Goal: Task Accomplishment & Management: Complete application form

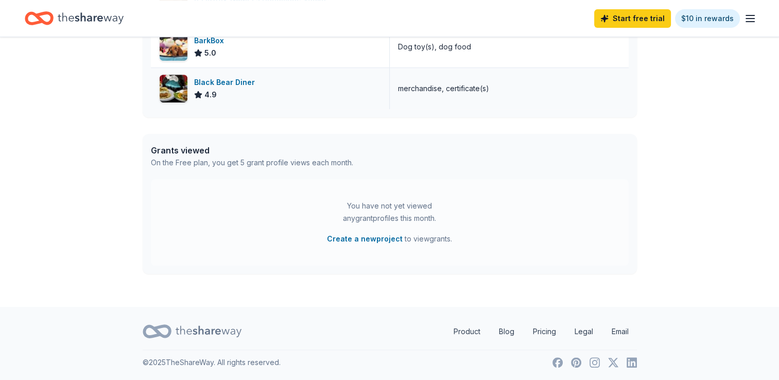
scroll to position [41, 0]
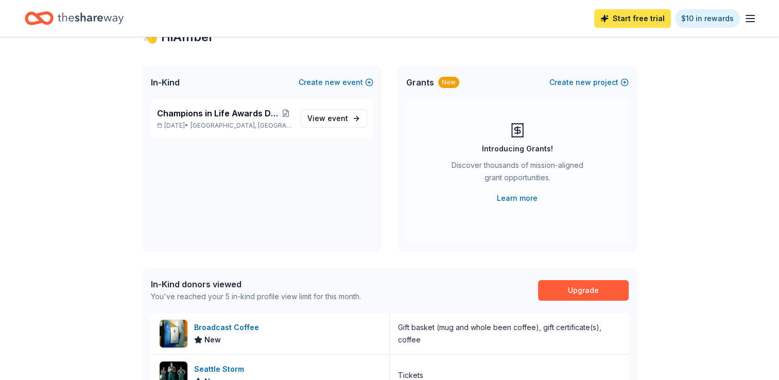
click at [619, 17] on link "Start free trial" at bounding box center [633, 18] width 77 height 19
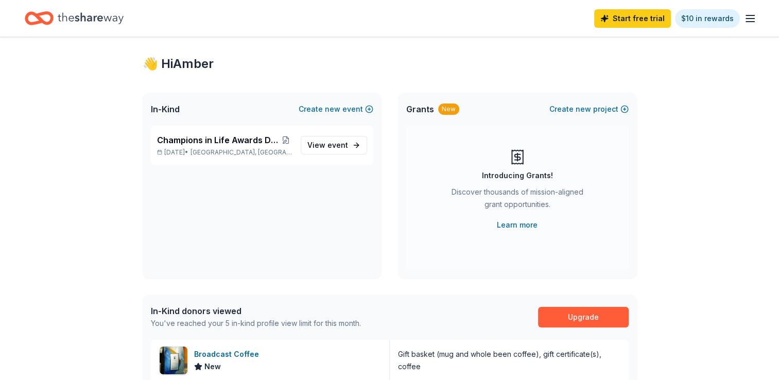
scroll to position [0, 0]
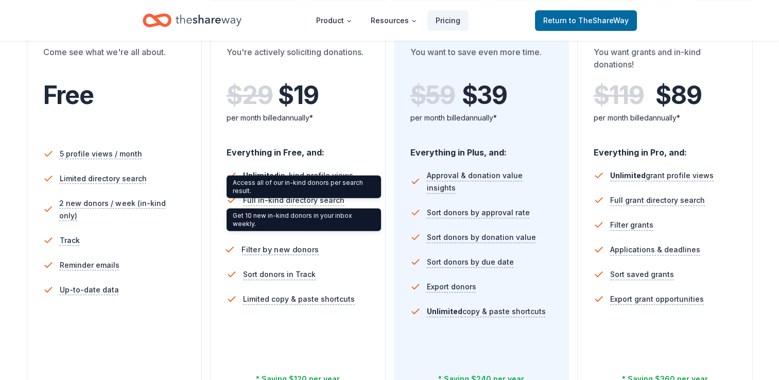
scroll to position [361, 0]
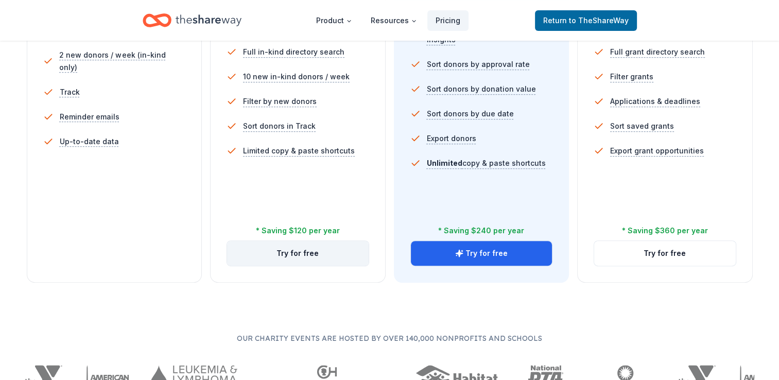
click at [309, 251] on button "Try for free" at bounding box center [298, 253] width 142 height 25
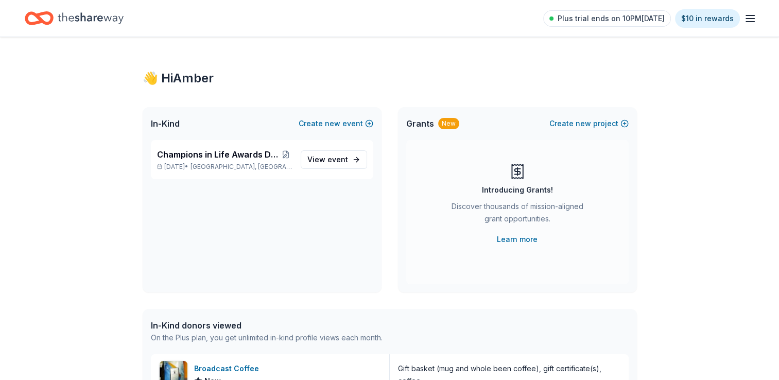
click at [755, 16] on icon "button" at bounding box center [750, 18] width 12 height 12
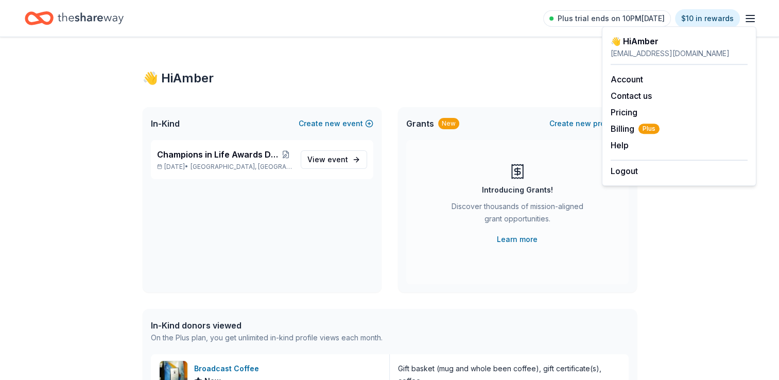
click at [754, 16] on icon "button" at bounding box center [750, 18] width 12 height 12
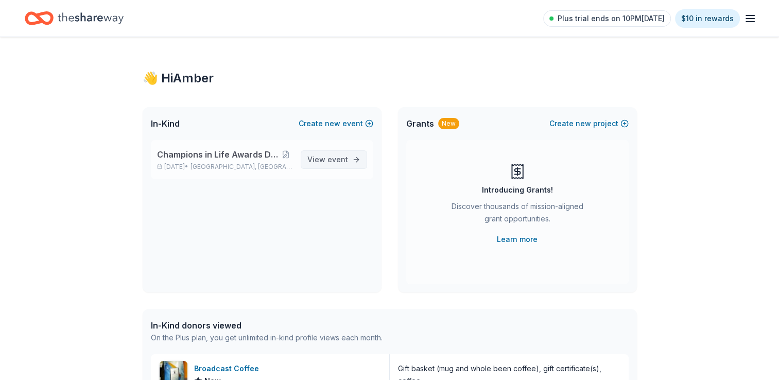
click at [343, 164] on span "View event" at bounding box center [328, 160] width 41 height 12
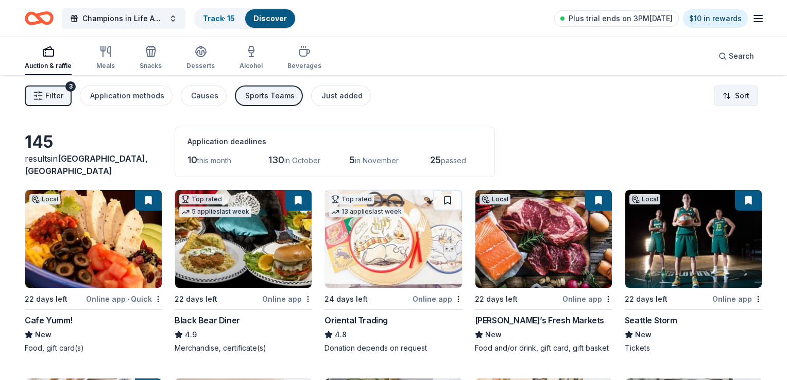
click at [716, 96] on html "Champions in Life Awards Dinner & Fundraiser Track · 15 Discover Plus trial end…" at bounding box center [393, 190] width 787 height 380
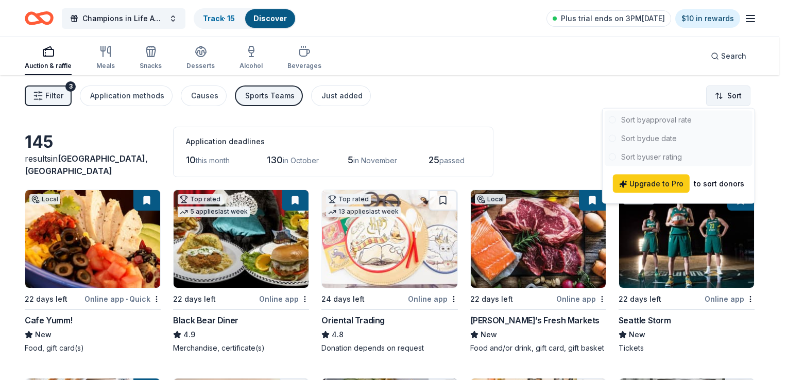
click at [716, 96] on html "Champions in Life Awards Dinner & Fundraiser Track · 15 Discover Plus trial end…" at bounding box center [393, 190] width 787 height 380
click at [604, 90] on div "Filter 3 Application methods Causes Sports Teams Just added Sort" at bounding box center [389, 95] width 779 height 41
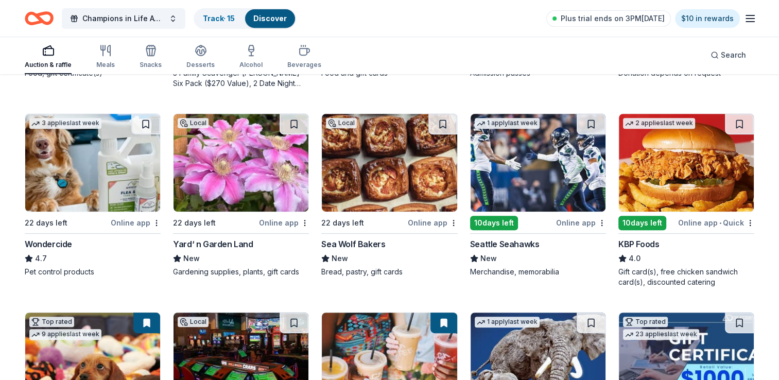
scroll to position [618, 0]
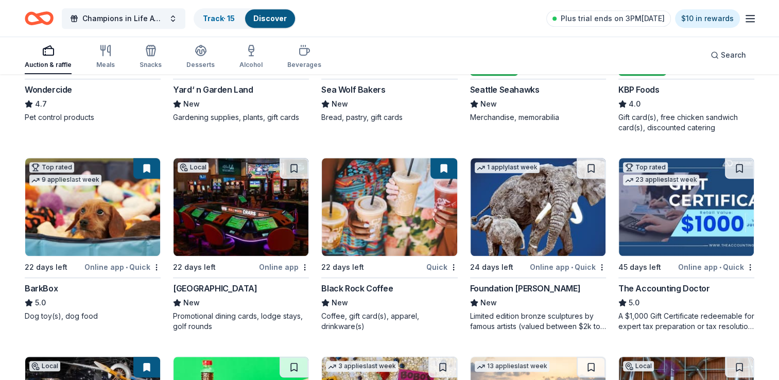
click at [241, 285] on div "[GEOGRAPHIC_DATA]" at bounding box center [215, 288] width 84 height 12
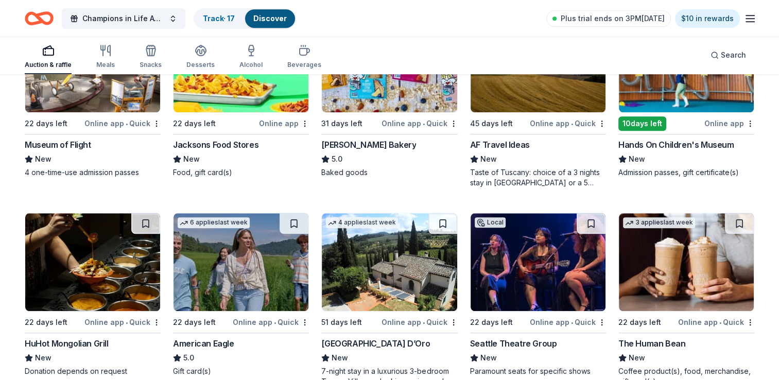
scroll to position [979, 0]
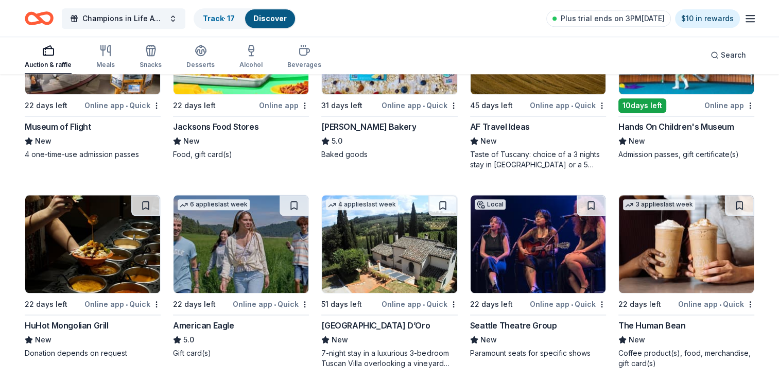
click at [233, 327] on div "American Eagle" at bounding box center [241, 325] width 136 height 12
click at [289, 202] on button at bounding box center [294, 205] width 29 height 21
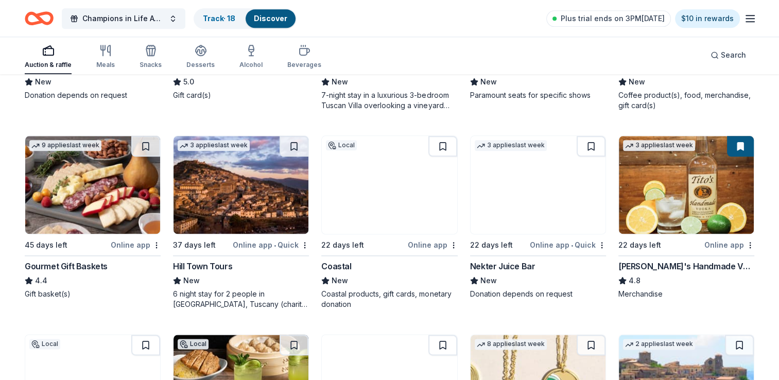
scroll to position [1236, 0]
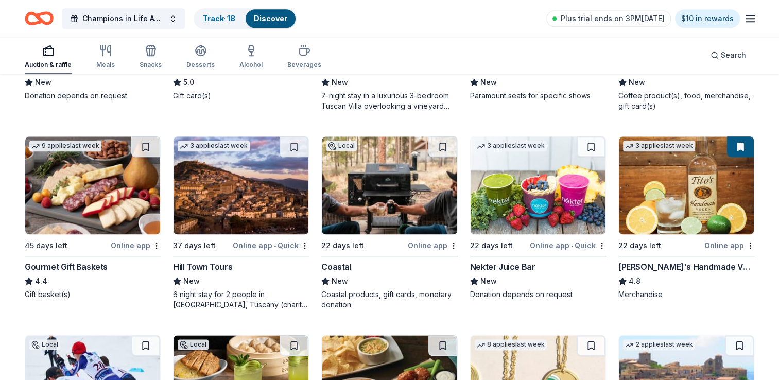
click at [342, 280] on span "New" at bounding box center [340, 281] width 16 height 12
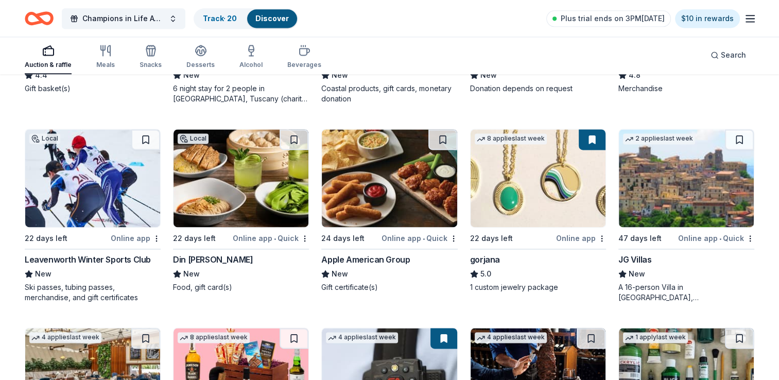
scroll to position [1649, 0]
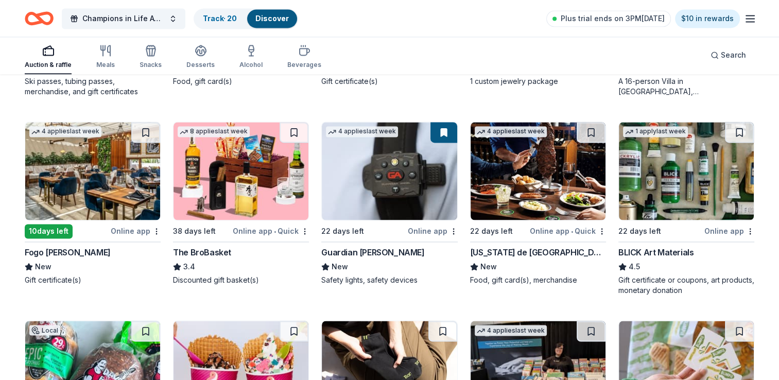
click at [682, 255] on div "BLICK Art Materials" at bounding box center [656, 252] width 75 height 12
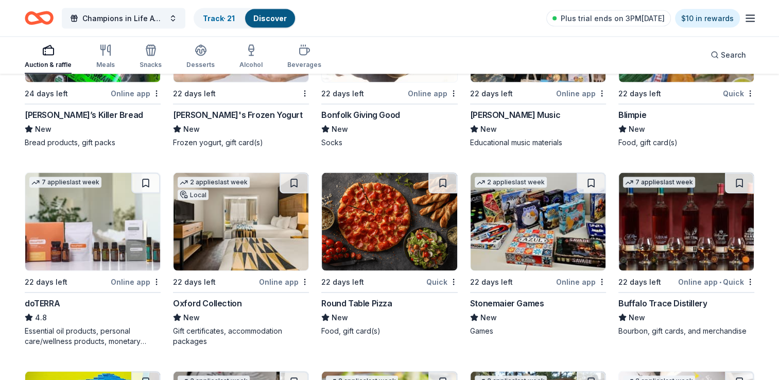
scroll to position [1988, 0]
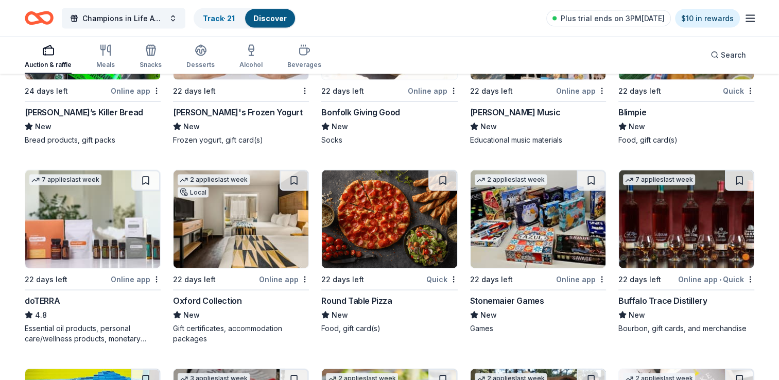
click at [64, 298] on div "doTERRA" at bounding box center [93, 301] width 136 height 12
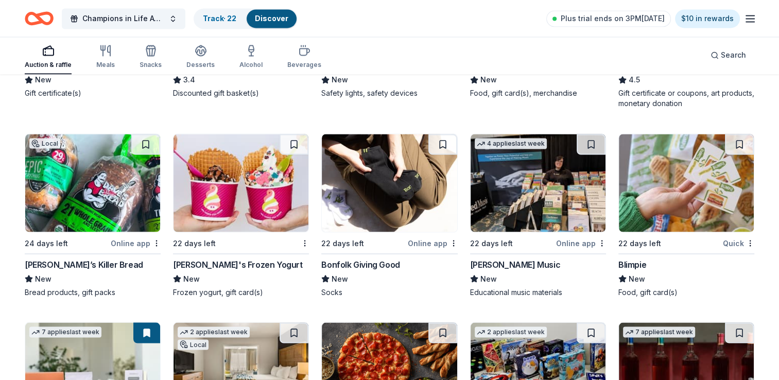
scroll to position [1833, 0]
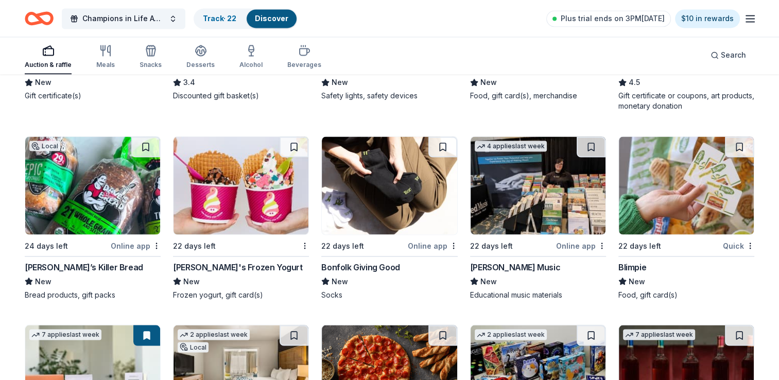
click at [218, 215] on img at bounding box center [241, 186] width 135 height 98
click at [126, 202] on img at bounding box center [92, 186] width 135 height 98
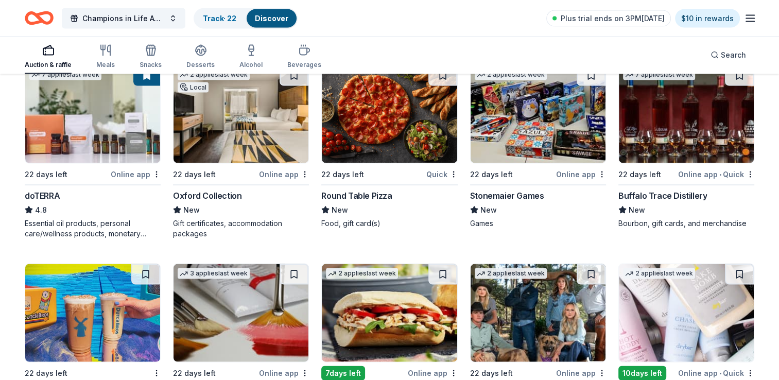
scroll to position [2091, 0]
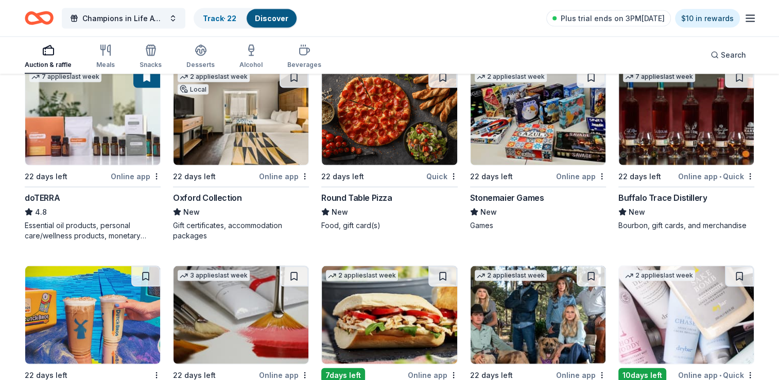
click at [640, 193] on div "Buffalo Trace Distillery" at bounding box center [663, 198] width 89 height 12
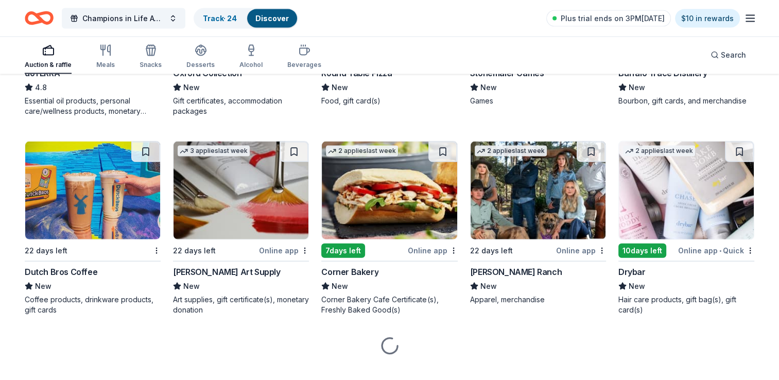
scroll to position [2231, 0]
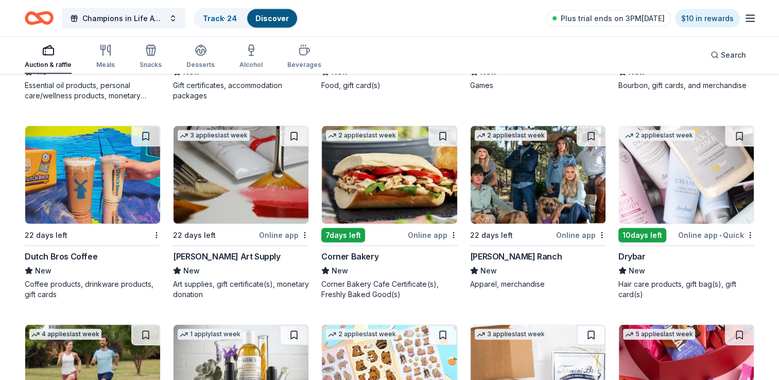
click at [546, 215] on img at bounding box center [538, 175] width 135 height 98
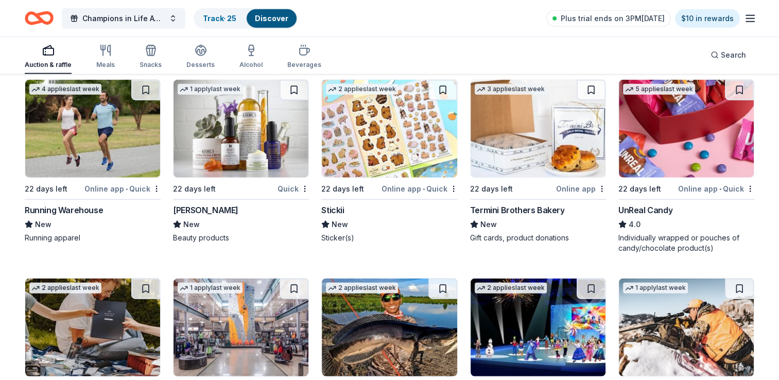
scroll to position [2473, 0]
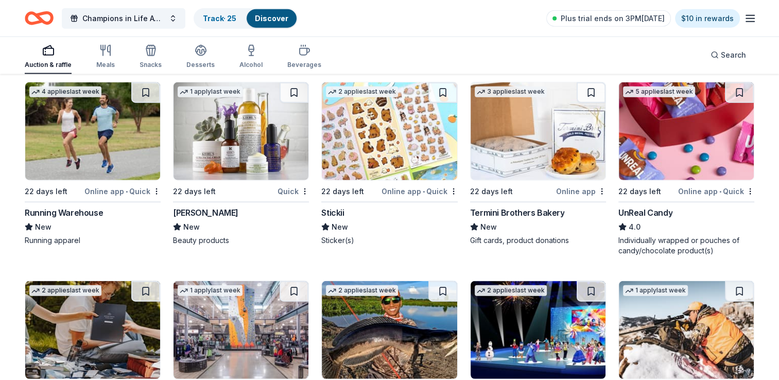
click at [671, 235] on div "Individually wrapped or pouches of candy/chocolate product(s)" at bounding box center [687, 245] width 136 height 21
click at [234, 213] on div "Kiehl's" at bounding box center [241, 213] width 136 height 12
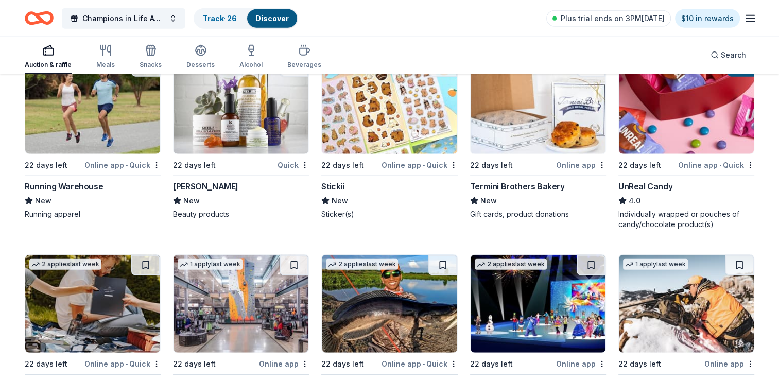
scroll to position [2525, 0]
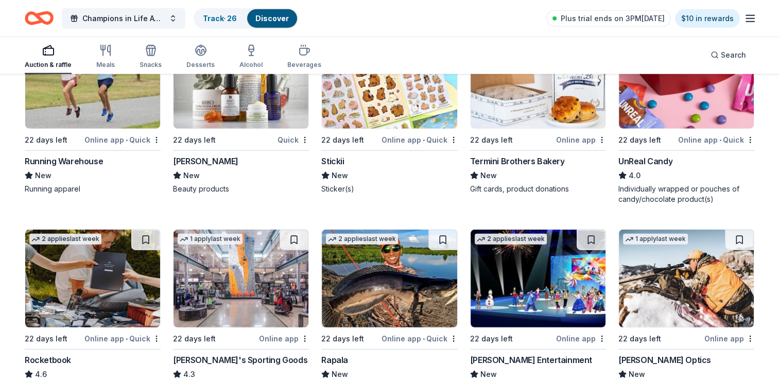
click at [93, 142] on div "Online app • Quick" at bounding box center [122, 139] width 76 height 13
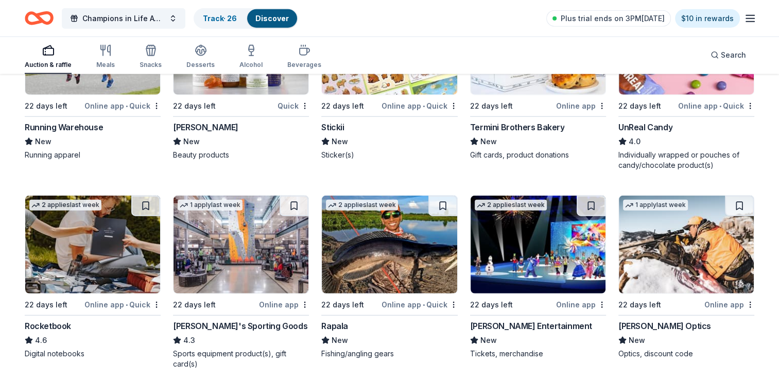
scroll to position [2576, 0]
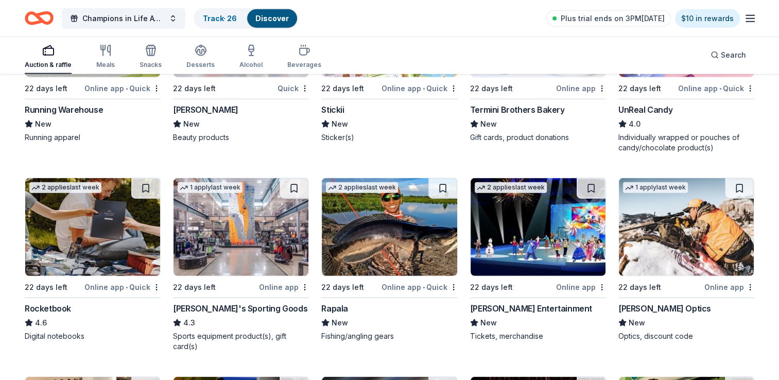
click at [643, 314] on div "Burris Optics New Optics, discount code" at bounding box center [687, 321] width 136 height 39
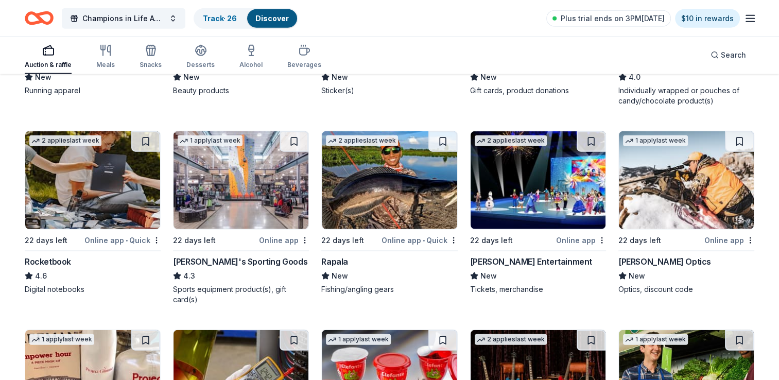
scroll to position [2680, 0]
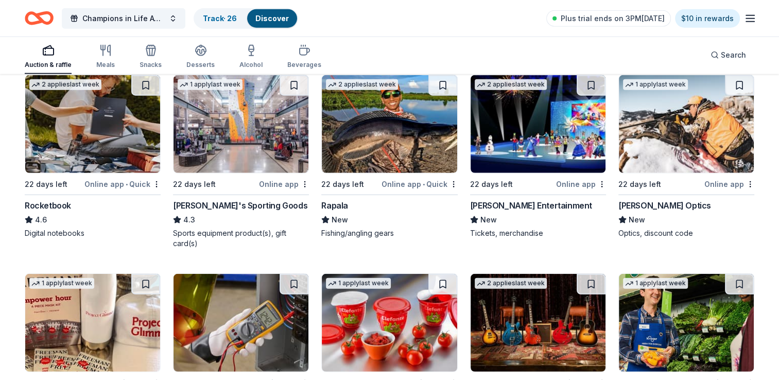
click at [503, 206] on div "Feld Entertainment" at bounding box center [531, 205] width 122 height 12
click at [84, 189] on div "2 applies last week 22 days left Online app • Quick Rocketbook 4.6 Digital note…" at bounding box center [93, 157] width 136 height 164
click at [372, 208] on div "Rapala" at bounding box center [389, 205] width 136 height 12
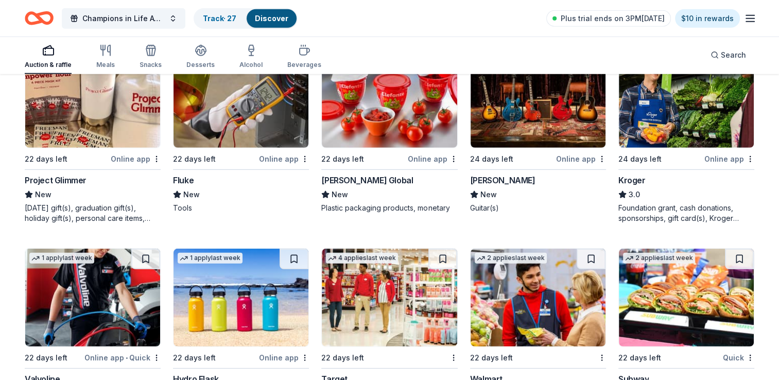
scroll to position [2886, 0]
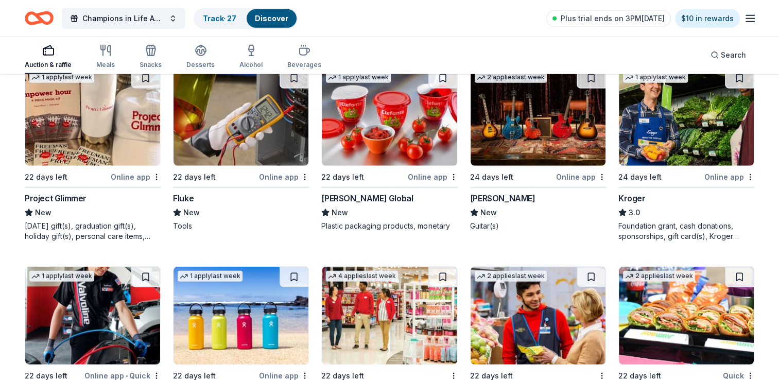
click at [489, 201] on div "Gibson" at bounding box center [502, 198] width 65 height 12
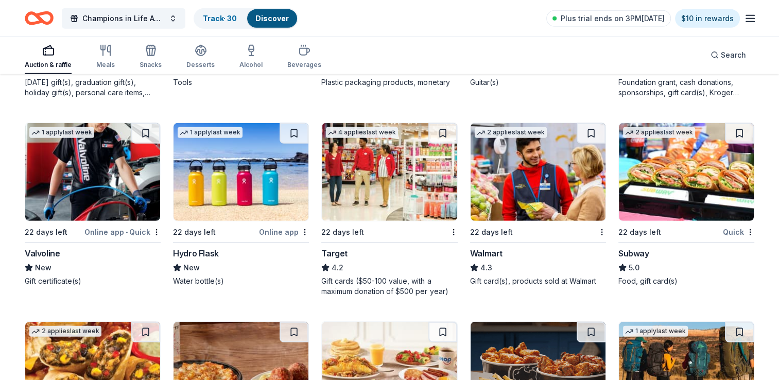
scroll to position [3040, 0]
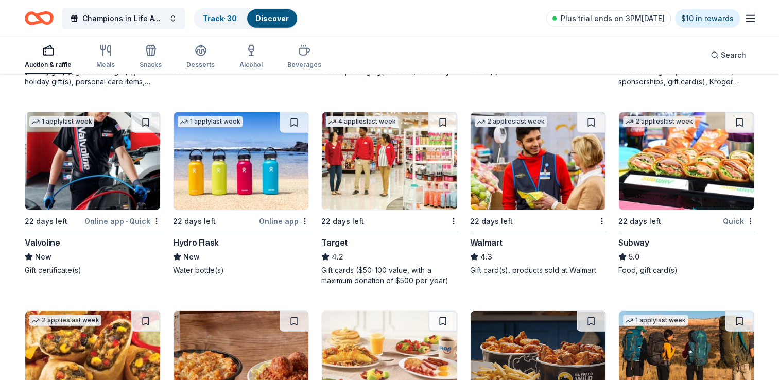
click at [228, 242] on div "Hydro Flask" at bounding box center [241, 242] width 136 height 12
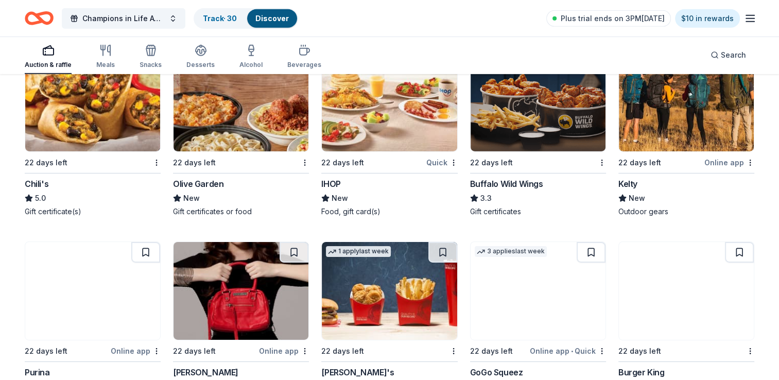
scroll to position [3246, 0]
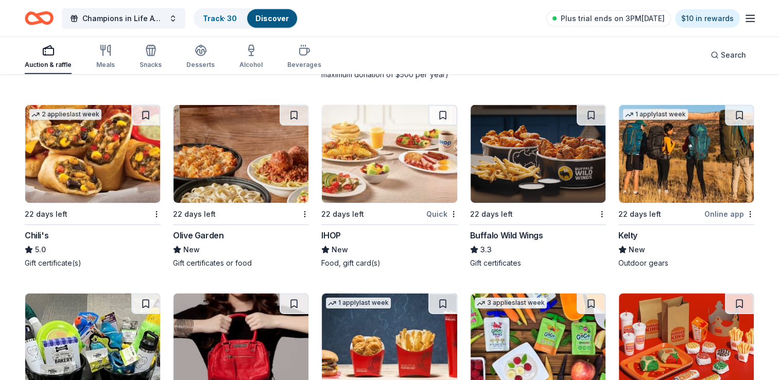
click at [677, 213] on div "22 days left" at bounding box center [661, 214] width 84 height 13
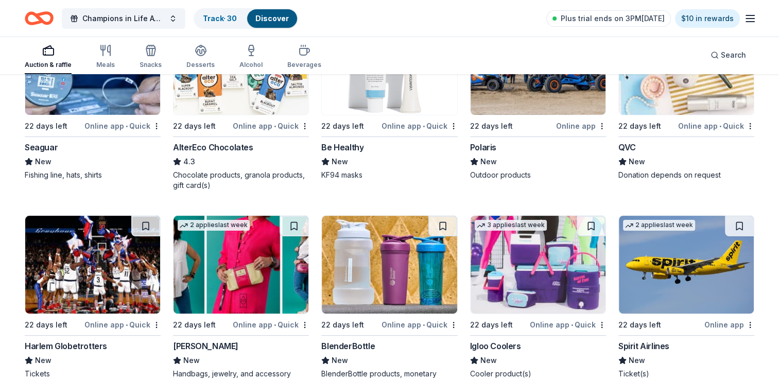
scroll to position [4198, 0]
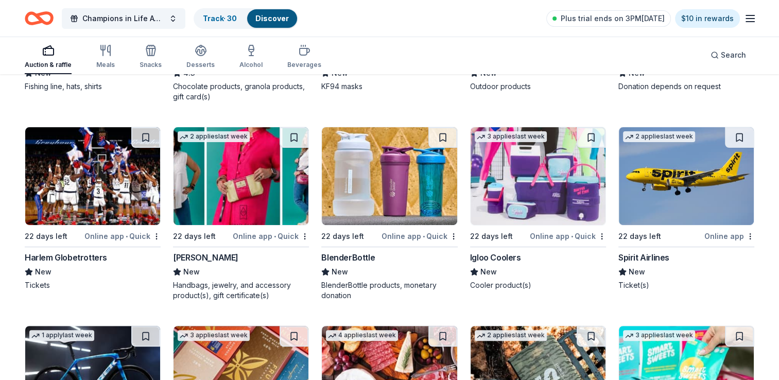
click at [95, 239] on div "Online app • Quick" at bounding box center [122, 236] width 76 height 13
click at [542, 236] on div "Online app • Quick" at bounding box center [568, 236] width 76 height 13
click at [399, 240] on div "Online app • Quick" at bounding box center [420, 236] width 76 height 13
click at [691, 243] on div "2 applies last week 22 days left Online app Spirit Airlines New Ticket(s)" at bounding box center [687, 209] width 136 height 164
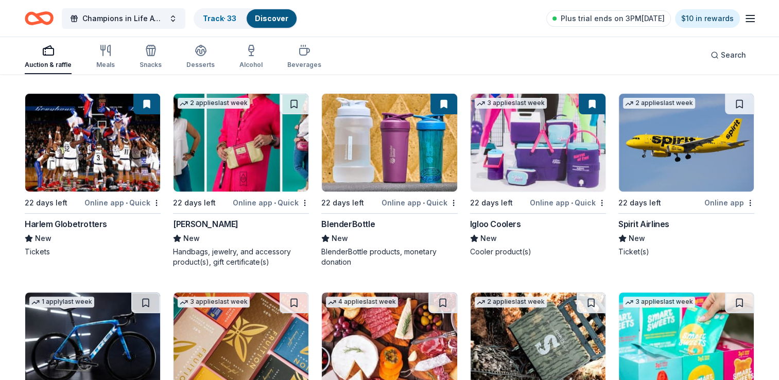
scroll to position [4249, 0]
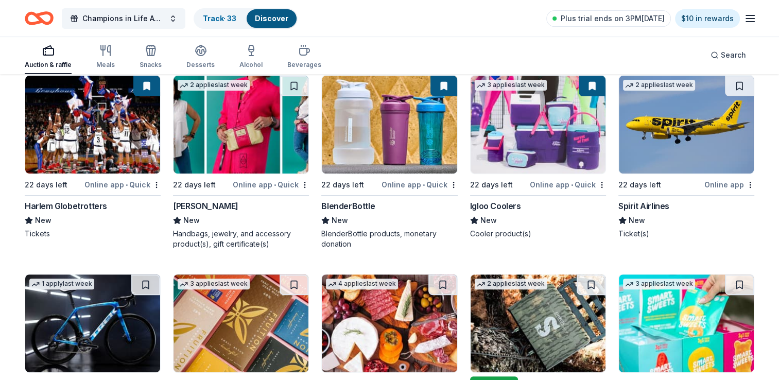
click at [239, 221] on div "New" at bounding box center [241, 220] width 136 height 12
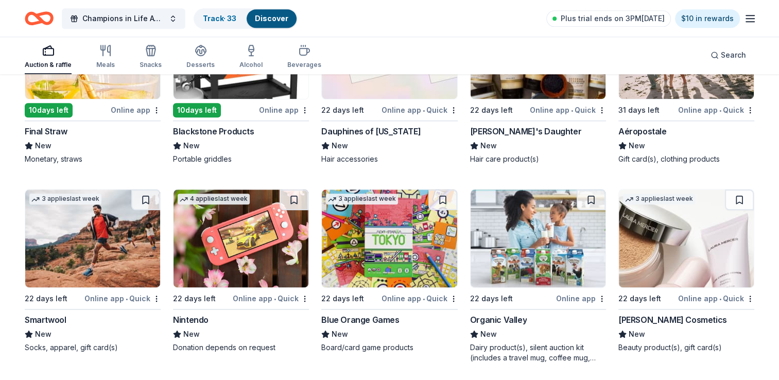
scroll to position [5111, 0]
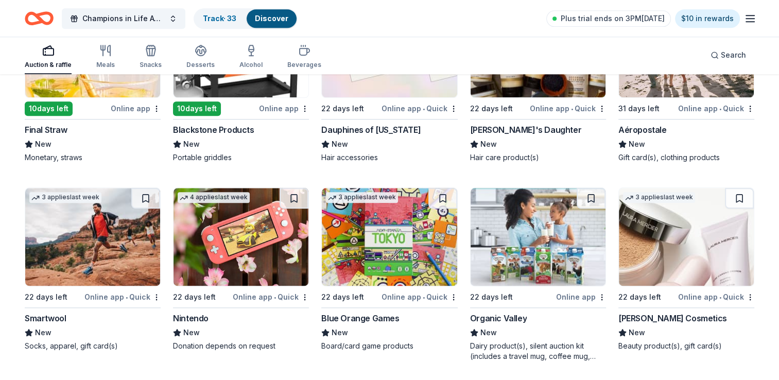
click at [247, 297] on div "Online app • Quick" at bounding box center [271, 297] width 76 height 13
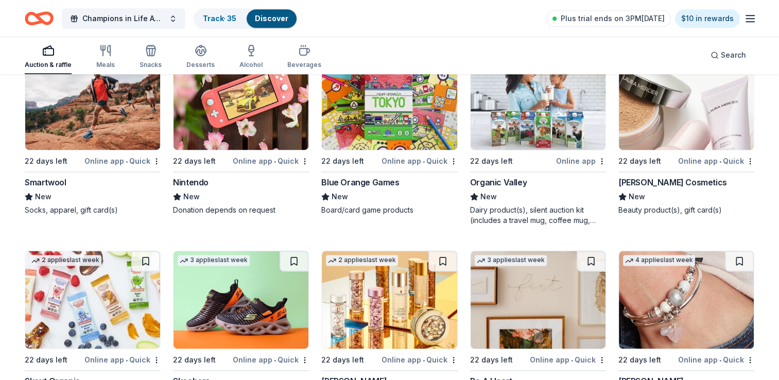
scroll to position [5265, 0]
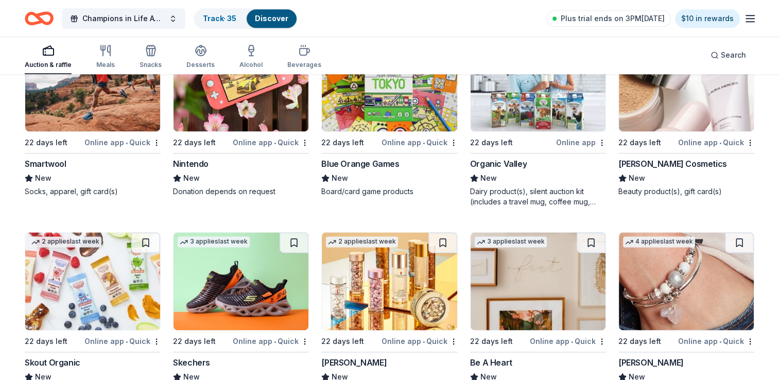
click at [583, 140] on div "Online app" at bounding box center [581, 142] width 50 height 13
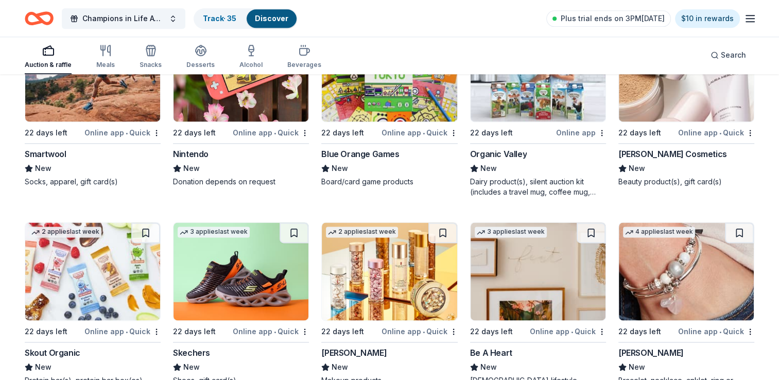
scroll to position [5214, 0]
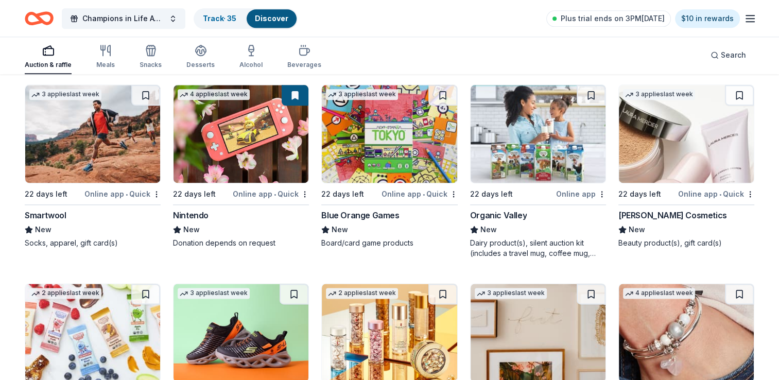
click at [680, 193] on div "22 days left Online app • Quick" at bounding box center [687, 194] width 136 height 13
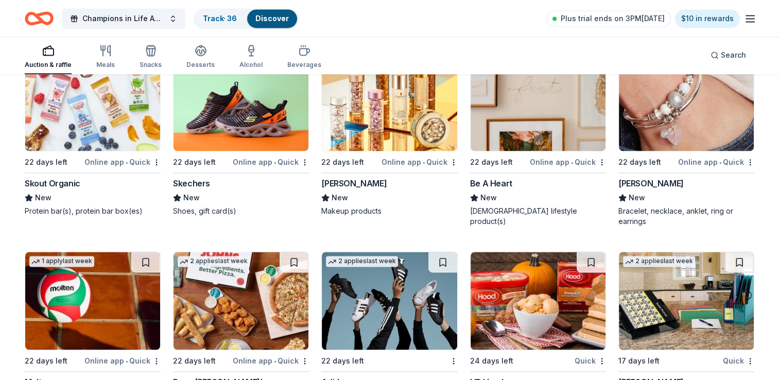
scroll to position [5393, 0]
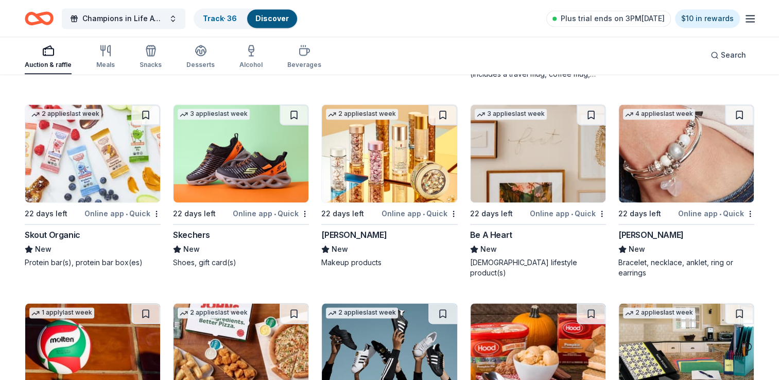
click at [555, 216] on div "Online app • Quick" at bounding box center [568, 213] width 76 height 13
click at [652, 229] on div "Lizzy James" at bounding box center [651, 235] width 65 height 12
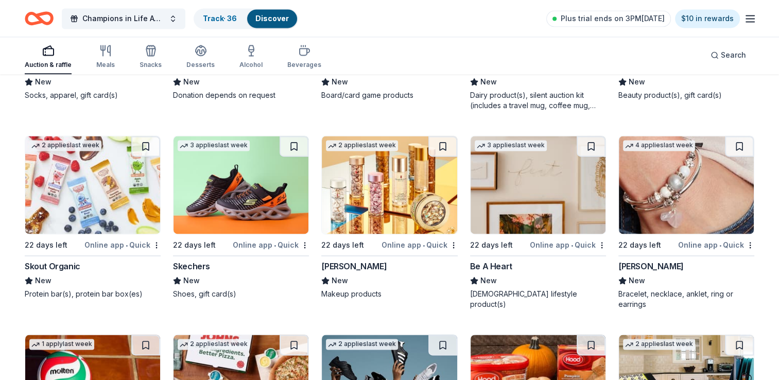
scroll to position [5496, 0]
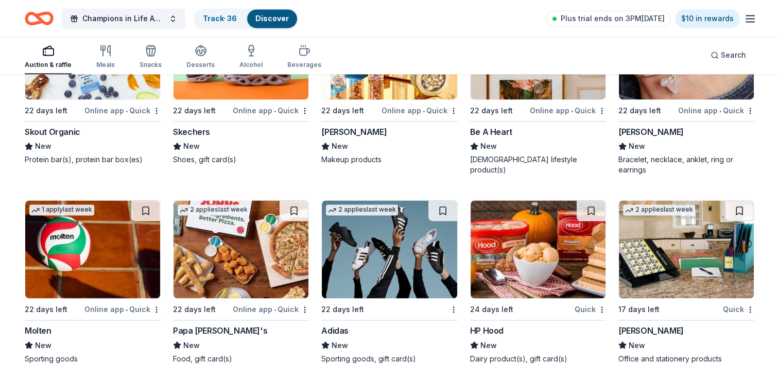
click at [413, 307] on div "22 days left" at bounding box center [383, 309] width 124 height 13
click at [362, 263] on img at bounding box center [389, 249] width 135 height 98
click at [725, 306] on div "Quick" at bounding box center [738, 309] width 31 height 13
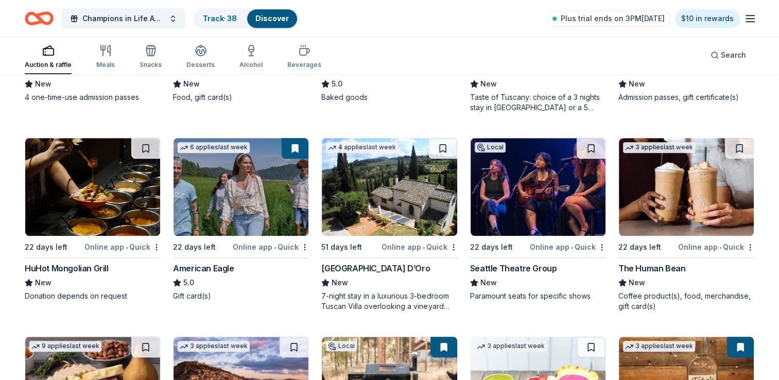
scroll to position [1063, 0]
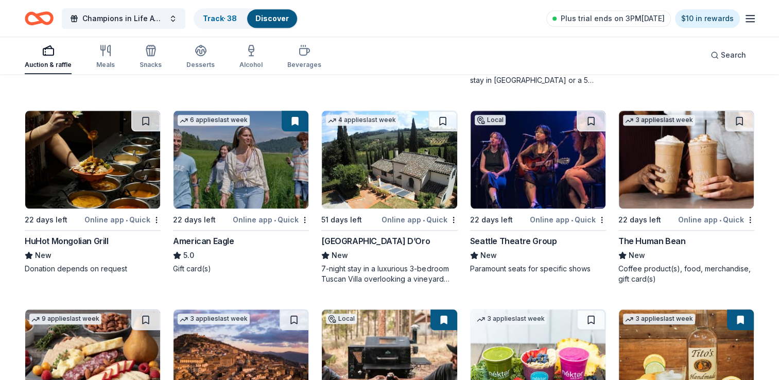
click at [412, 217] on div "Online app • Quick" at bounding box center [420, 219] width 76 height 13
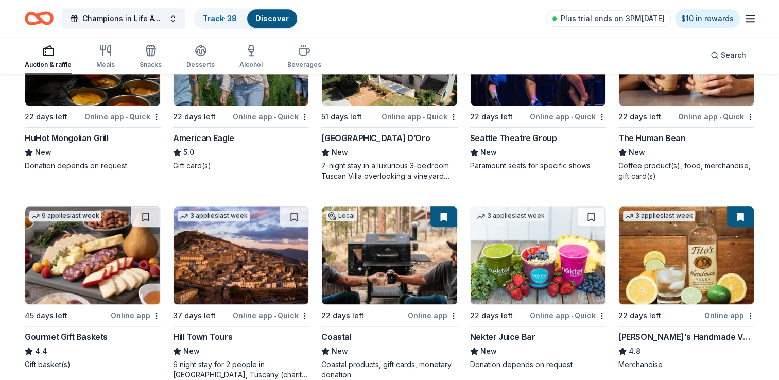
scroll to position [1218, 0]
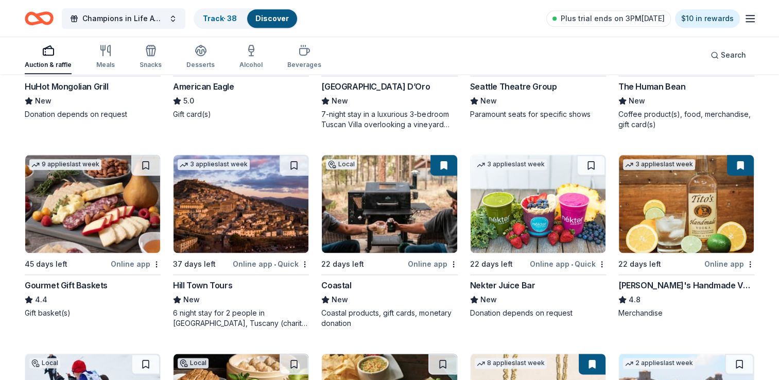
click at [209, 284] on div "Hill Town Tours" at bounding box center [202, 285] width 59 height 12
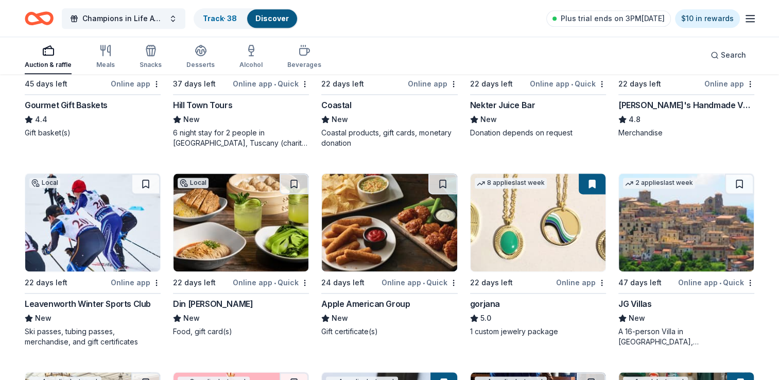
scroll to position [1424, 0]
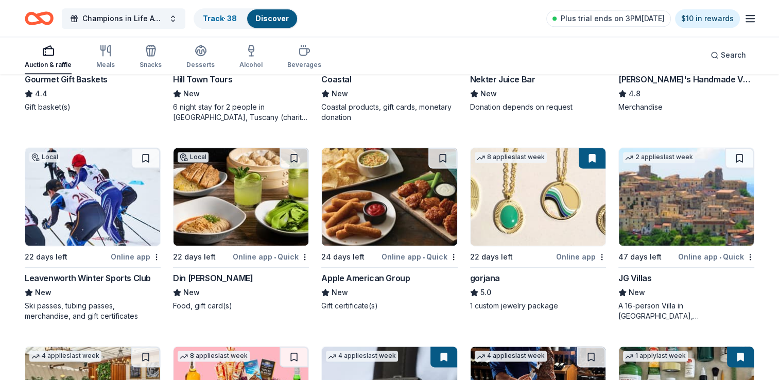
click at [396, 276] on div "Apple American Group" at bounding box center [365, 278] width 89 height 12
click at [254, 255] on div "Online app • Quick" at bounding box center [271, 256] width 76 height 13
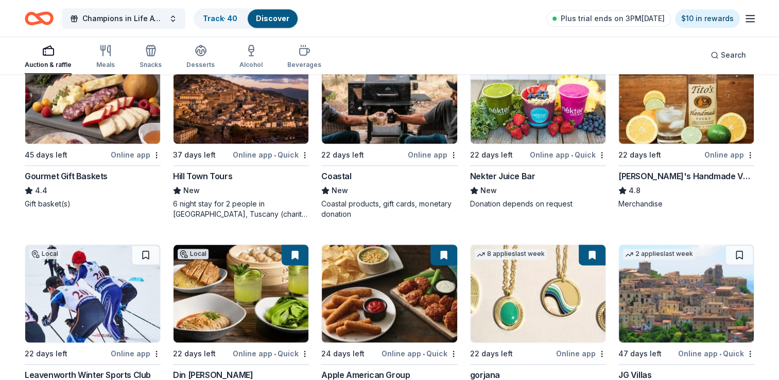
scroll to position [1321, 0]
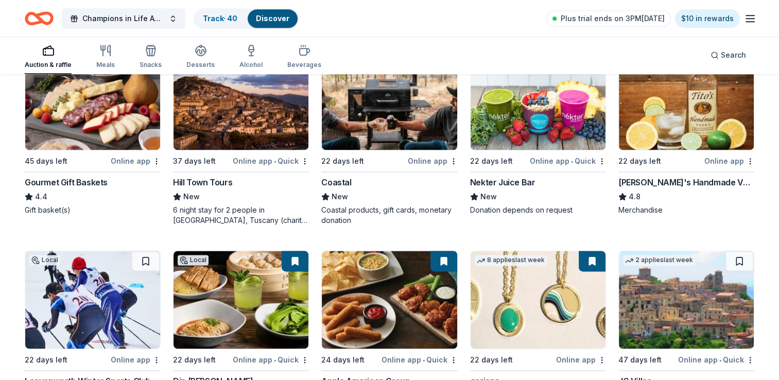
click at [555, 162] on div "Online app • Quick" at bounding box center [568, 161] width 76 height 13
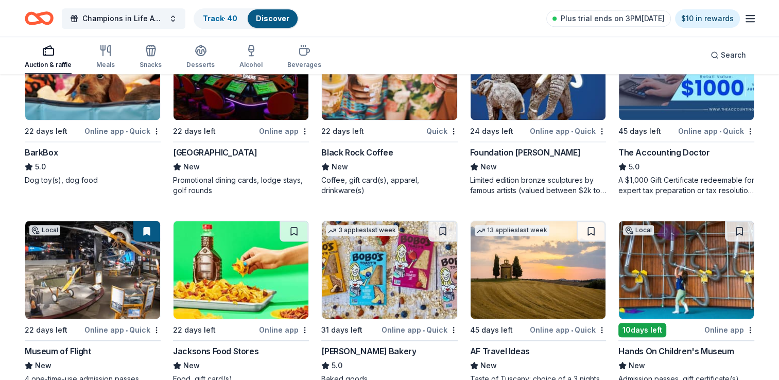
scroll to position [806, 0]
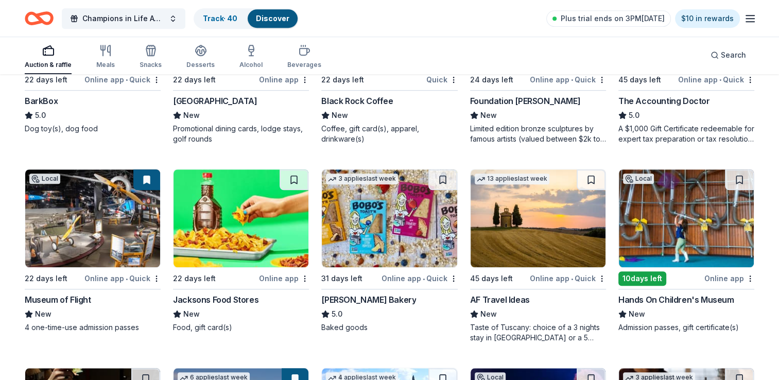
click at [74, 284] on div "Local 22 days left Online app • Quick Museum of Flight New 4 one-time-use admis…" at bounding box center [93, 251] width 136 height 164
click at [221, 286] on div "22 days left Online app Jacksons Food Stores New Food, gift card(s)" at bounding box center [241, 251] width 136 height 164
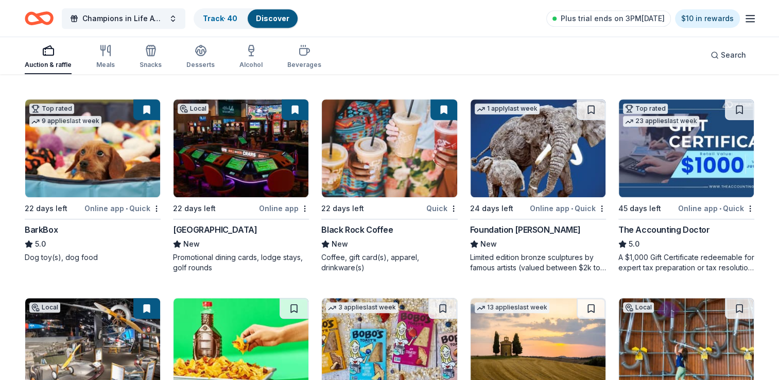
scroll to position [651, 0]
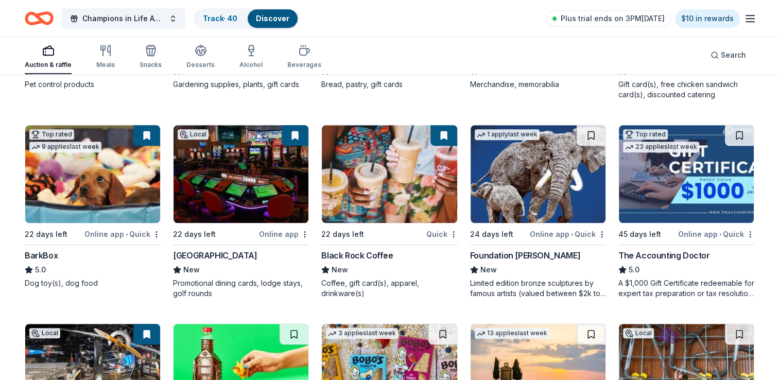
click at [373, 232] on div "22 days left" at bounding box center [372, 234] width 103 height 13
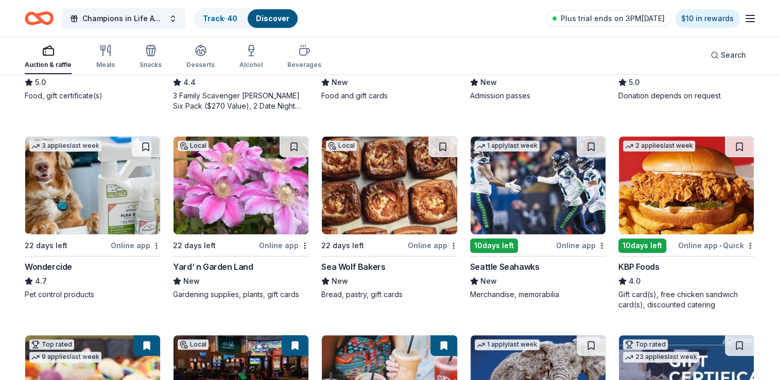
scroll to position [394, 0]
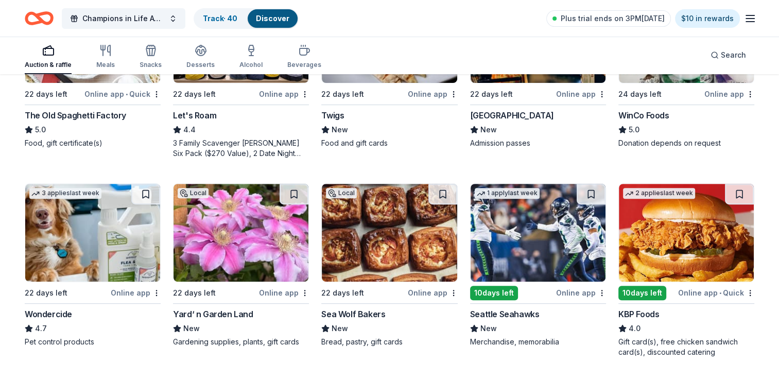
click at [671, 326] on div "4.0" at bounding box center [687, 329] width 136 height 12
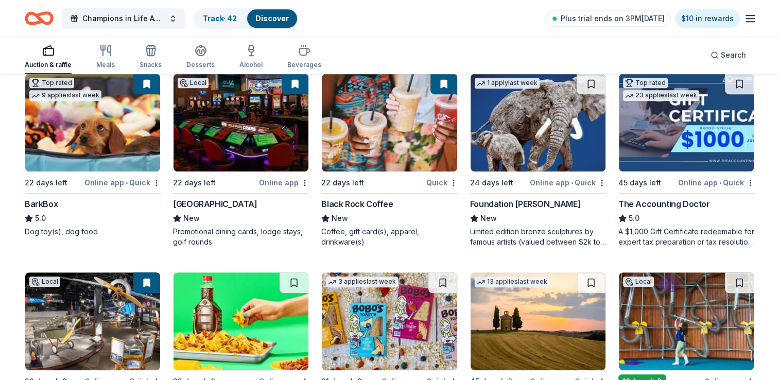
scroll to position [909, 0]
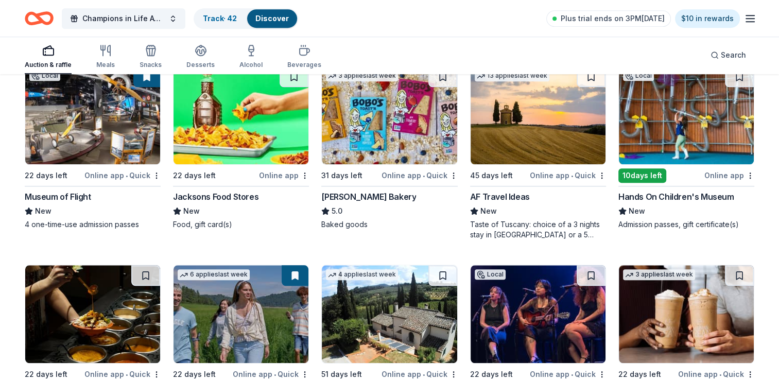
click at [208, 201] on div "Jacksons Food Stores" at bounding box center [216, 197] width 86 height 12
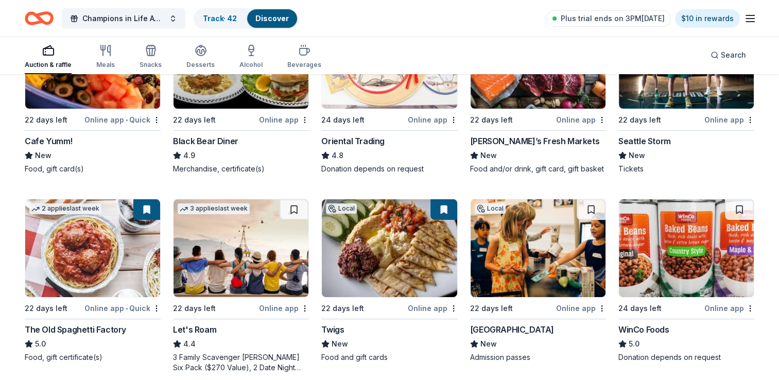
scroll to position [239, 0]
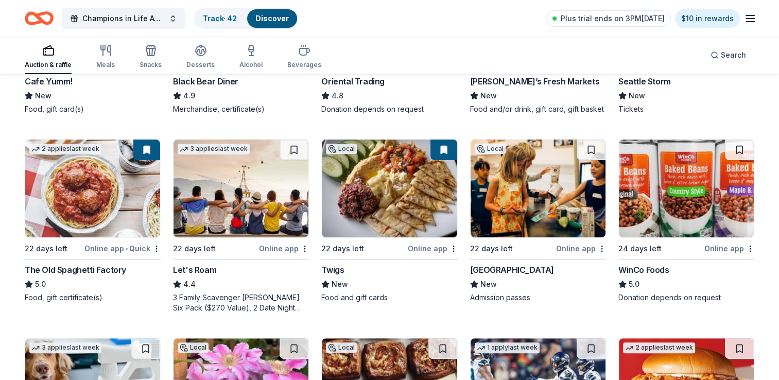
click at [724, 248] on div "Online app" at bounding box center [730, 248] width 50 height 13
click at [257, 246] on div "22 days left" at bounding box center [215, 248] width 84 height 13
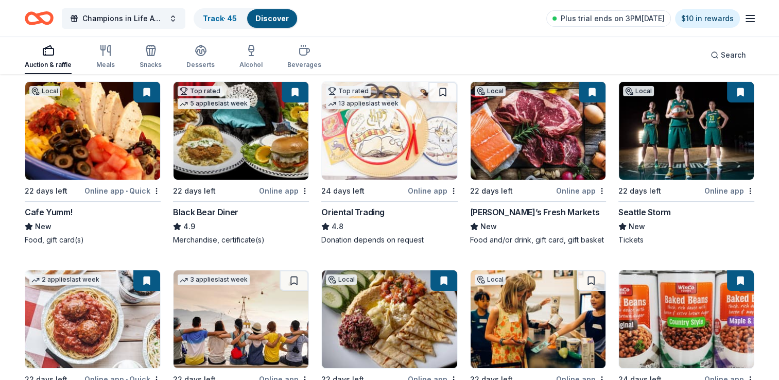
scroll to position [33, 0]
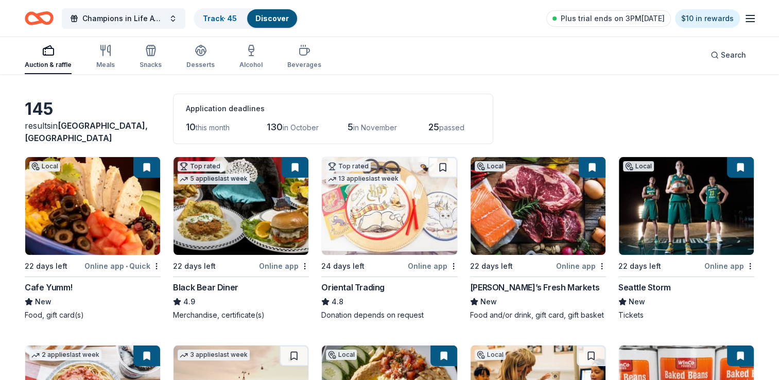
click at [124, 266] on div "Online app • Quick" at bounding box center [122, 266] width 76 height 13
click at [420, 273] on div "Top rated 13 applies last week 24 days left Online app Oriental Trading 4.8 Don…" at bounding box center [389, 239] width 136 height 164
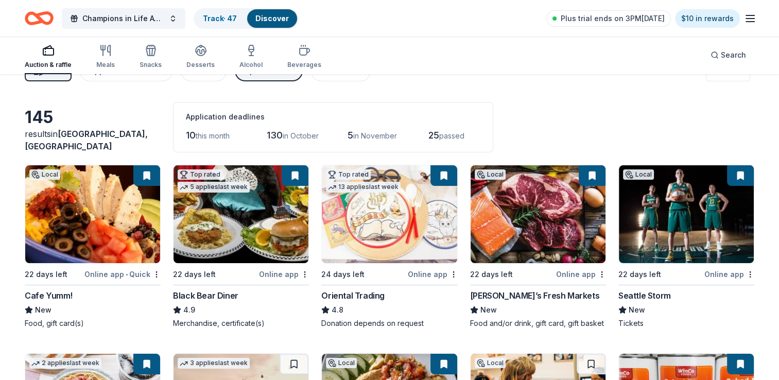
scroll to position [0, 0]
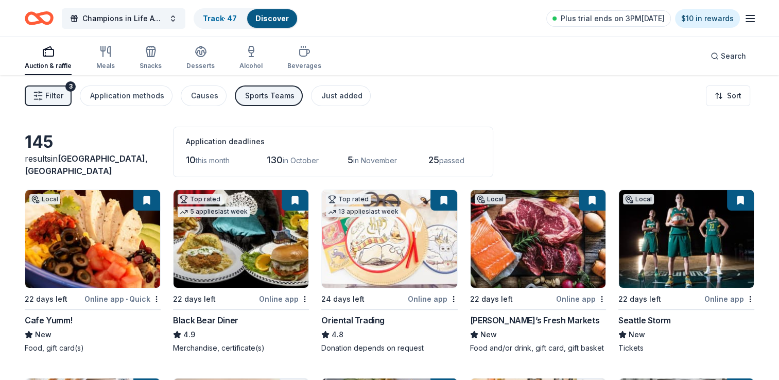
click at [729, 299] on div "Online app" at bounding box center [730, 299] width 50 height 13
click at [215, 18] on link "Track · 47" at bounding box center [220, 18] width 34 height 9
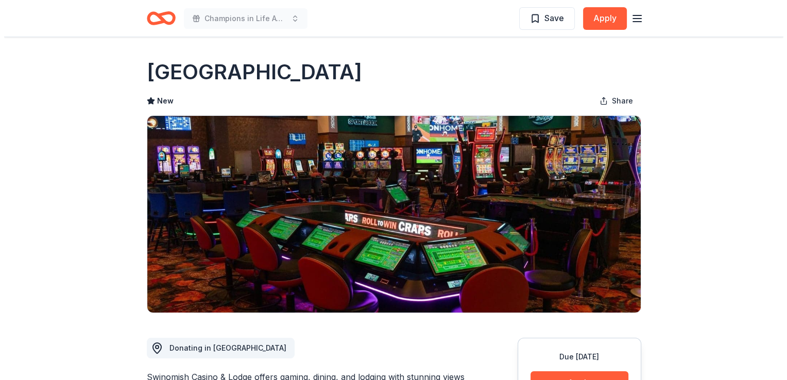
scroll to position [361, 0]
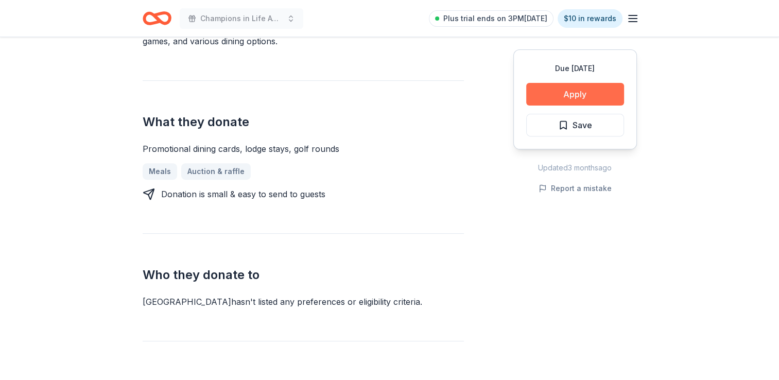
click at [571, 93] on button "Apply" at bounding box center [576, 94] width 98 height 23
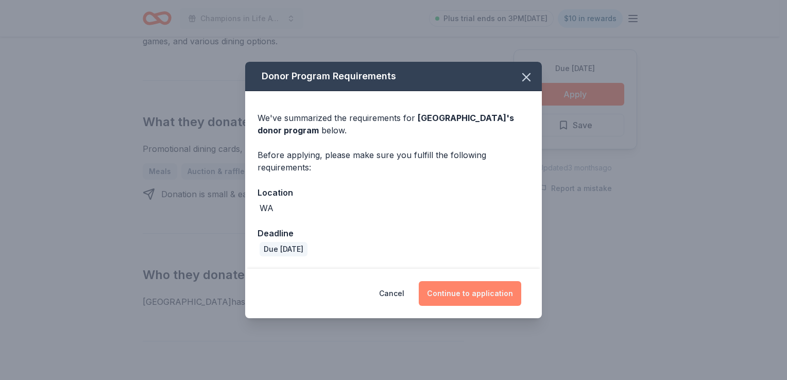
drag, startPoint x: 464, startPoint y: 279, endPoint x: 477, endPoint y: 297, distance: 22.5
click at [465, 284] on div "Cancel Continue to application" at bounding box center [393, 293] width 297 height 49
click at [480, 293] on button "Continue to application" at bounding box center [470, 293] width 103 height 25
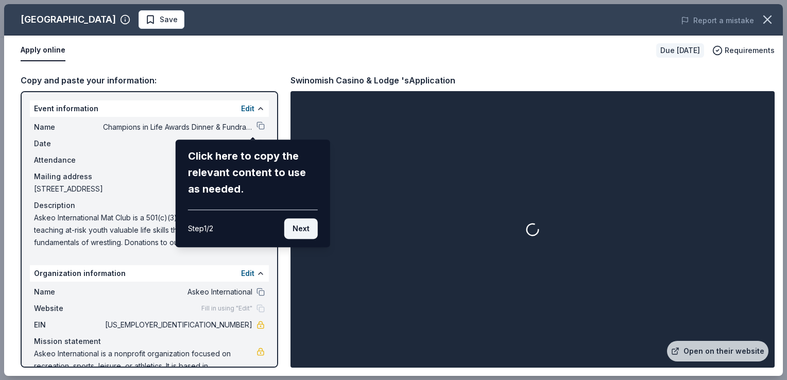
click at [300, 235] on button "Next" at bounding box center [300, 228] width 33 height 21
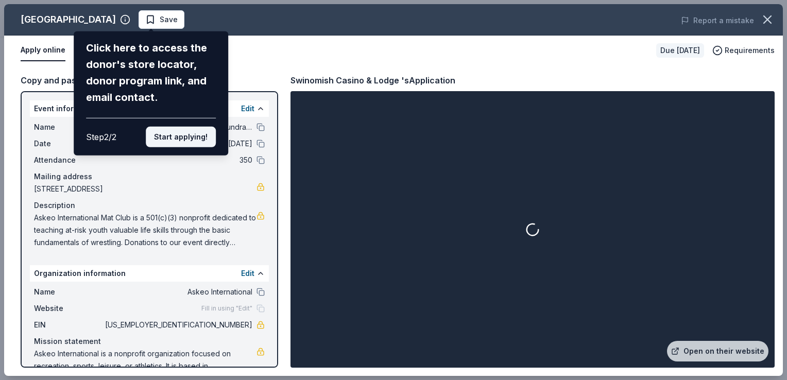
click at [175, 132] on button "Start applying!" at bounding box center [181, 137] width 70 height 21
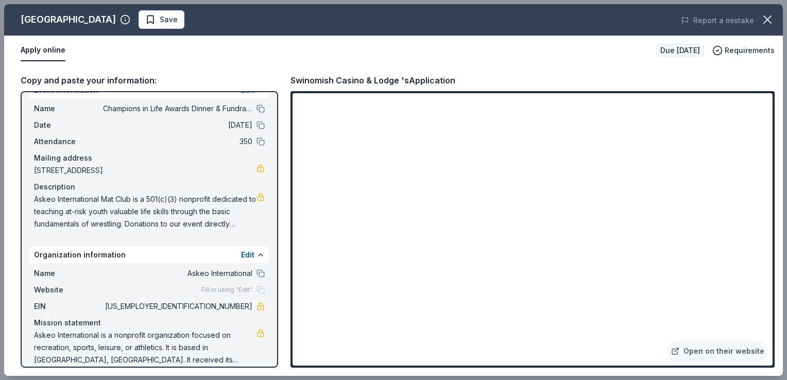
scroll to position [29, 0]
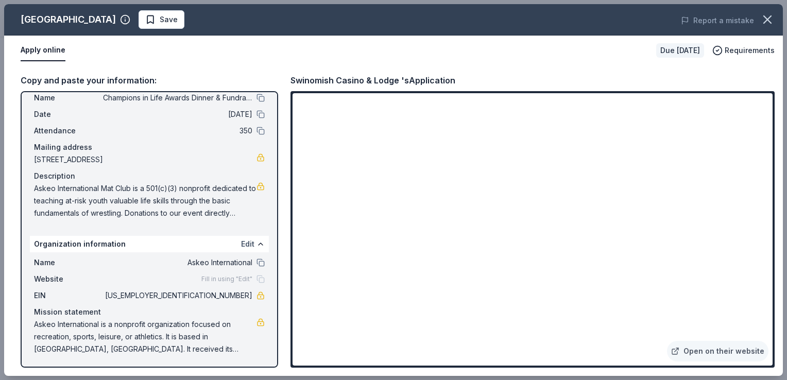
click at [241, 244] on button "Edit" at bounding box center [247, 244] width 13 height 12
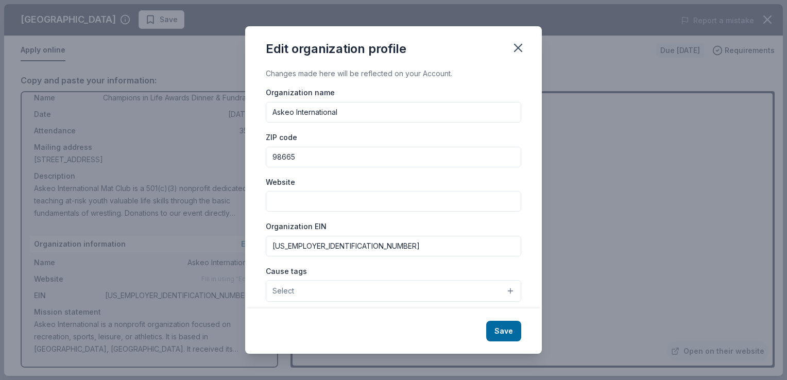
click at [300, 195] on input "Website" at bounding box center [394, 201] width 256 height 21
type input "[DOMAIN_NAME]"
click at [285, 285] on button "Select" at bounding box center [394, 291] width 256 height 22
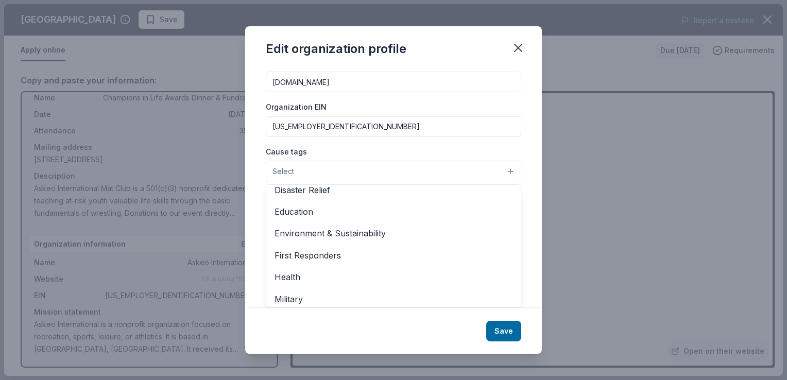
scroll to position [40, 0]
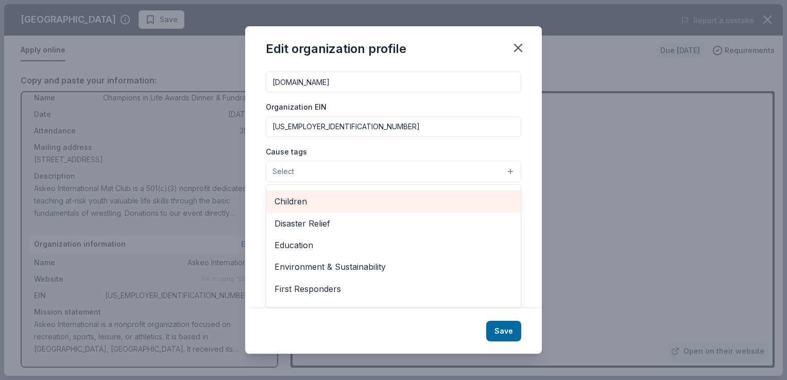
click at [315, 200] on span "Children" at bounding box center [394, 201] width 238 height 13
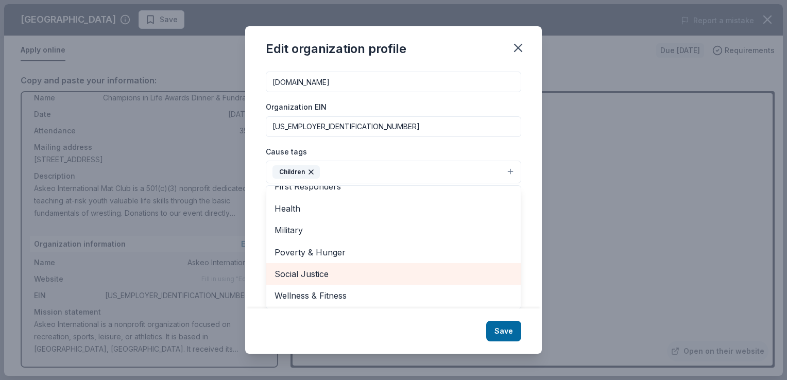
scroll to position [120, 0]
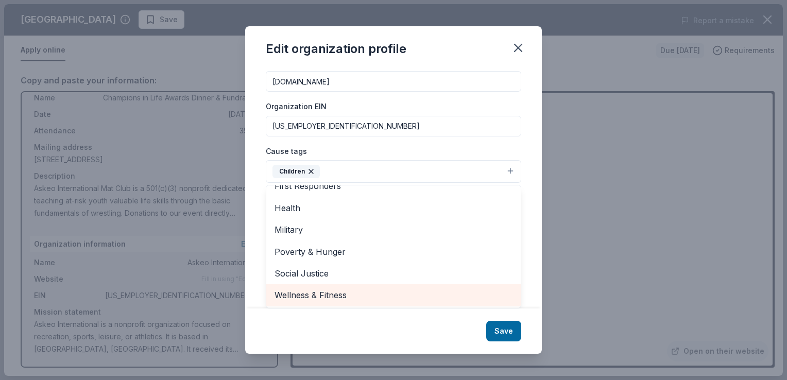
click at [311, 298] on span "Wellness & Fitness" at bounding box center [394, 295] width 238 height 13
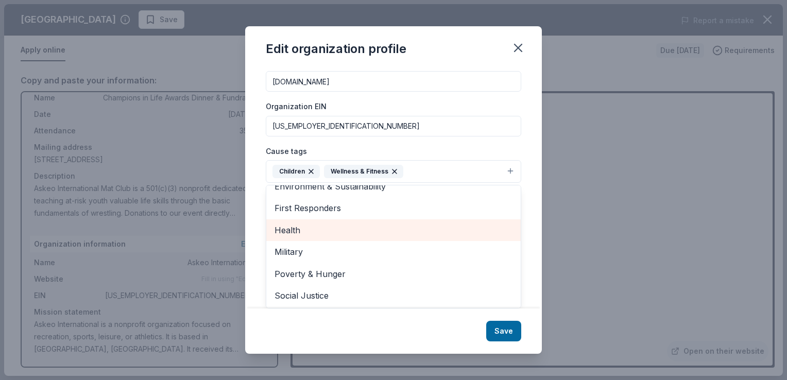
scroll to position [0, 0]
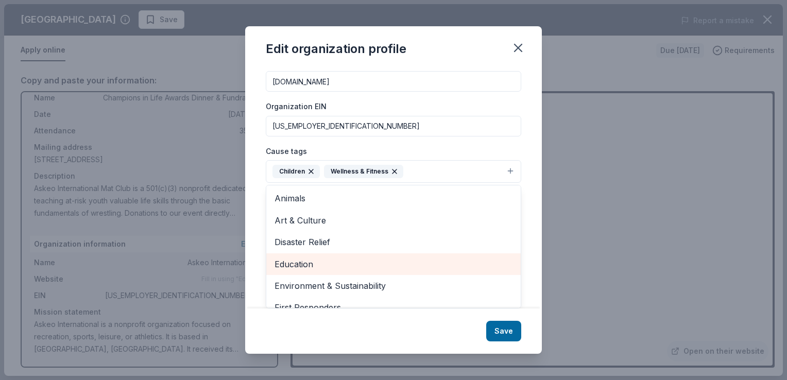
click at [338, 265] on span "Education" at bounding box center [394, 264] width 238 height 13
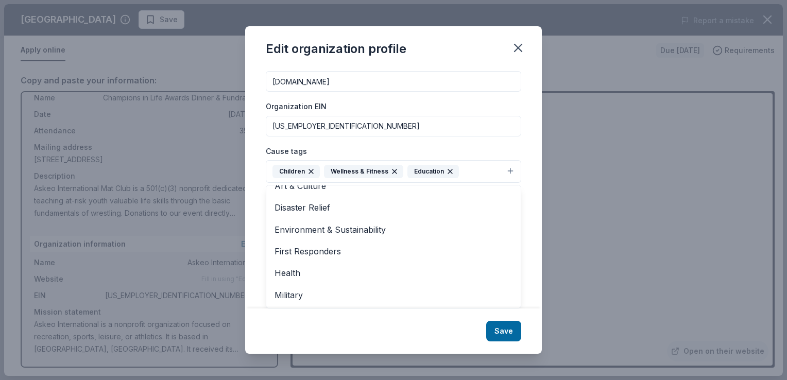
scroll to position [78, 0]
click at [525, 241] on div "Changes made here will be reflected on your Account. Organization name Askeo In…" at bounding box center [393, 187] width 297 height 241
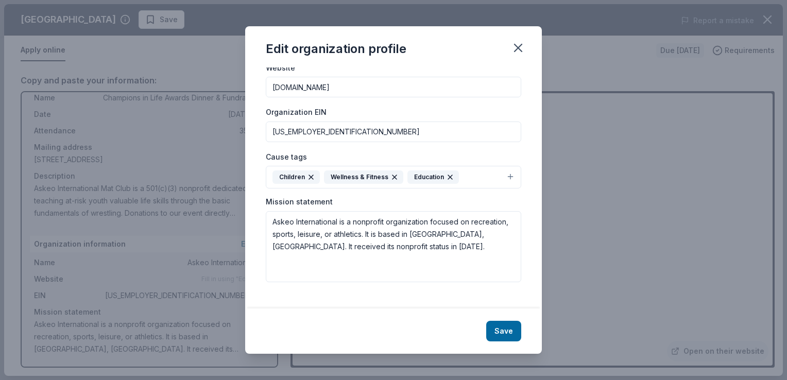
scroll to position [104, 0]
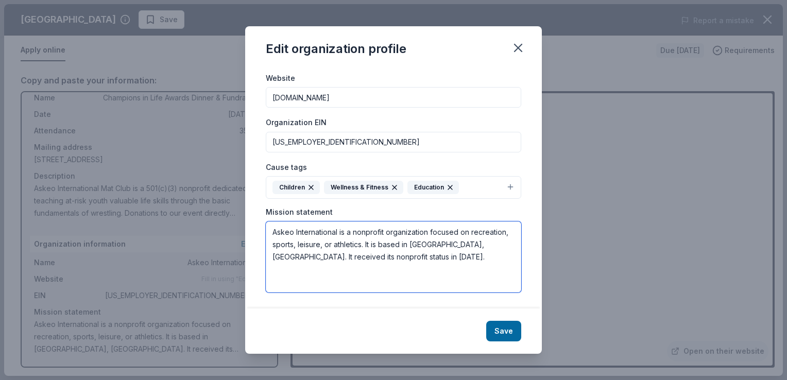
drag, startPoint x: 422, startPoint y: 255, endPoint x: 207, endPoint y: 209, distance: 220.1
click at [207, 209] on div "Edit organization profile Changes made here will be reflected on your Account. …" at bounding box center [393, 190] width 787 height 380
drag, startPoint x: 472, startPoint y: 265, endPoint x: 265, endPoint y: 231, distance: 209.8
click at [265, 231] on div "Changes made here will be reflected on your Account. Organization name Askeo In…" at bounding box center [393, 187] width 297 height 241
paste textarea "“Teaching at-risk youth valuable life skills through the basic fundamentals of …"
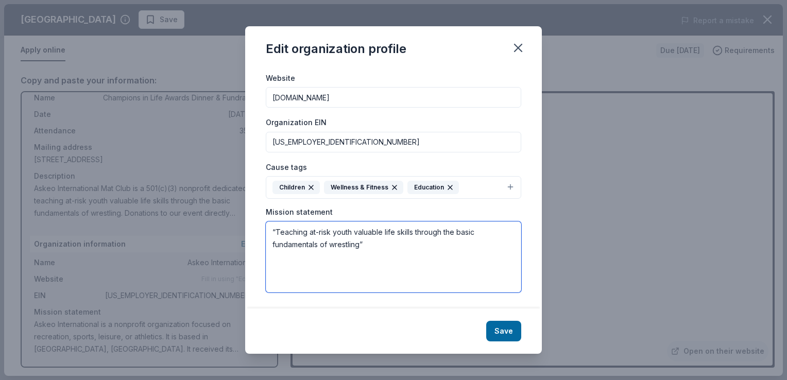
click at [276, 229] on textarea "“Teaching at-risk youth valuable life skills through the basic fundamentals of …" at bounding box center [394, 257] width 256 height 71
click at [403, 238] on textarea "Teaching at-risk youth valuable life skills through the basic fundamentals of w…" at bounding box center [394, 257] width 256 height 71
click at [401, 255] on textarea "Teaching at-risk youth valuable life skills through the basic fundamentals of w…" at bounding box center [394, 257] width 256 height 71
type textarea "Teaching at-risk youth valuable life skills through the basic fundamentals of w…"
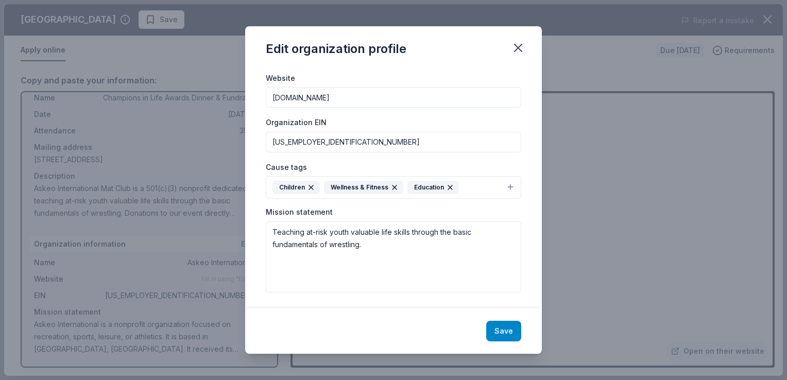
click at [505, 327] on button "Save" at bounding box center [503, 331] width 35 height 21
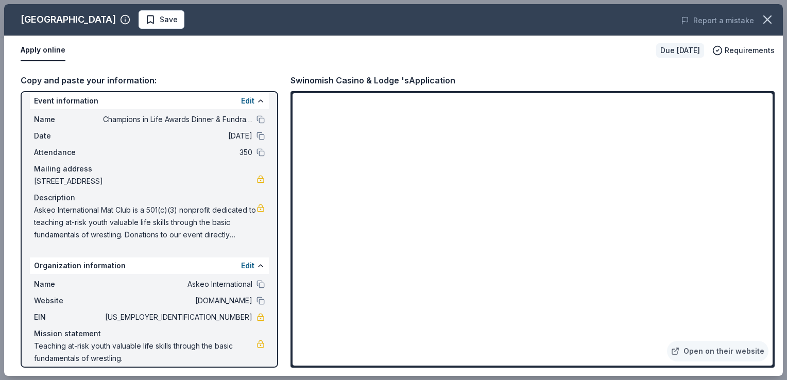
scroll to position [0, 0]
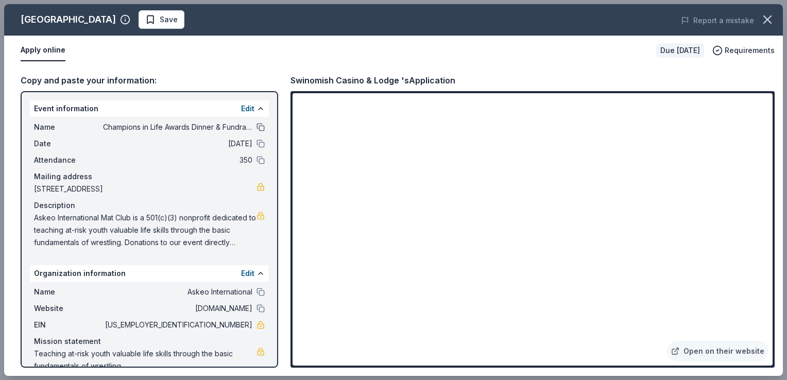
click at [257, 127] on button at bounding box center [261, 127] width 8 height 8
click at [257, 143] on button at bounding box center [261, 144] width 8 height 8
click at [178, 16] on span "Save" at bounding box center [161, 19] width 32 height 12
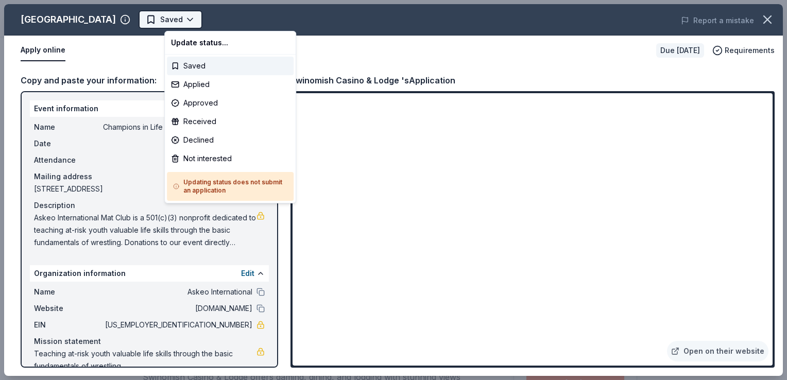
click at [183, 16] on body "Champions in Life Awards Dinner & Fundraiser Saved Apply Due in 22 days Share S…" at bounding box center [389, 190] width 779 height 380
click at [197, 86] on div "Applied" at bounding box center [230, 84] width 127 height 19
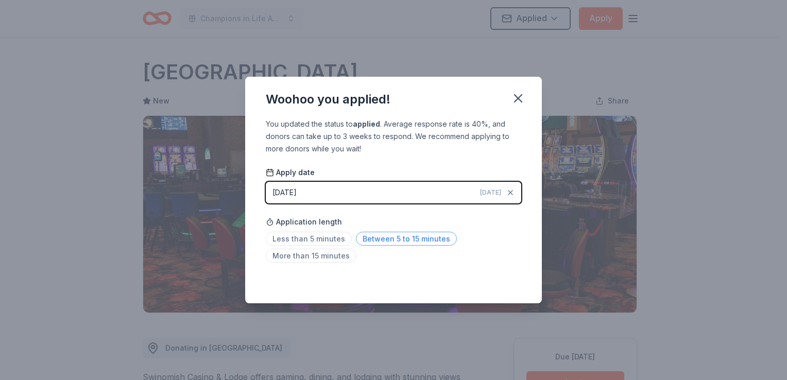
click at [360, 241] on span "Between 5 to 15 minutes" at bounding box center [406, 239] width 101 height 14
click at [521, 95] on icon "button" at bounding box center [518, 98] width 7 height 7
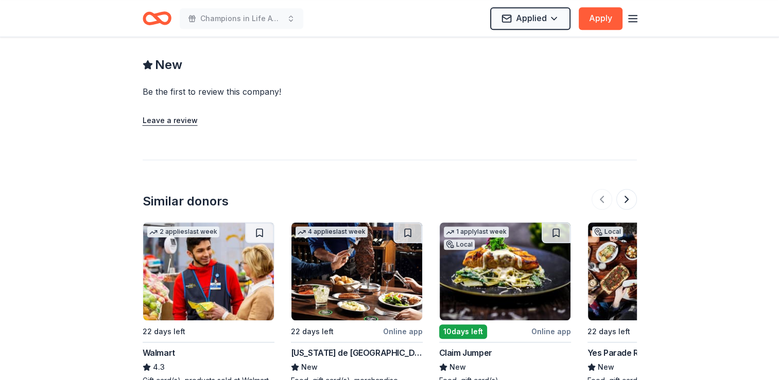
scroll to position [876, 0]
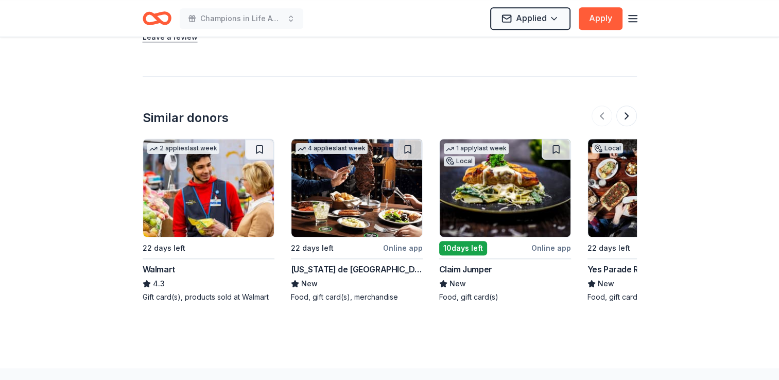
click at [493, 279] on div "New" at bounding box center [505, 284] width 132 height 12
click at [631, 115] on button at bounding box center [627, 116] width 21 height 21
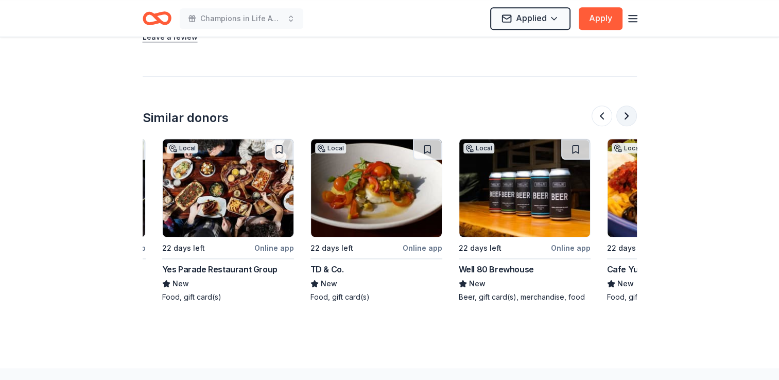
scroll to position [0, 445]
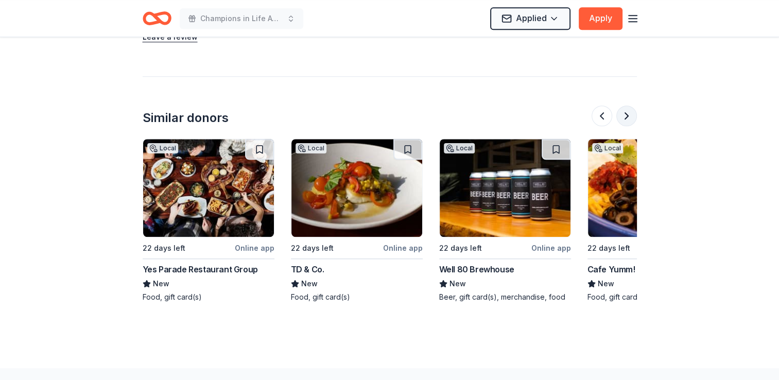
click at [628, 114] on button at bounding box center [627, 116] width 21 height 21
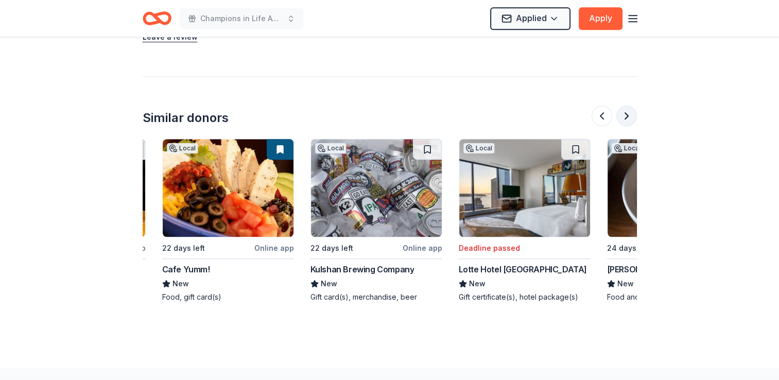
scroll to position [0, 890]
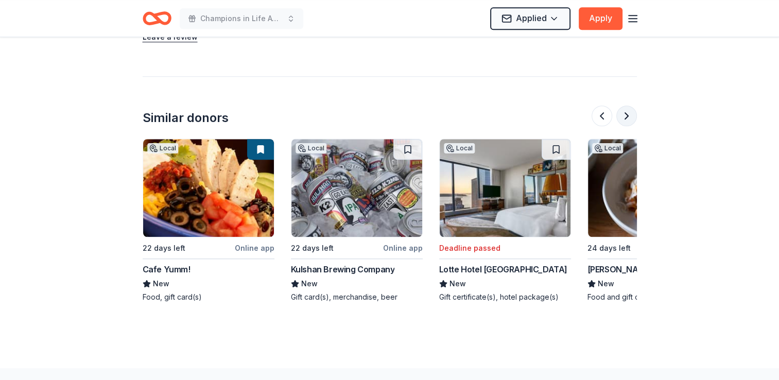
click at [628, 114] on button at bounding box center [627, 116] width 21 height 21
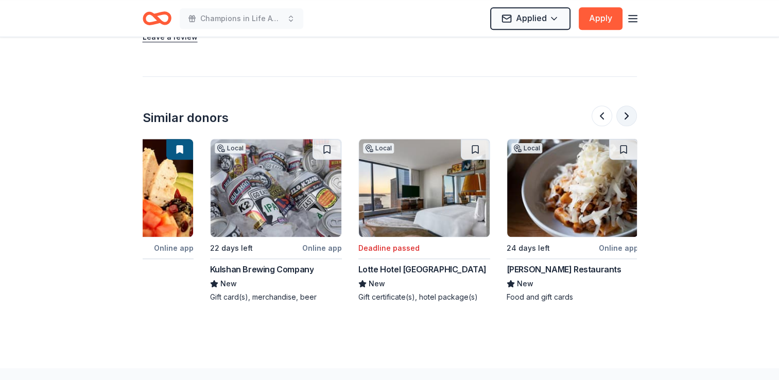
scroll to position [0, 973]
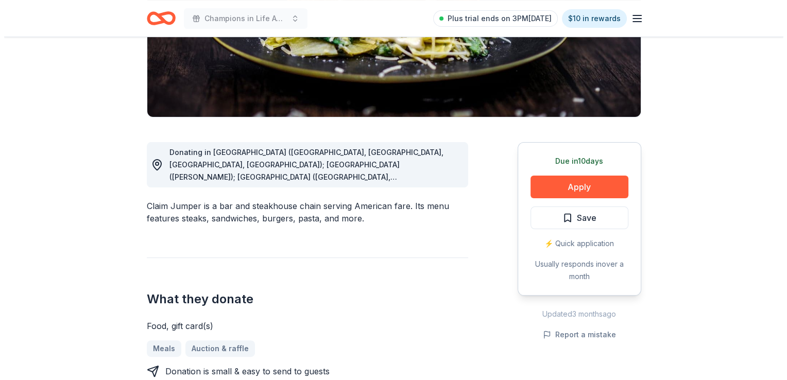
scroll to position [206, 0]
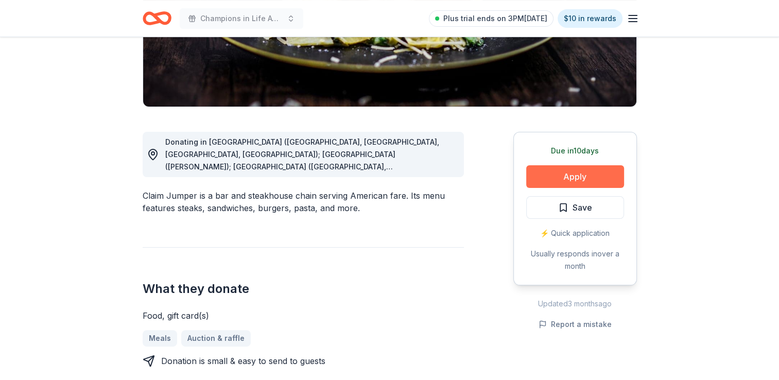
click at [563, 178] on button "Apply" at bounding box center [576, 176] width 98 height 23
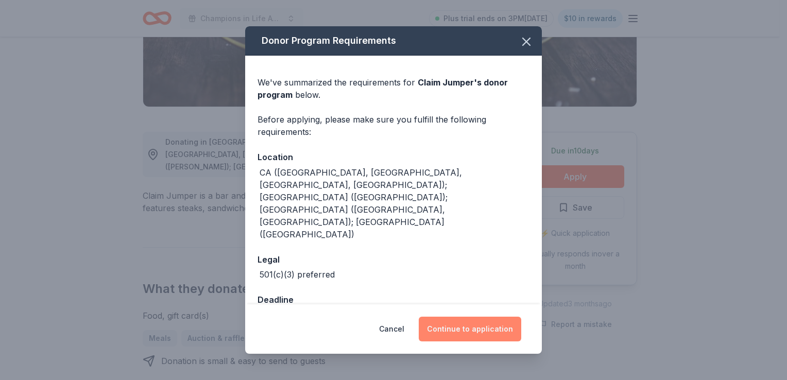
click at [471, 318] on button "Continue to application" at bounding box center [470, 329] width 103 height 25
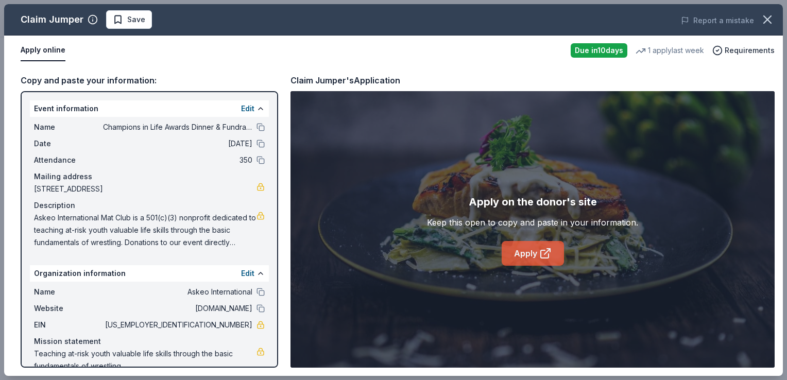
click at [532, 251] on link "Apply" at bounding box center [533, 253] width 62 height 25
click at [134, 13] on span "Save" at bounding box center [136, 19] width 18 height 12
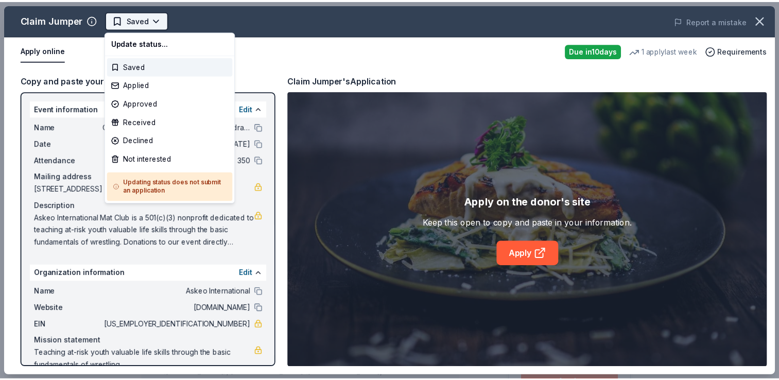
scroll to position [0, 0]
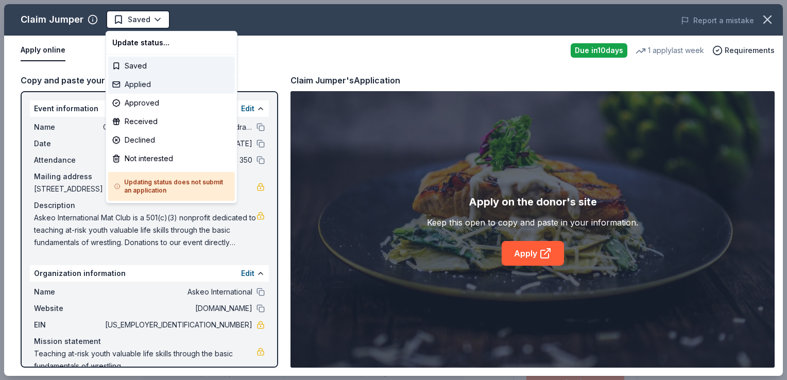
click at [126, 81] on div "Applied" at bounding box center [171, 84] width 127 height 19
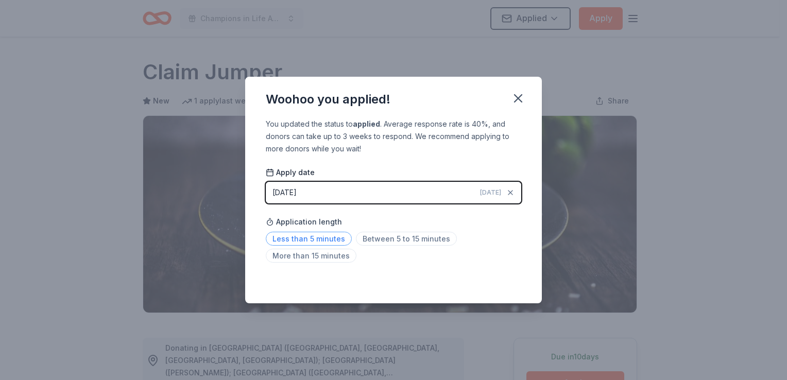
click at [338, 243] on span "Less than 5 minutes" at bounding box center [309, 239] width 86 height 14
click at [519, 101] on icon "button" at bounding box center [518, 98] width 14 height 14
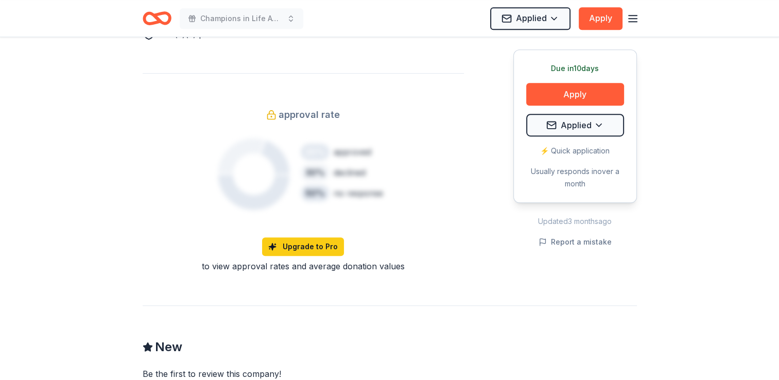
scroll to position [1030, 0]
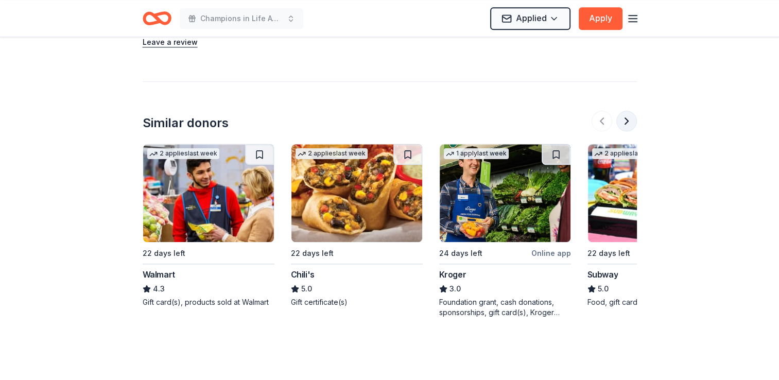
click at [627, 112] on button at bounding box center [627, 121] width 21 height 21
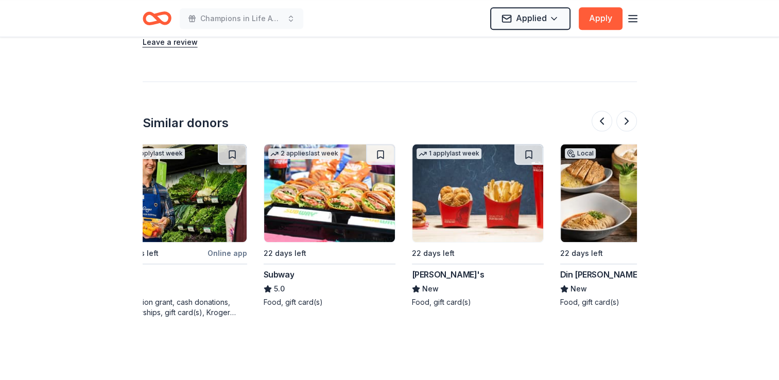
scroll to position [0, 445]
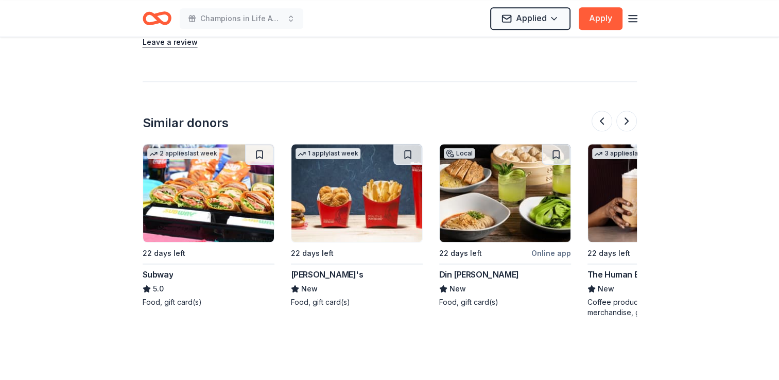
click at [217, 220] on img at bounding box center [208, 193] width 131 height 98
click at [626, 111] on button at bounding box center [627, 121] width 21 height 21
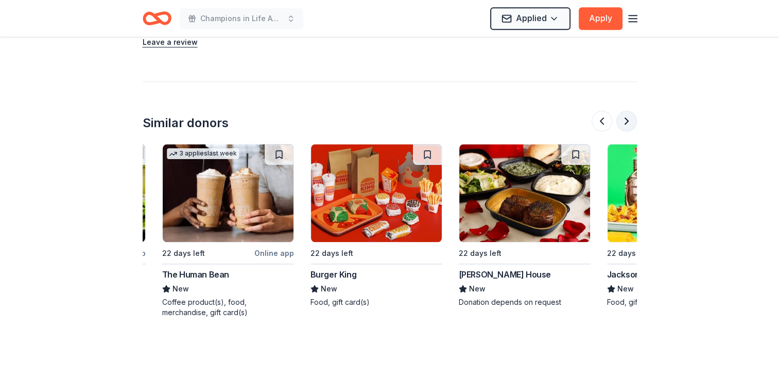
scroll to position [0, 890]
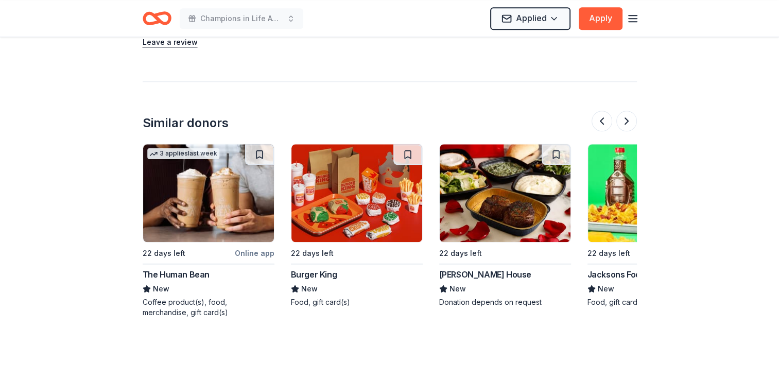
click at [501, 216] on img at bounding box center [505, 193] width 131 height 98
click at [486, 283] on div "New" at bounding box center [505, 289] width 132 height 12
click at [630, 111] on button at bounding box center [627, 121] width 21 height 21
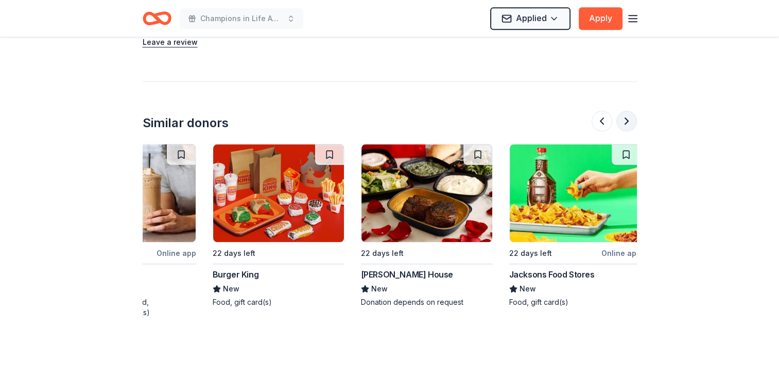
scroll to position [0, 973]
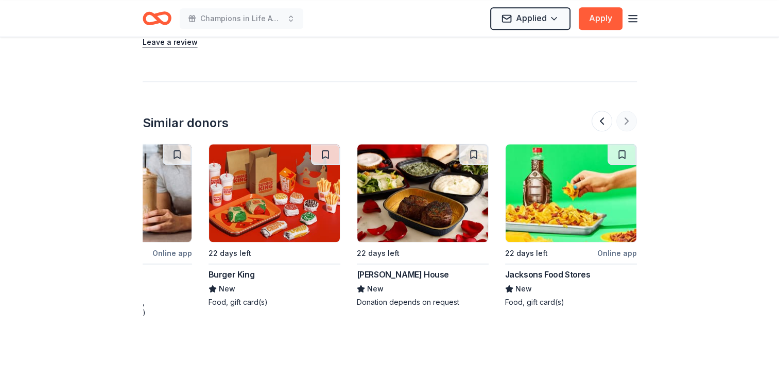
click at [630, 111] on div at bounding box center [614, 121] width 45 height 21
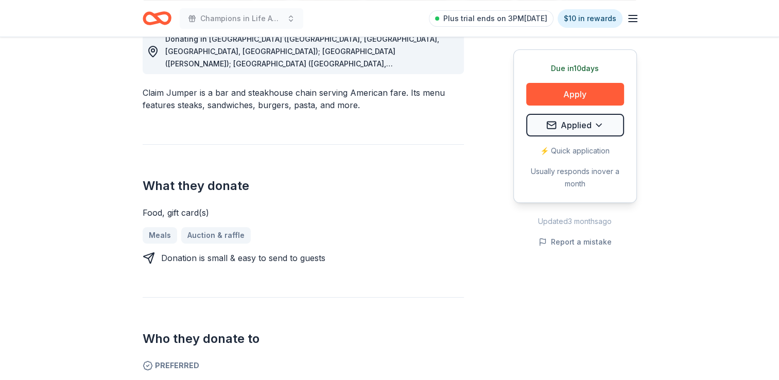
scroll to position [0, 0]
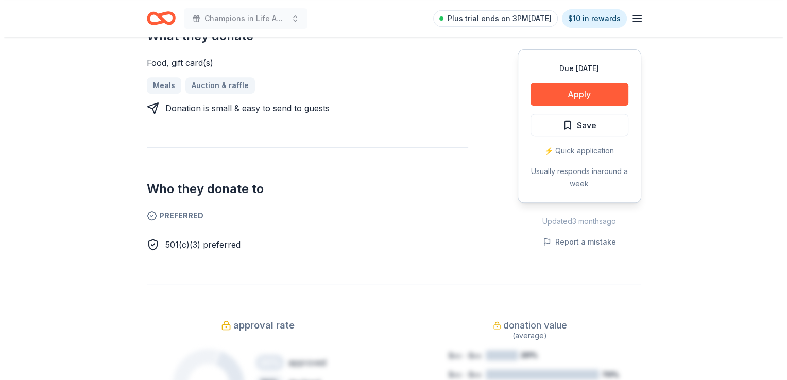
scroll to position [309, 0]
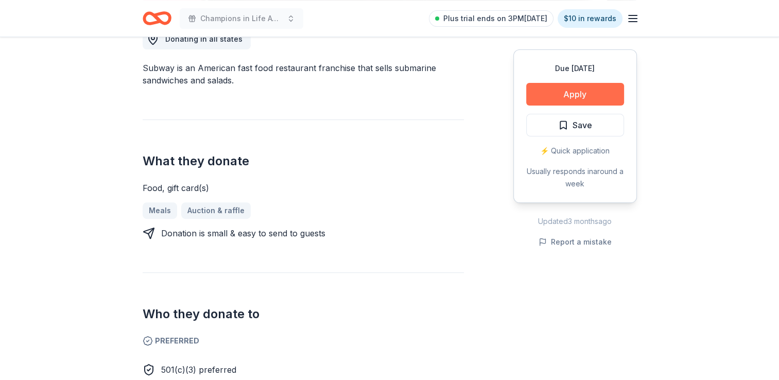
click at [571, 99] on button "Apply" at bounding box center [576, 94] width 98 height 23
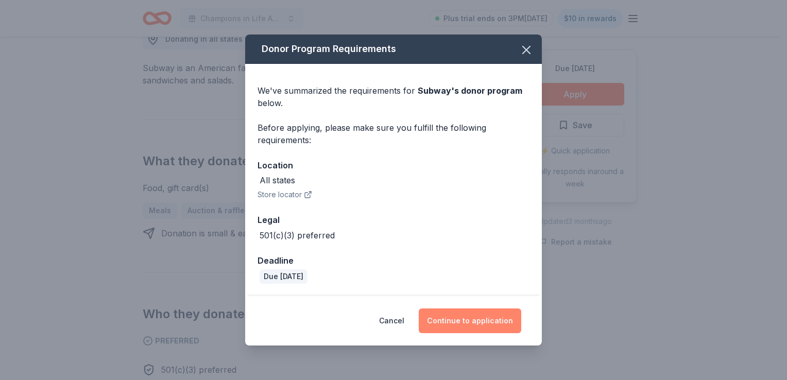
click at [455, 320] on button "Continue to application" at bounding box center [470, 321] width 103 height 25
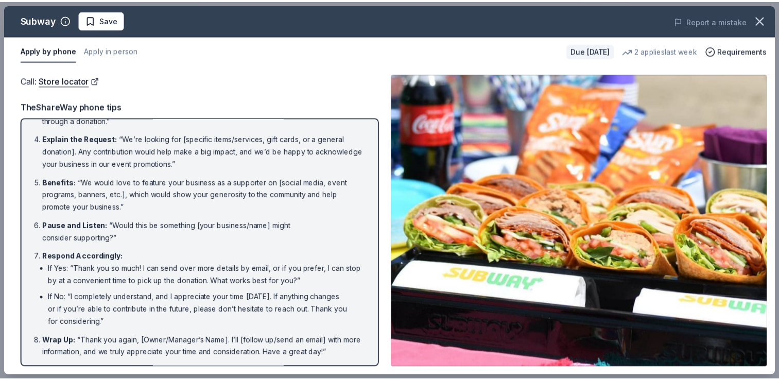
scroll to position [0, 0]
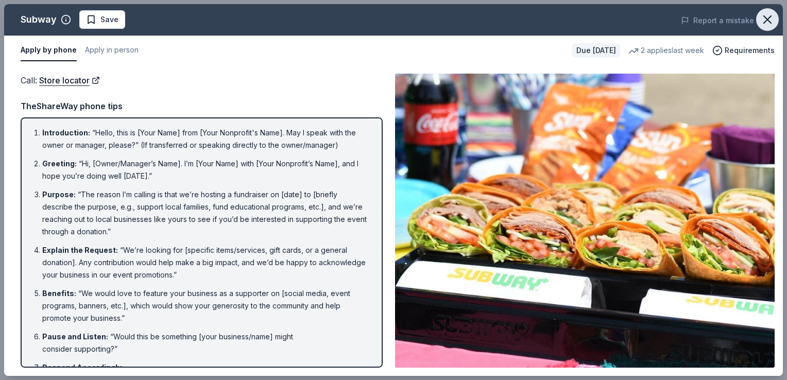
drag, startPoint x: 774, startPoint y: 15, endPoint x: 765, endPoint y: 15, distance: 9.3
click at [774, 15] on icon "button" at bounding box center [767, 19] width 14 height 14
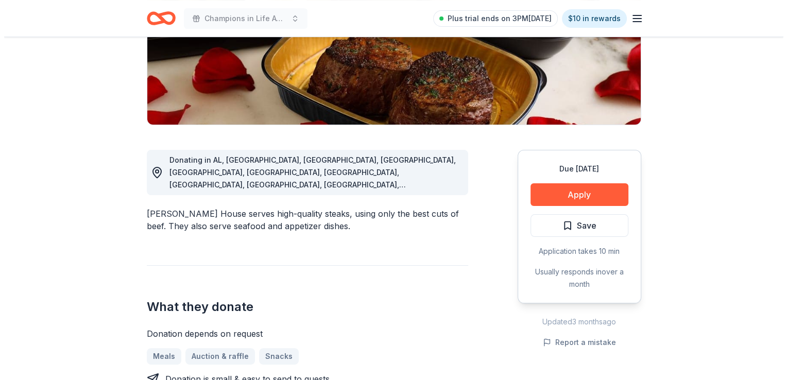
scroll to position [206, 0]
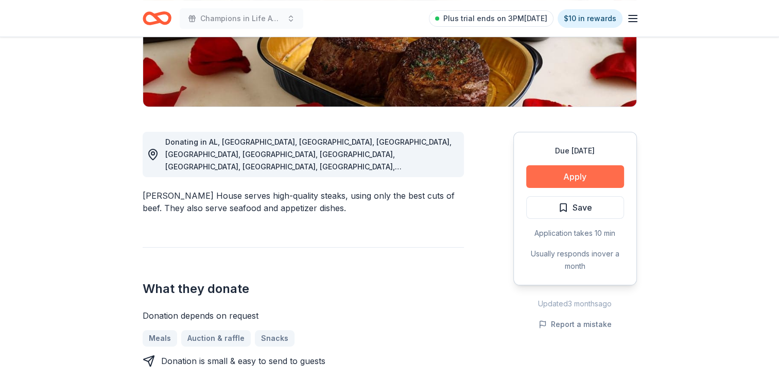
click at [544, 178] on button "Apply" at bounding box center [576, 176] width 98 height 23
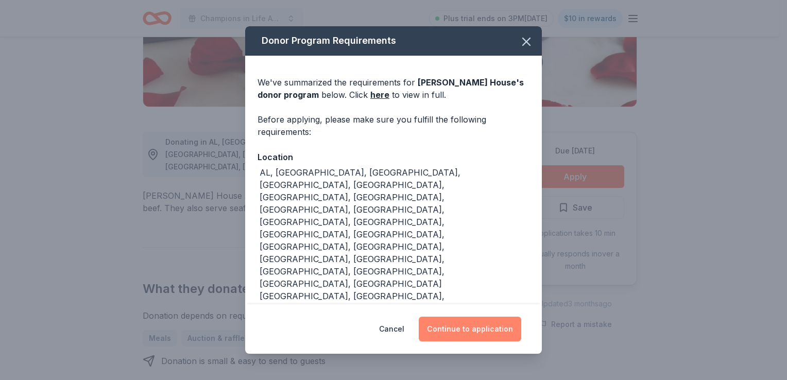
click at [443, 317] on button "Continue to application" at bounding box center [470, 329] width 103 height 25
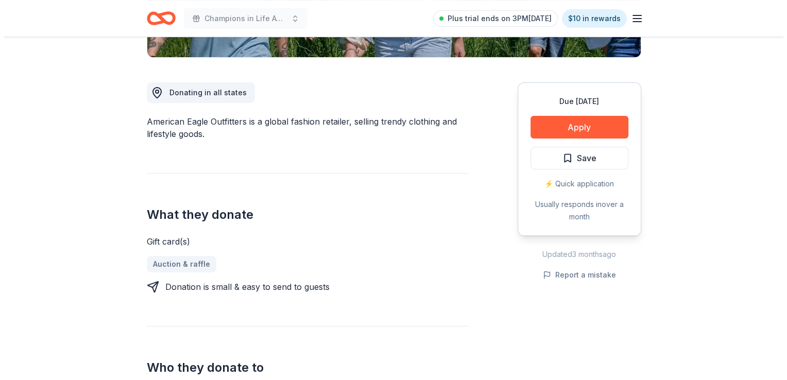
scroll to position [258, 0]
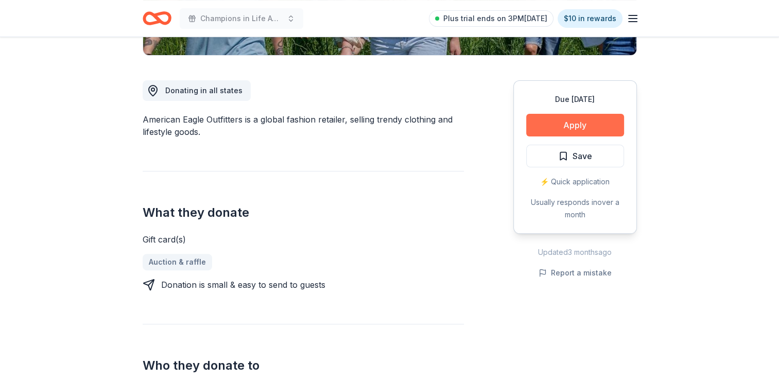
click at [602, 127] on button "Apply" at bounding box center [576, 125] width 98 height 23
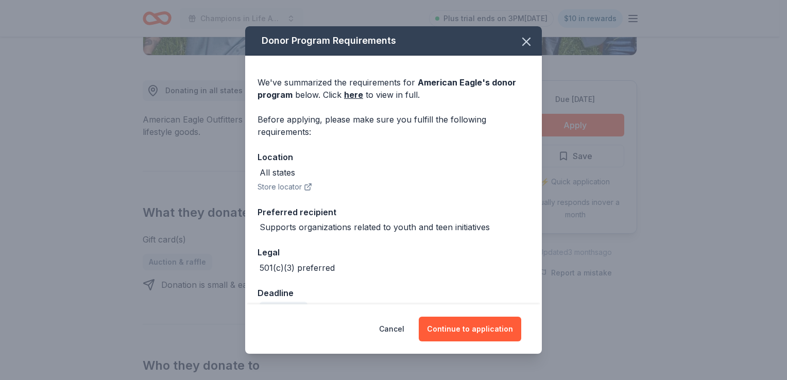
scroll to position [24, 0]
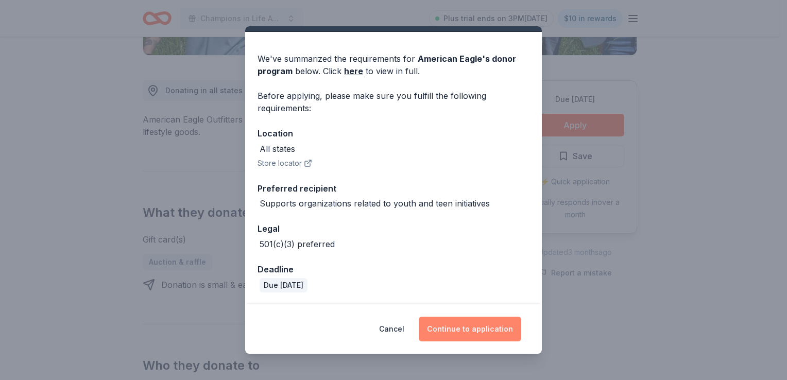
click at [453, 326] on button "Continue to application" at bounding box center [470, 329] width 103 height 25
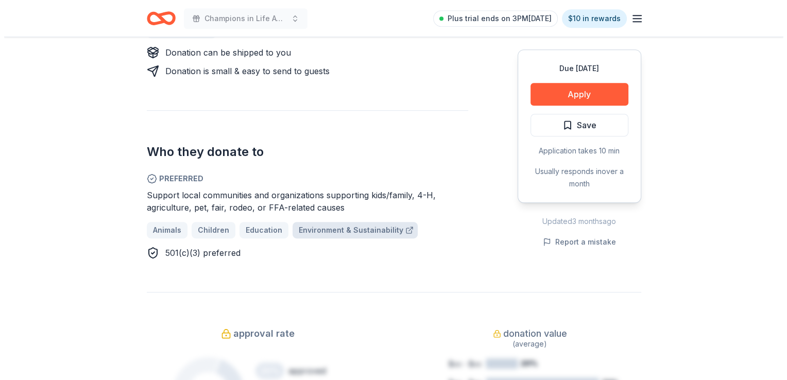
scroll to position [515, 0]
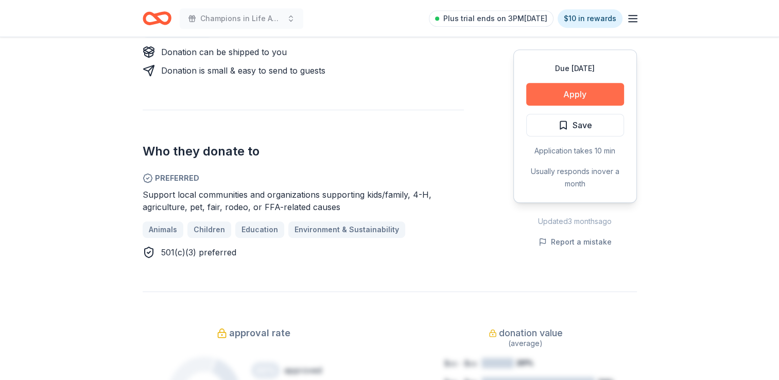
click at [568, 85] on button "Apply" at bounding box center [576, 94] width 98 height 23
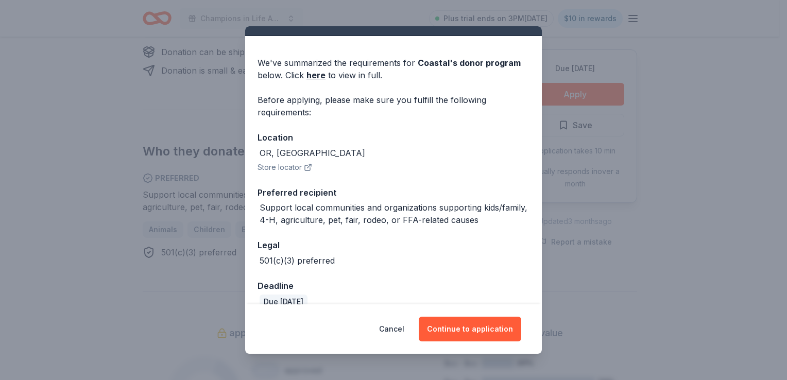
scroll to position [36, 0]
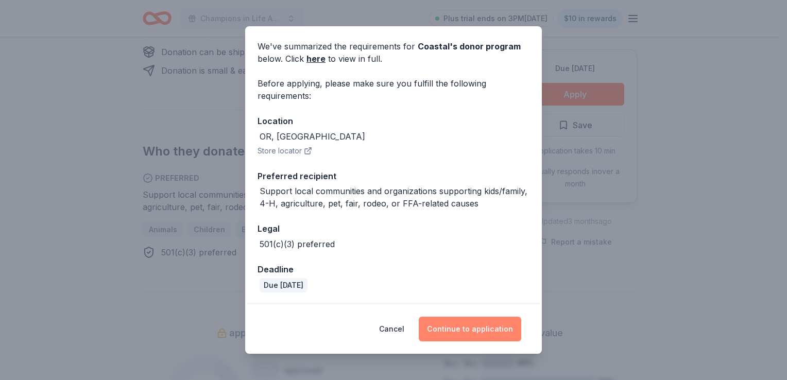
click at [471, 329] on button "Continue to application" at bounding box center [470, 329] width 103 height 25
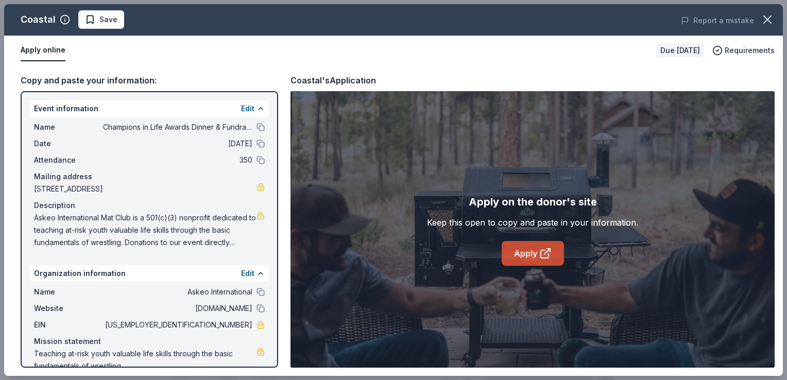
click at [529, 256] on link "Apply" at bounding box center [533, 253] width 62 height 25
click at [110, 20] on span "Save" at bounding box center [108, 19] width 18 height 12
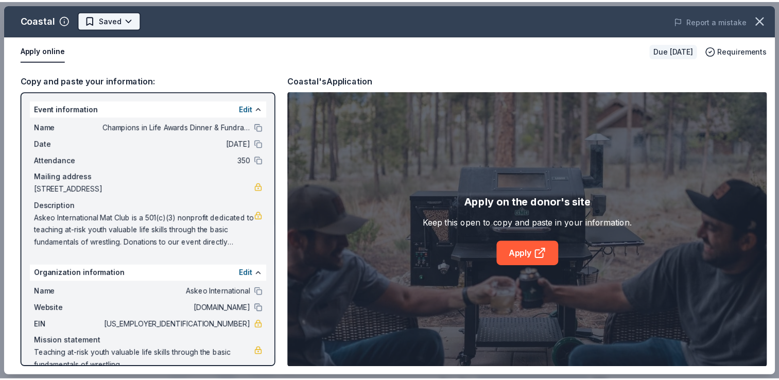
scroll to position [0, 0]
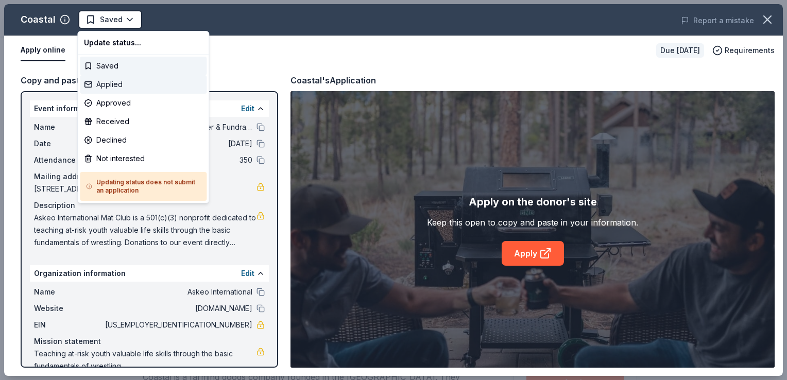
click at [117, 82] on div "Applied" at bounding box center [143, 84] width 127 height 19
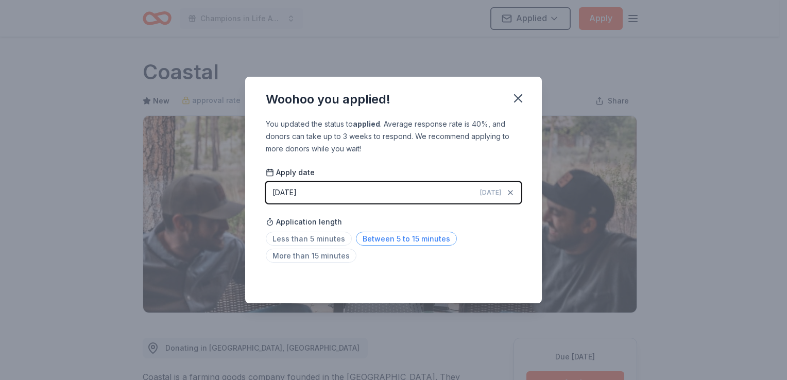
click at [378, 237] on span "Between 5 to 15 minutes" at bounding box center [406, 239] width 101 height 14
click at [517, 101] on icon "button" at bounding box center [518, 98] width 14 height 14
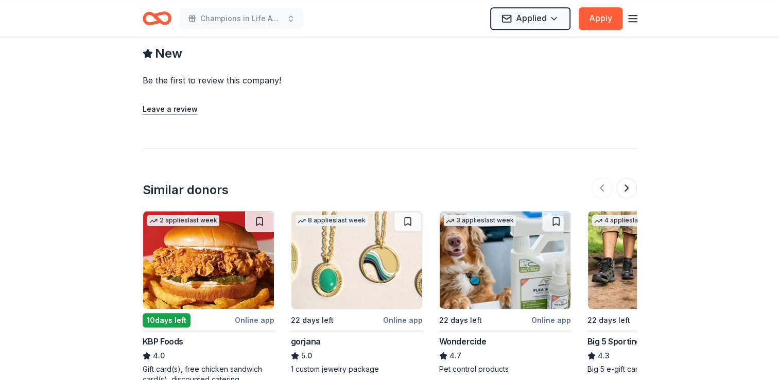
scroll to position [1082, 0]
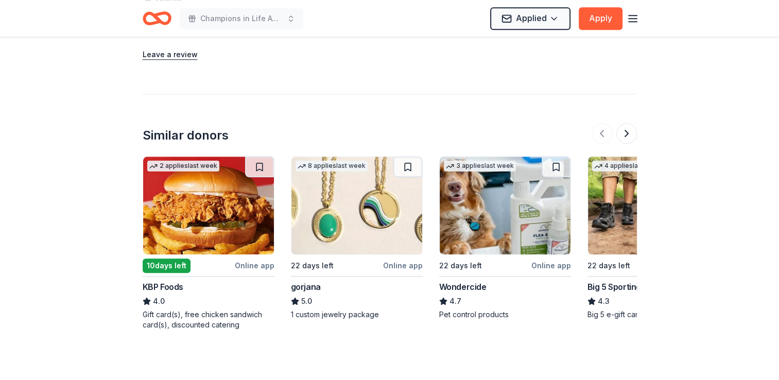
click at [339, 219] on img at bounding box center [357, 206] width 131 height 98
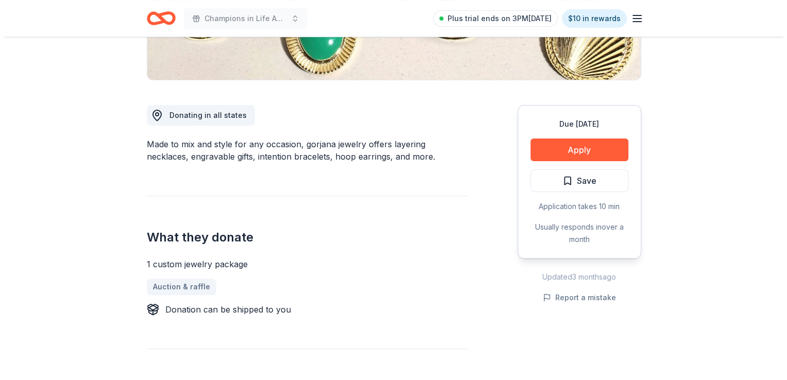
scroll to position [258, 0]
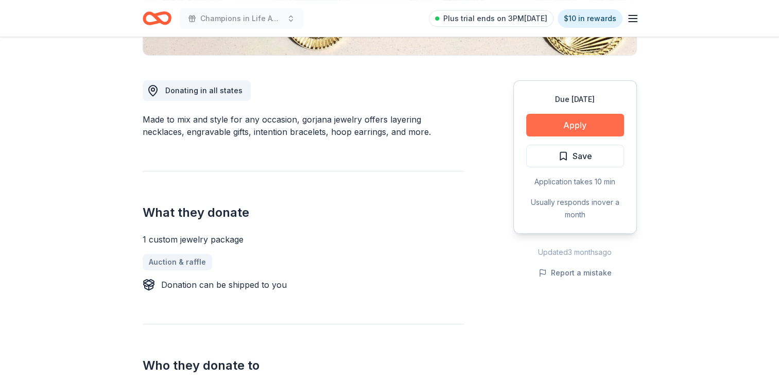
click at [574, 119] on button "Apply" at bounding box center [576, 125] width 98 height 23
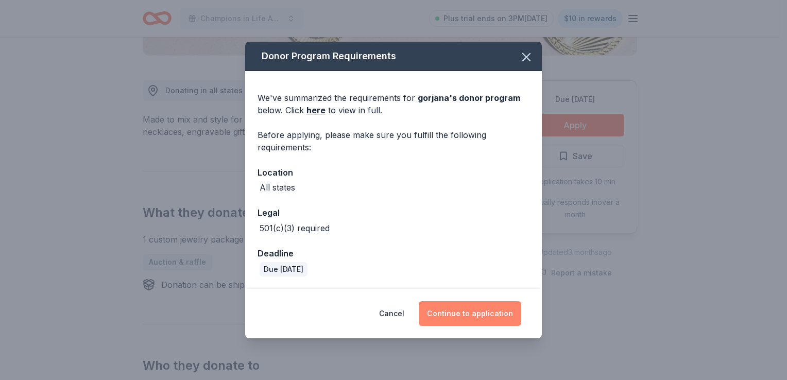
click at [490, 318] on button "Continue to application" at bounding box center [470, 313] width 103 height 25
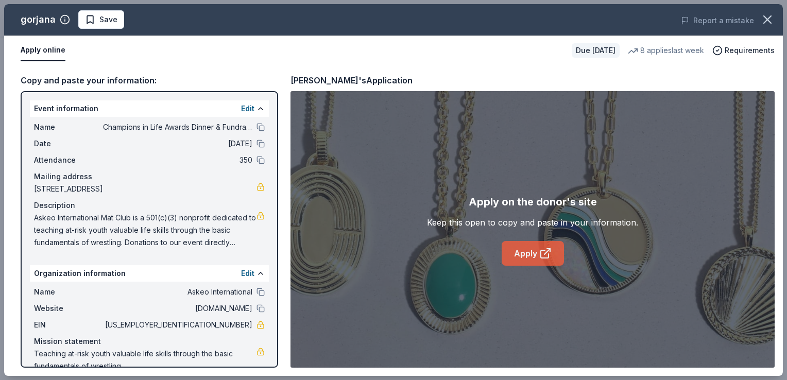
click at [542, 247] on icon at bounding box center [545, 253] width 12 height 12
click at [95, 17] on span "Save" at bounding box center [101, 19] width 32 height 12
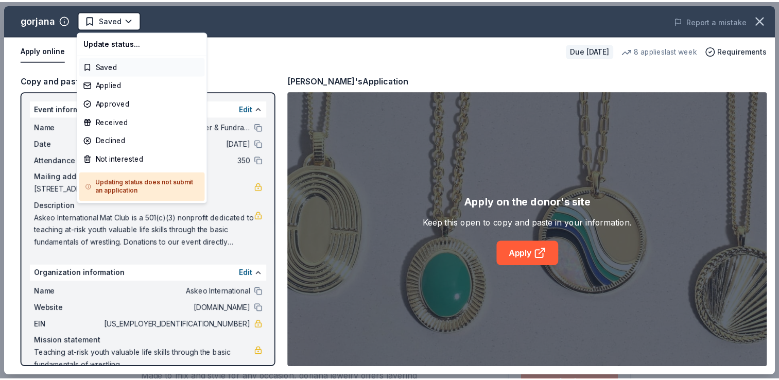
scroll to position [0, 0]
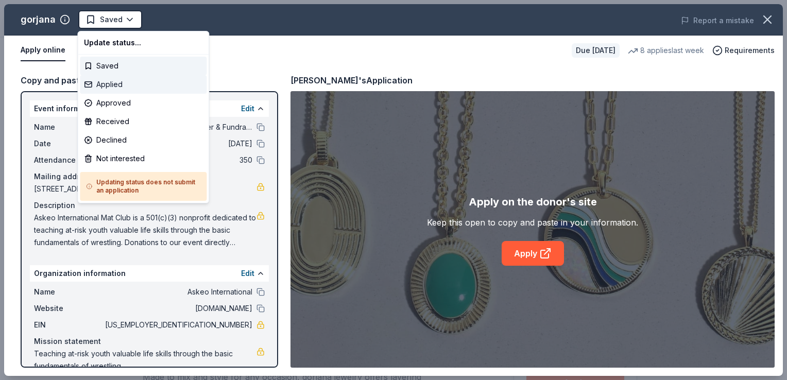
click at [119, 88] on div "Applied" at bounding box center [143, 84] width 127 height 19
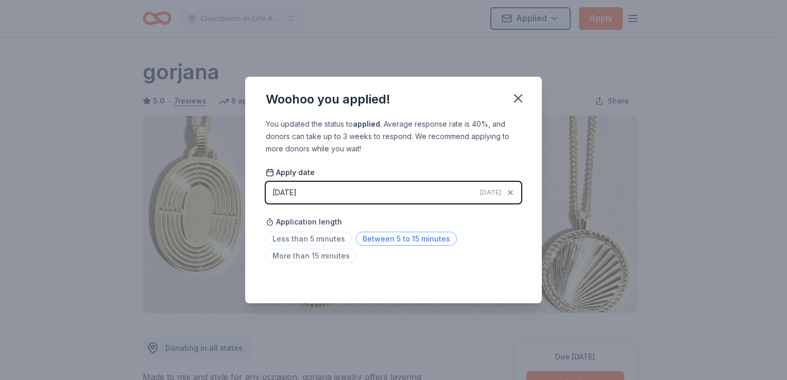
click at [394, 244] on span "Between 5 to 15 minutes" at bounding box center [406, 239] width 101 height 14
click at [515, 98] on icon "button" at bounding box center [518, 98] width 14 height 14
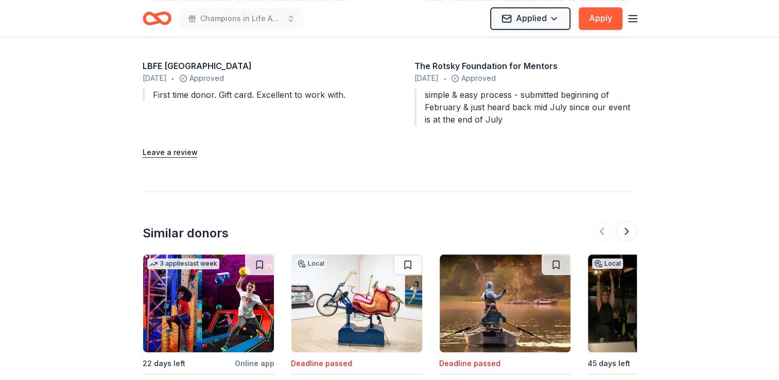
scroll to position [1321, 0]
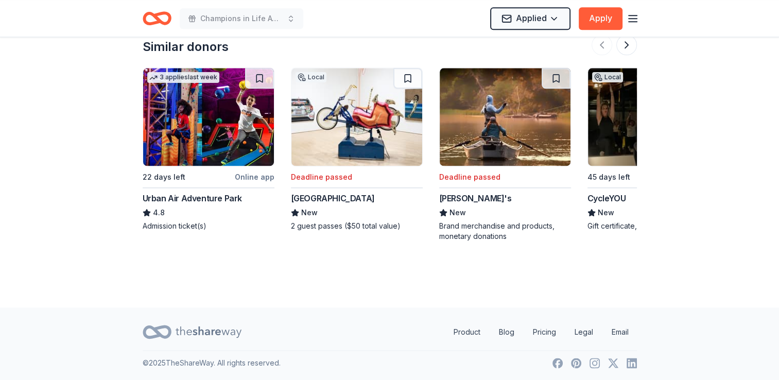
click at [509, 213] on div "New" at bounding box center [505, 213] width 132 height 12
click at [632, 50] on button at bounding box center [627, 45] width 21 height 21
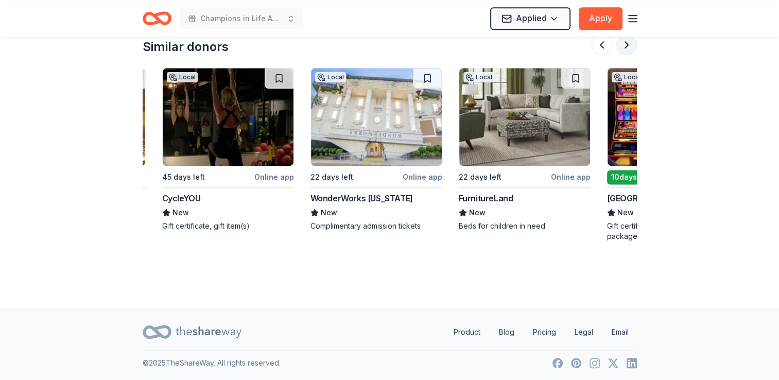
scroll to position [0, 445]
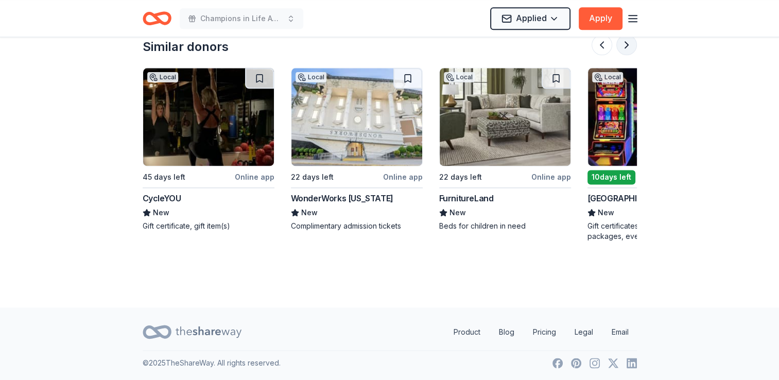
click at [632, 50] on button at bounding box center [627, 45] width 21 height 21
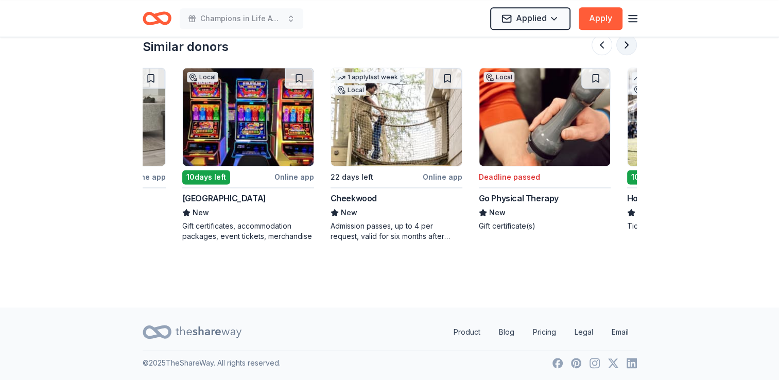
scroll to position [0, 890]
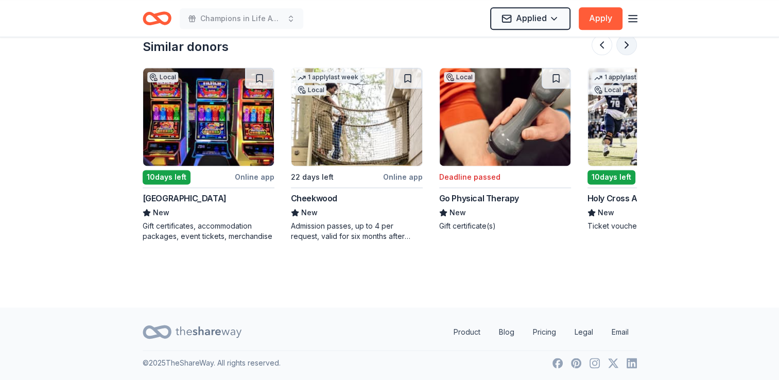
click at [632, 50] on button at bounding box center [627, 45] width 21 height 21
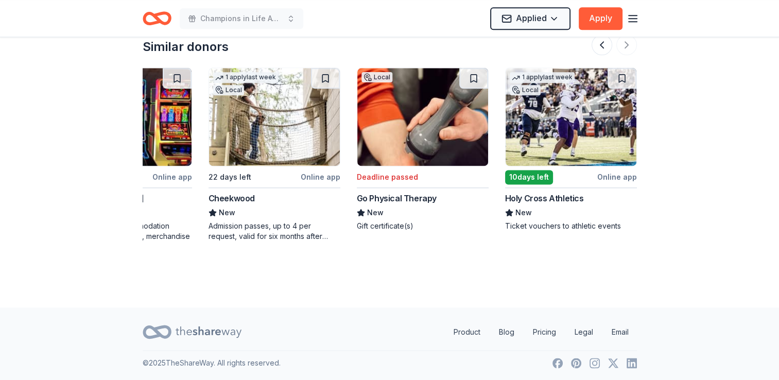
click at [565, 207] on div "New" at bounding box center [571, 213] width 132 height 12
click at [168, 173] on div "Online app" at bounding box center [172, 177] width 40 height 13
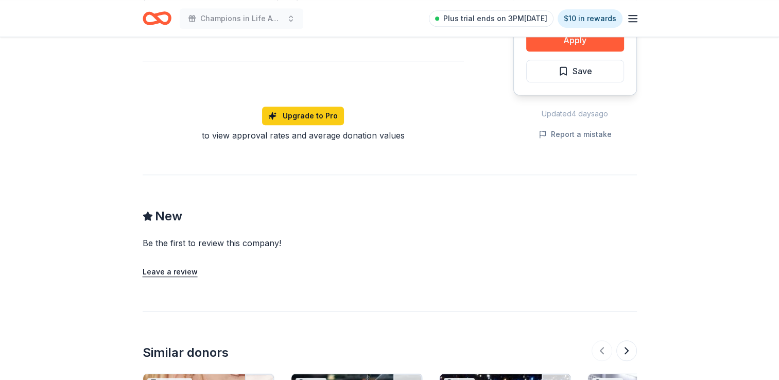
scroll to position [1079, 0]
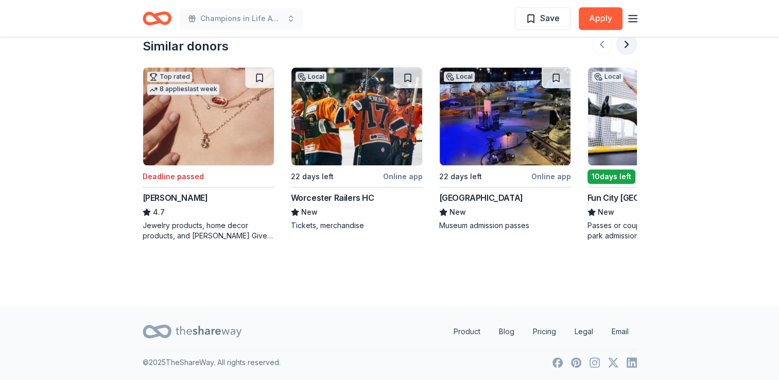
click at [635, 45] on button at bounding box center [627, 44] width 21 height 21
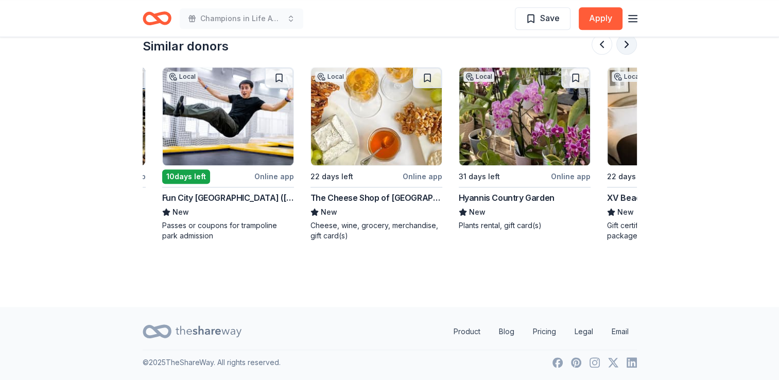
scroll to position [0, 445]
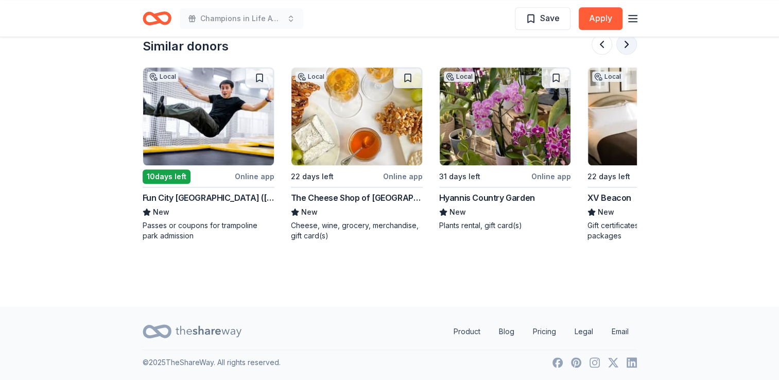
click at [622, 45] on button at bounding box center [627, 44] width 21 height 21
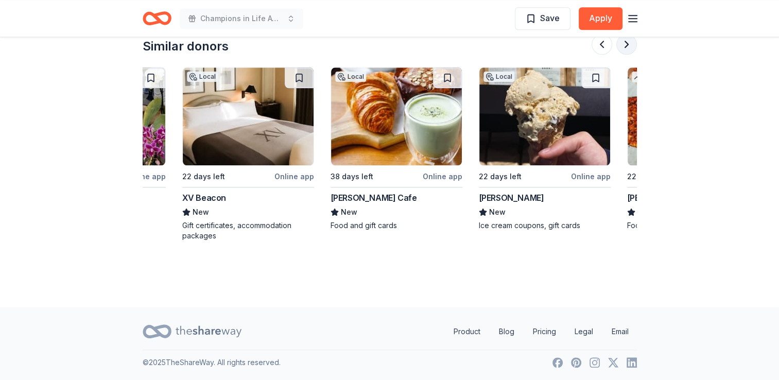
scroll to position [0, 890]
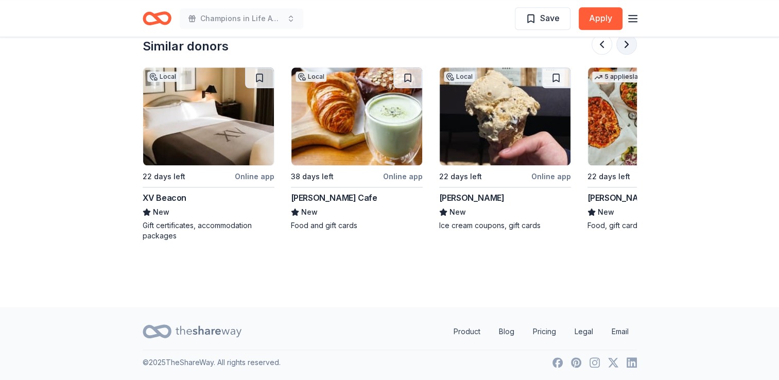
click at [622, 45] on button at bounding box center [627, 44] width 21 height 21
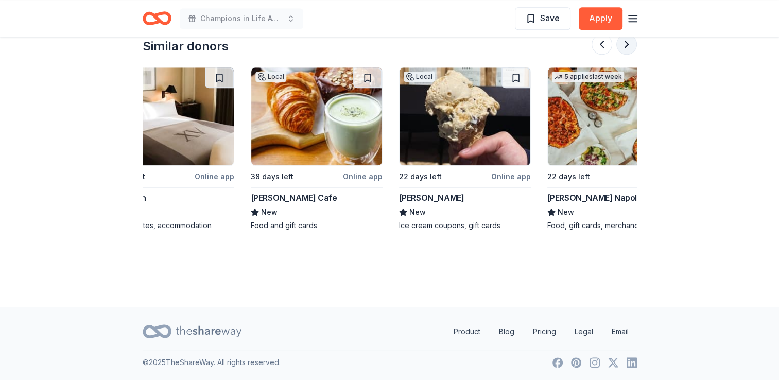
scroll to position [0, 973]
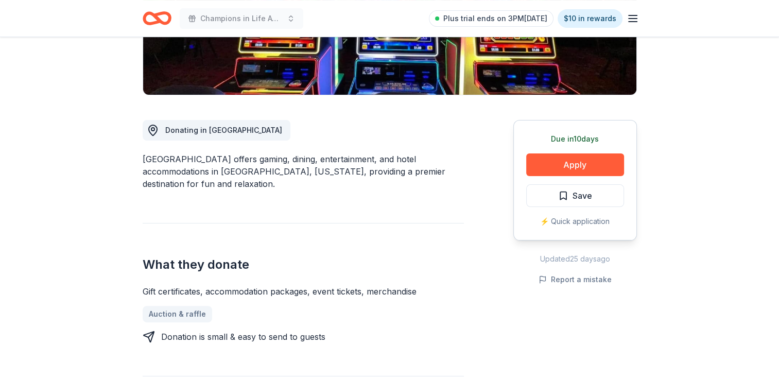
scroll to position [206, 0]
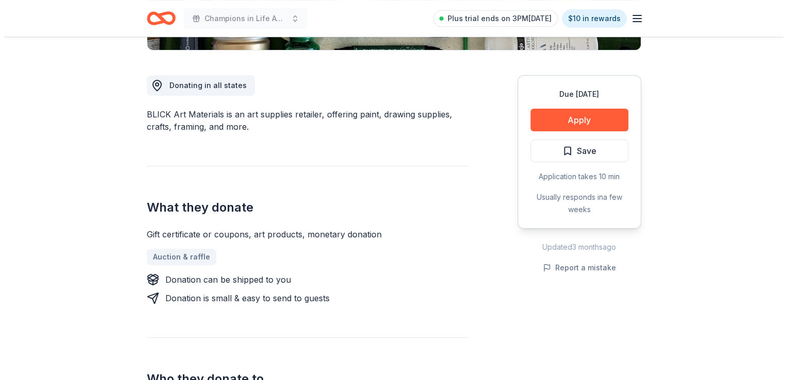
scroll to position [258, 0]
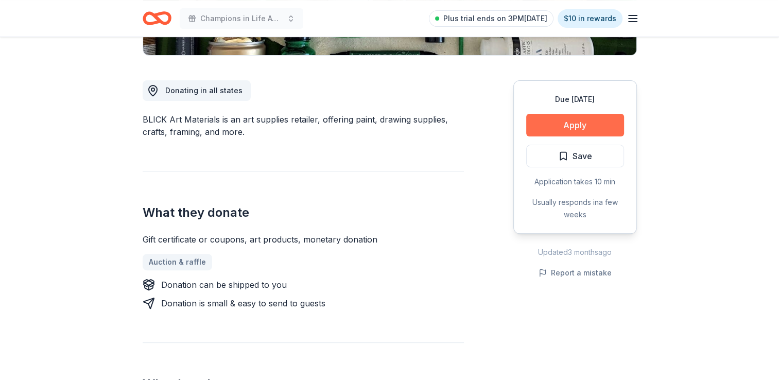
click at [570, 123] on button "Apply" at bounding box center [576, 125] width 98 height 23
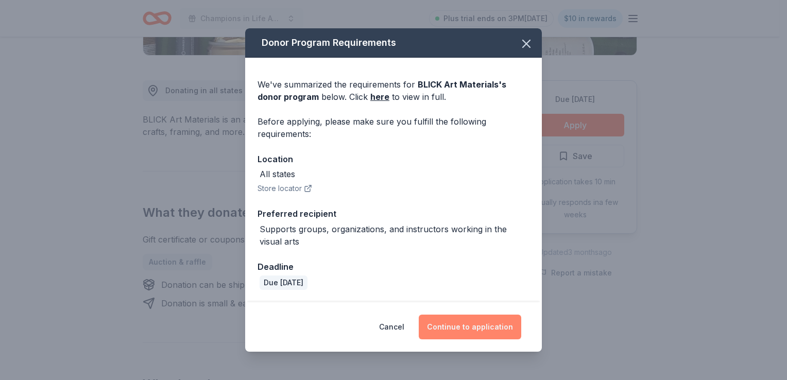
click at [448, 324] on button "Continue to application" at bounding box center [470, 327] width 103 height 25
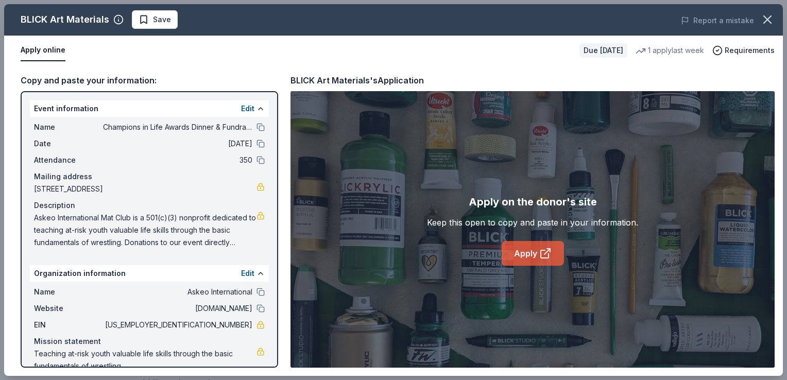
click at [529, 248] on link "Apply" at bounding box center [533, 253] width 62 height 25
click at [153, 17] on span "Save" at bounding box center [162, 19] width 18 height 12
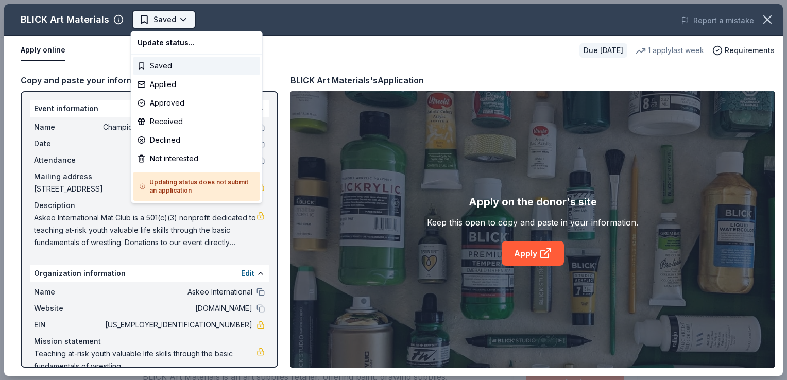
scroll to position [0, 0]
click at [178, 87] on div "Applied" at bounding box center [196, 84] width 127 height 19
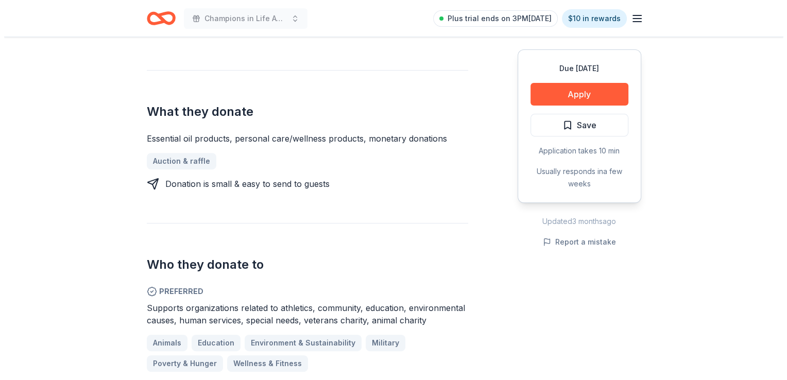
scroll to position [361, 0]
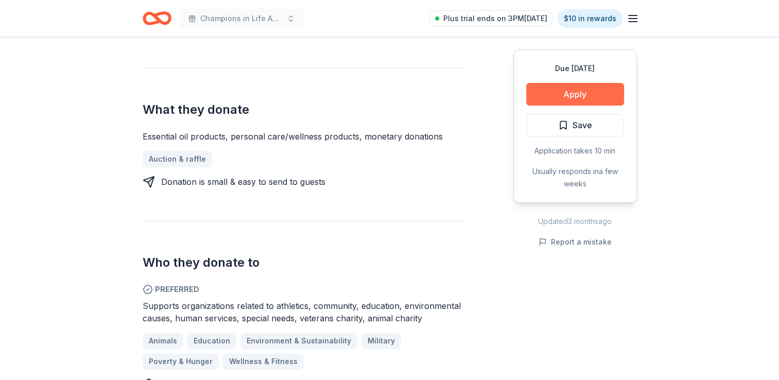
click at [569, 92] on button "Apply" at bounding box center [576, 94] width 98 height 23
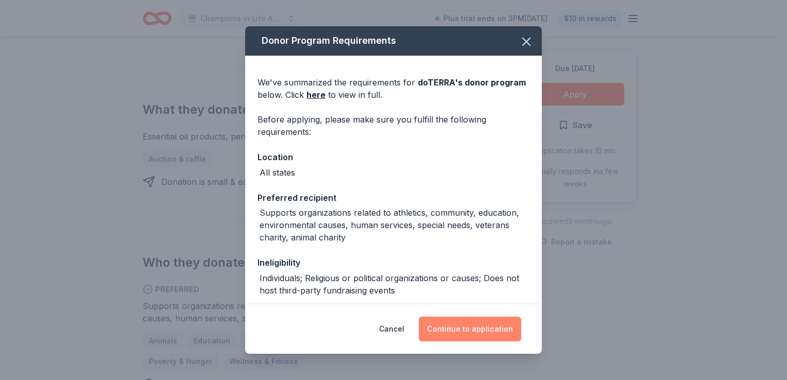
click at [453, 329] on button "Continue to application" at bounding box center [470, 329] width 103 height 25
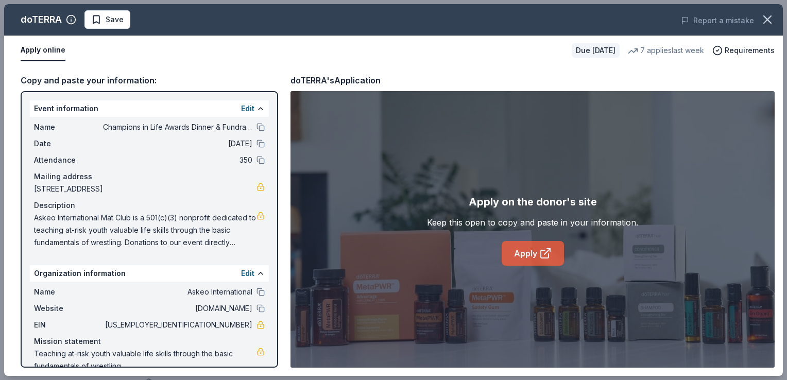
click at [513, 250] on link "Apply" at bounding box center [533, 253] width 62 height 25
click at [96, 14] on span "Save" at bounding box center [107, 19] width 32 height 12
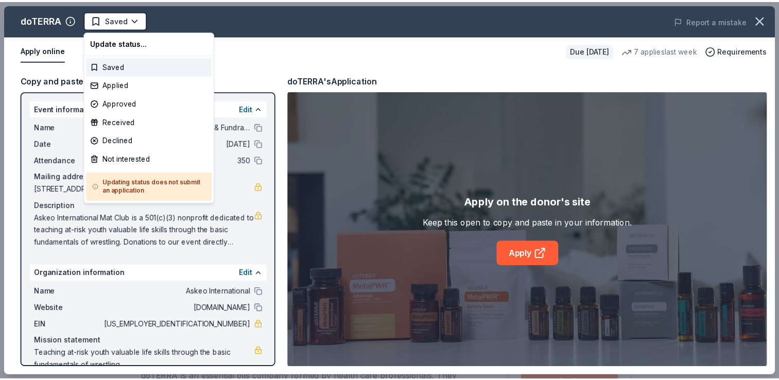
scroll to position [0, 0]
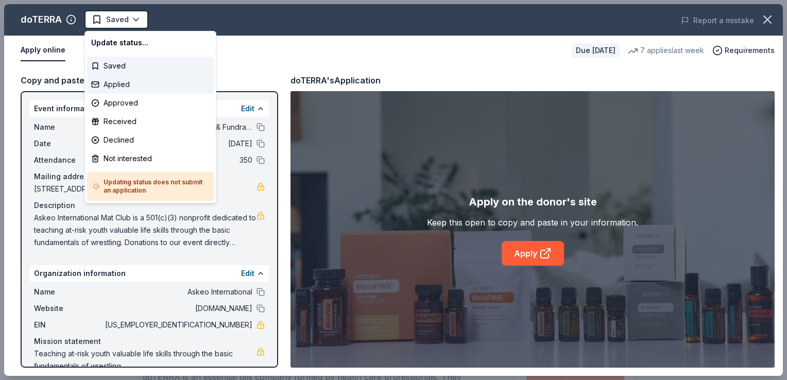
click at [106, 84] on div "Applied" at bounding box center [150, 84] width 127 height 19
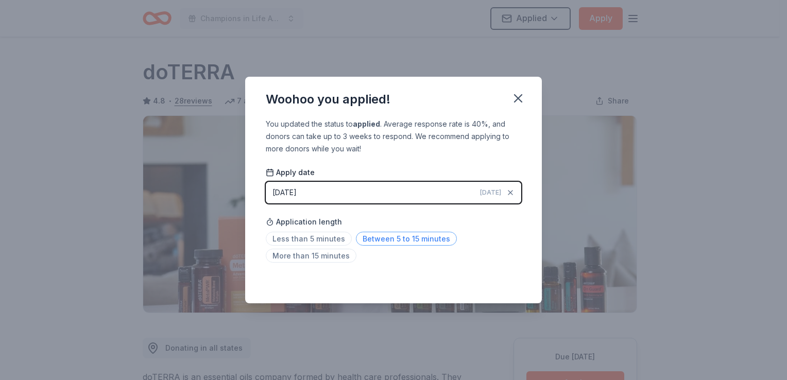
click at [367, 243] on span "Between 5 to 15 minutes" at bounding box center [406, 239] width 101 height 14
click at [521, 100] on icon "button" at bounding box center [518, 98] width 14 height 14
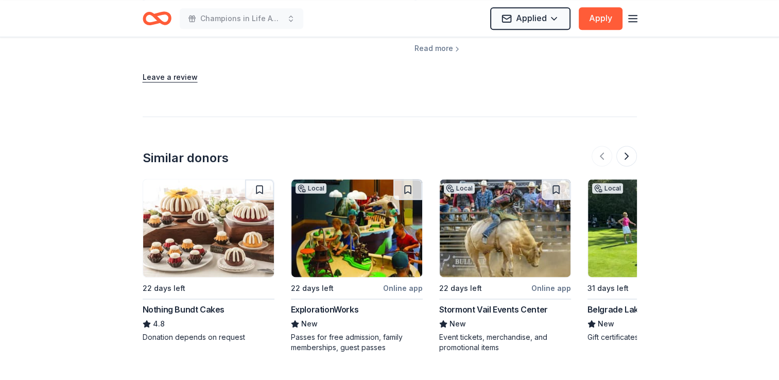
scroll to position [1443, 0]
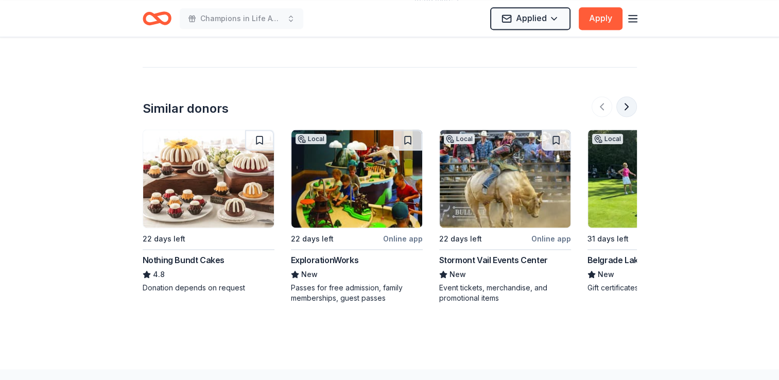
click at [629, 108] on button at bounding box center [627, 106] width 21 height 21
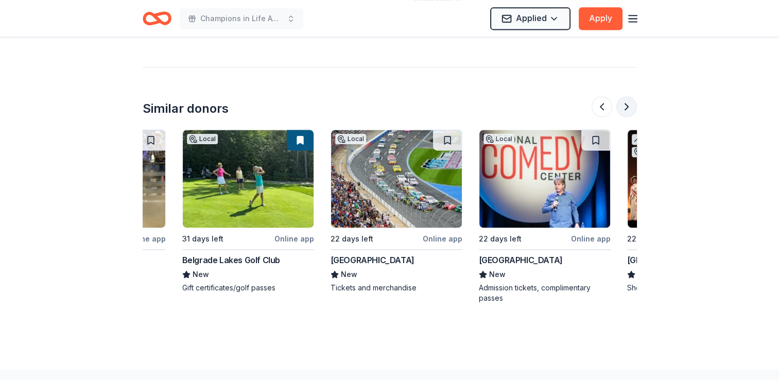
scroll to position [0, 445]
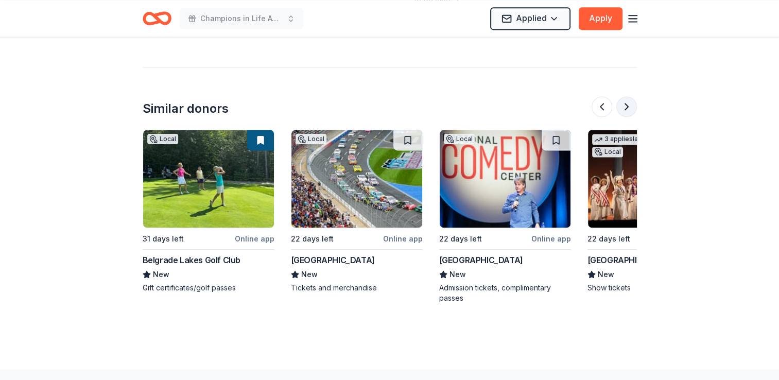
click at [629, 108] on button at bounding box center [627, 106] width 21 height 21
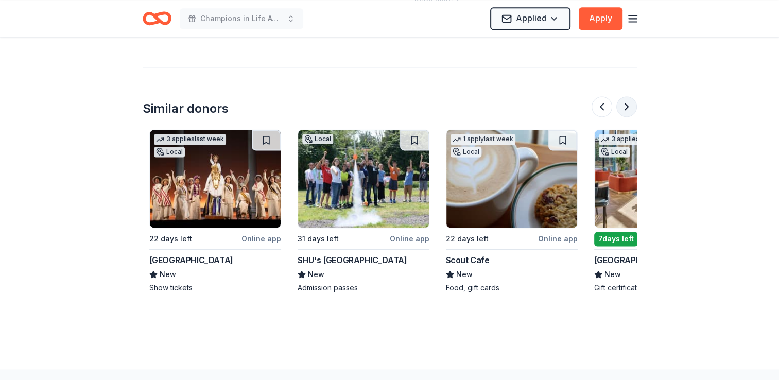
scroll to position [0, 890]
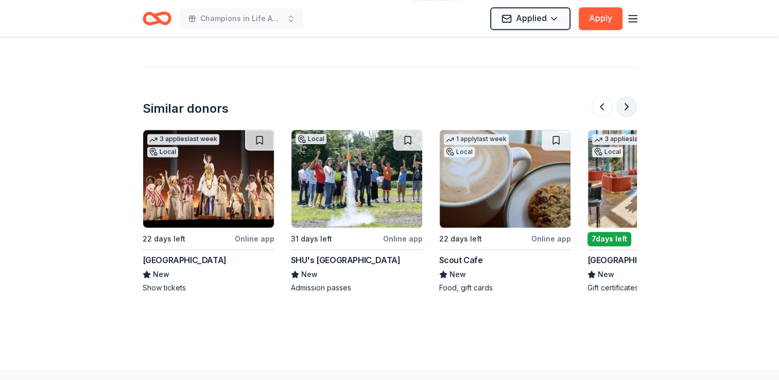
click at [629, 108] on button at bounding box center [627, 106] width 21 height 21
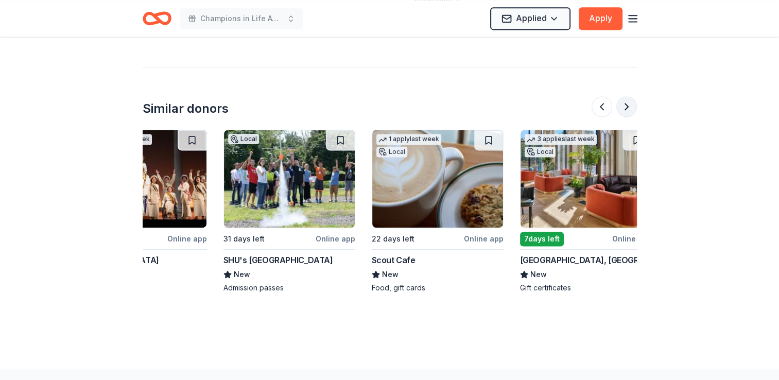
scroll to position [0, 973]
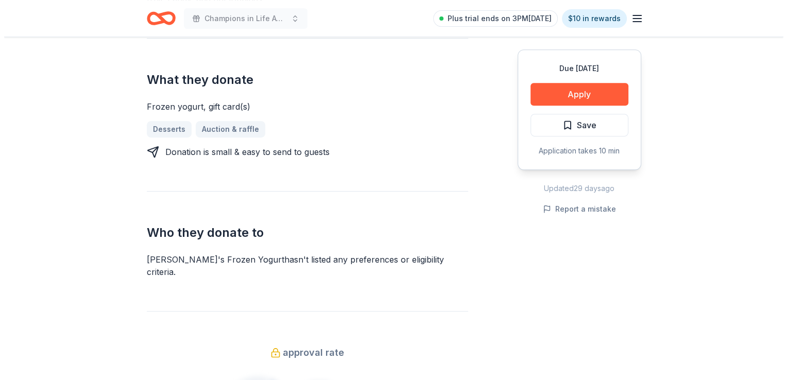
scroll to position [464, 0]
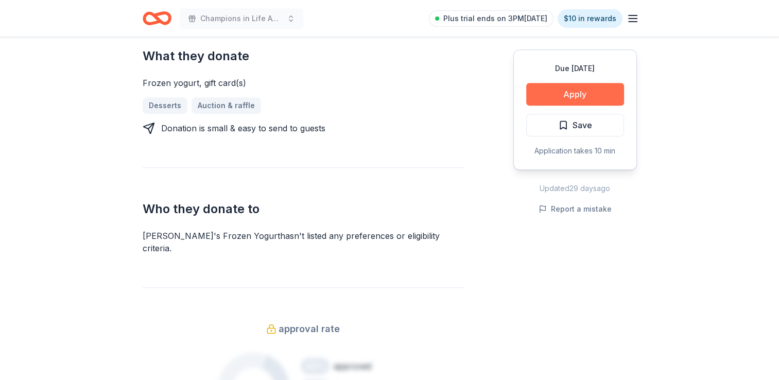
click at [580, 98] on button "Apply" at bounding box center [576, 94] width 98 height 23
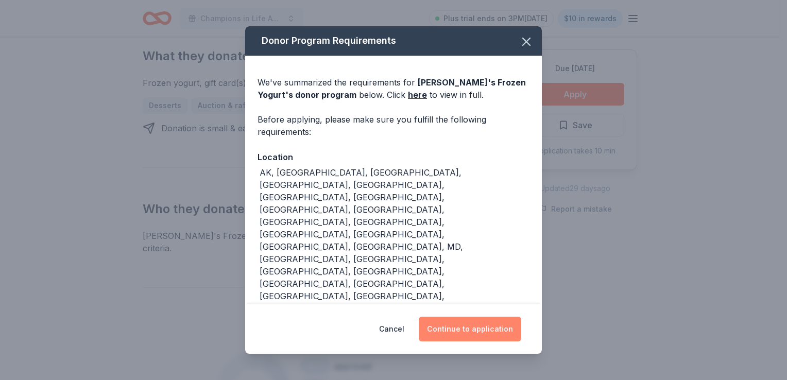
click at [477, 317] on button "Continue to application" at bounding box center [470, 329] width 103 height 25
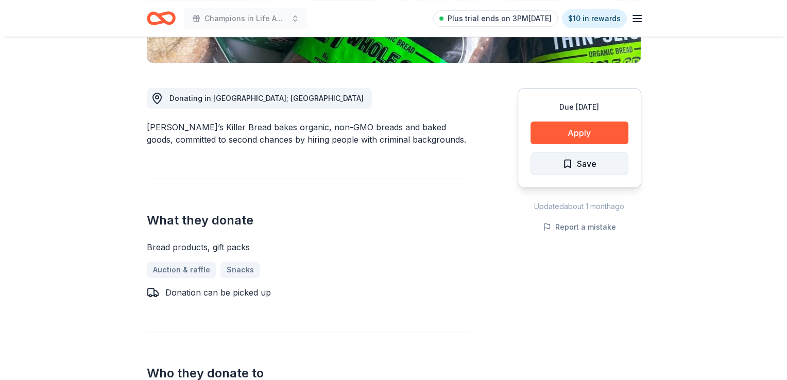
scroll to position [258, 0]
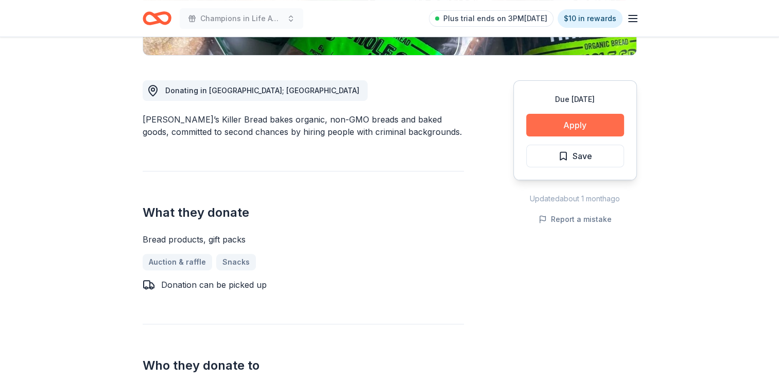
click at [559, 126] on button "Apply" at bounding box center [576, 125] width 98 height 23
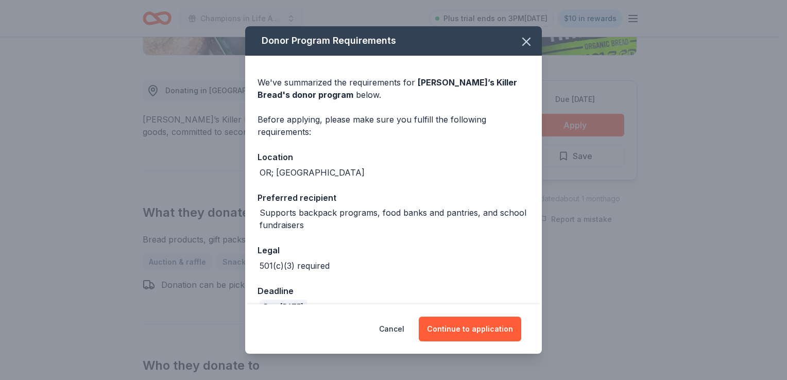
scroll to position [22, 0]
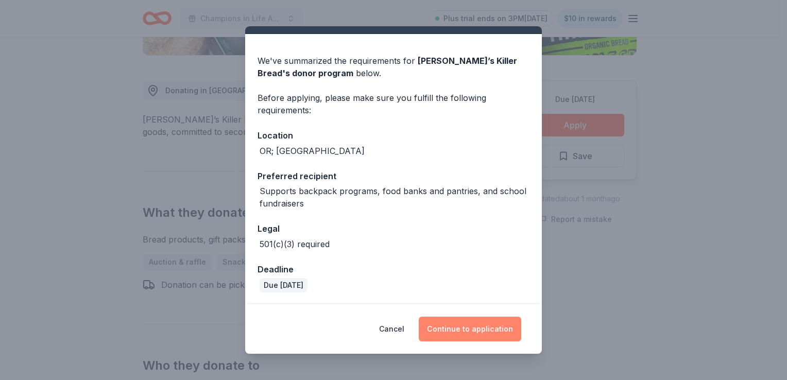
click at [484, 328] on button "Continue to application" at bounding box center [470, 329] width 103 height 25
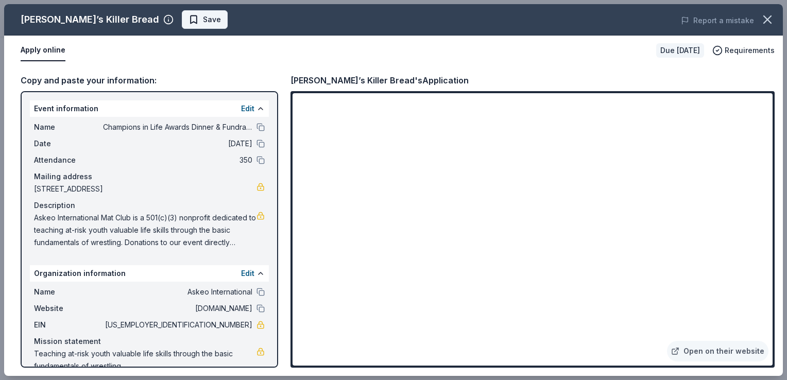
click at [203, 24] on span "Save" at bounding box center [212, 19] width 18 height 12
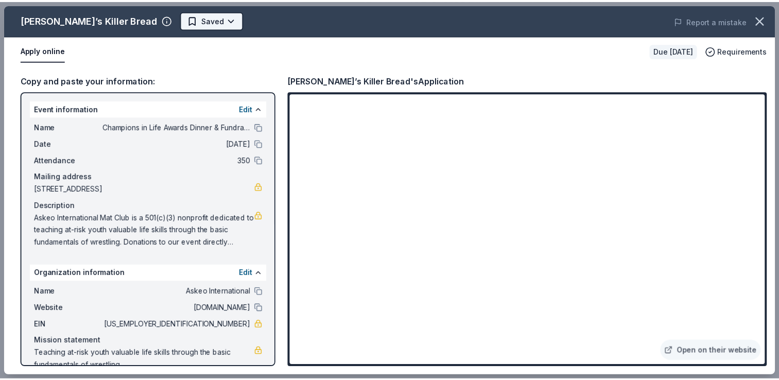
scroll to position [0, 0]
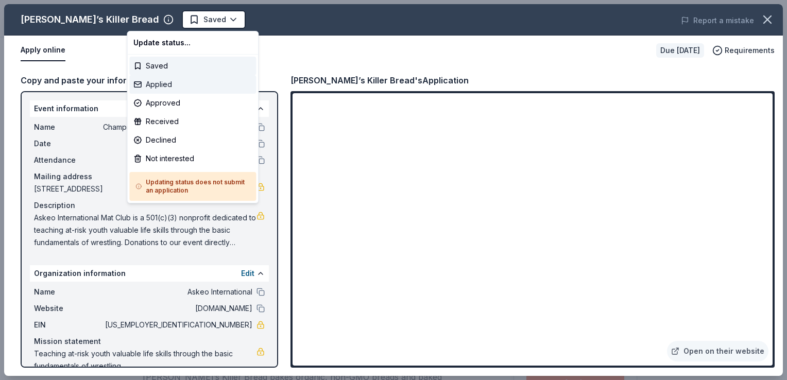
click at [158, 84] on div "Applied" at bounding box center [192, 84] width 127 height 19
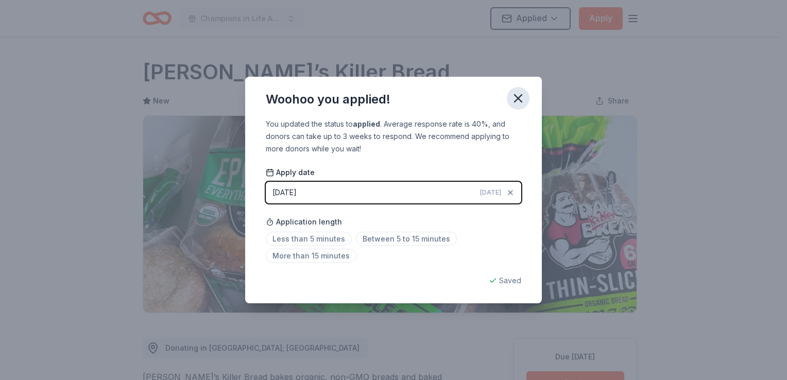
click at [524, 94] on icon "button" at bounding box center [518, 98] width 14 height 14
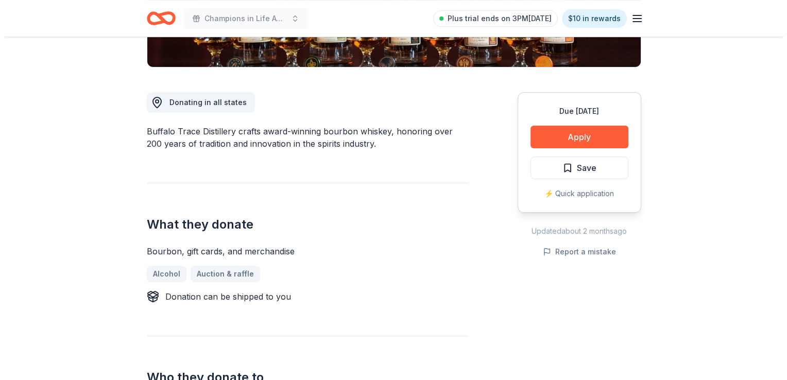
scroll to position [258, 0]
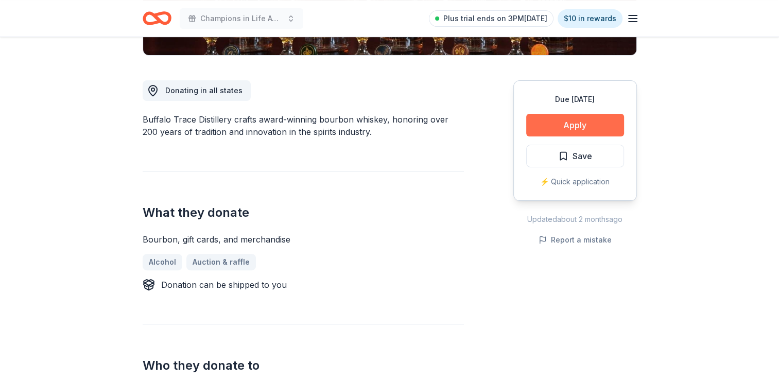
click at [600, 123] on button "Apply" at bounding box center [576, 125] width 98 height 23
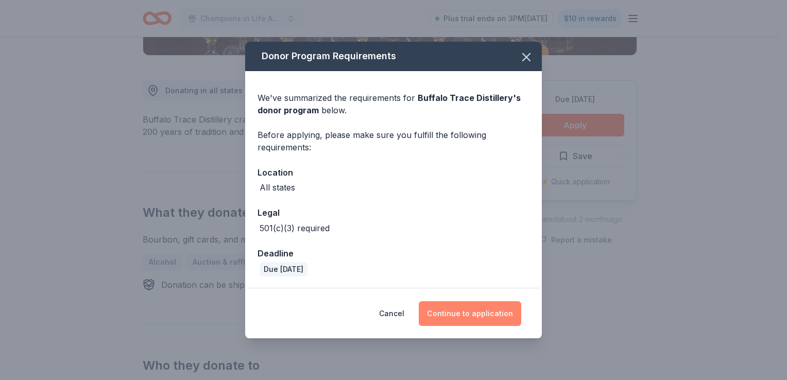
click at [460, 317] on button "Continue to application" at bounding box center [470, 313] width 103 height 25
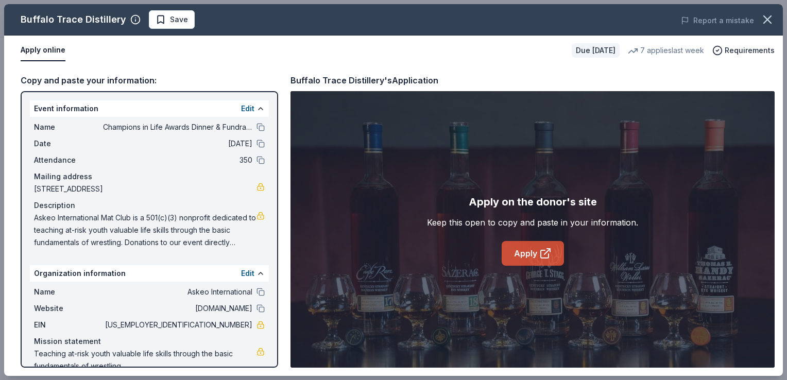
click at [518, 246] on link "Apply" at bounding box center [533, 253] width 62 height 25
click at [179, 10] on button "Save" at bounding box center [172, 19] width 46 height 19
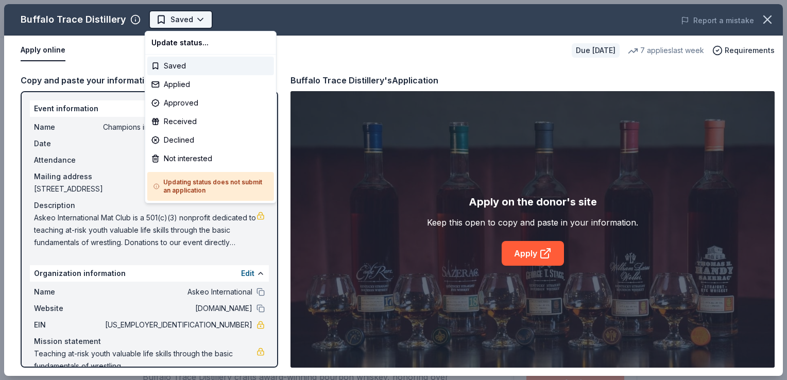
scroll to position [0, 0]
click at [173, 83] on div "Applied" at bounding box center [210, 84] width 127 height 19
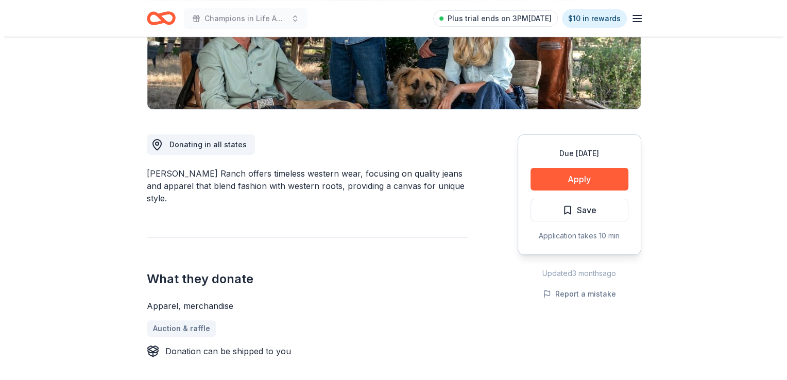
scroll to position [206, 0]
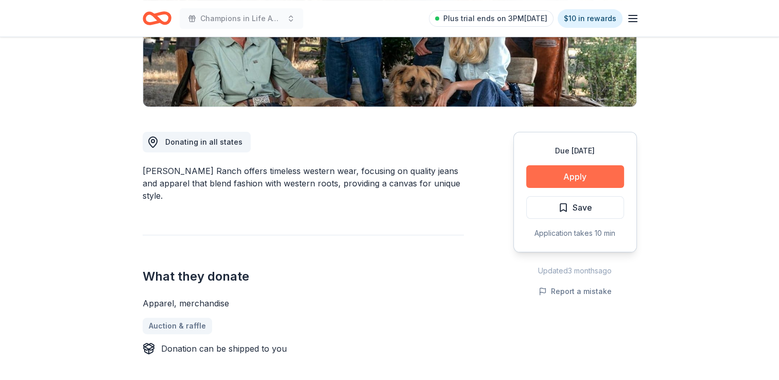
click at [584, 175] on button "Apply" at bounding box center [576, 176] width 98 height 23
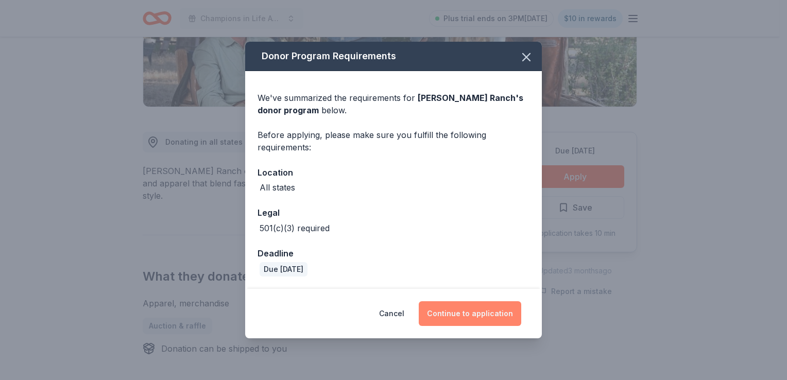
click at [469, 315] on button "Continue to application" at bounding box center [470, 313] width 103 height 25
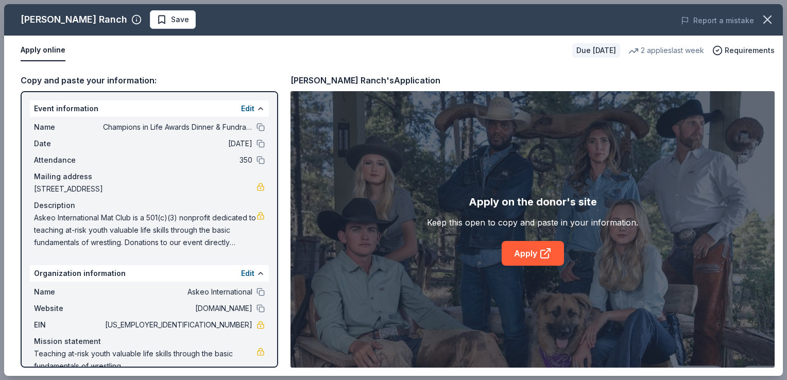
click at [522, 240] on div "Apply on the donor's site Keep this open to copy and paste in your information.…" at bounding box center [532, 230] width 211 height 72
click at [519, 251] on link "Apply" at bounding box center [533, 253] width 62 height 25
click at [171, 19] on span "Save" at bounding box center [180, 19] width 18 height 12
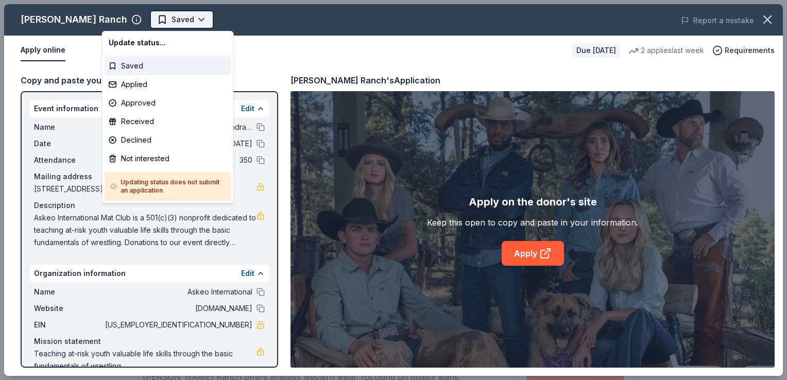
click at [142, 23] on html "Champions in Life Awards Dinner & Fundraiser Saved Apply Due [DATE] Share [PERS…" at bounding box center [393, 190] width 787 height 380
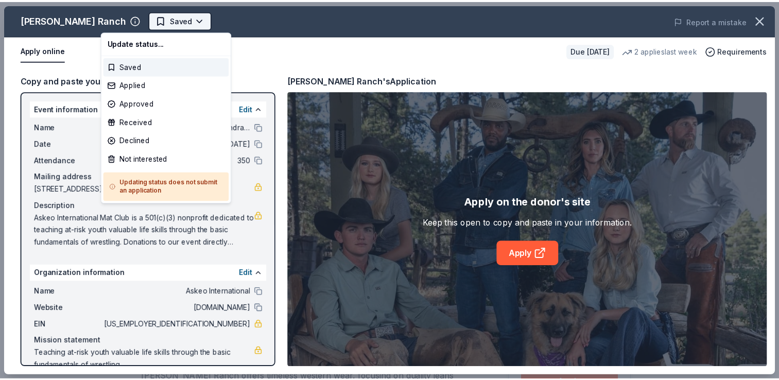
scroll to position [0, 0]
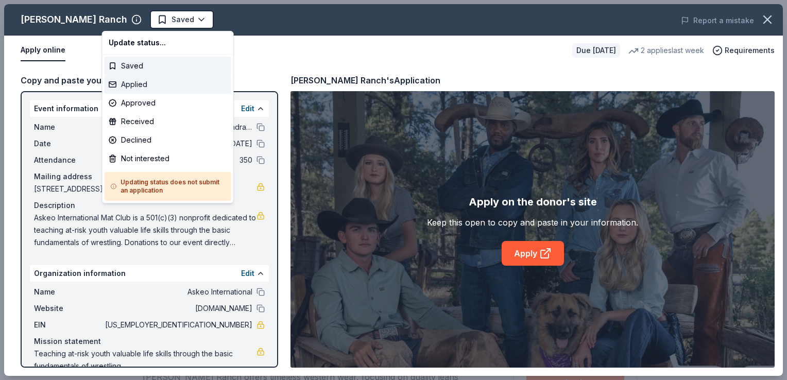
click at [127, 89] on div "Applied" at bounding box center [168, 84] width 127 height 19
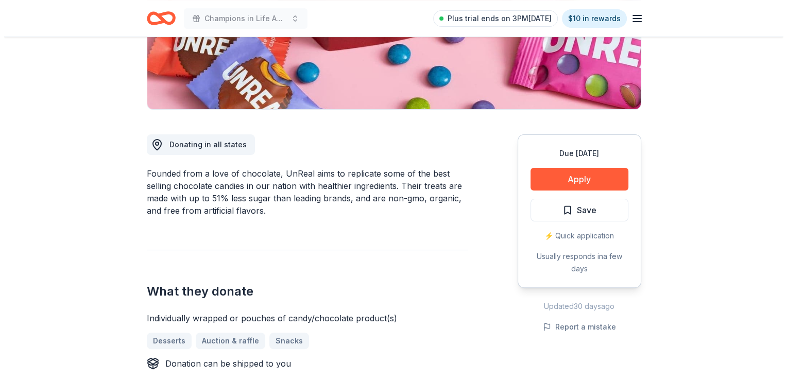
scroll to position [206, 0]
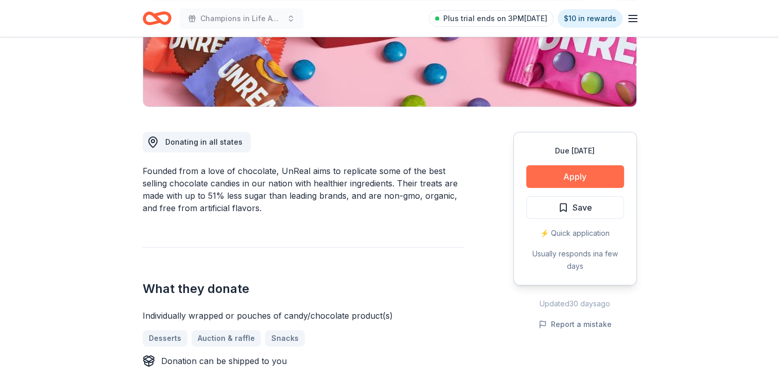
click at [562, 178] on button "Apply" at bounding box center [576, 176] width 98 height 23
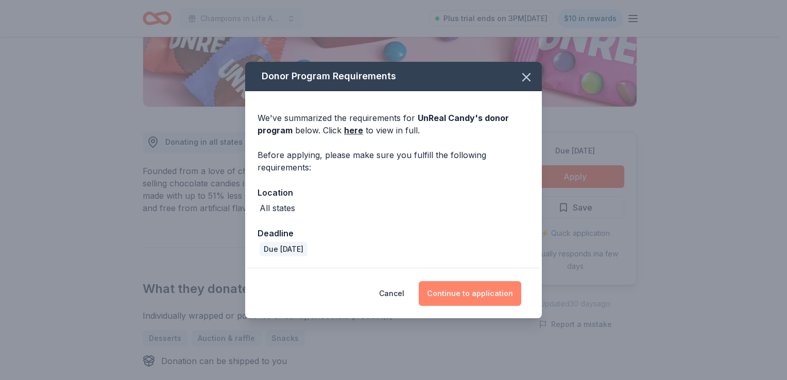
click at [453, 291] on button "Continue to application" at bounding box center [470, 293] width 103 height 25
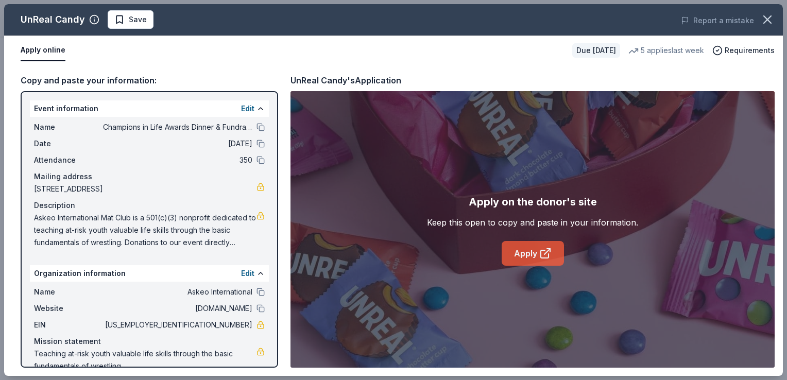
click at [524, 260] on link "Apply" at bounding box center [533, 253] width 62 height 25
click at [137, 24] on span "Save" at bounding box center [138, 19] width 18 height 12
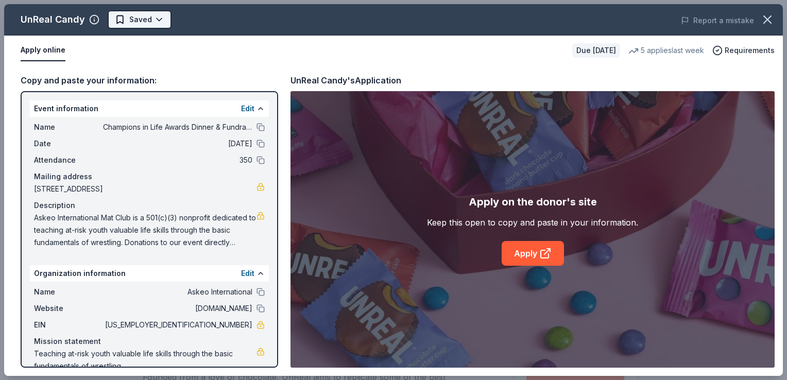
click at [159, 15] on html "Champions in Life Awards Dinner & Fundraiser Plus trial ends on 3PM, 9/25 $10 i…" at bounding box center [393, 190] width 787 height 380
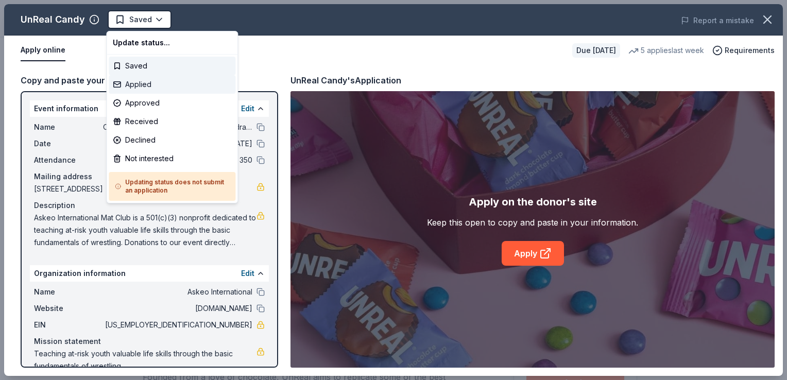
click at [138, 86] on div "Applied" at bounding box center [172, 84] width 127 height 19
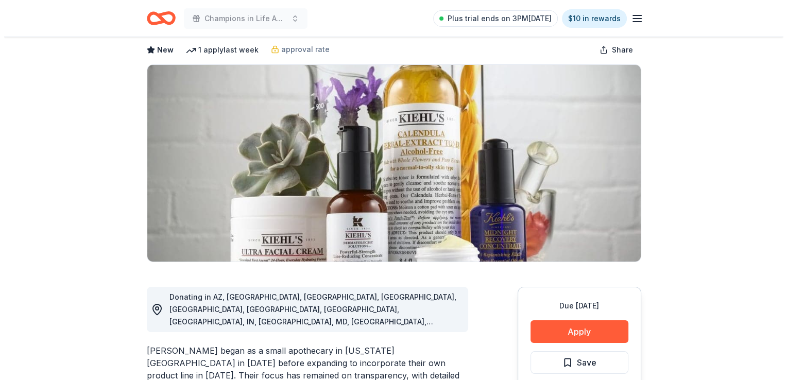
scroll to position [206, 0]
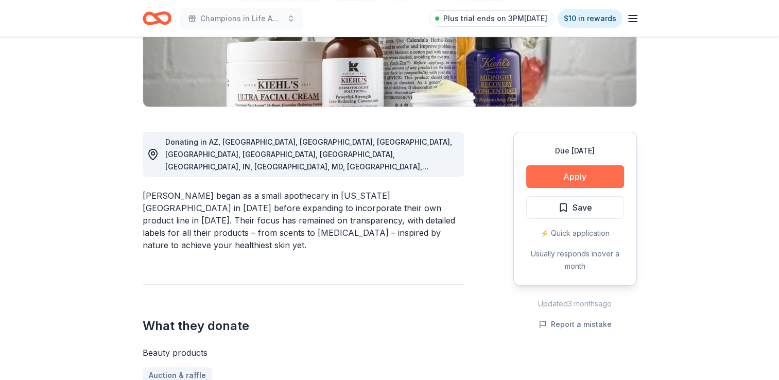
click at [569, 180] on button "Apply" at bounding box center [576, 176] width 98 height 23
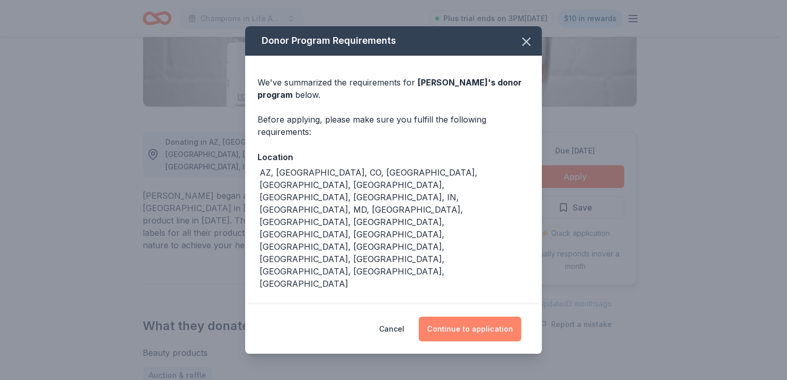
click at [452, 331] on button "Continue to application" at bounding box center [470, 329] width 103 height 25
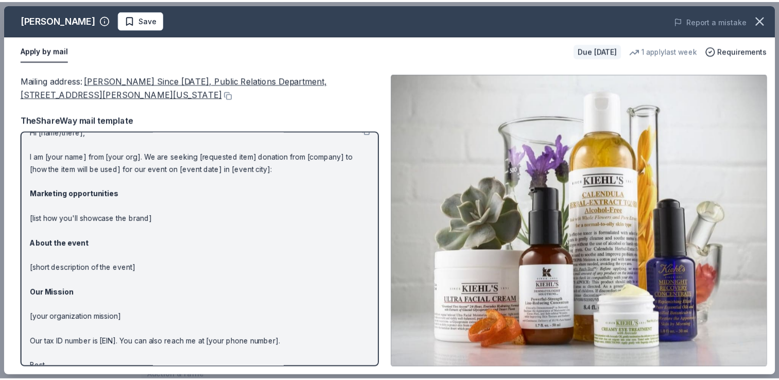
scroll to position [0, 0]
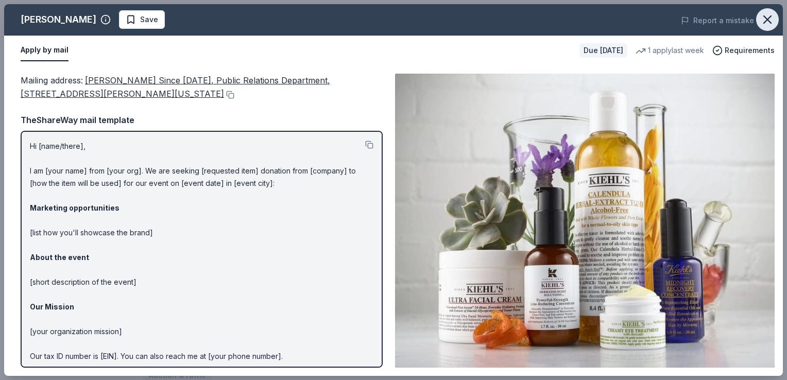
click at [770, 22] on icon "button" at bounding box center [767, 19] width 7 height 7
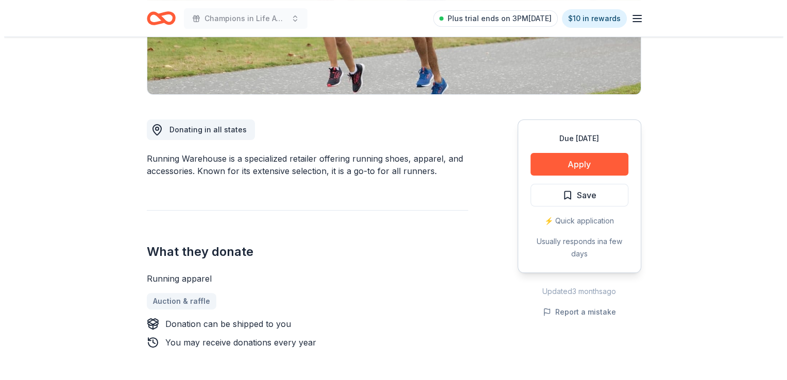
scroll to position [206, 0]
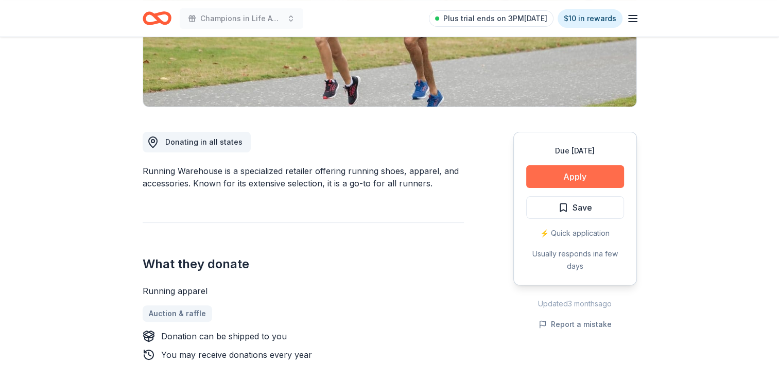
click at [559, 173] on button "Apply" at bounding box center [576, 176] width 98 height 23
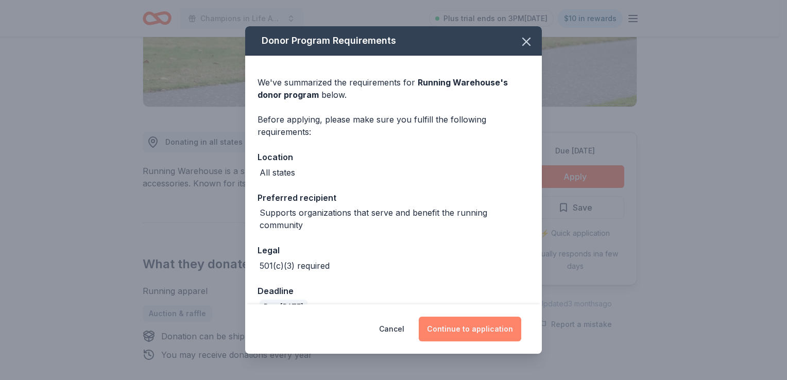
click at [462, 333] on button "Continue to application" at bounding box center [470, 329] width 103 height 25
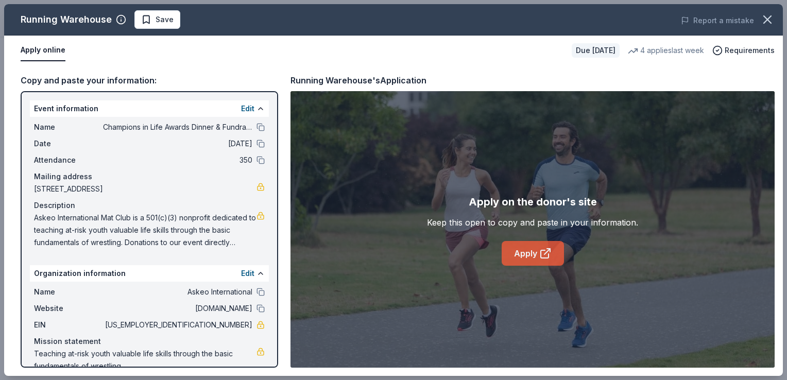
click at [523, 250] on link "Apply" at bounding box center [533, 253] width 62 height 25
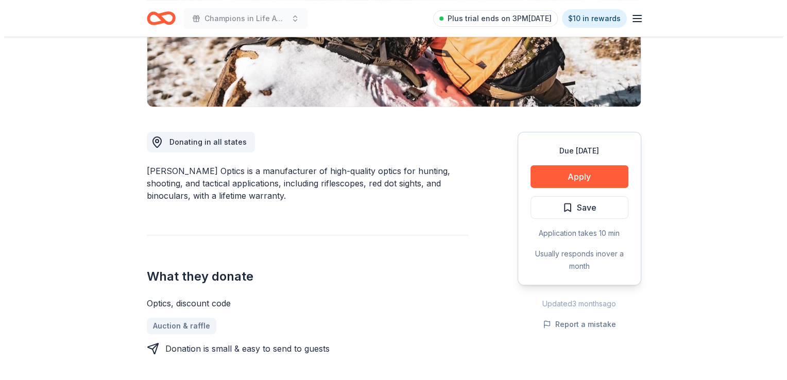
scroll to position [258, 0]
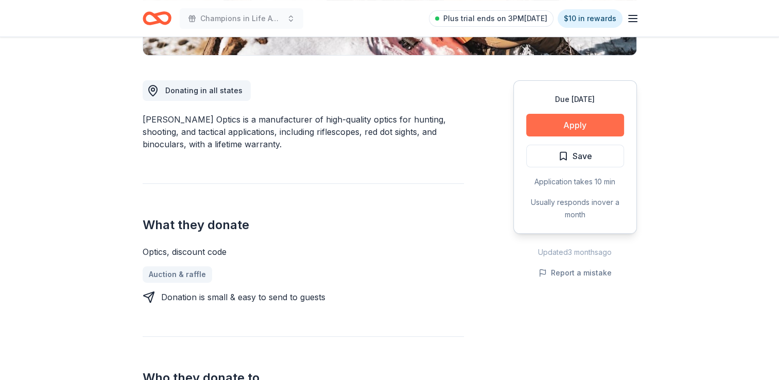
click at [563, 122] on button "Apply" at bounding box center [576, 125] width 98 height 23
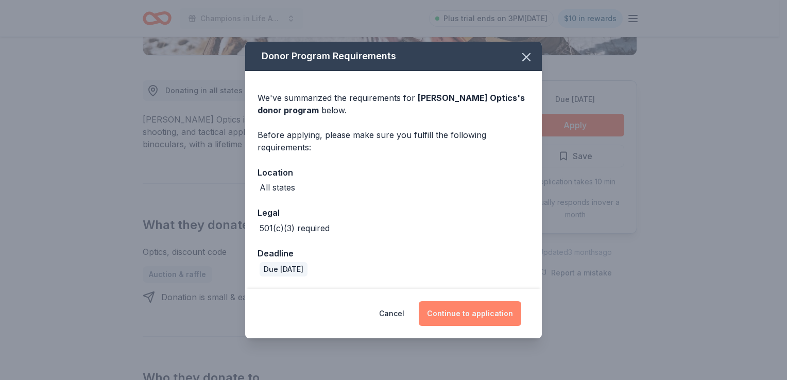
click at [450, 316] on button "Continue to application" at bounding box center [470, 313] width 103 height 25
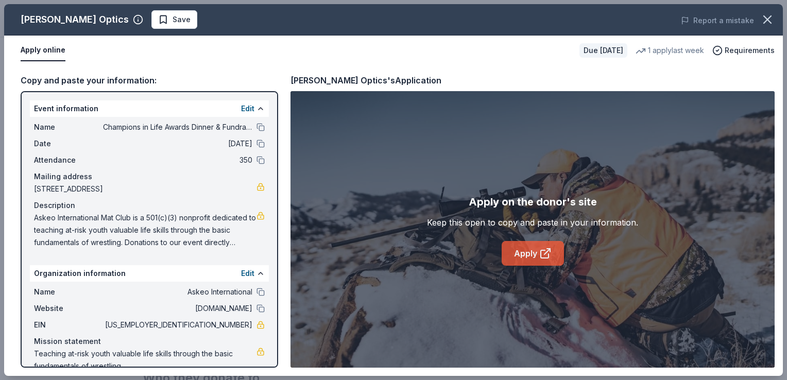
click at [527, 259] on link "Apply" at bounding box center [533, 253] width 62 height 25
click at [158, 16] on span "Save" at bounding box center [174, 19] width 32 height 12
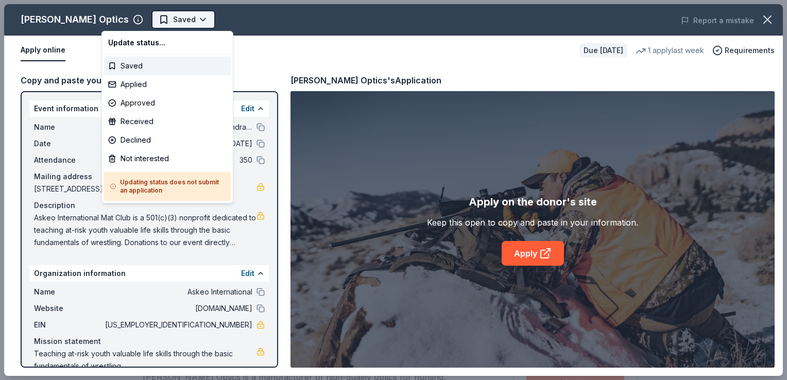
click at [153, 20] on html "Champions in Life Awards Dinner & Fundraiser Saved Apply Due in 22 days Share B…" at bounding box center [393, 190] width 787 height 380
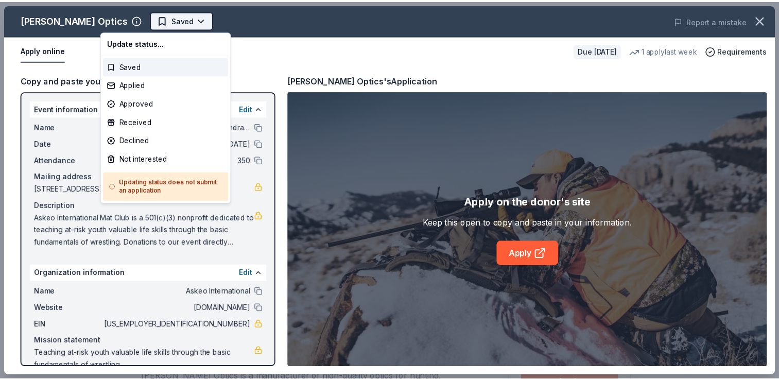
scroll to position [0, 0]
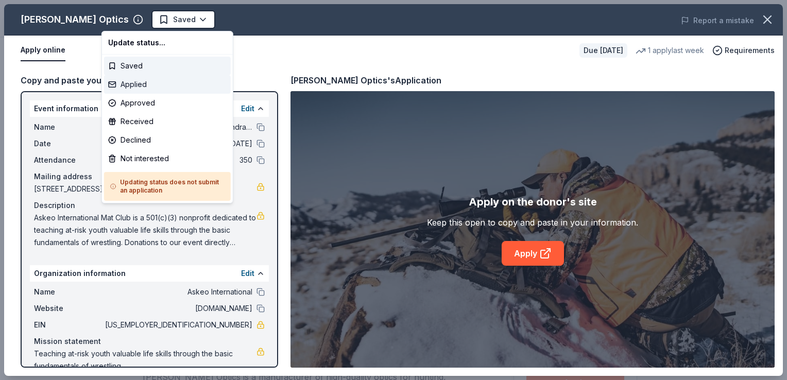
click at [136, 81] on div "Applied" at bounding box center [167, 84] width 127 height 19
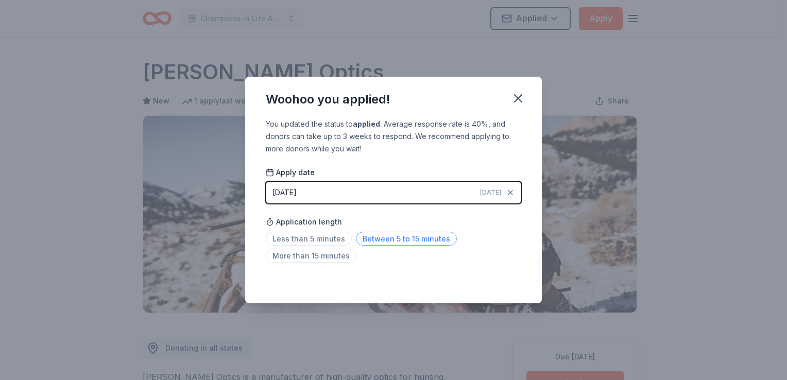
click at [415, 243] on span "Between 5 to 15 minutes" at bounding box center [406, 239] width 101 height 14
click at [515, 98] on icon "button" at bounding box center [518, 98] width 14 height 14
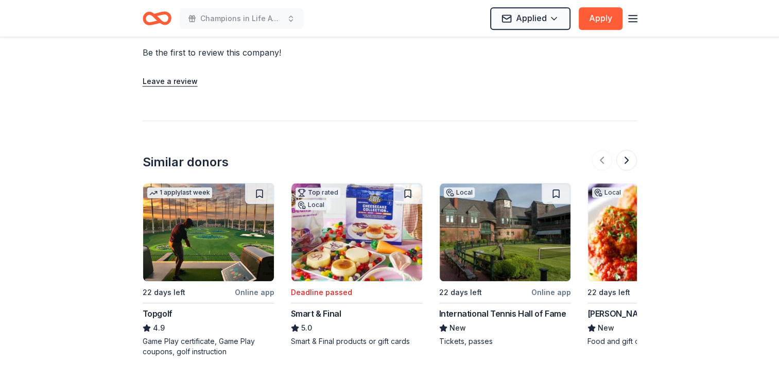
scroll to position [1030, 0]
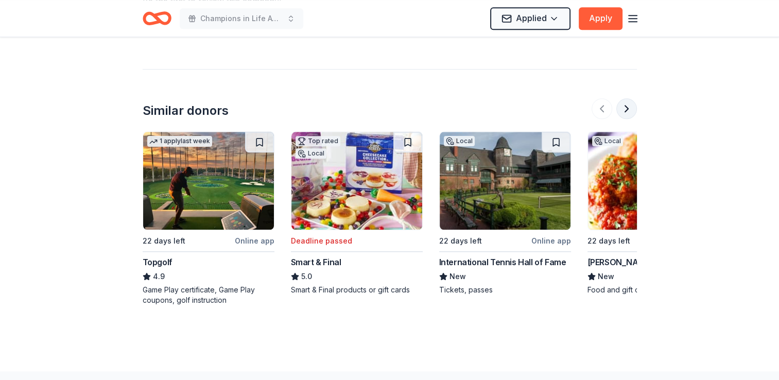
click at [630, 109] on button at bounding box center [627, 108] width 21 height 21
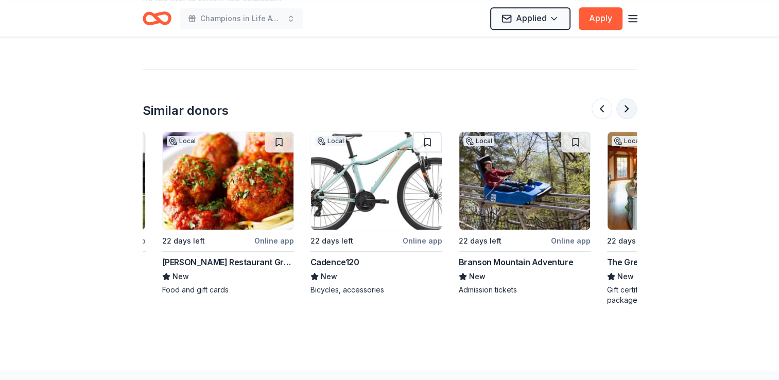
scroll to position [0, 445]
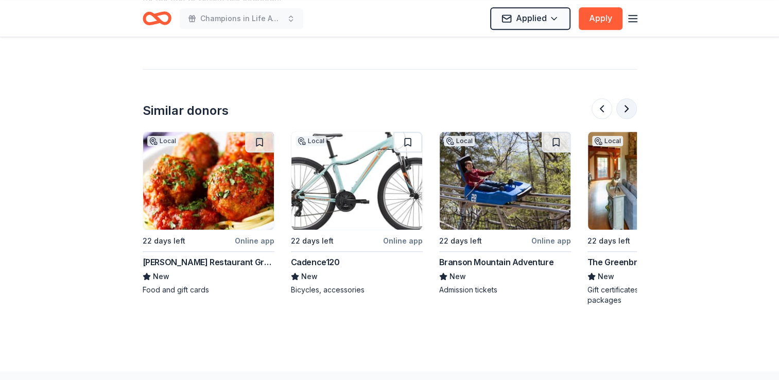
click at [622, 102] on button at bounding box center [627, 108] width 21 height 21
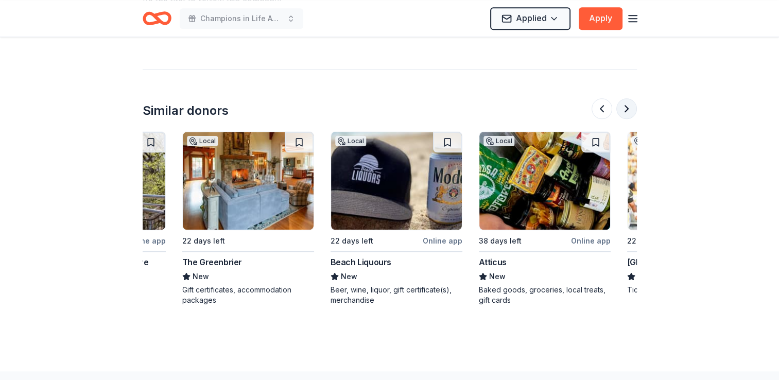
scroll to position [0, 890]
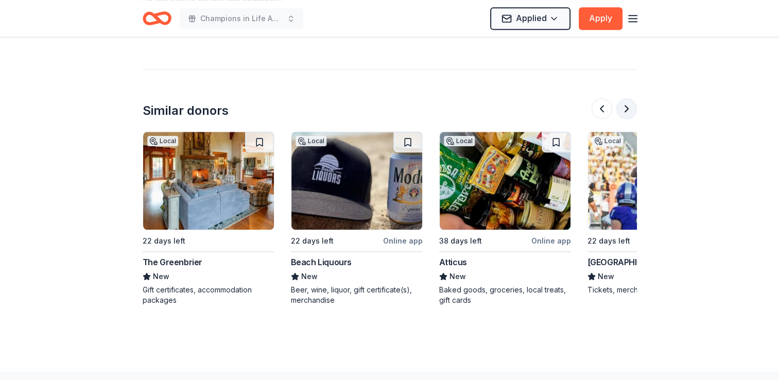
click at [622, 102] on button at bounding box center [627, 108] width 21 height 21
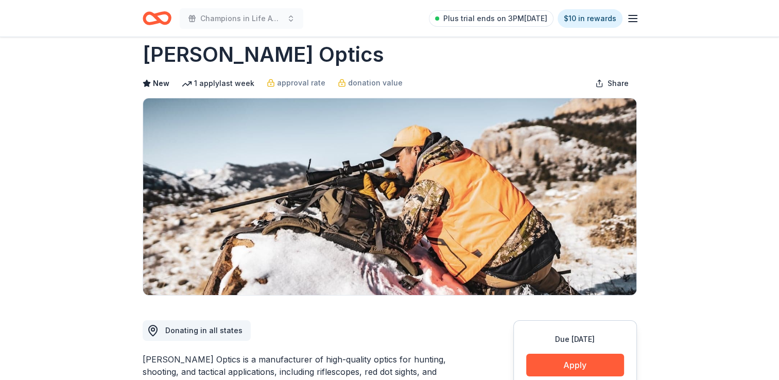
scroll to position [0, 0]
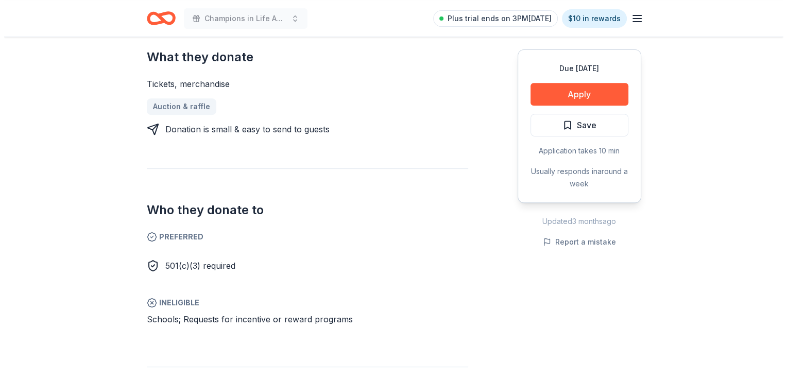
scroll to position [309, 0]
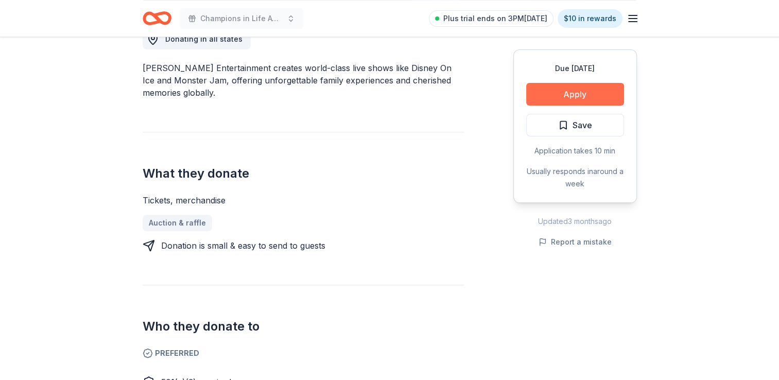
click at [548, 92] on button "Apply" at bounding box center [576, 94] width 98 height 23
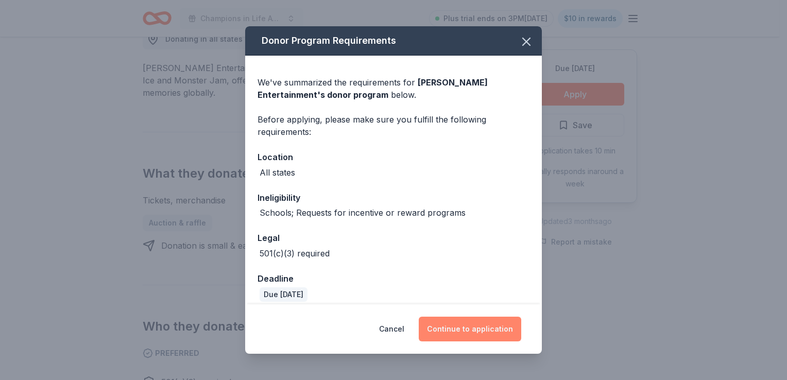
click at [487, 331] on button "Continue to application" at bounding box center [470, 329] width 103 height 25
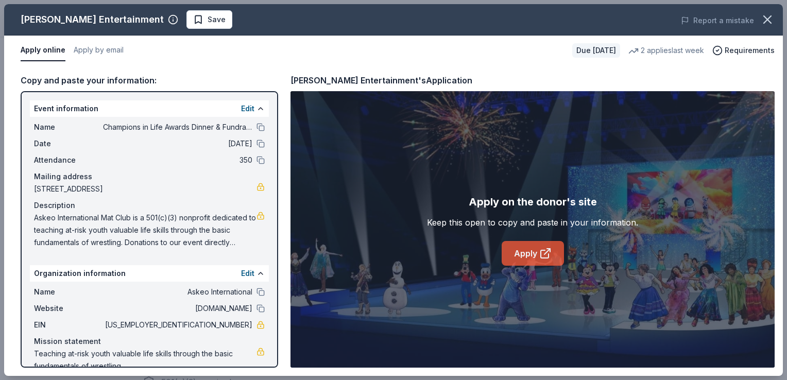
click at [538, 261] on link "Apply" at bounding box center [533, 253] width 62 height 25
click at [208, 20] on span "Save" at bounding box center [217, 19] width 18 height 12
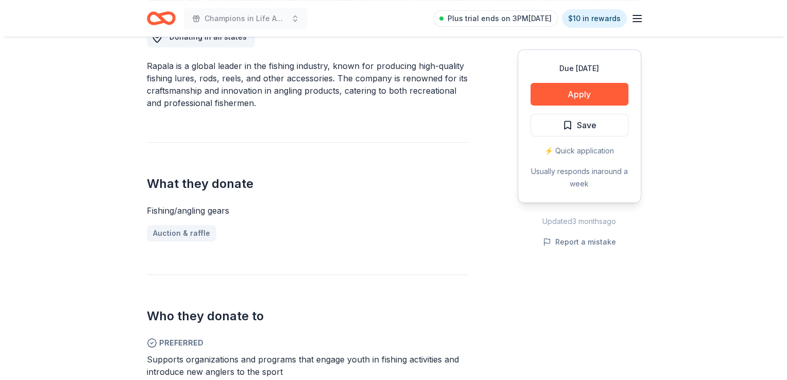
scroll to position [309, 0]
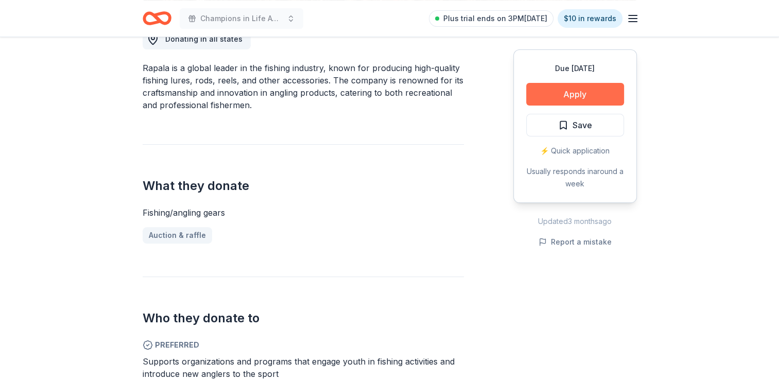
click at [547, 96] on button "Apply" at bounding box center [576, 94] width 98 height 23
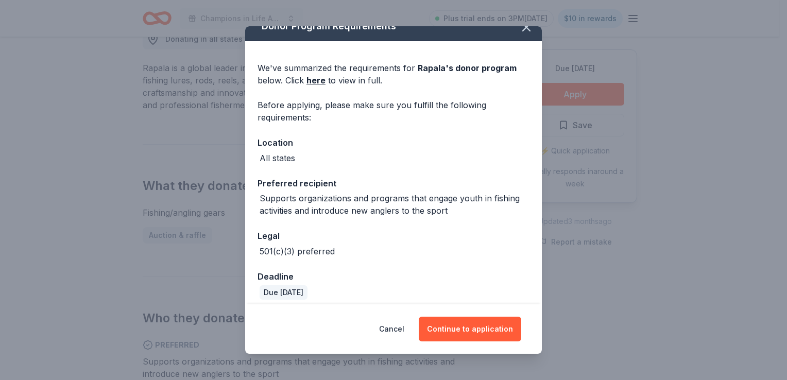
scroll to position [22, 0]
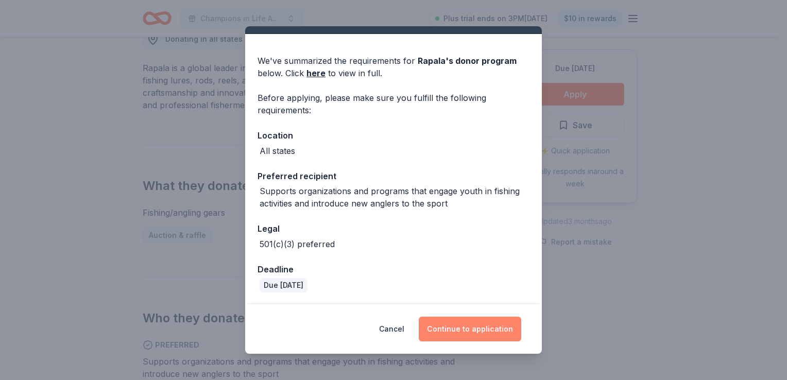
click at [448, 336] on button "Continue to application" at bounding box center [470, 329] width 103 height 25
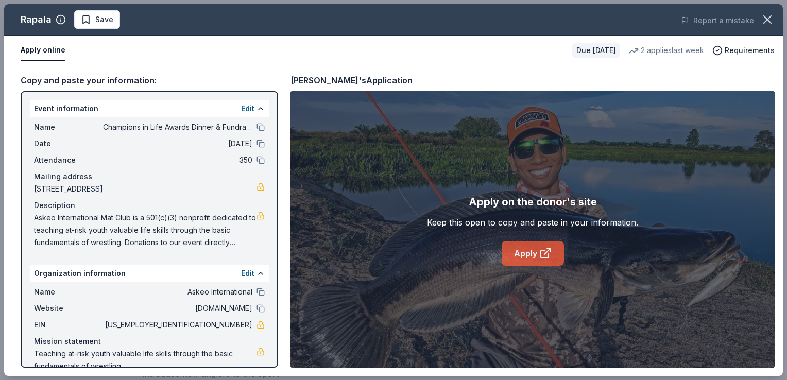
click at [525, 257] on link "Apply" at bounding box center [533, 253] width 62 height 25
click at [92, 19] on span "Save" at bounding box center [97, 19] width 32 height 12
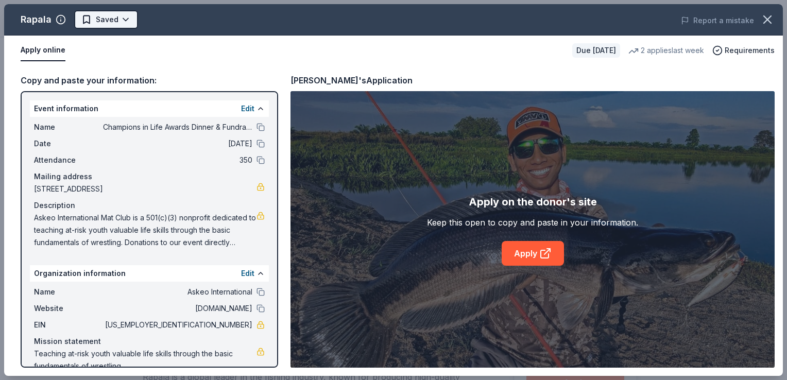
click at [115, 20] on html "Champions in Life Awards Dinner & Fundraiser Plus trial ends on 3PM[DATE] $10 i…" at bounding box center [393, 190] width 787 height 380
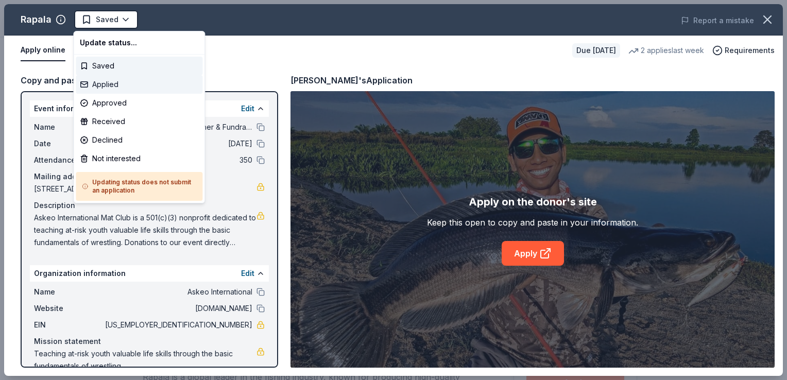
click at [108, 84] on div "Applied" at bounding box center [139, 84] width 127 height 19
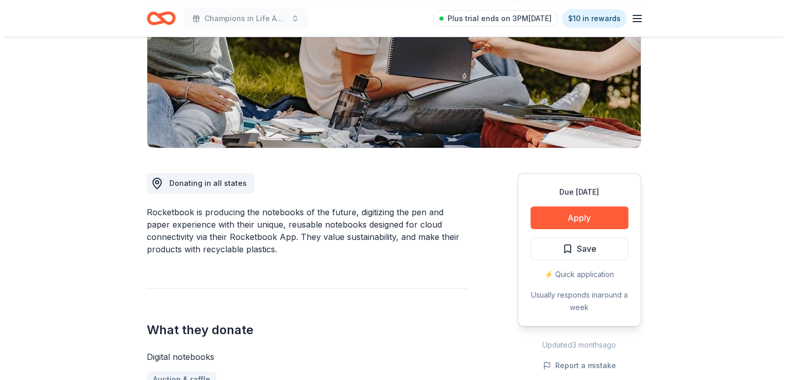
scroll to position [258, 0]
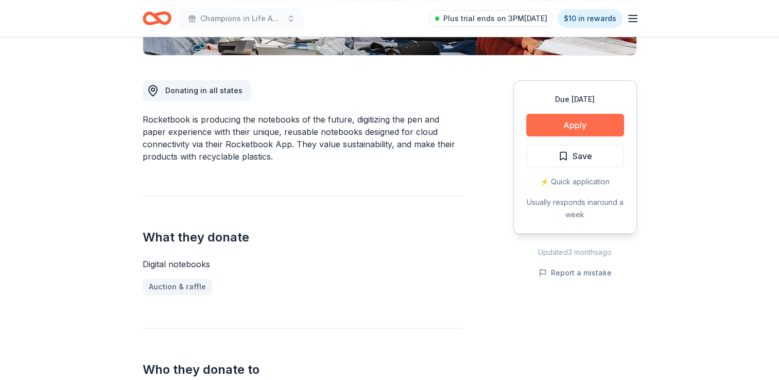
click at [560, 125] on button "Apply" at bounding box center [576, 125] width 98 height 23
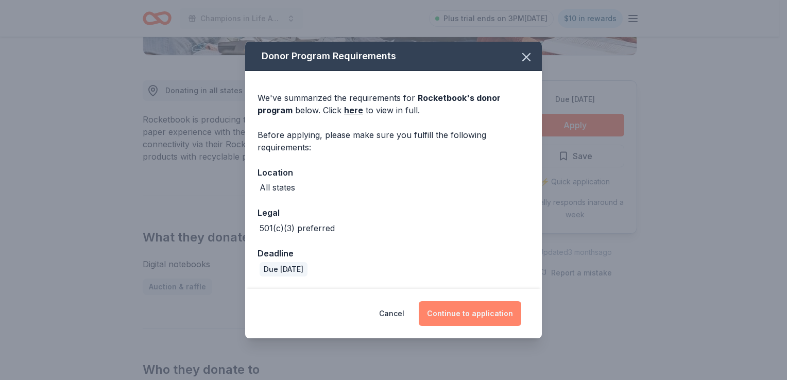
click at [466, 320] on button "Continue to application" at bounding box center [470, 313] width 103 height 25
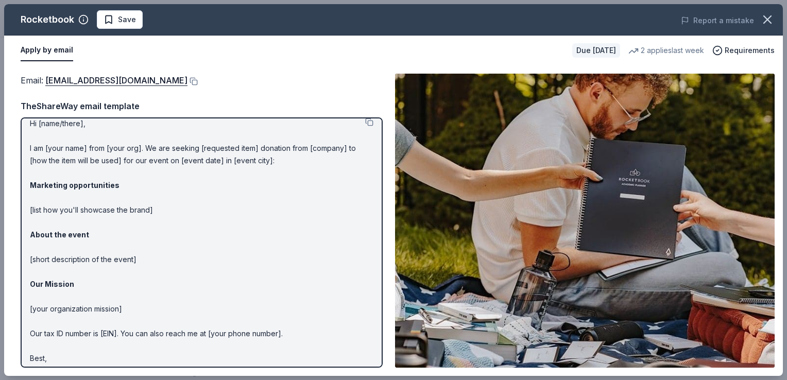
scroll to position [0, 0]
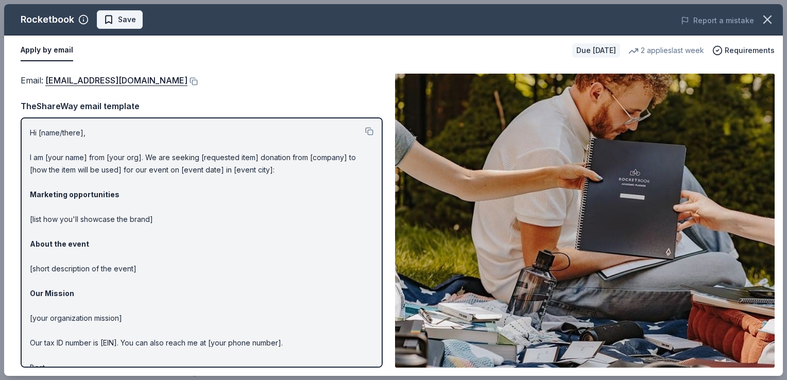
click at [113, 19] on span "Save" at bounding box center [120, 19] width 32 height 12
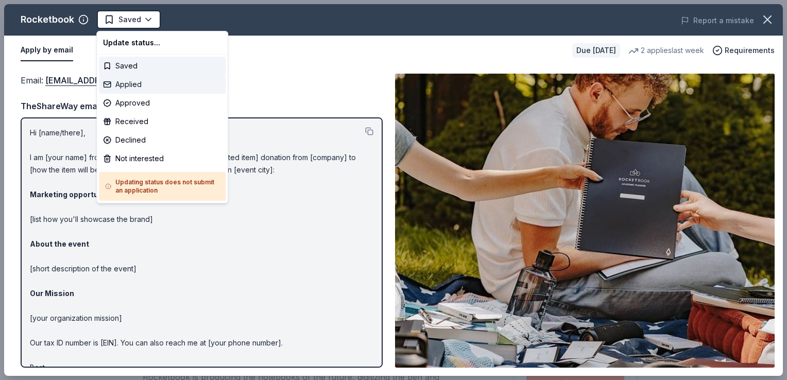
click at [117, 85] on div "Applied" at bounding box center [162, 84] width 127 height 19
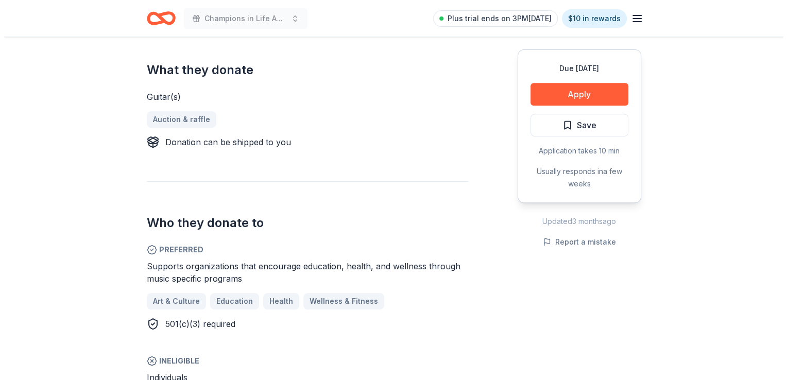
scroll to position [361, 0]
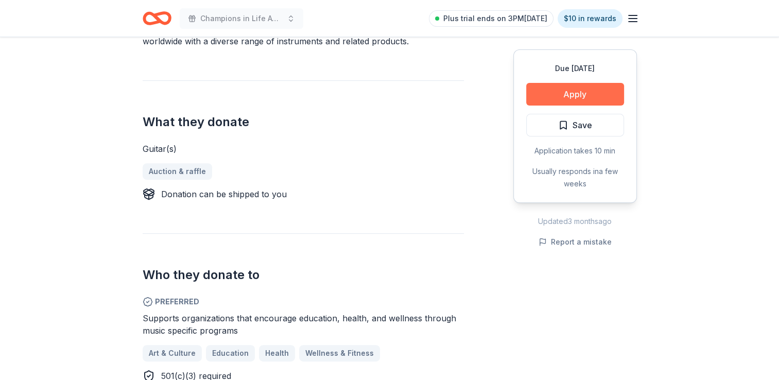
click at [545, 90] on button "Apply" at bounding box center [576, 94] width 98 height 23
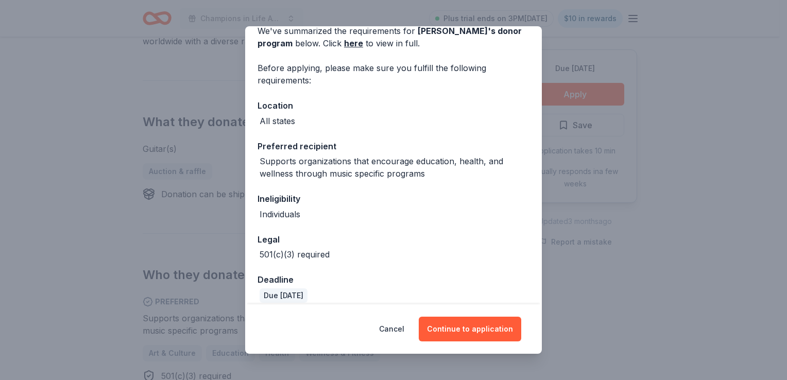
scroll to position [62, 0]
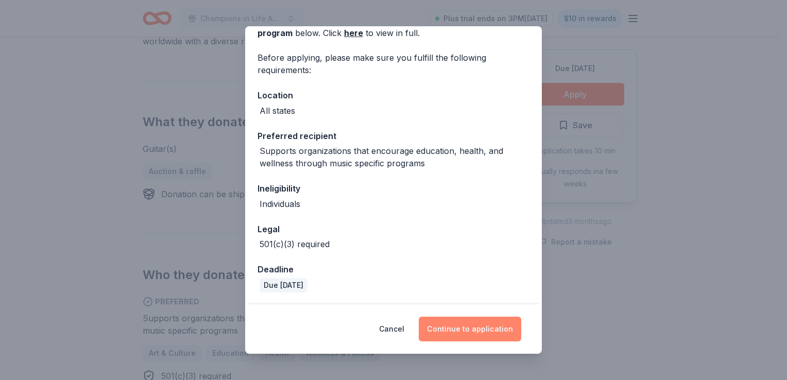
click at [452, 323] on button "Continue to application" at bounding box center [470, 329] width 103 height 25
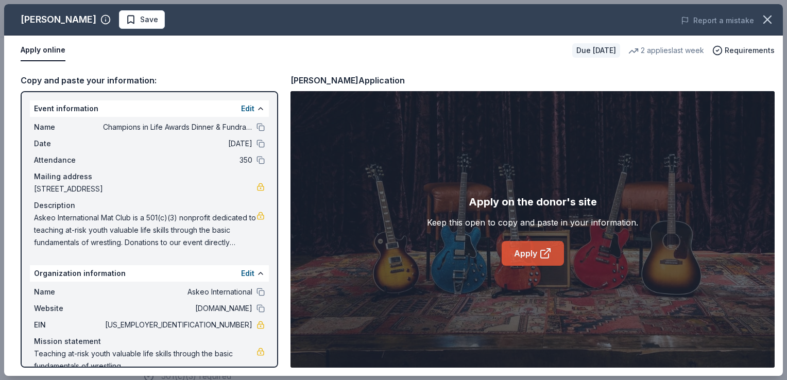
click at [526, 243] on link "Apply" at bounding box center [533, 253] width 62 height 25
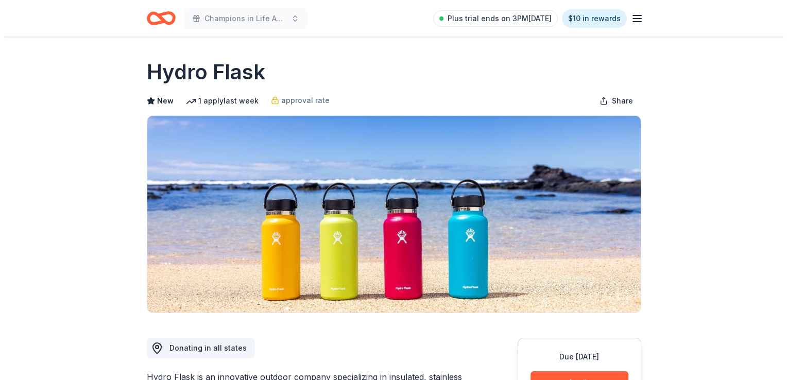
scroll to position [206, 0]
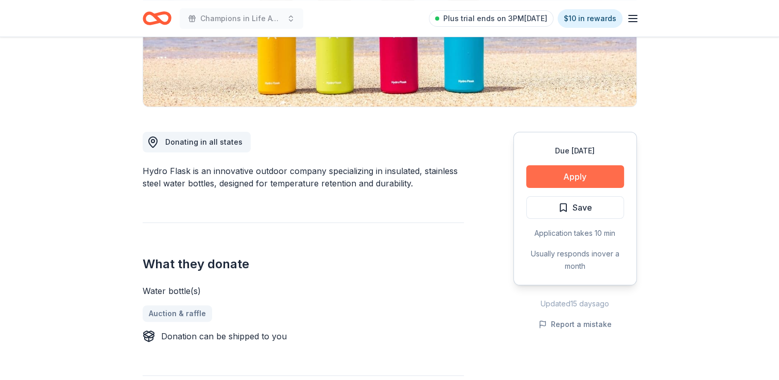
click at [565, 174] on button "Apply" at bounding box center [576, 176] width 98 height 23
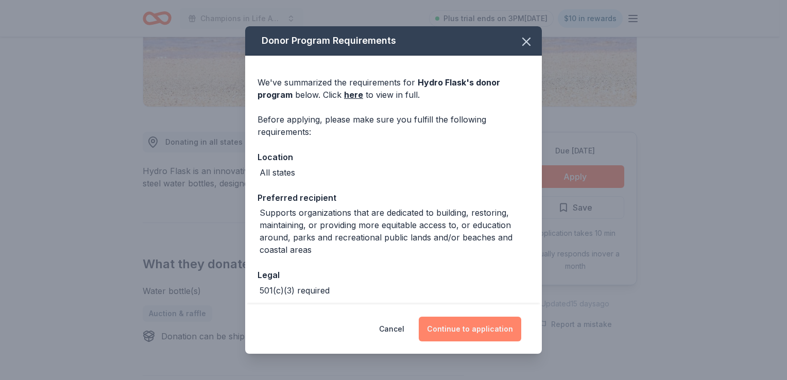
click at [478, 331] on button "Continue to application" at bounding box center [470, 329] width 103 height 25
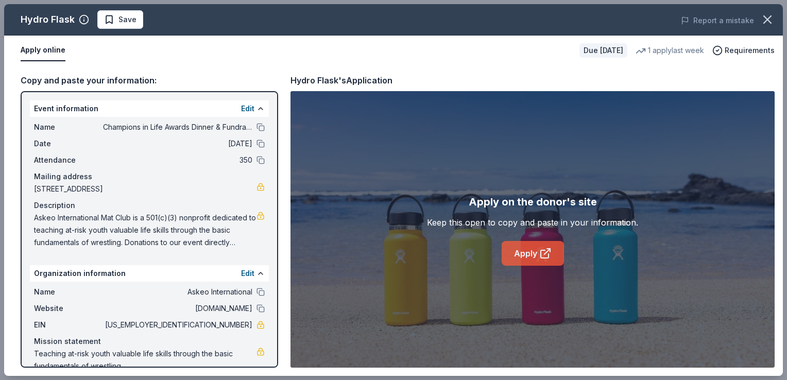
click at [517, 248] on link "Apply" at bounding box center [533, 253] width 62 height 25
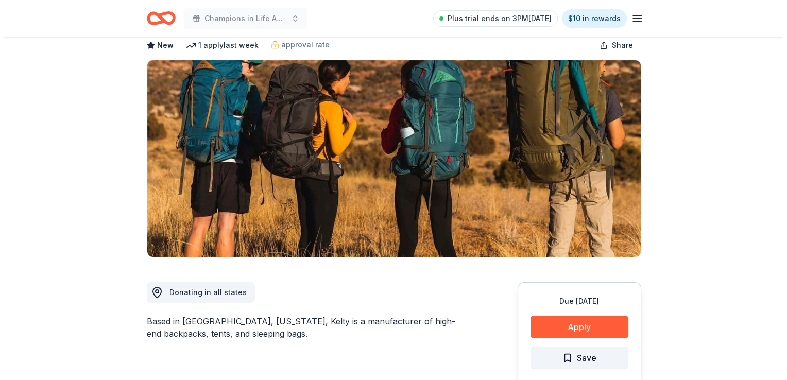
scroll to position [155, 0]
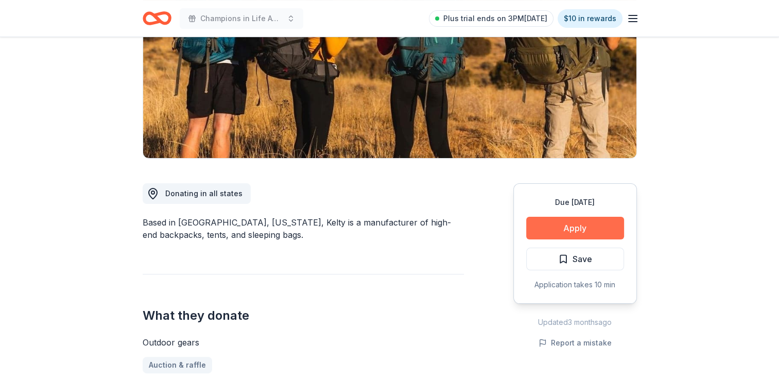
click at [581, 224] on button "Apply" at bounding box center [576, 228] width 98 height 23
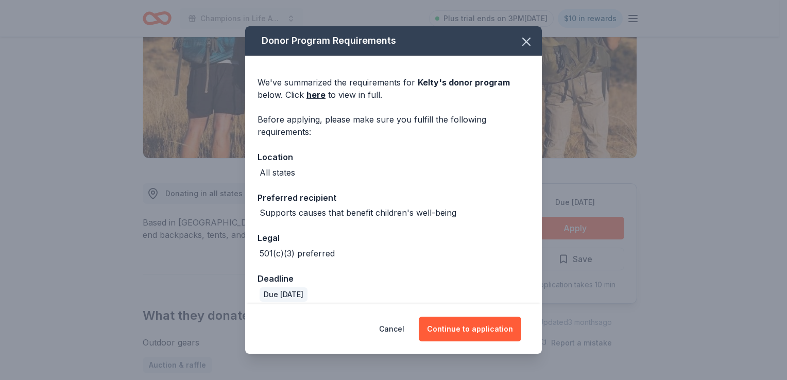
scroll to position [9, 0]
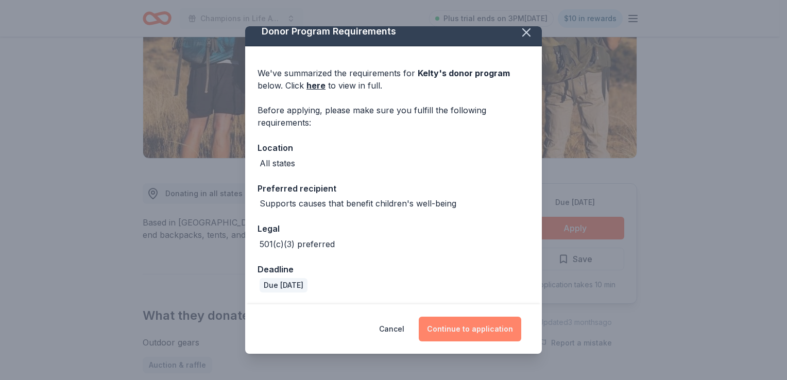
click at [463, 324] on button "Continue to application" at bounding box center [470, 329] width 103 height 25
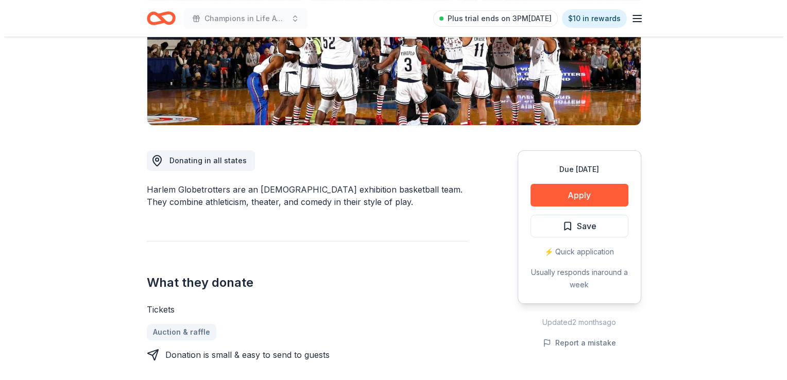
scroll to position [206, 0]
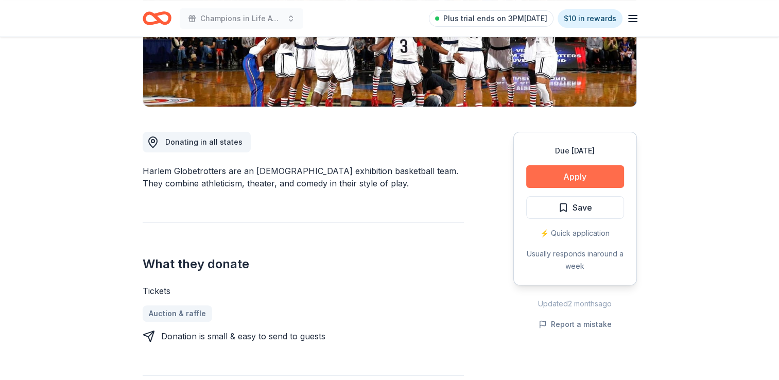
click at [597, 175] on button "Apply" at bounding box center [576, 176] width 98 height 23
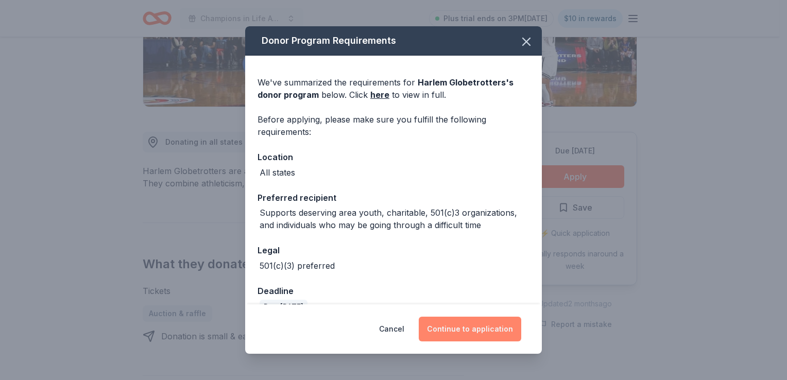
click at [443, 331] on button "Continue to application" at bounding box center [470, 329] width 103 height 25
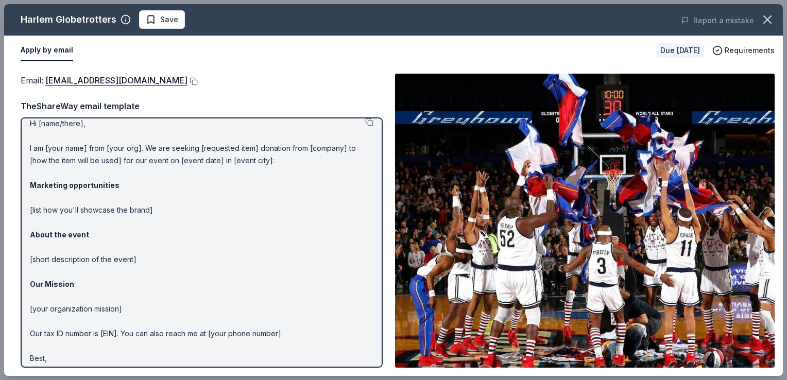
scroll to position [0, 0]
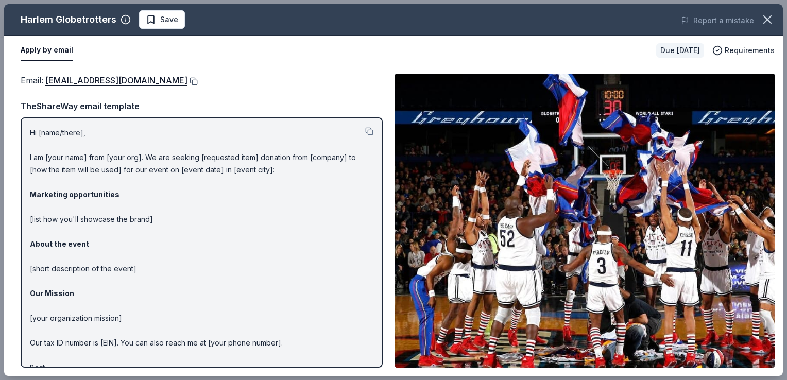
click at [188, 83] on button at bounding box center [193, 81] width 10 height 8
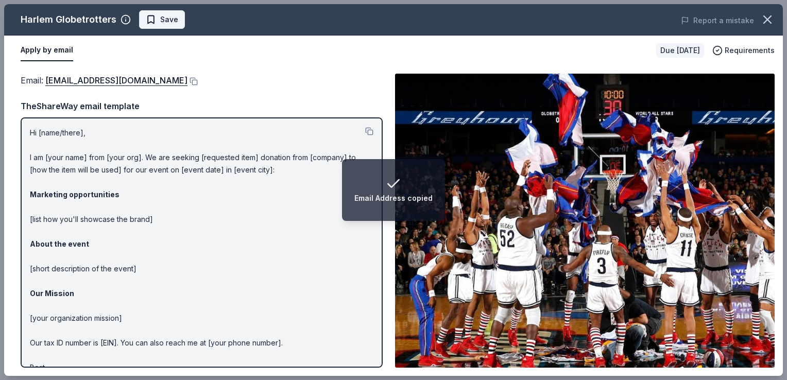
click at [146, 22] on span "Save" at bounding box center [162, 19] width 32 height 12
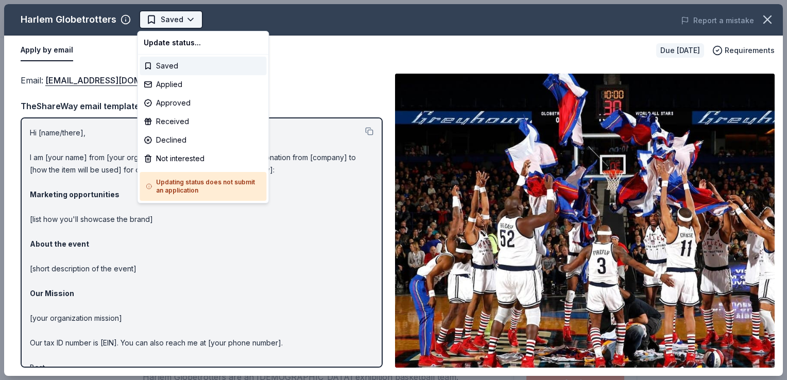
click at [180, 22] on body "Champions in Life Awards Dinner & Fundraiser Plus trial ends on 3PM, 9/25 $10 i…" at bounding box center [389, 190] width 779 height 380
click at [159, 90] on div "Applied" at bounding box center [203, 84] width 127 height 19
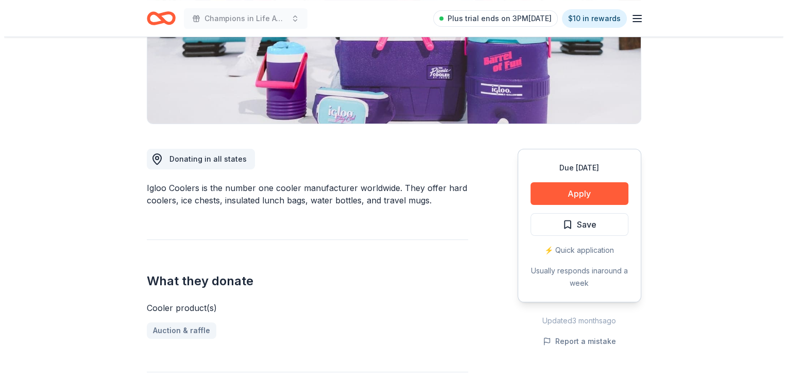
scroll to position [206, 0]
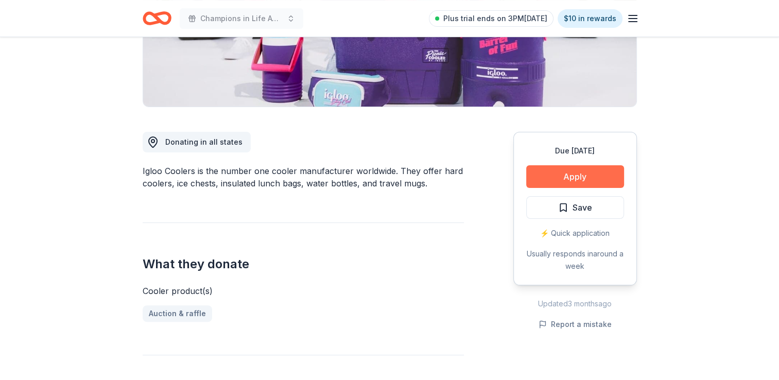
click at [540, 178] on button "Apply" at bounding box center [576, 176] width 98 height 23
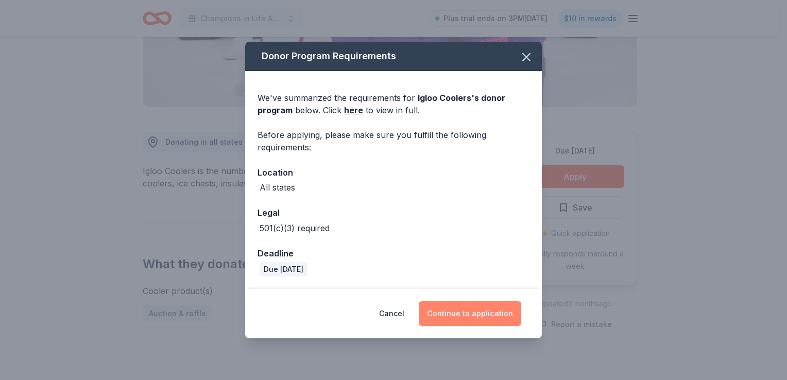
click at [464, 315] on button "Continue to application" at bounding box center [470, 313] width 103 height 25
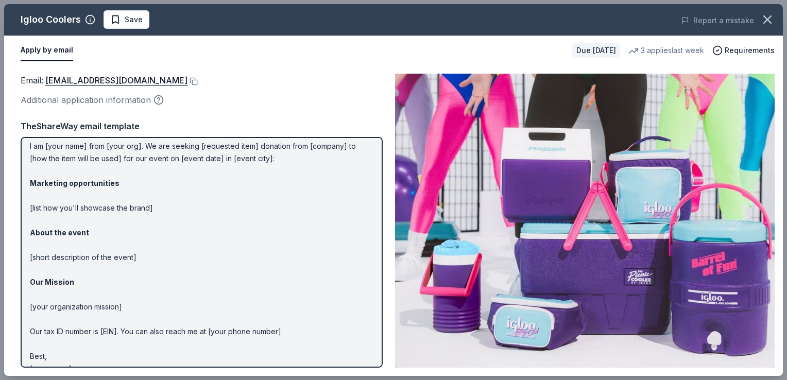
scroll to position [46, 0]
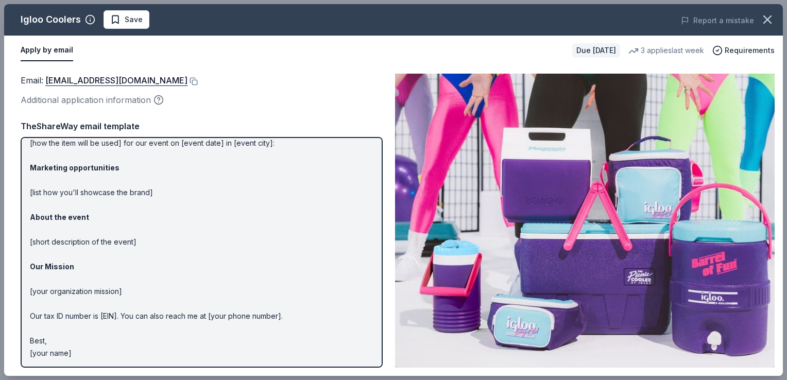
drag, startPoint x: 158, startPoint y: 80, endPoint x: 150, endPoint y: 72, distance: 11.3
click at [188, 80] on button at bounding box center [193, 81] width 10 height 8
click at [134, 16] on span "Save" at bounding box center [134, 19] width 18 height 12
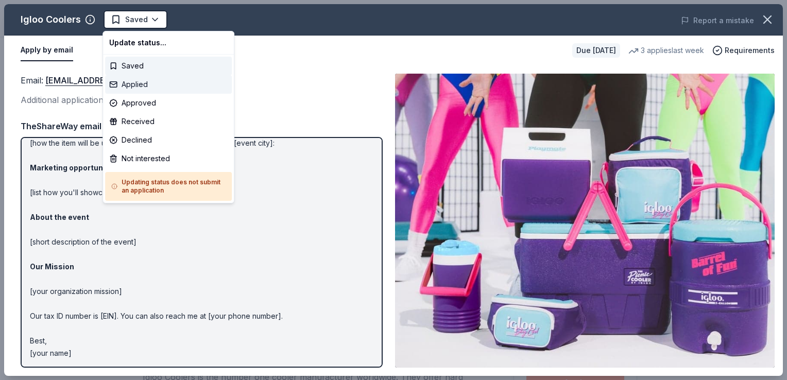
click at [128, 82] on div "Applied" at bounding box center [168, 84] width 127 height 19
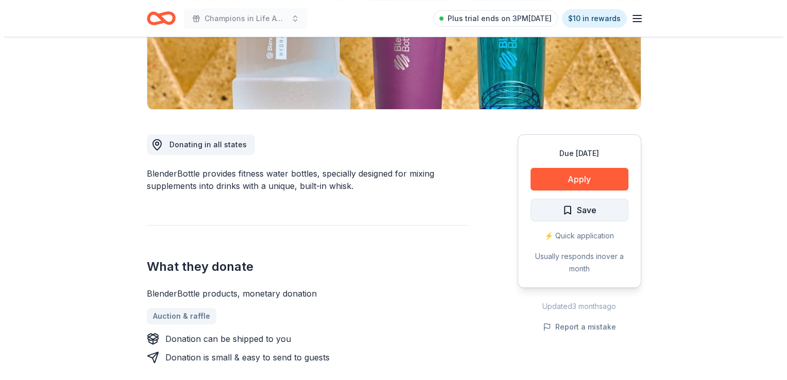
scroll to position [206, 0]
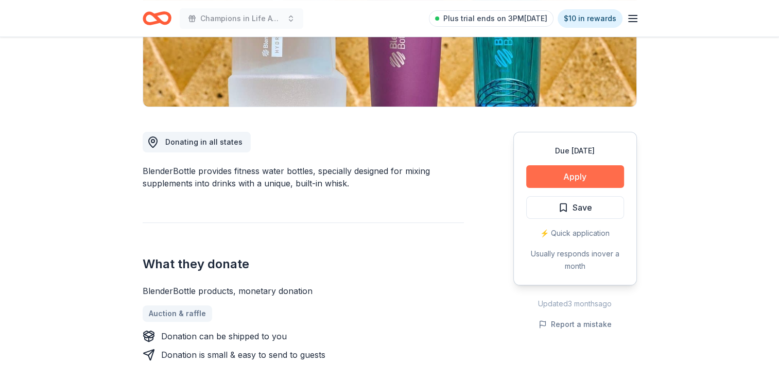
click at [569, 178] on button "Apply" at bounding box center [576, 176] width 98 height 23
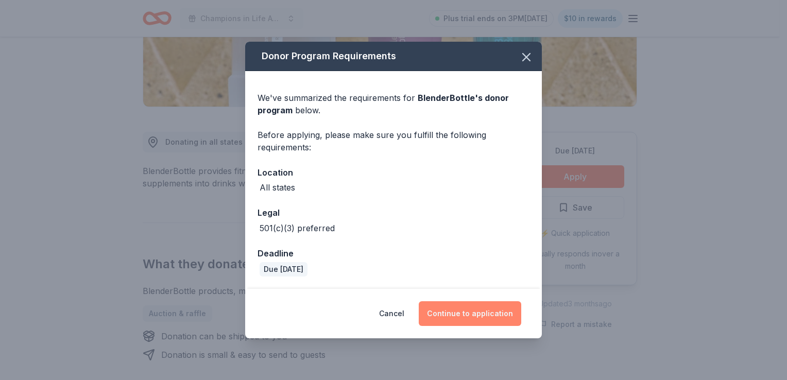
click at [443, 315] on button "Continue to application" at bounding box center [470, 313] width 103 height 25
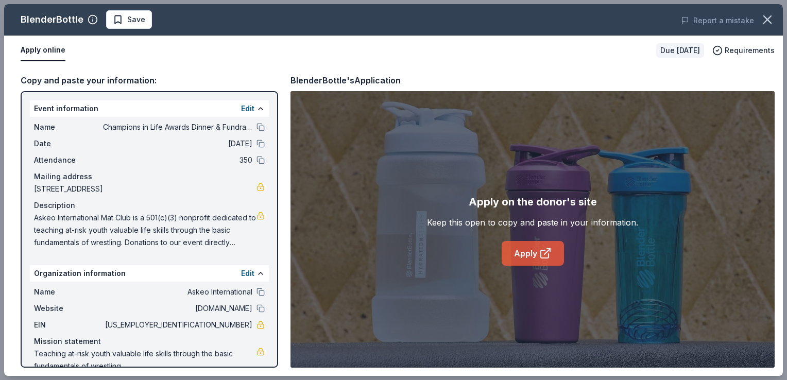
click at [531, 252] on link "Apply" at bounding box center [533, 253] width 62 height 25
click at [127, 16] on span "Save" at bounding box center [136, 19] width 18 height 12
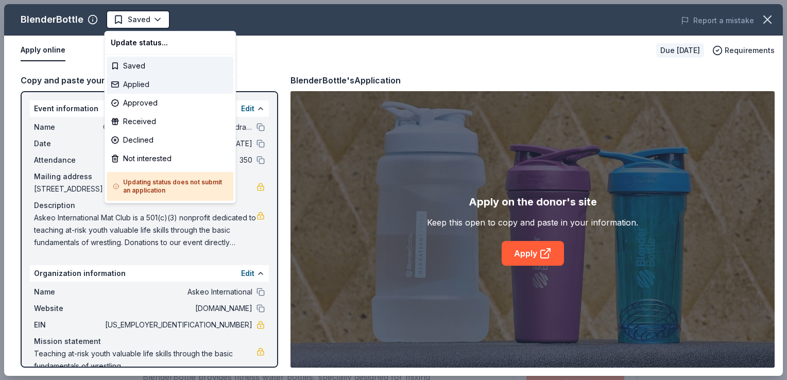
click at [153, 92] on div "Applied" at bounding box center [170, 84] width 127 height 19
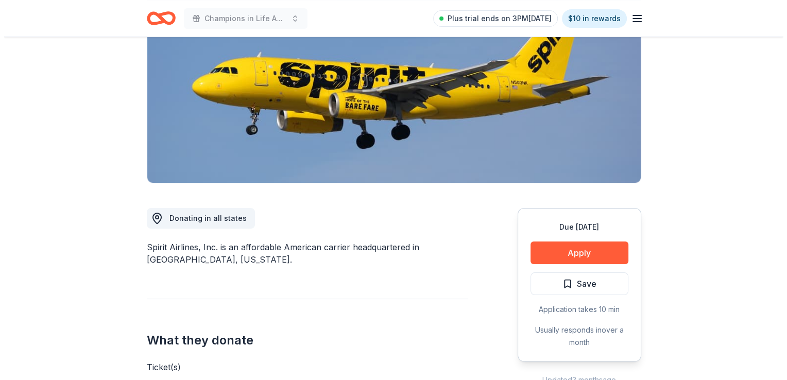
scroll to position [155, 0]
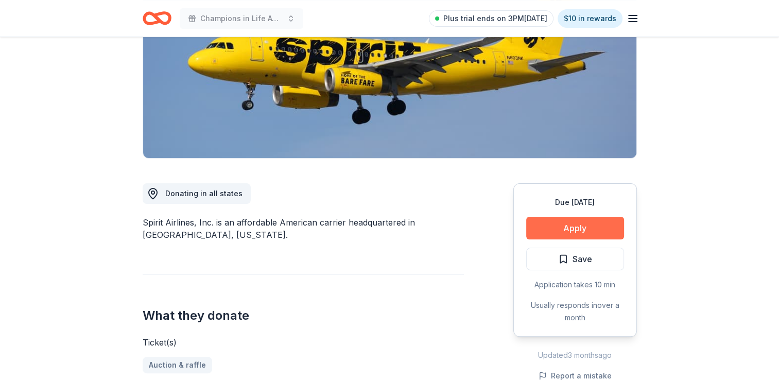
click at [580, 234] on button "Apply" at bounding box center [576, 228] width 98 height 23
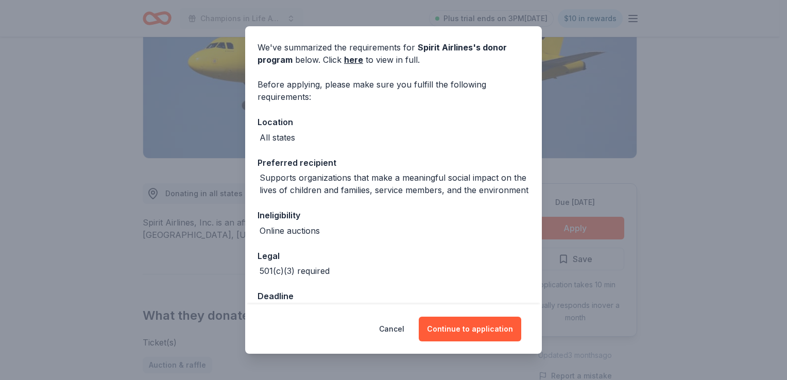
scroll to position [74, 0]
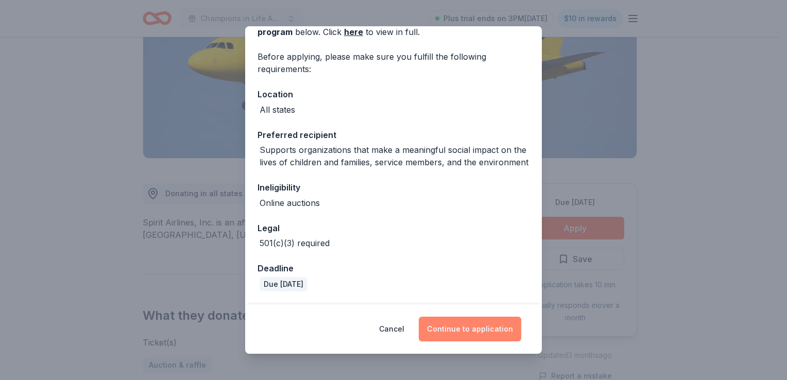
click at [476, 328] on button "Continue to application" at bounding box center [470, 329] width 103 height 25
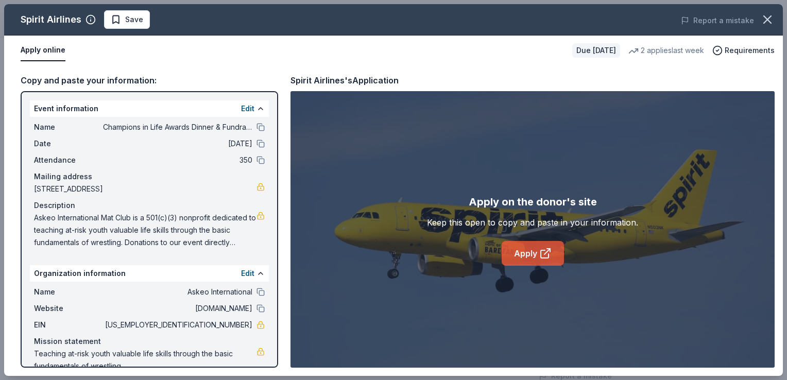
click at [521, 255] on link "Apply" at bounding box center [533, 253] width 62 height 25
click at [120, 23] on span "Save" at bounding box center [127, 19] width 32 height 12
click at [153, 22] on html "Champions in Life Awards Dinner & Fundraiser Plus trial ends on 3PM[DATE] $10 i…" at bounding box center [393, 35] width 787 height 380
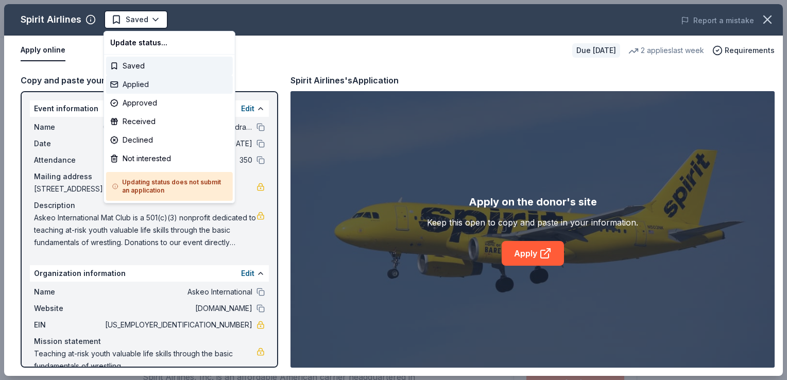
click at [133, 80] on div "Applied" at bounding box center [169, 84] width 127 height 19
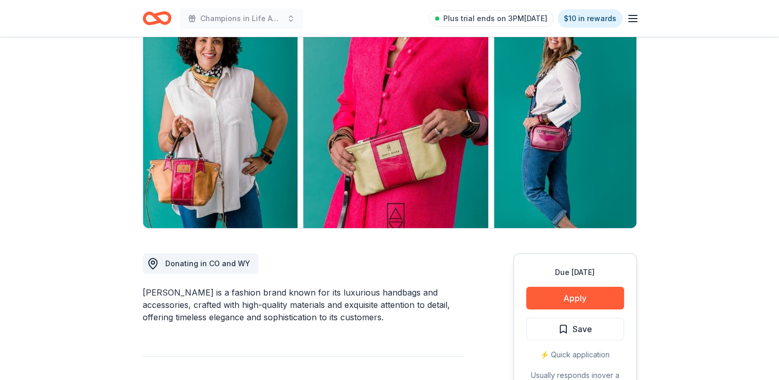
scroll to position [103, 0]
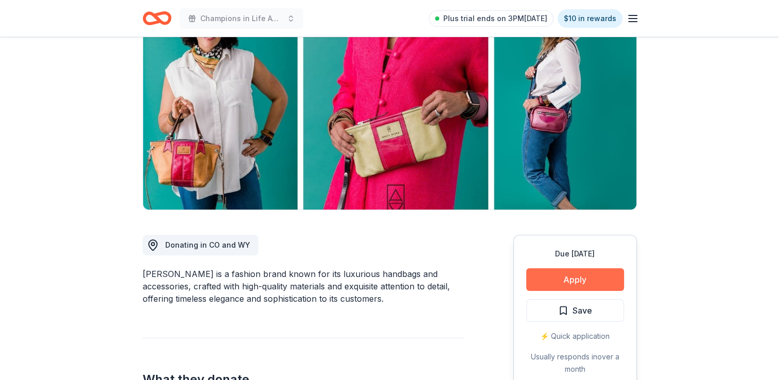
click at [551, 283] on button "Apply" at bounding box center [576, 279] width 98 height 23
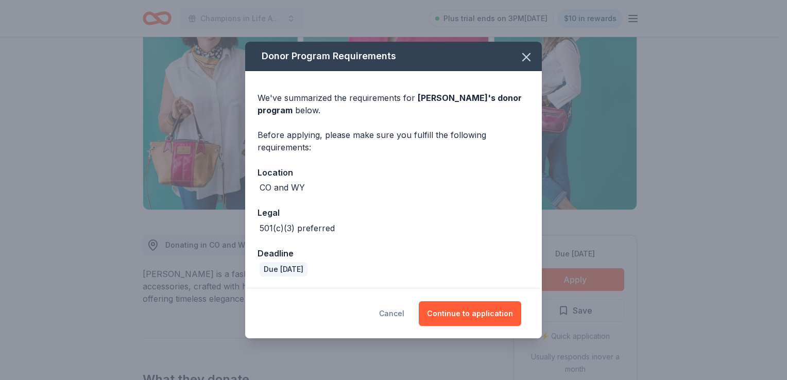
click at [387, 316] on button "Cancel" at bounding box center [391, 313] width 25 height 25
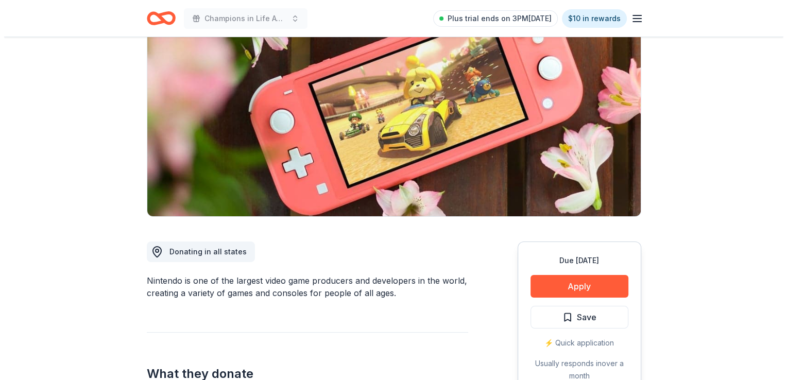
scroll to position [103, 0]
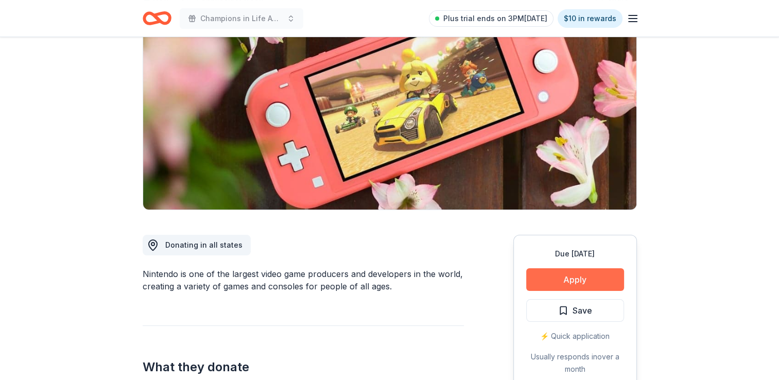
click at [546, 280] on button "Apply" at bounding box center [576, 279] width 98 height 23
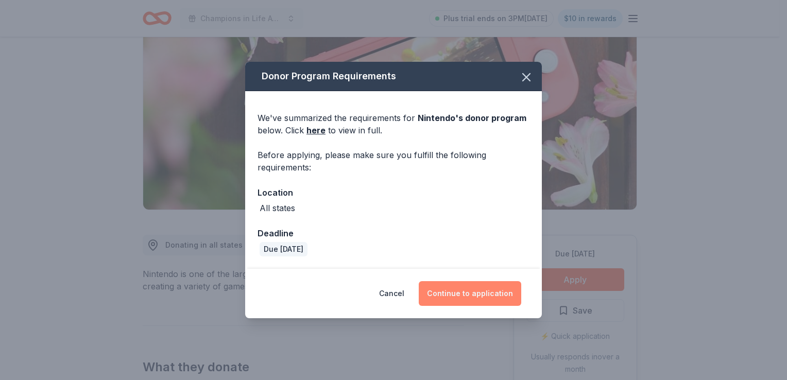
click at [450, 294] on button "Continue to application" at bounding box center [470, 293] width 103 height 25
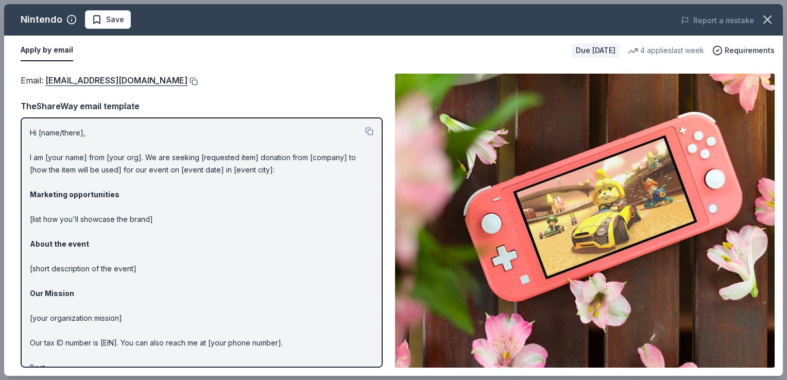
click at [198, 79] on button at bounding box center [193, 81] width 10 height 8
click at [107, 16] on span "Save" at bounding box center [115, 19] width 18 height 12
click at [139, 21] on html "Champions in Life Awards Dinner & Fundraiser Plus trial ends on 3PM[DATE] $10 i…" at bounding box center [393, 87] width 787 height 380
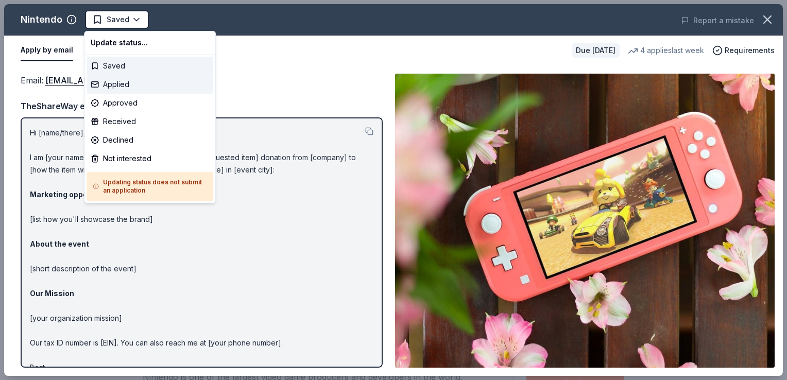
click at [128, 80] on div "Applied" at bounding box center [150, 84] width 127 height 19
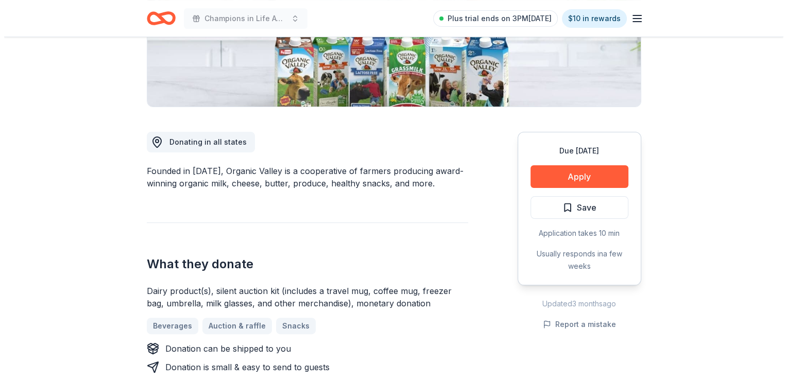
scroll to position [258, 0]
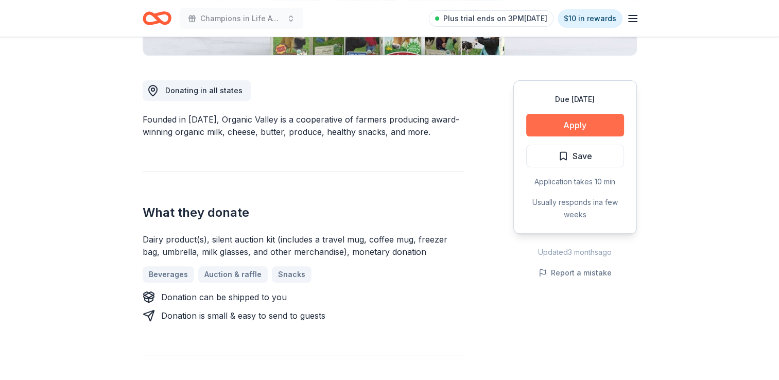
click at [564, 123] on button "Apply" at bounding box center [576, 125] width 98 height 23
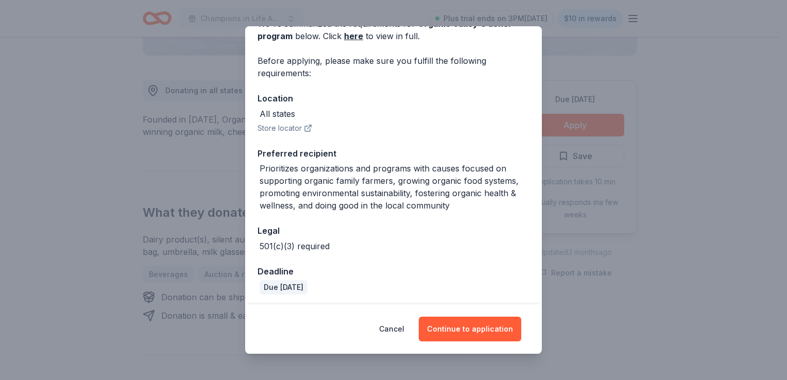
scroll to position [61, 0]
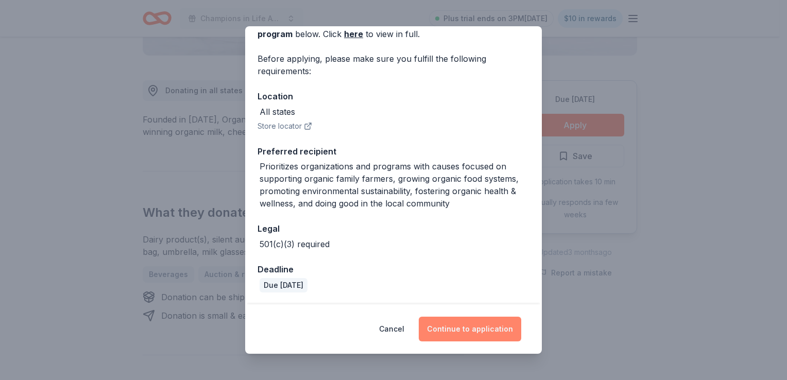
click at [453, 334] on button "Continue to application" at bounding box center [470, 329] width 103 height 25
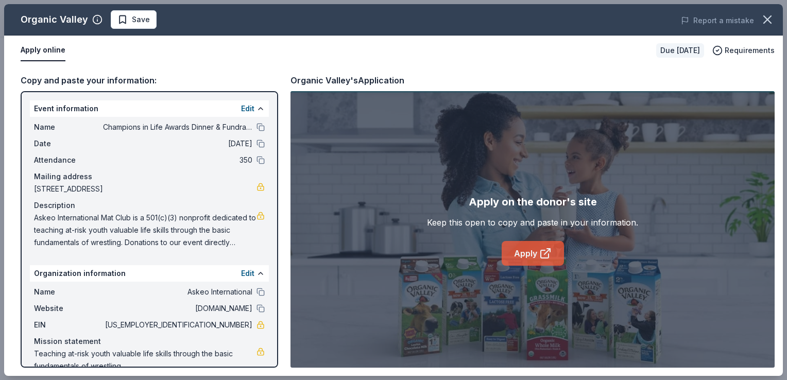
click at [538, 260] on link "Apply" at bounding box center [533, 253] width 62 height 25
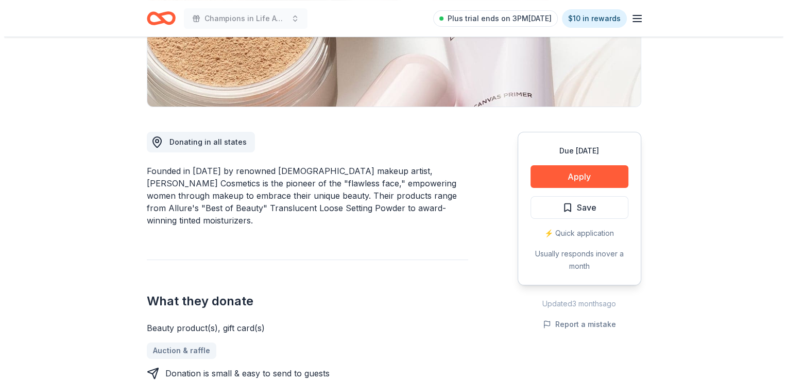
scroll to position [258, 0]
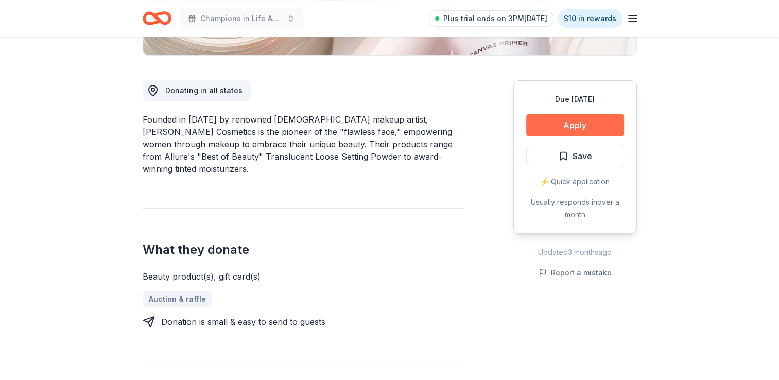
click at [533, 126] on button "Apply" at bounding box center [576, 125] width 98 height 23
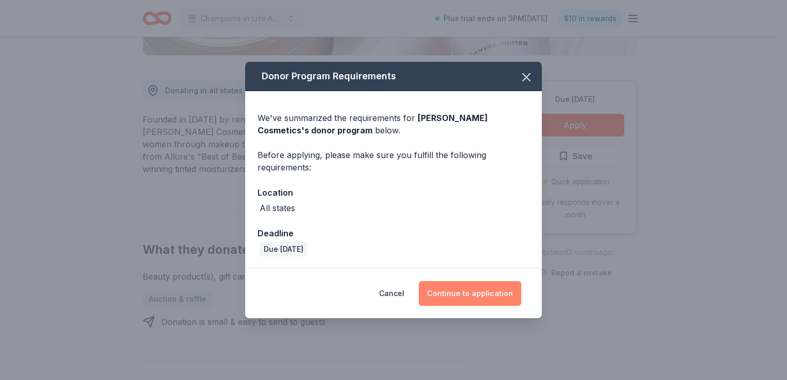
click at [495, 304] on button "Continue to application" at bounding box center [470, 293] width 103 height 25
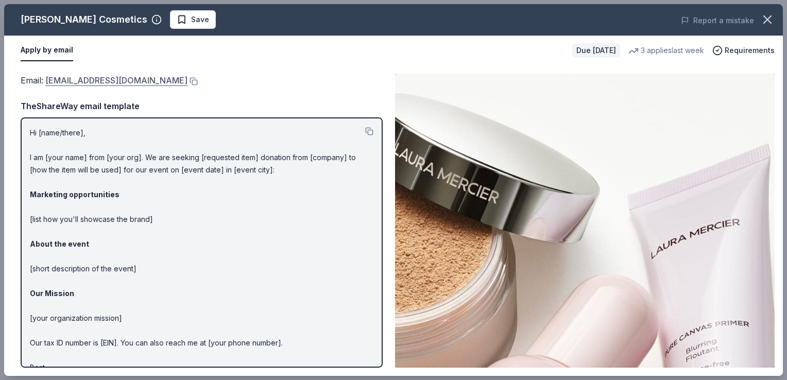
drag, startPoint x: 44, startPoint y: 81, endPoint x: 126, endPoint y: 78, distance: 81.5
click at [124, 78] on span "Email : contact_us@lauramercier.com" at bounding box center [104, 80] width 167 height 10
click at [146, 78] on link "contact_us@lauramercier.com" at bounding box center [116, 80] width 142 height 13
click at [188, 79] on button at bounding box center [193, 81] width 10 height 8
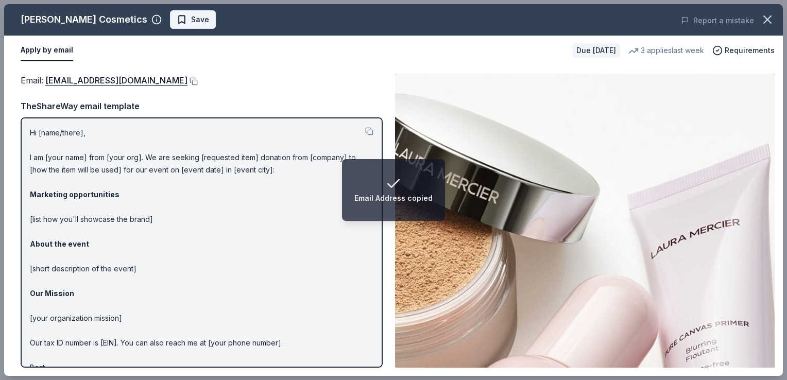
click at [177, 15] on span "Save" at bounding box center [193, 19] width 32 height 12
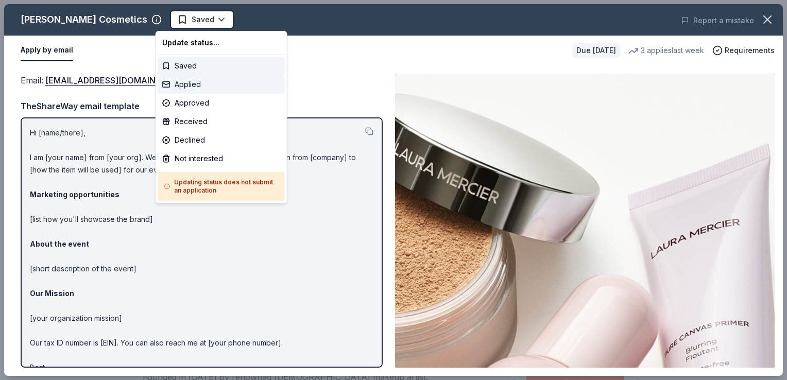
click at [179, 83] on div "Applied" at bounding box center [221, 84] width 127 height 19
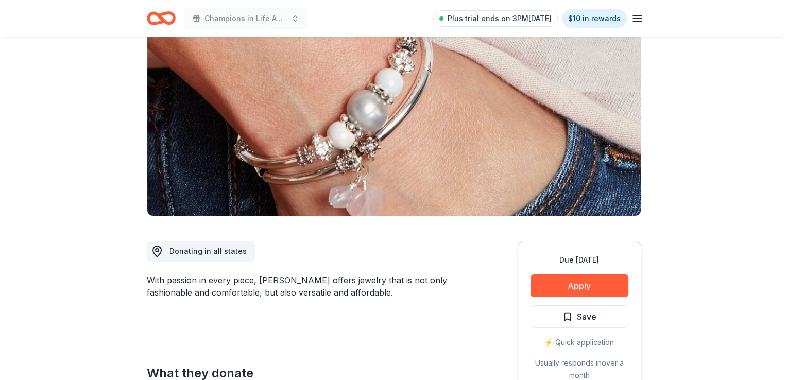
scroll to position [206, 0]
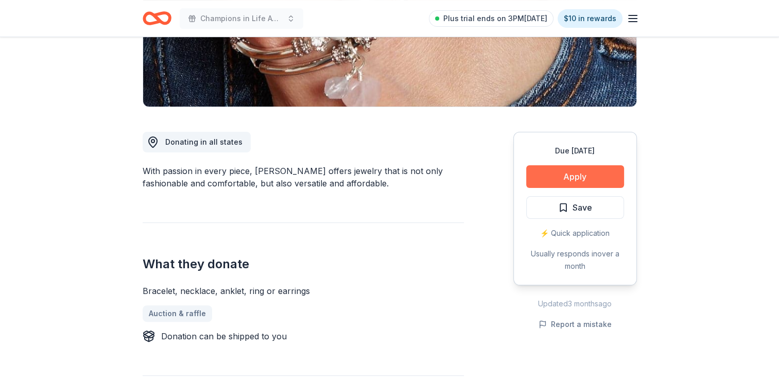
click at [577, 180] on button "Apply" at bounding box center [576, 176] width 98 height 23
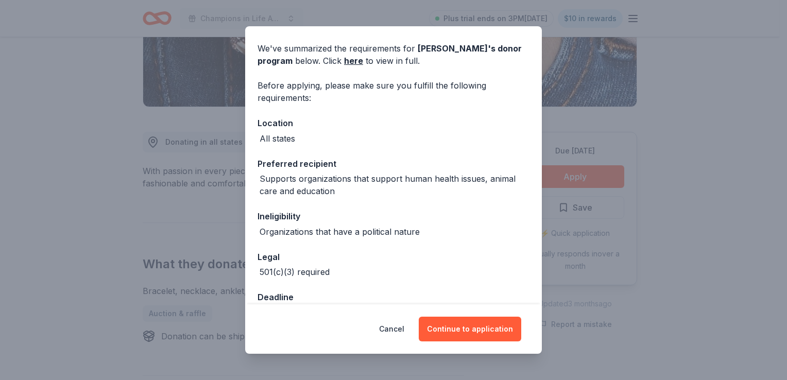
scroll to position [62, 0]
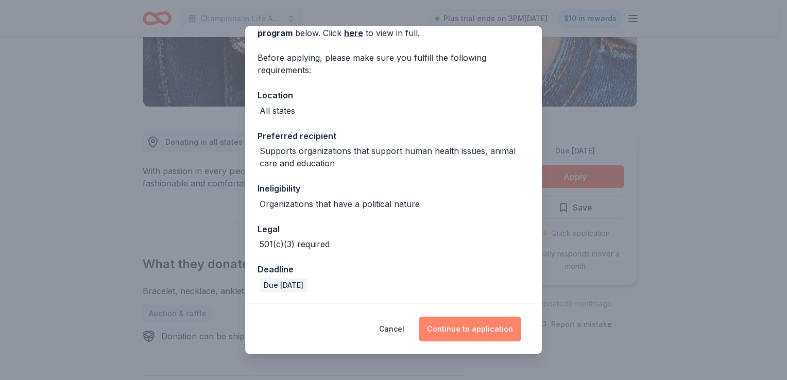
click at [468, 327] on button "Continue to application" at bounding box center [470, 329] width 103 height 25
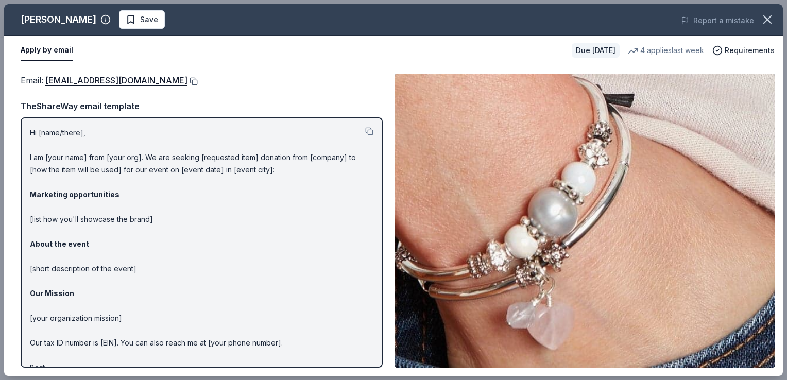
click at [188, 80] on button at bounding box center [193, 81] width 10 height 8
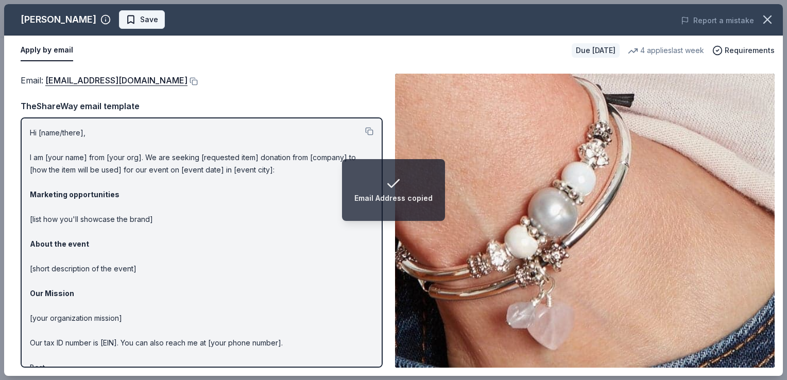
click at [140, 24] on span "Save" at bounding box center [149, 19] width 18 height 12
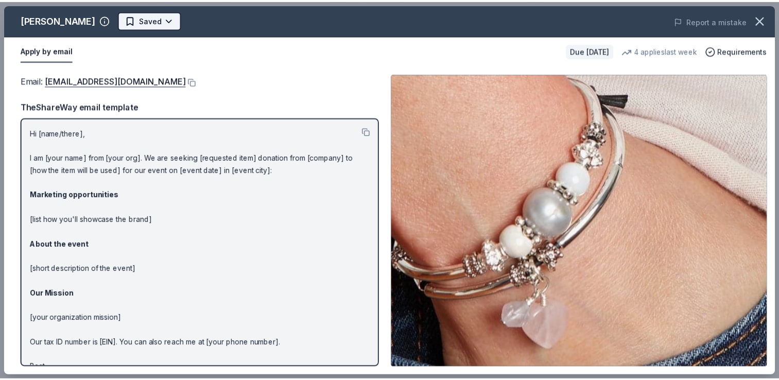
scroll to position [0, 0]
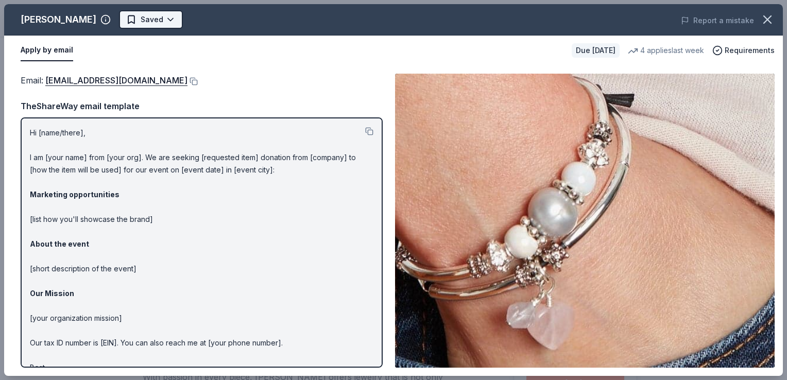
click at [148, 18] on html "Champions in Life Awards Dinner & Fundraiser Plus trial ends on 3PM, 9/25 $10 i…" at bounding box center [393, 190] width 787 height 380
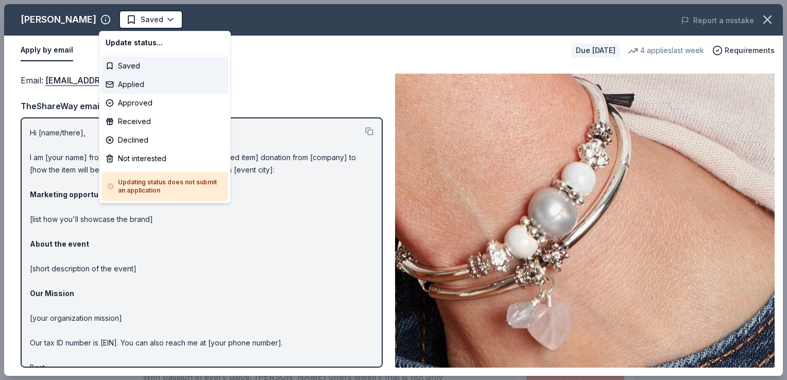
click at [138, 82] on div "Applied" at bounding box center [164, 84] width 127 height 19
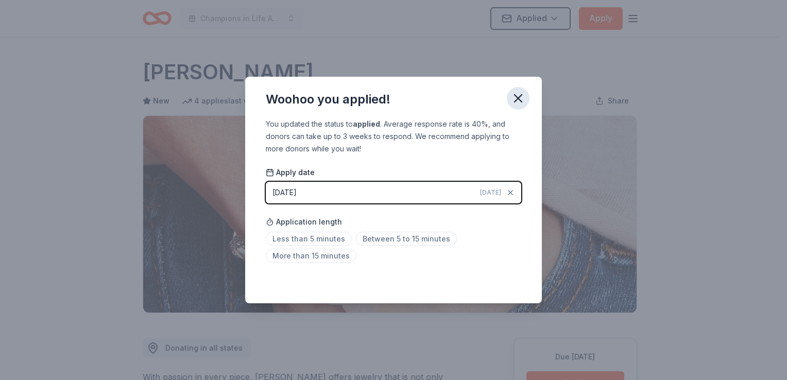
click at [518, 98] on icon "button" at bounding box center [518, 98] width 7 height 7
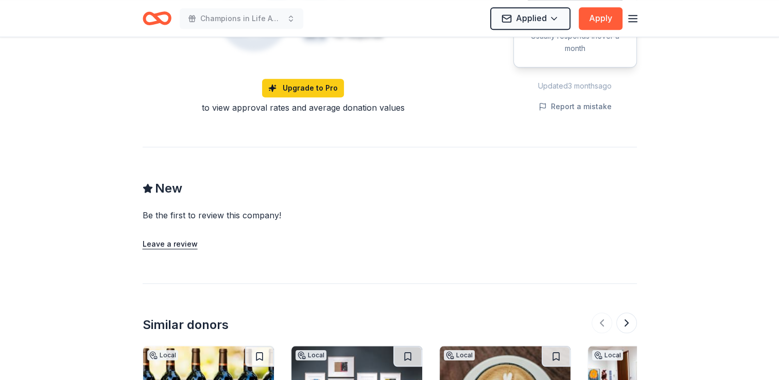
scroll to position [1206, 0]
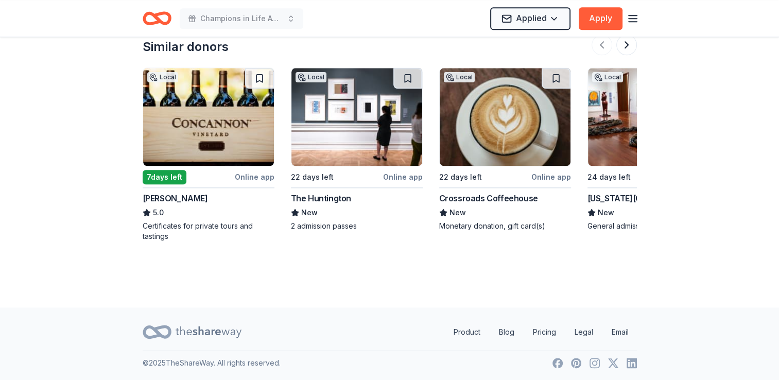
click at [214, 145] on img at bounding box center [208, 117] width 131 height 98
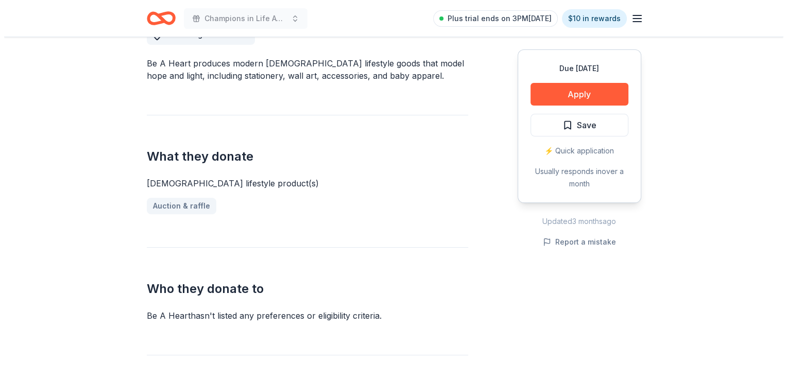
scroll to position [309, 0]
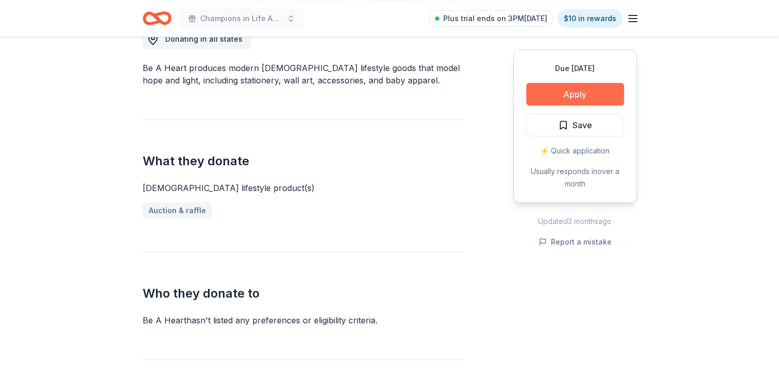
click at [554, 92] on button "Apply" at bounding box center [576, 94] width 98 height 23
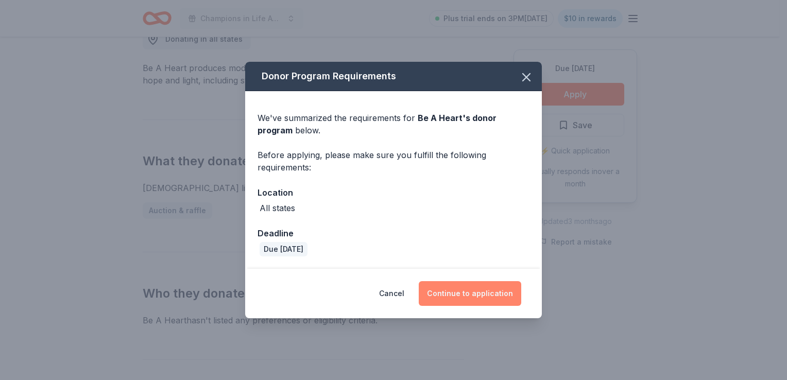
click at [474, 287] on button "Continue to application" at bounding box center [470, 293] width 103 height 25
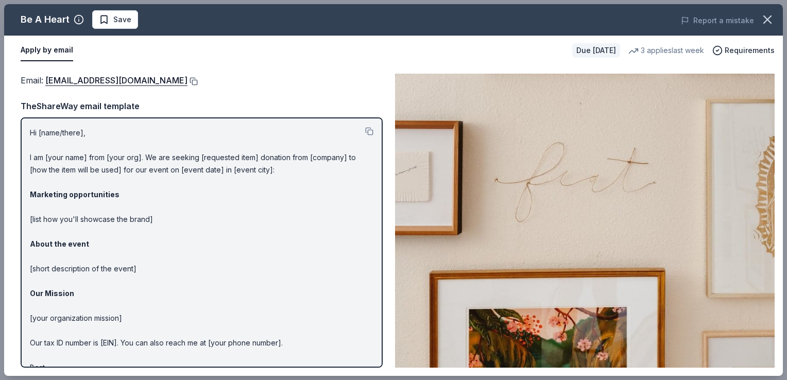
click at [188, 82] on button at bounding box center [193, 81] width 10 height 8
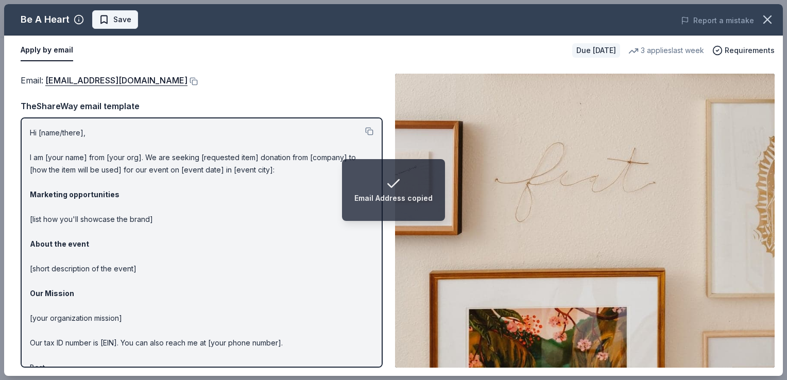
click at [117, 18] on span "Save" at bounding box center [122, 19] width 18 height 12
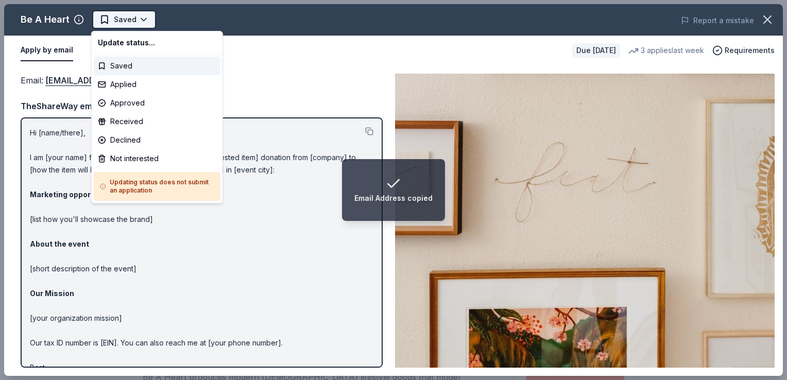
click at [132, 19] on html "Email Address copied Champions in Life Awards Dinner & Fundraiser Saved Apply D…" at bounding box center [393, 190] width 787 height 380
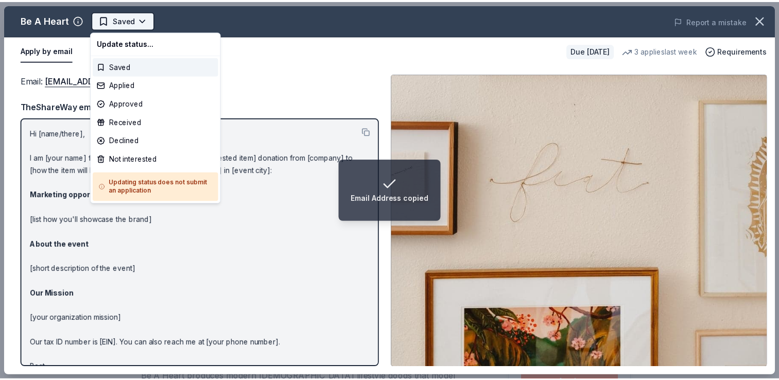
scroll to position [0, 0]
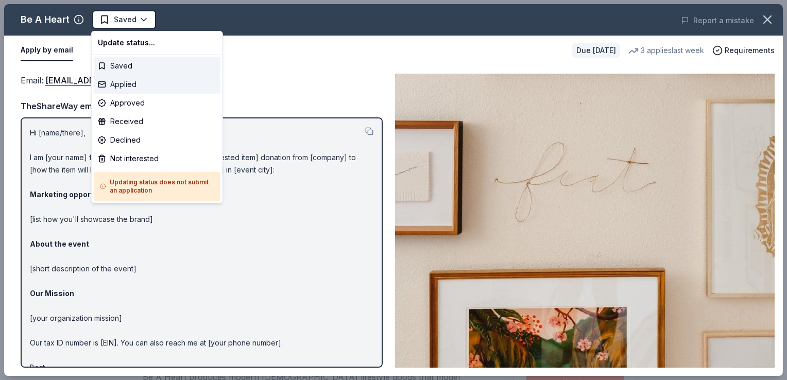
click at [126, 81] on div "Applied" at bounding box center [157, 84] width 127 height 19
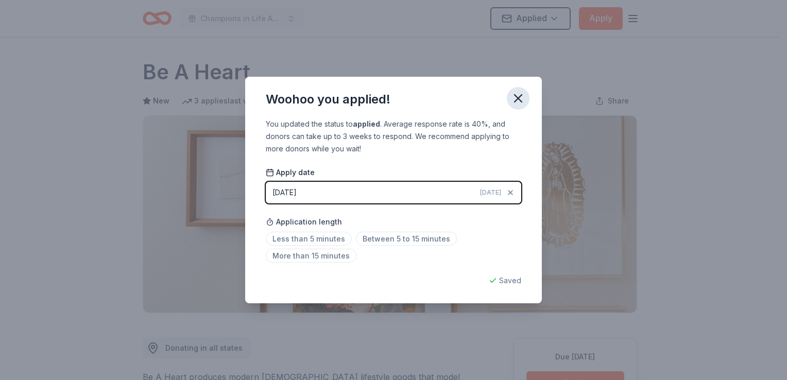
click at [518, 99] on icon "button" at bounding box center [518, 98] width 7 height 7
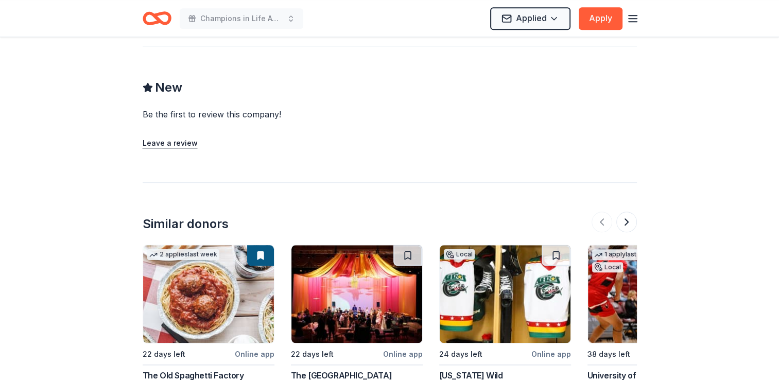
scroll to position [1022, 0]
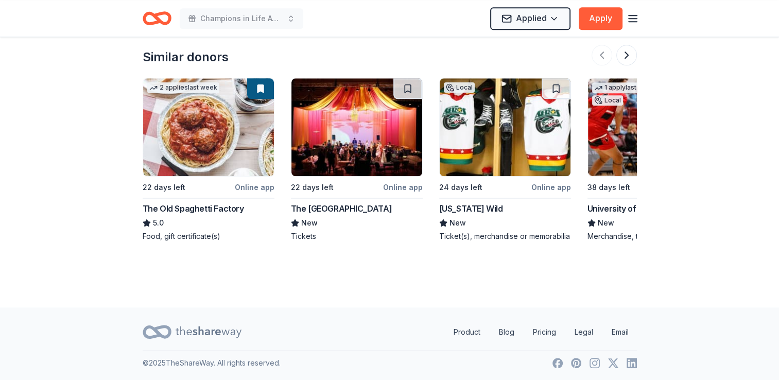
click at [250, 188] on div "Online app" at bounding box center [255, 187] width 40 height 13
click at [625, 55] on button at bounding box center [627, 55] width 21 height 21
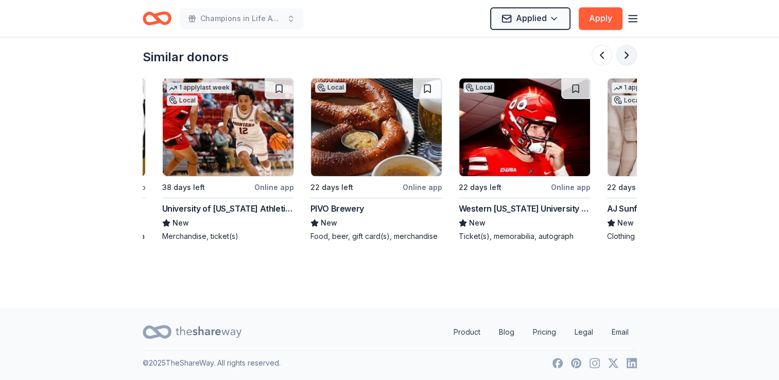
scroll to position [0, 445]
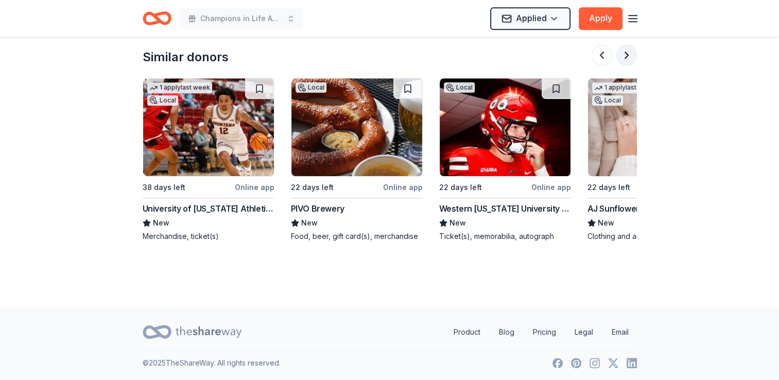
click at [625, 55] on button at bounding box center [627, 55] width 21 height 21
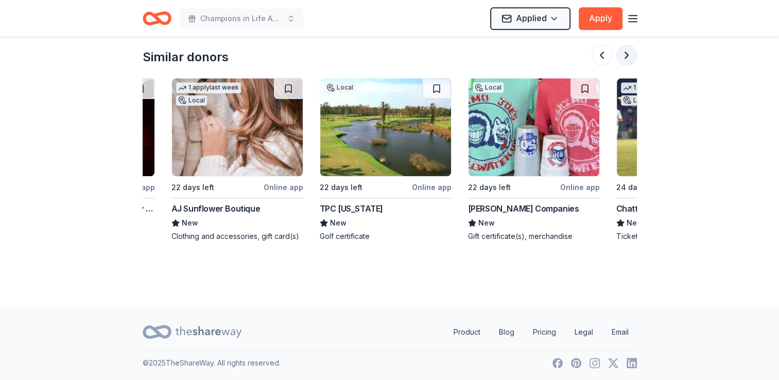
scroll to position [0, 890]
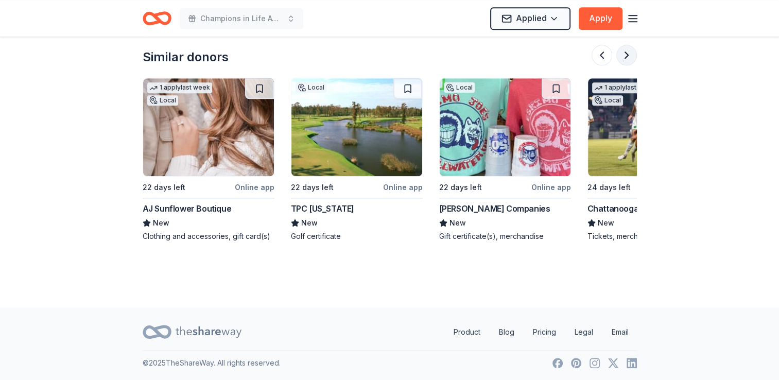
click at [627, 57] on button at bounding box center [627, 55] width 21 height 21
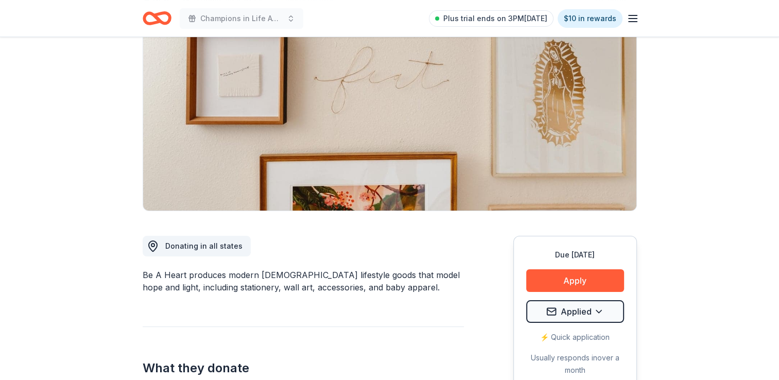
scroll to position [0, 0]
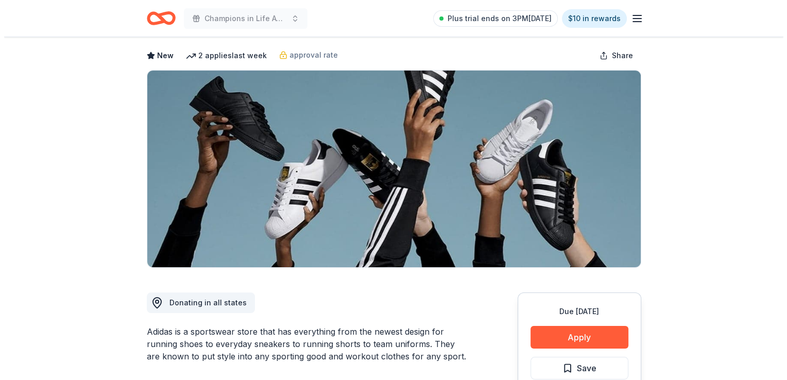
scroll to position [206, 0]
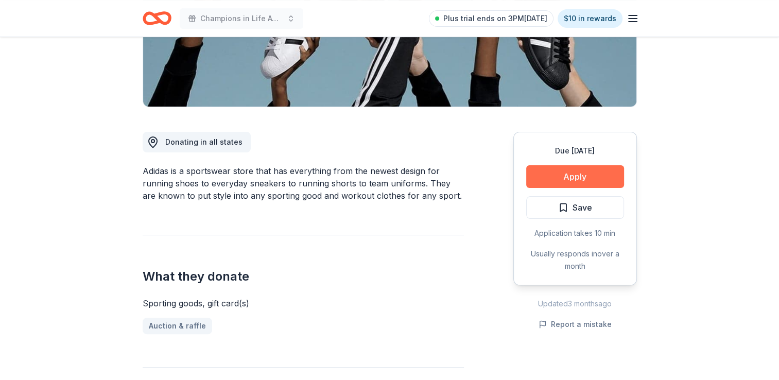
click at [600, 174] on button "Apply" at bounding box center [576, 176] width 98 height 23
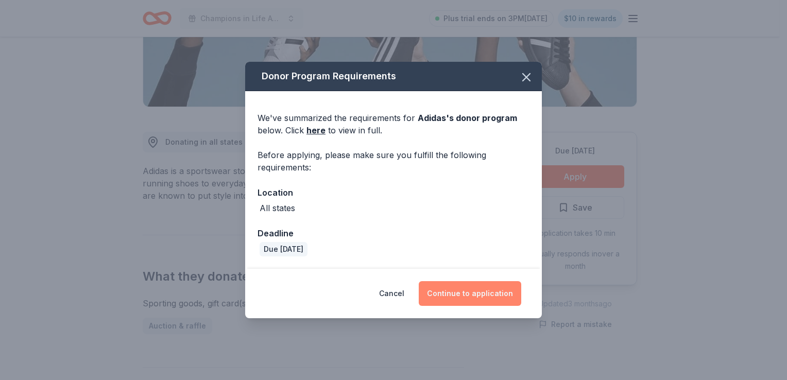
click at [468, 294] on button "Continue to application" at bounding box center [470, 293] width 103 height 25
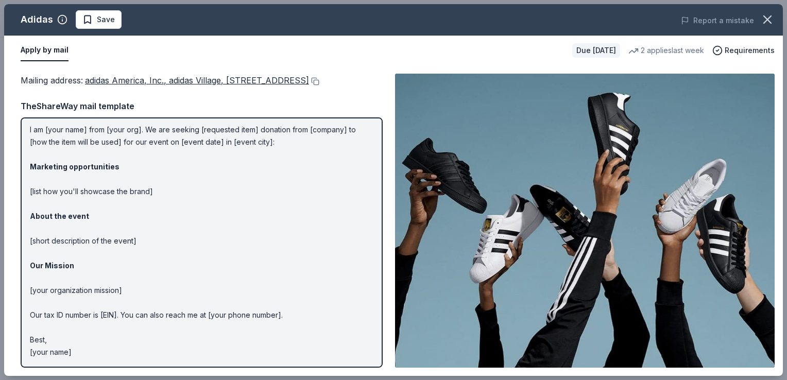
scroll to position [0, 0]
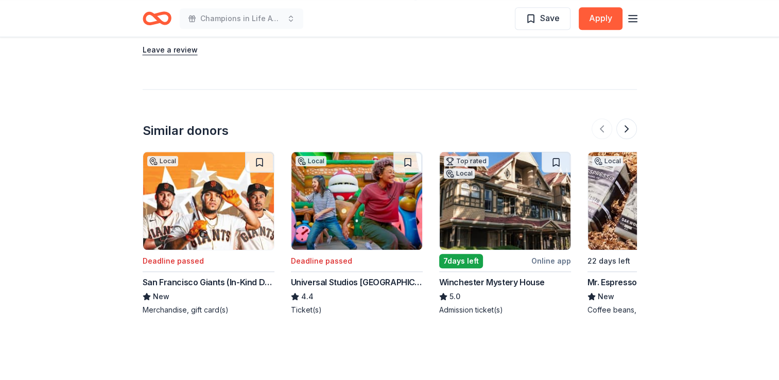
scroll to position [1234, 0]
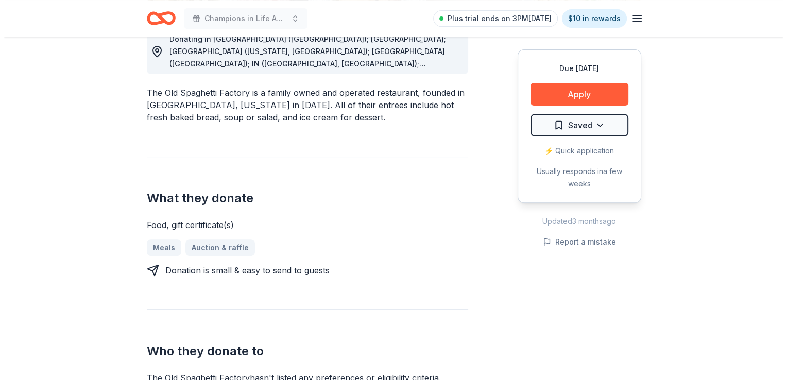
scroll to position [258, 0]
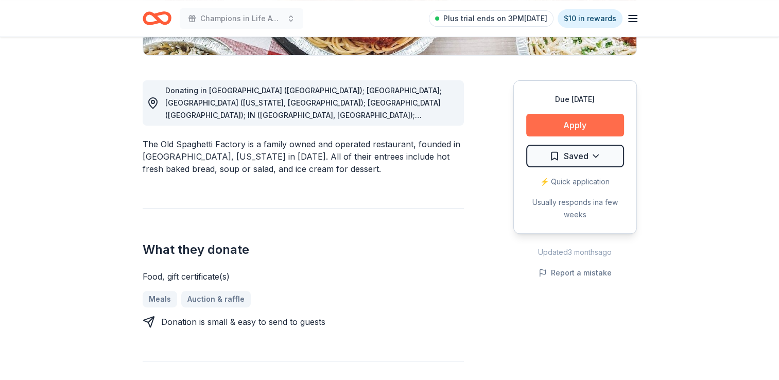
click at [548, 115] on button "Apply" at bounding box center [576, 125] width 98 height 23
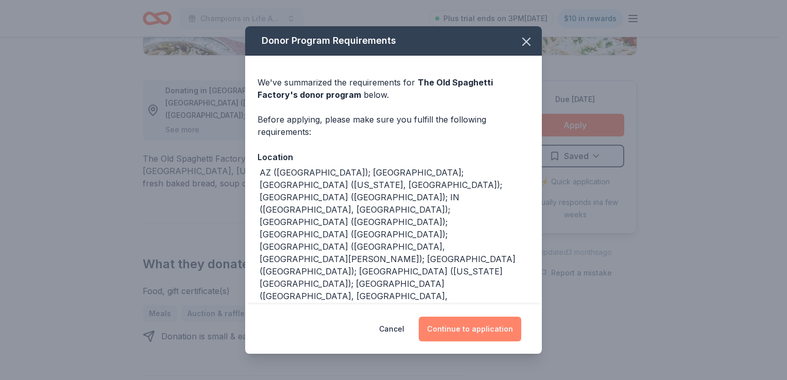
click at [470, 326] on button "Continue to application" at bounding box center [470, 329] width 103 height 25
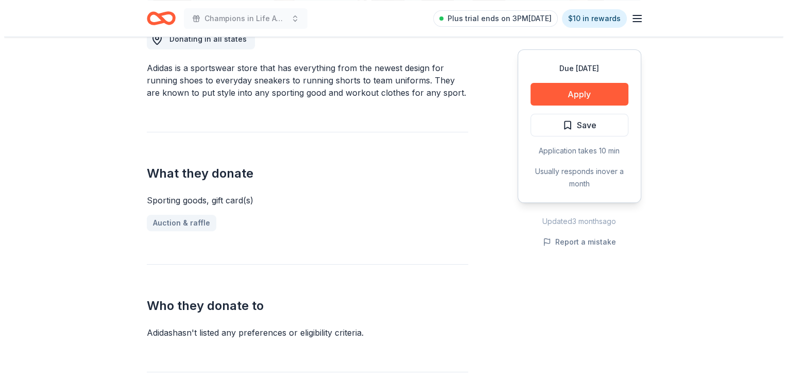
scroll to position [206, 0]
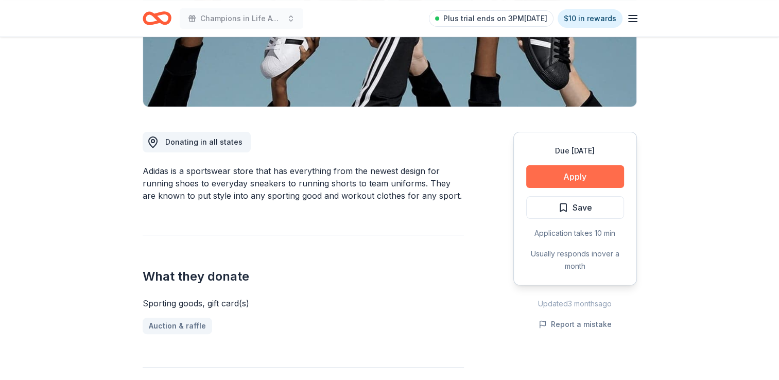
click at [556, 176] on button "Apply" at bounding box center [576, 176] width 98 height 23
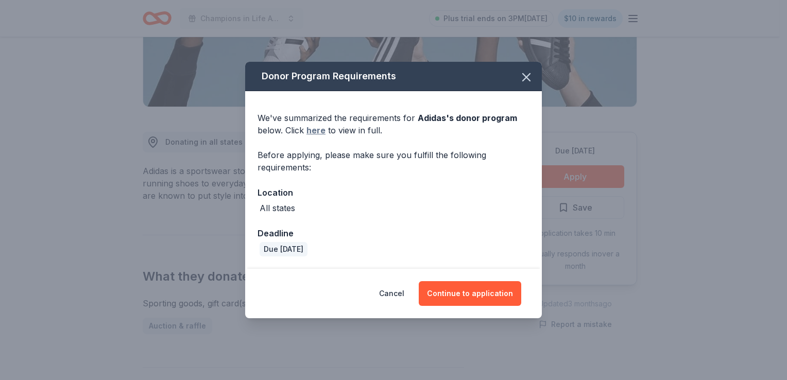
click at [319, 132] on link "here" at bounding box center [316, 130] width 19 height 12
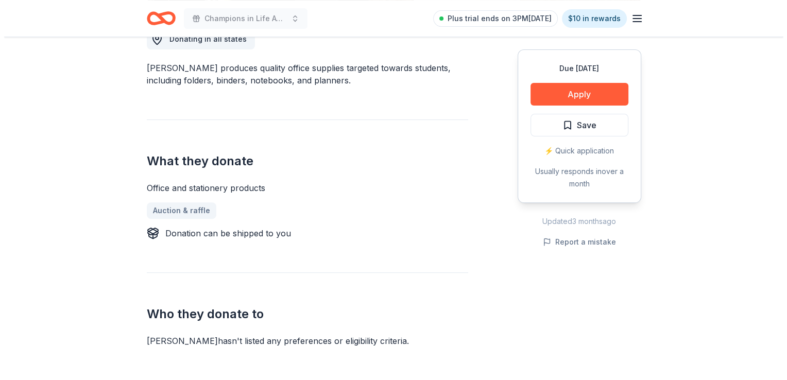
scroll to position [258, 0]
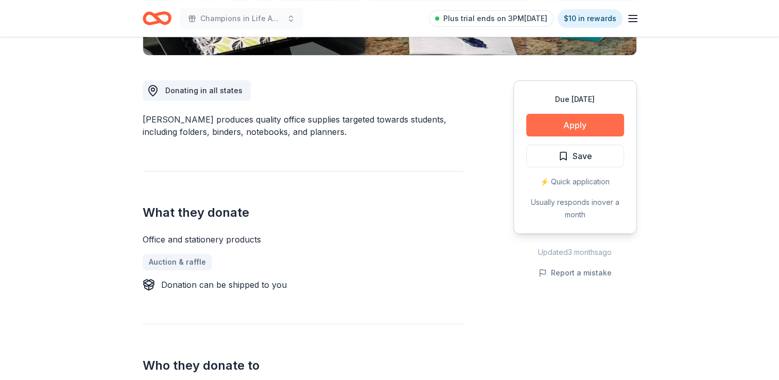
click at [559, 125] on button "Apply" at bounding box center [576, 125] width 98 height 23
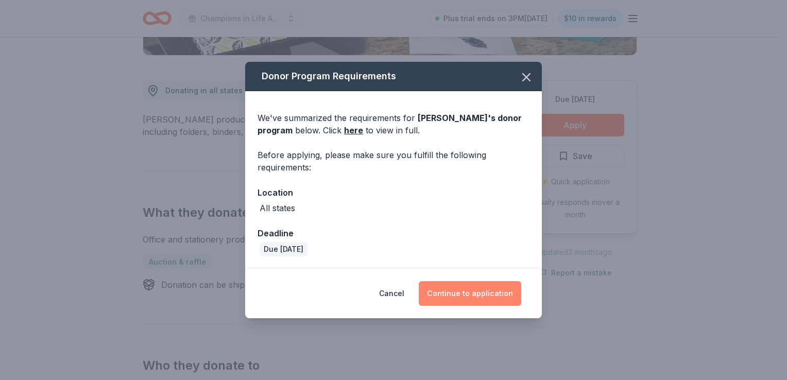
click at [468, 291] on button "Continue to application" at bounding box center [470, 293] width 103 height 25
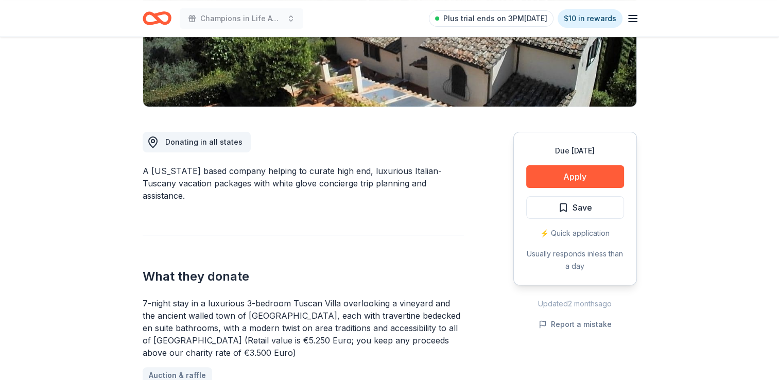
scroll to position [258, 0]
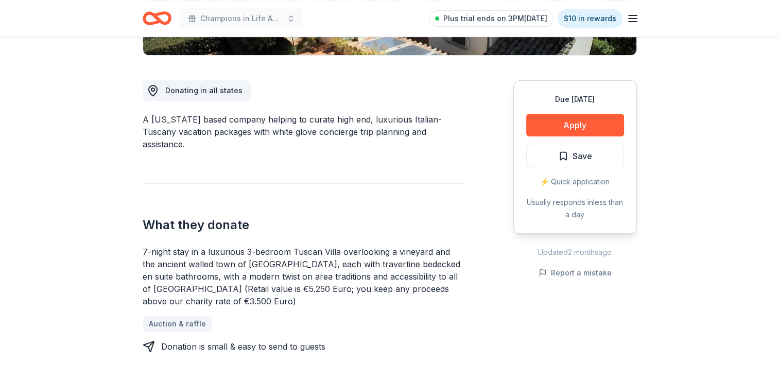
drag, startPoint x: 196, startPoint y: 238, endPoint x: 368, endPoint y: 242, distance: 171.6
click at [412, 246] on div "7-night stay in a luxurious 3-bedroom Tuscan Villa overlooking a vineyard and t…" at bounding box center [303, 277] width 321 height 62
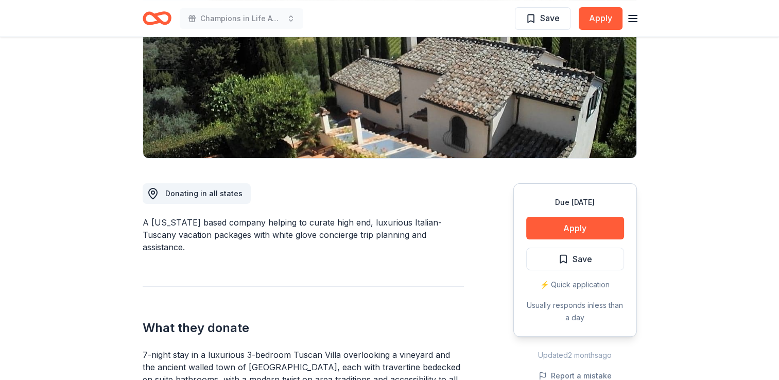
scroll to position [0, 0]
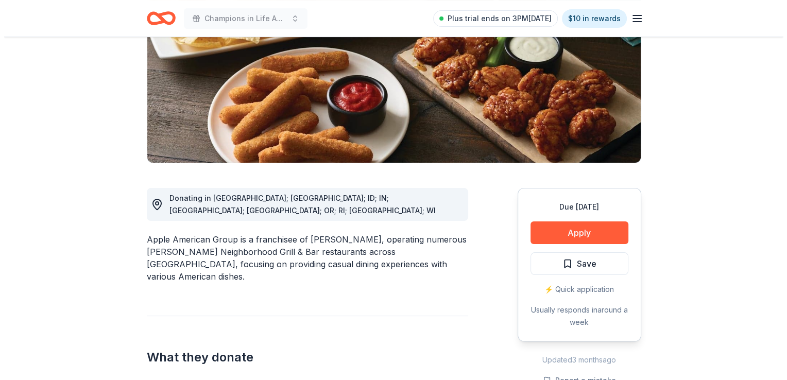
scroll to position [258, 0]
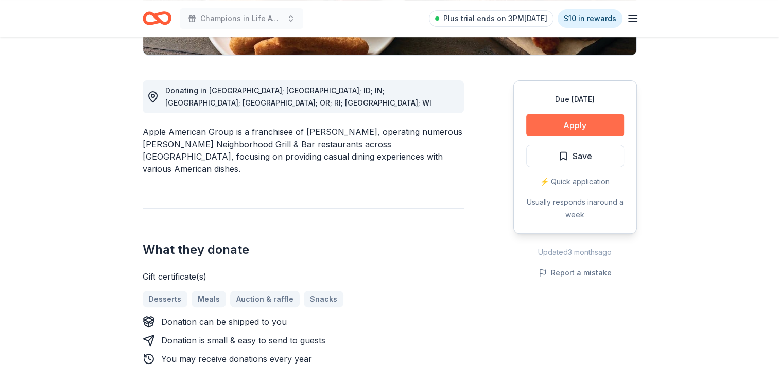
click at [539, 126] on button "Apply" at bounding box center [576, 125] width 98 height 23
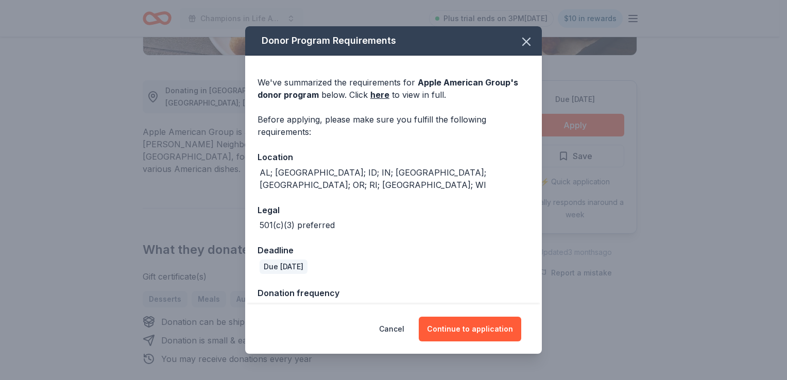
scroll to position [9, 0]
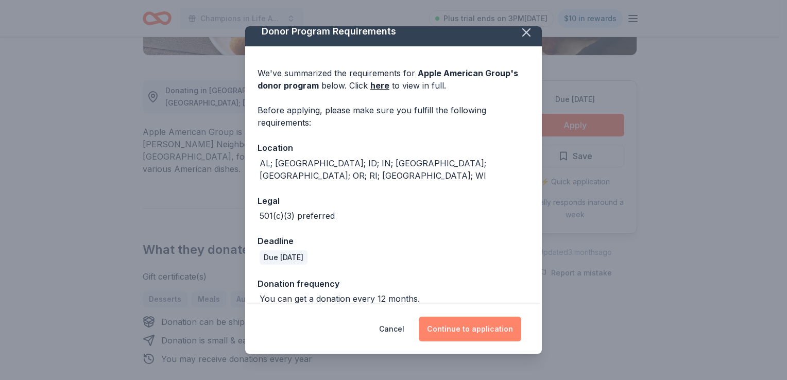
click at [469, 331] on button "Continue to application" at bounding box center [470, 329] width 103 height 25
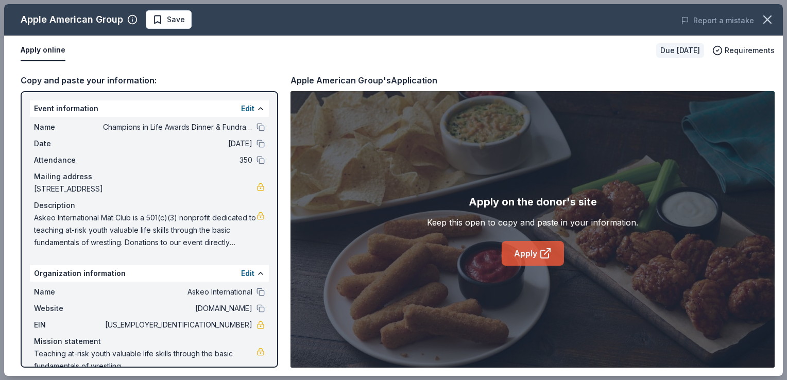
click at [537, 254] on link "Apply" at bounding box center [533, 253] width 62 height 25
click at [167, 18] on span "Save" at bounding box center [176, 19] width 18 height 12
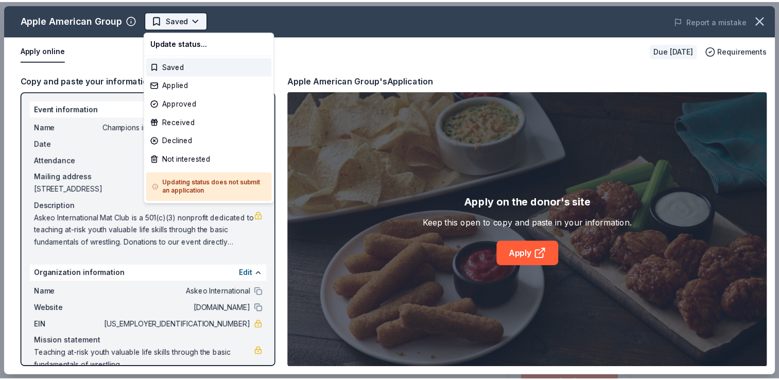
scroll to position [0, 0]
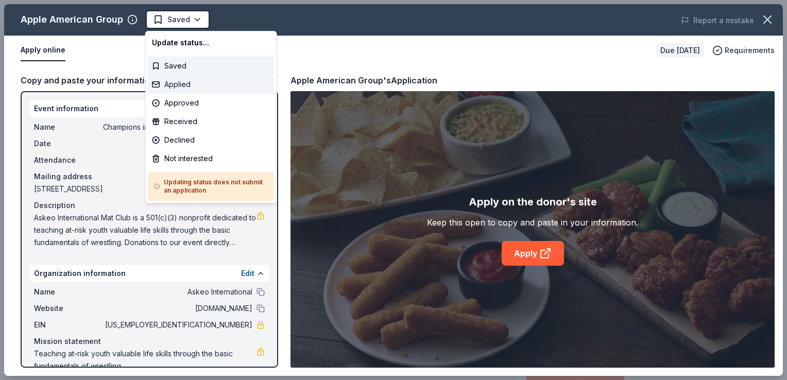
click at [169, 87] on div "Applied" at bounding box center [211, 84] width 127 height 19
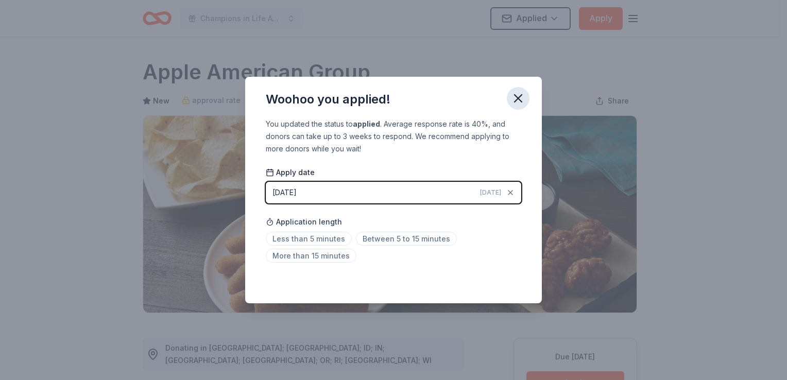
click at [521, 99] on icon "button" at bounding box center [518, 98] width 14 height 14
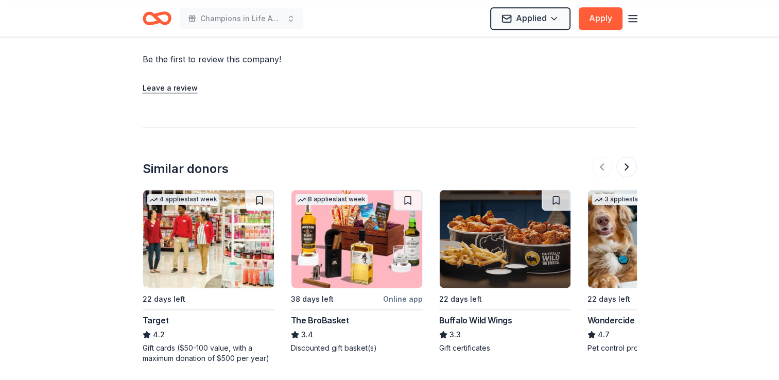
scroll to position [1082, 0]
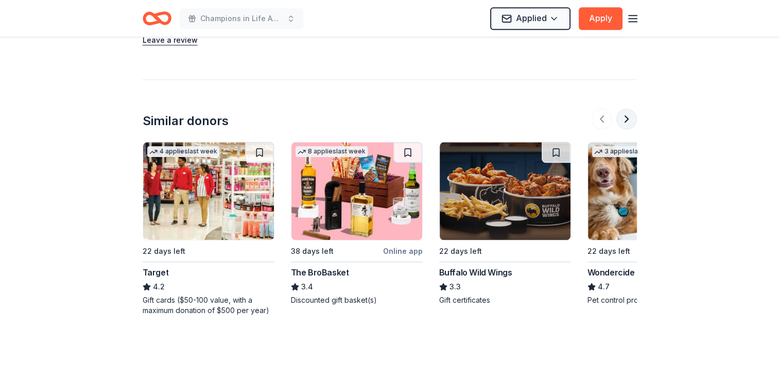
click at [629, 109] on button at bounding box center [627, 119] width 21 height 21
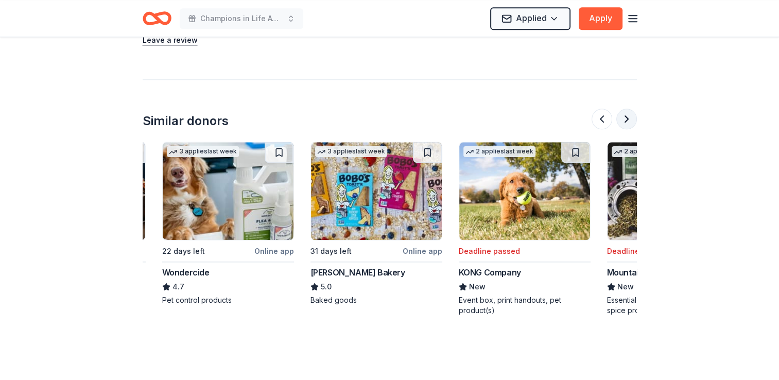
scroll to position [0, 445]
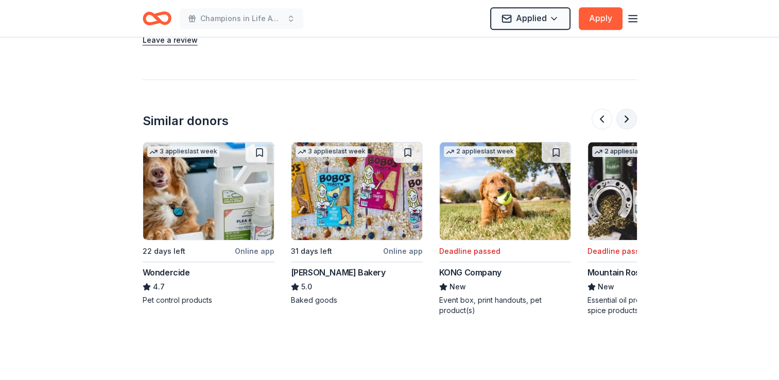
click at [624, 109] on button at bounding box center [627, 119] width 21 height 21
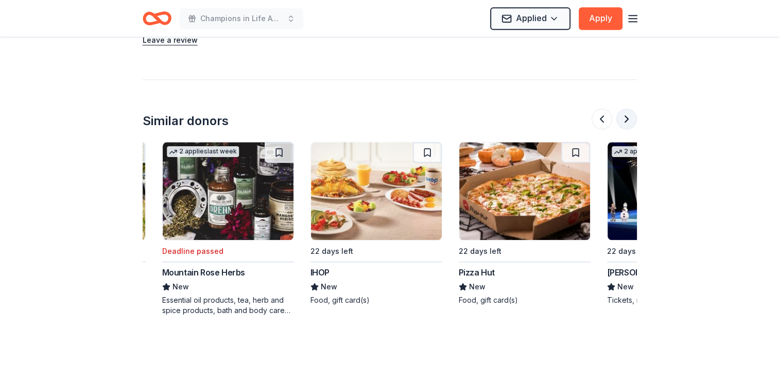
scroll to position [0, 890]
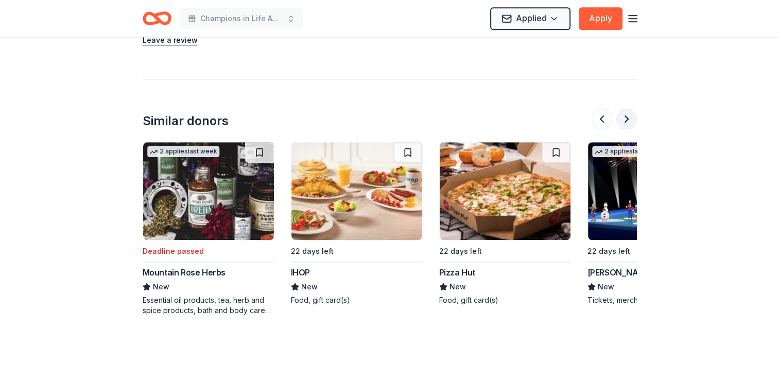
click at [624, 109] on button at bounding box center [627, 119] width 21 height 21
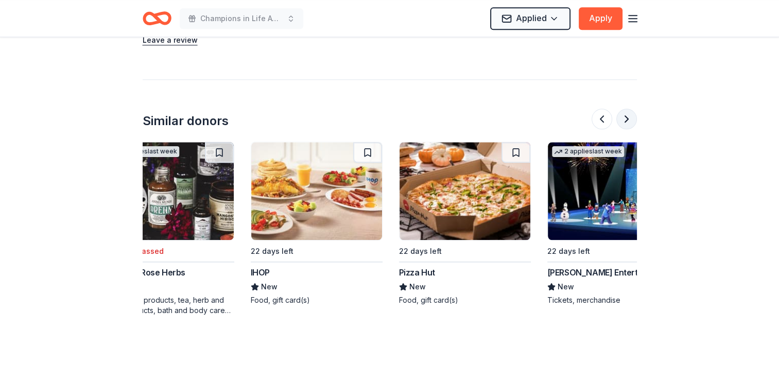
scroll to position [0, 973]
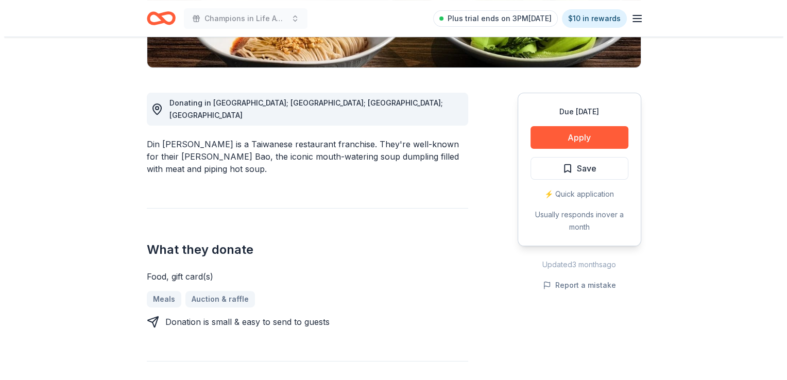
scroll to position [258, 0]
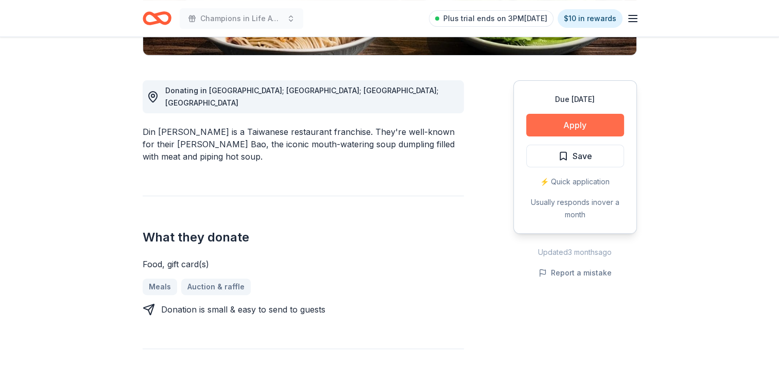
click at [565, 129] on button "Apply" at bounding box center [576, 125] width 98 height 23
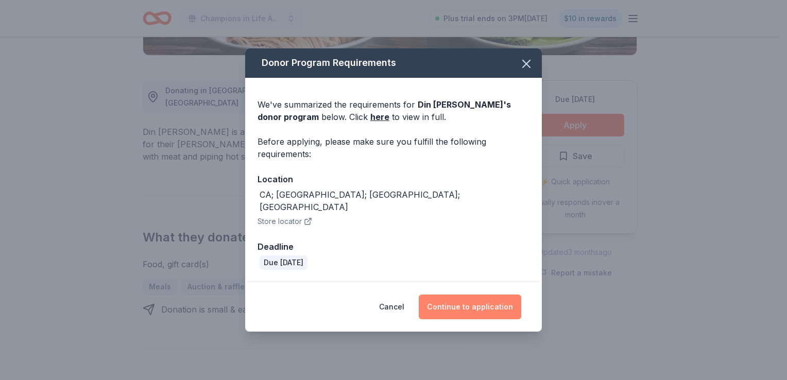
click button "Continue to application"
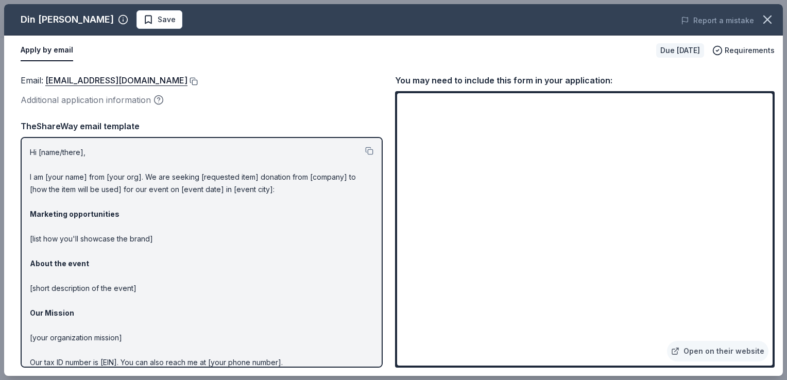
click button
click span "Save"
click html "Champions in Life Awards Dinner & Fundraiser Plus trial ends on 3PM, 9/25 $10 i…"
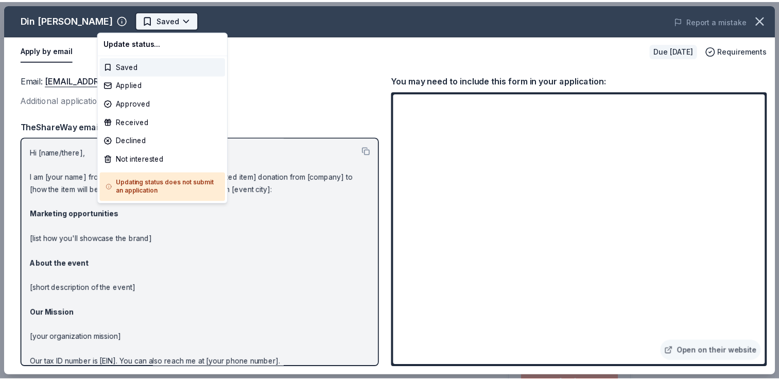
scroll to position [0, 0]
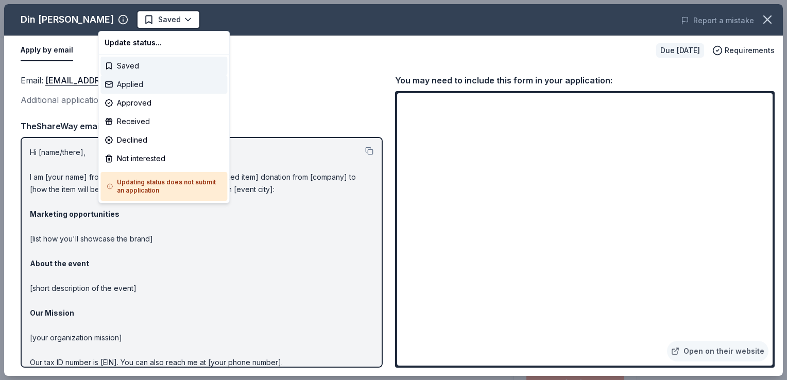
click div "Applied"
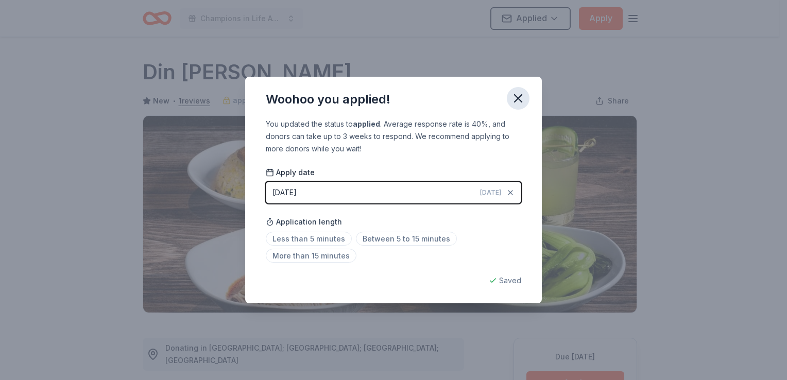
click icon "button"
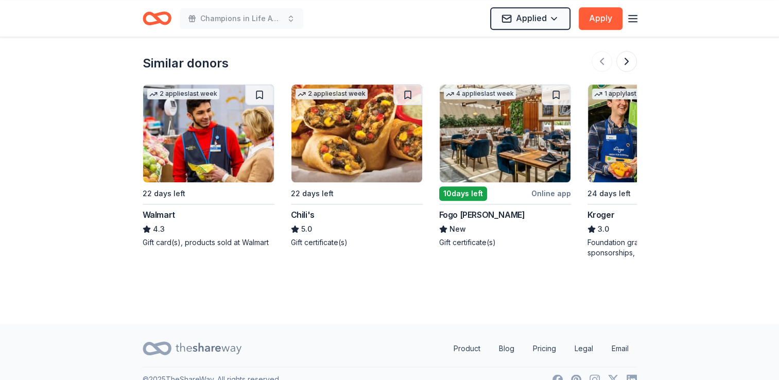
scroll to position [1111, 0]
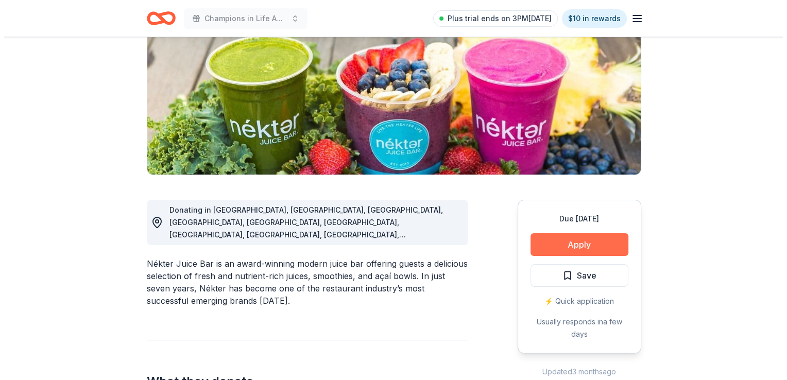
scroll to position [155, 0]
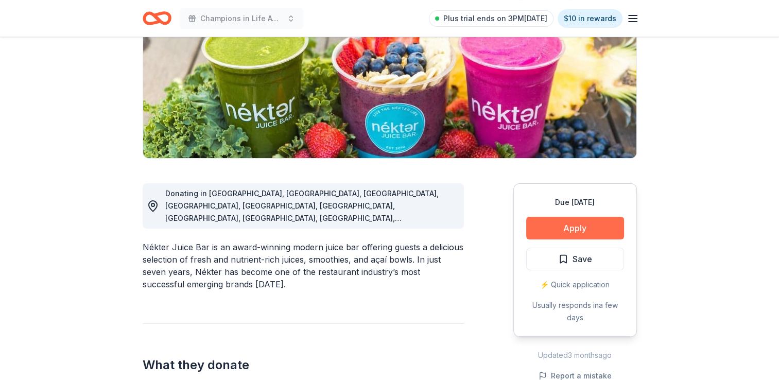
click at [573, 228] on button "Apply" at bounding box center [576, 228] width 98 height 23
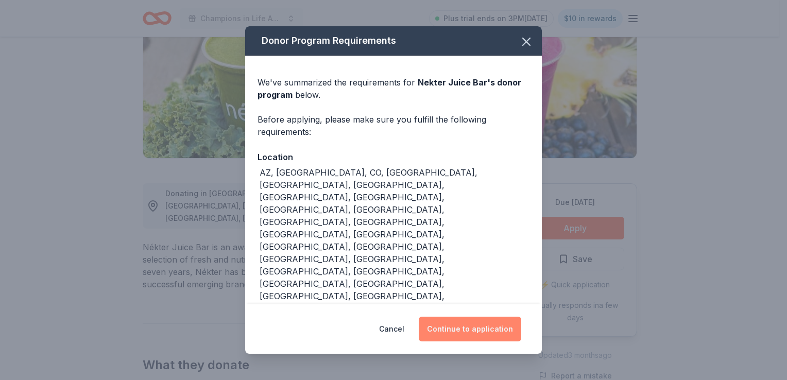
click at [497, 317] on button "Continue to application" at bounding box center [470, 329] width 103 height 25
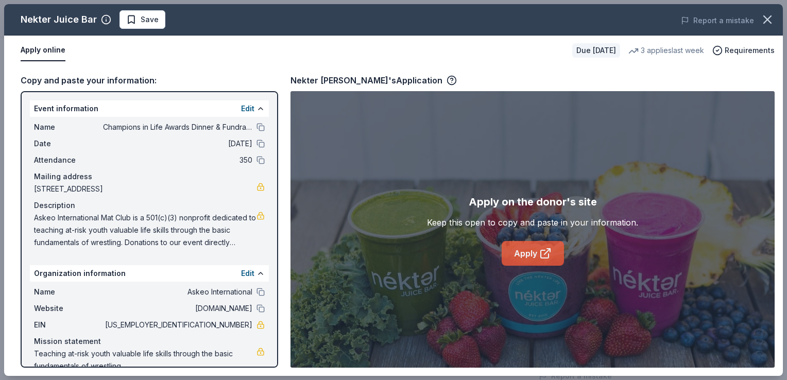
click at [532, 250] on link "Apply" at bounding box center [533, 253] width 62 height 25
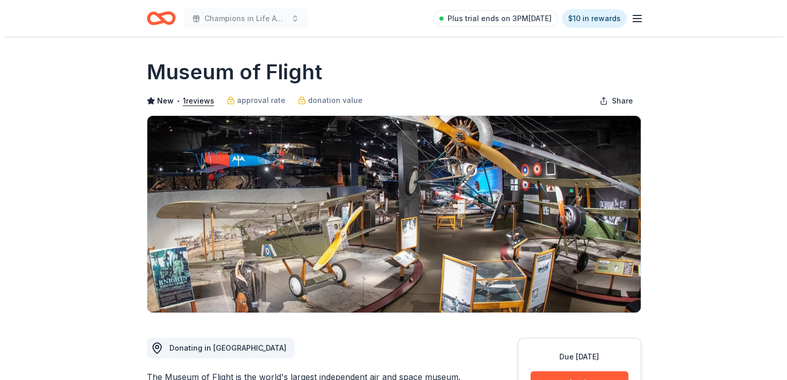
scroll to position [155, 0]
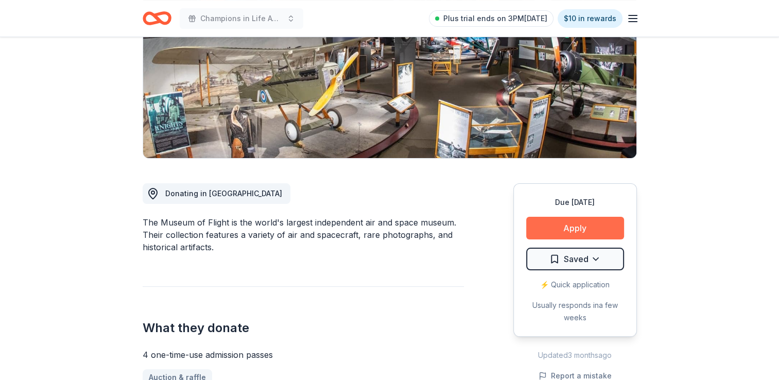
click at [560, 229] on button "Apply" at bounding box center [576, 228] width 98 height 23
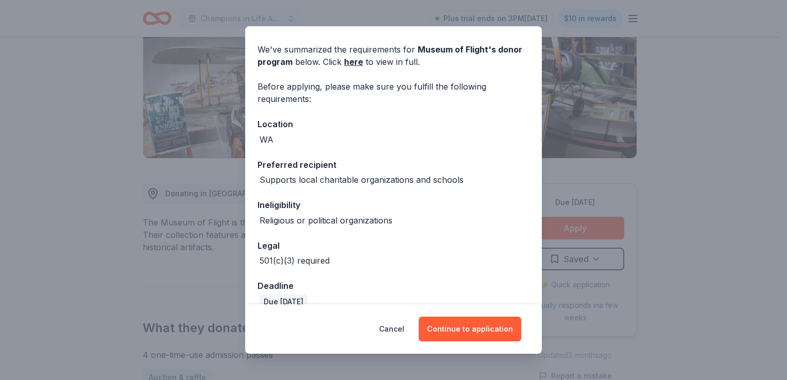
scroll to position [49, 0]
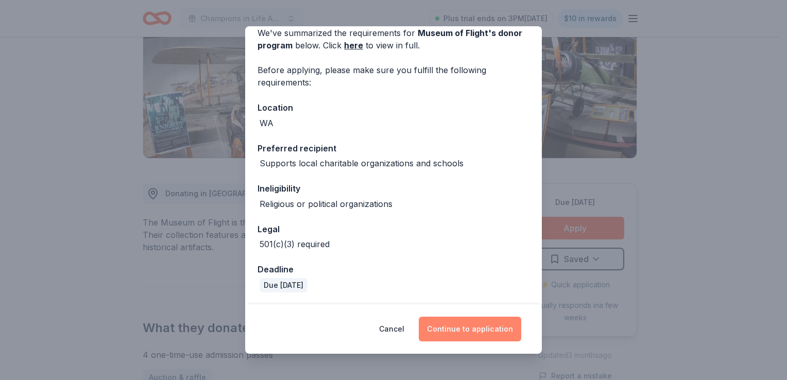
click at [460, 332] on button "Continue to application" at bounding box center [470, 329] width 103 height 25
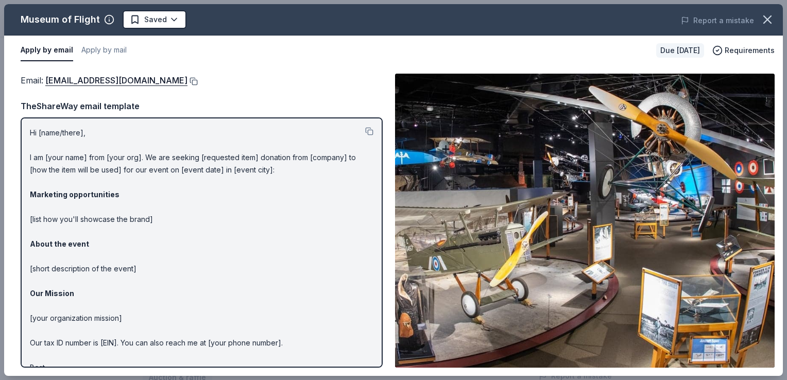
click at [198, 81] on button at bounding box center [193, 81] width 10 height 8
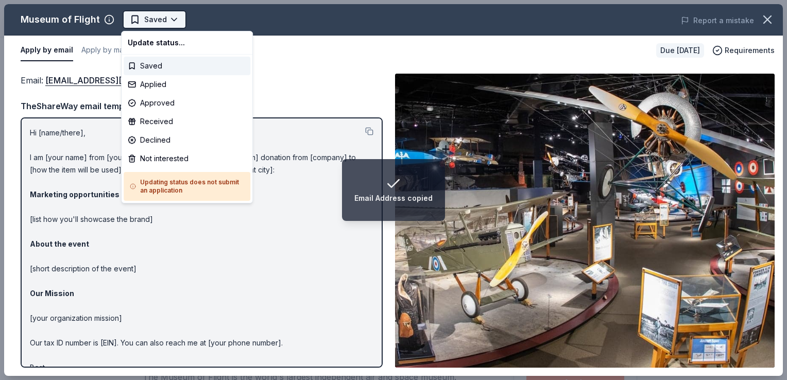
click at [163, 19] on html "Email Address copied Champions in Life Awards Dinner & Fundraiser Saved Apply D…" at bounding box center [393, 190] width 787 height 380
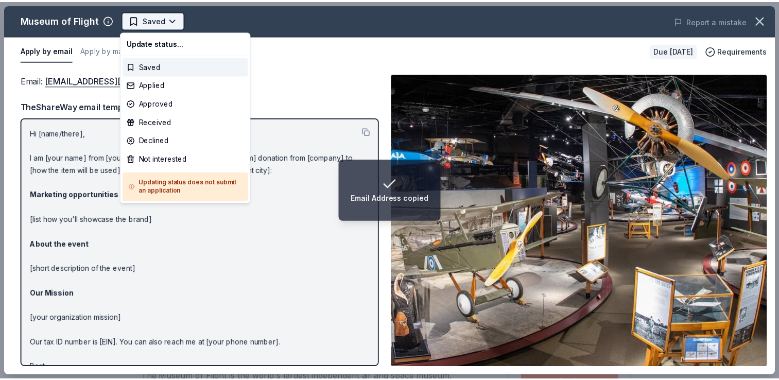
scroll to position [0, 0]
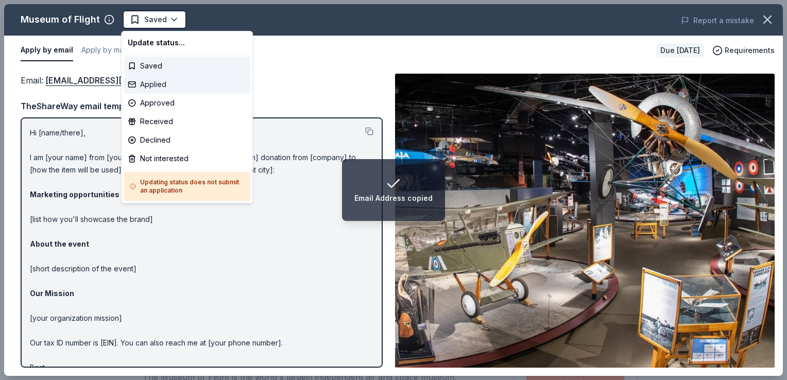
click at [150, 81] on div "Applied" at bounding box center [187, 84] width 127 height 19
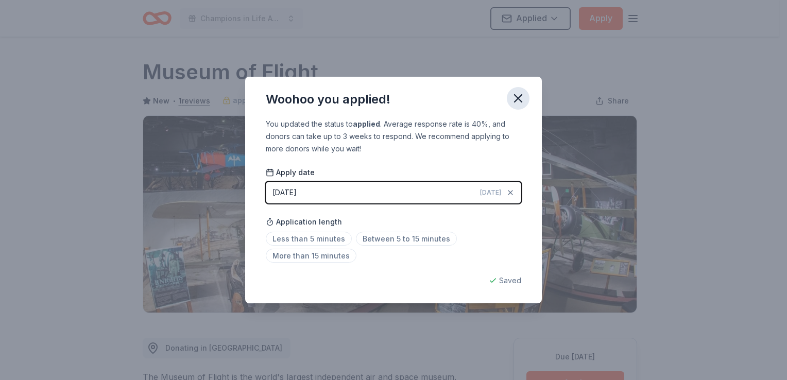
click at [518, 101] on icon "button" at bounding box center [518, 98] width 14 height 14
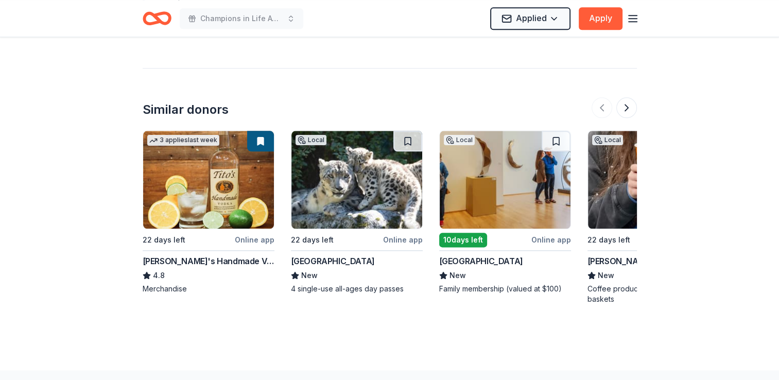
scroll to position [1236, 0]
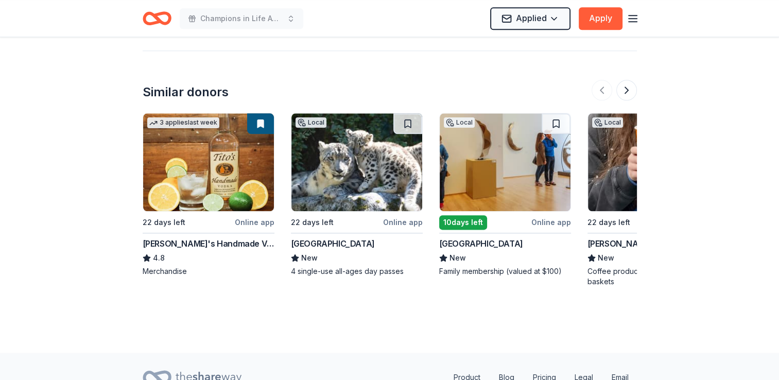
click at [398, 226] on div "Online app" at bounding box center [403, 222] width 40 height 13
click at [622, 90] on button at bounding box center [627, 90] width 21 height 21
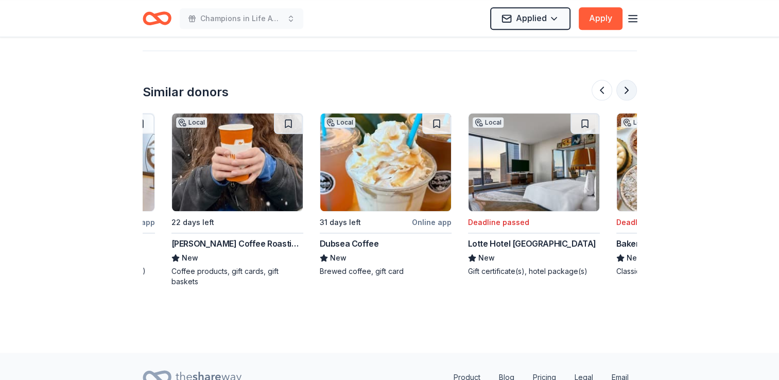
scroll to position [0, 445]
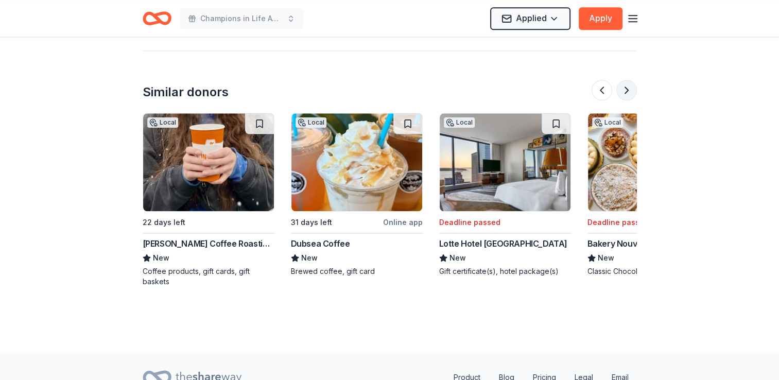
click at [622, 90] on button at bounding box center [627, 90] width 21 height 21
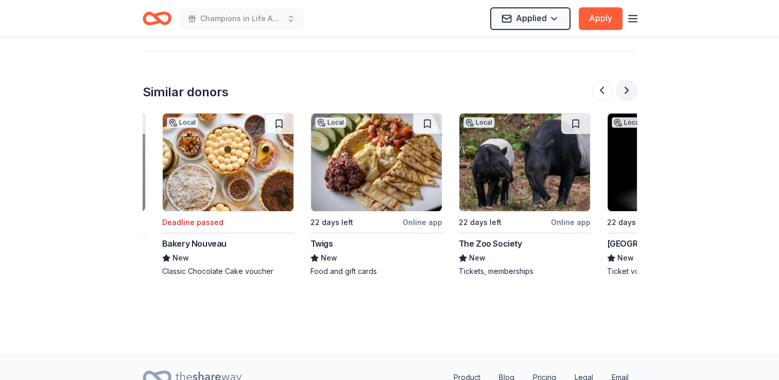
scroll to position [0, 890]
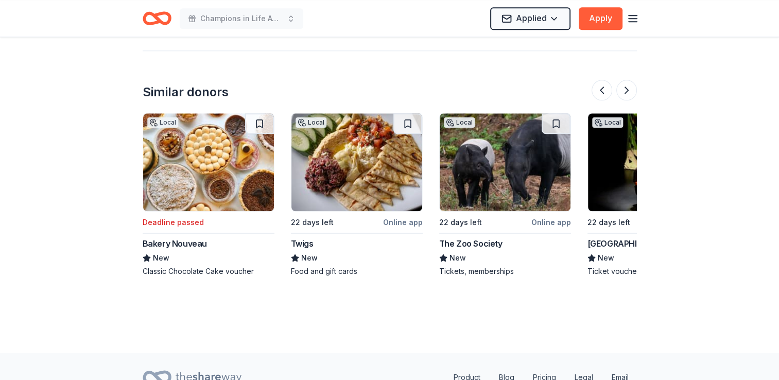
click at [411, 226] on div "Online app" at bounding box center [403, 222] width 40 height 13
click at [624, 97] on button at bounding box center [627, 90] width 21 height 21
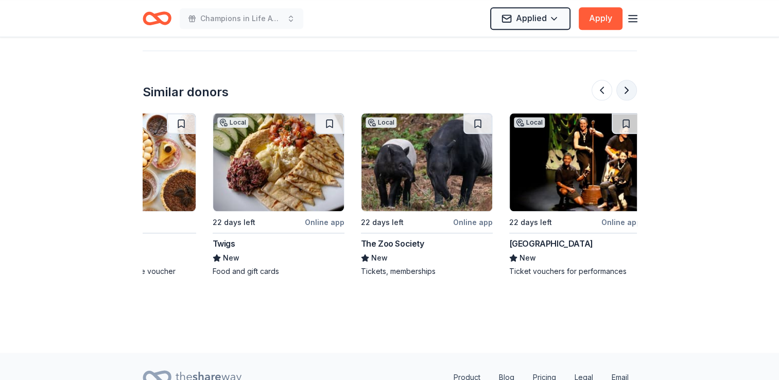
scroll to position [0, 973]
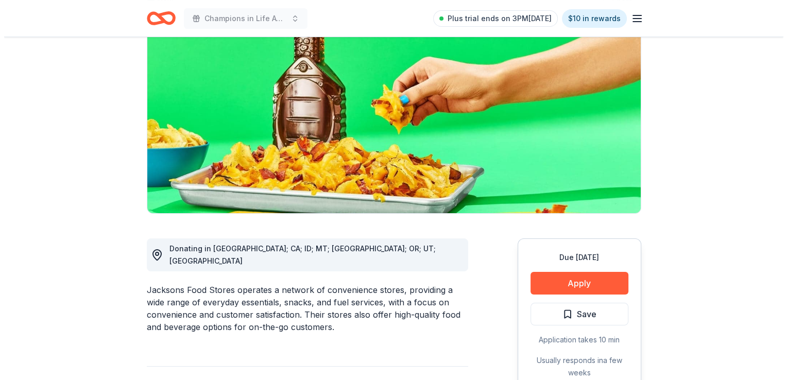
scroll to position [258, 0]
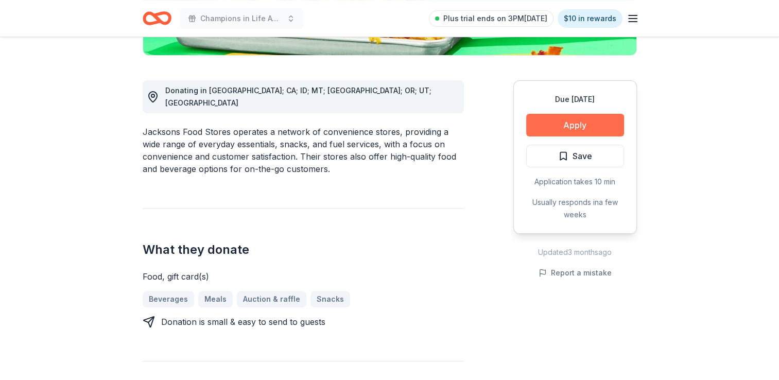
click at [557, 123] on button "Apply" at bounding box center [576, 125] width 98 height 23
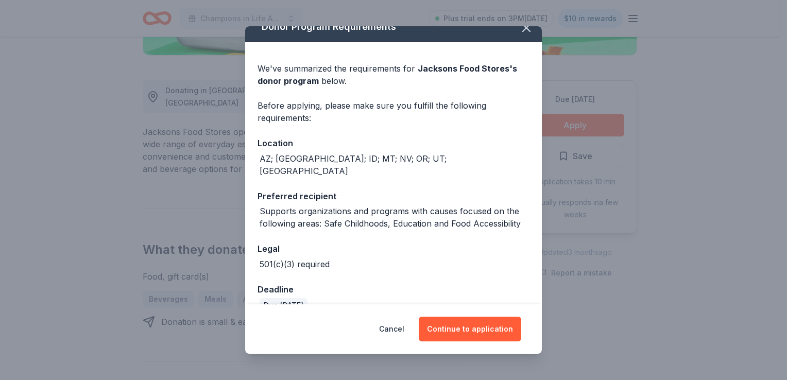
scroll to position [22, 0]
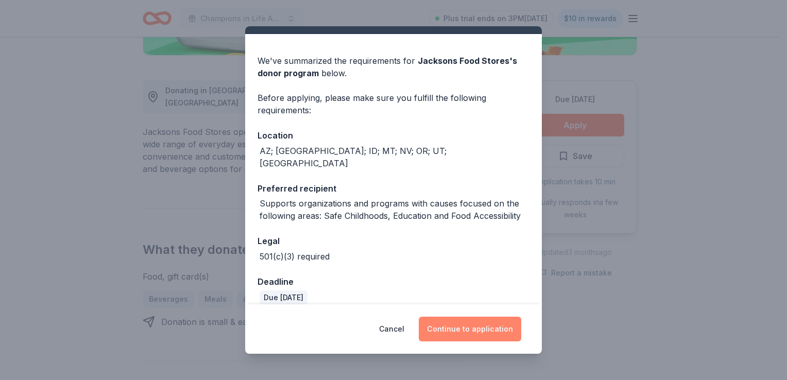
click at [485, 330] on button "Continue to application" at bounding box center [470, 329] width 103 height 25
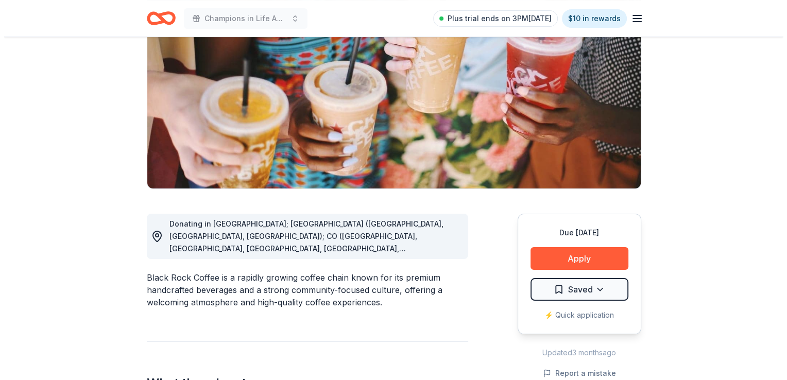
scroll to position [258, 0]
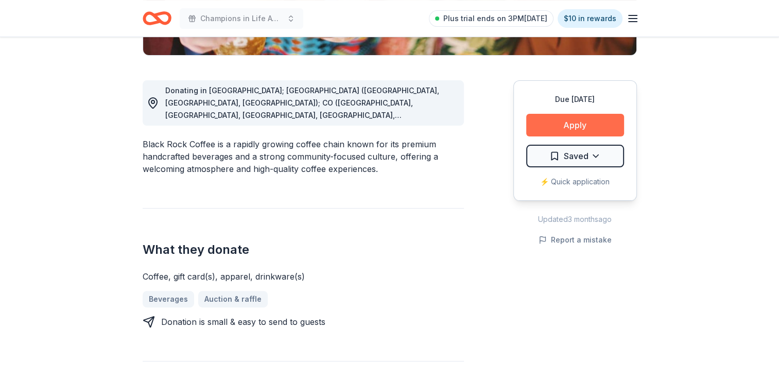
click at [553, 114] on button "Apply" at bounding box center [576, 125] width 98 height 23
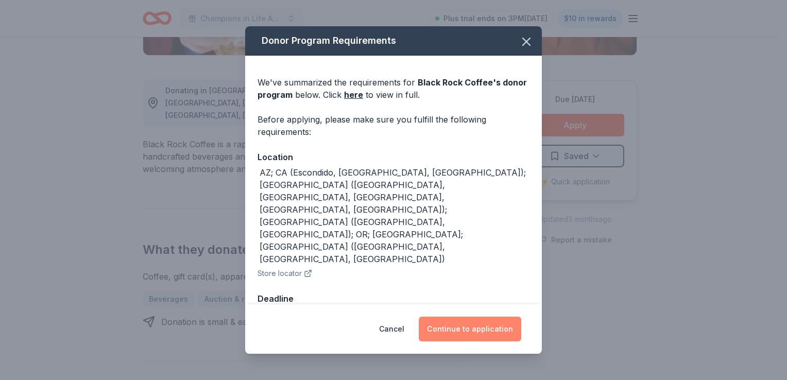
click at [463, 320] on button "Continue to application" at bounding box center [470, 329] width 103 height 25
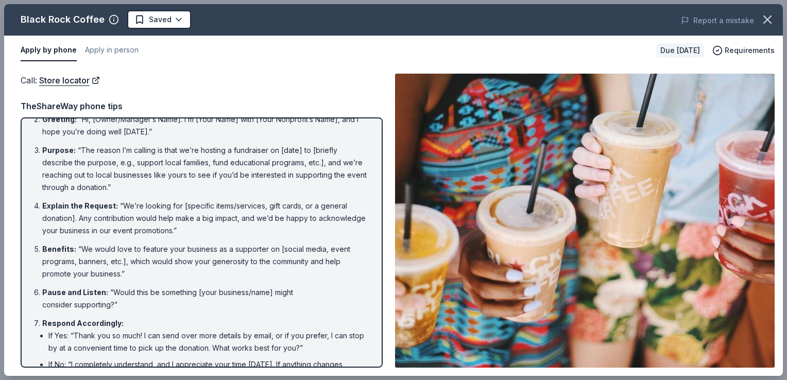
scroll to position [0, 0]
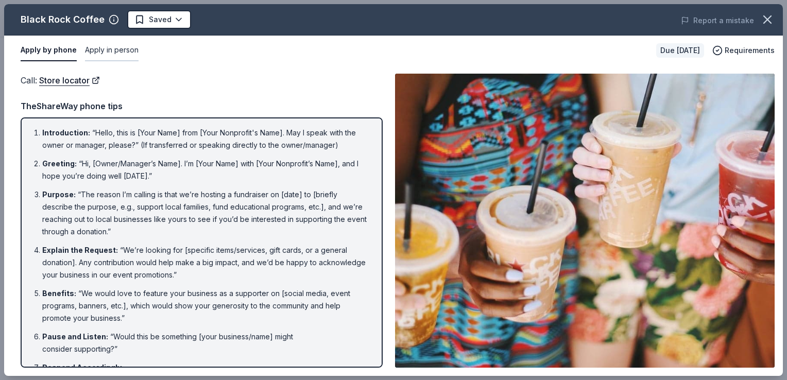
click at [118, 54] on button "Apply in person" at bounding box center [112, 51] width 54 height 22
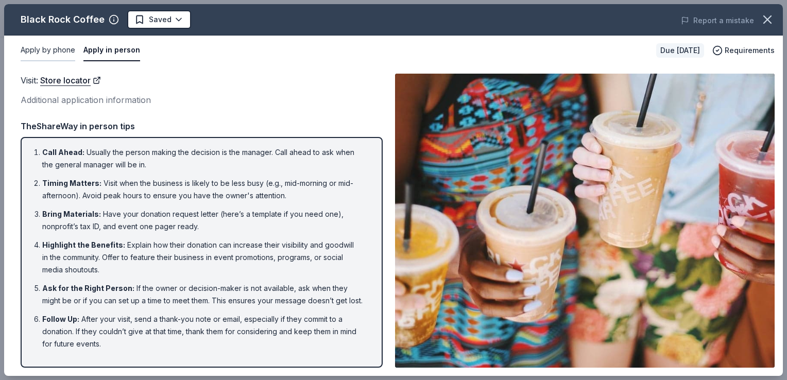
click at [62, 59] on button "Apply by phone" at bounding box center [48, 51] width 55 height 22
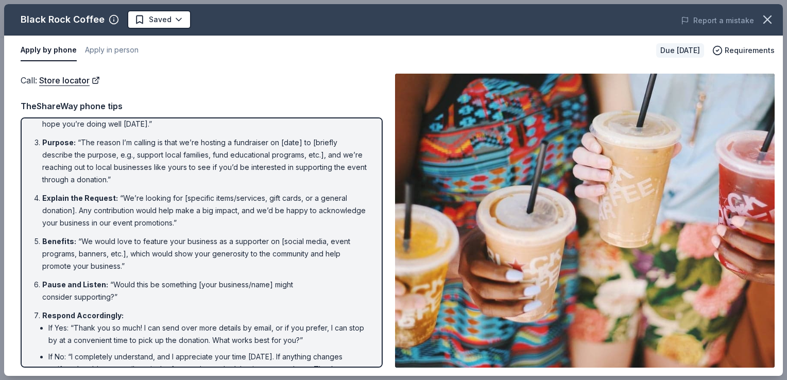
scroll to position [111, 0]
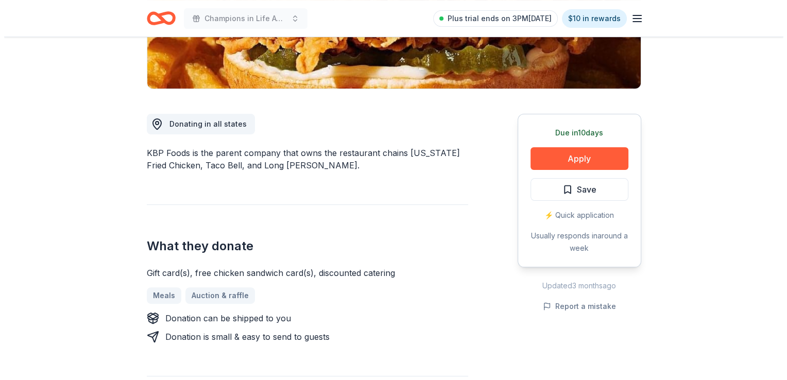
scroll to position [258, 0]
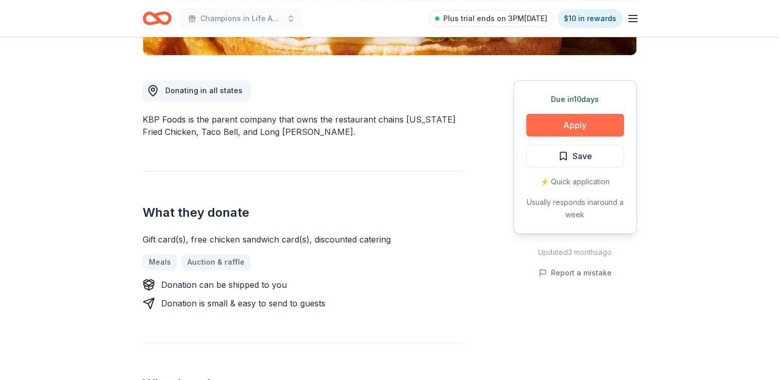
click at [567, 128] on button "Apply" at bounding box center [576, 125] width 98 height 23
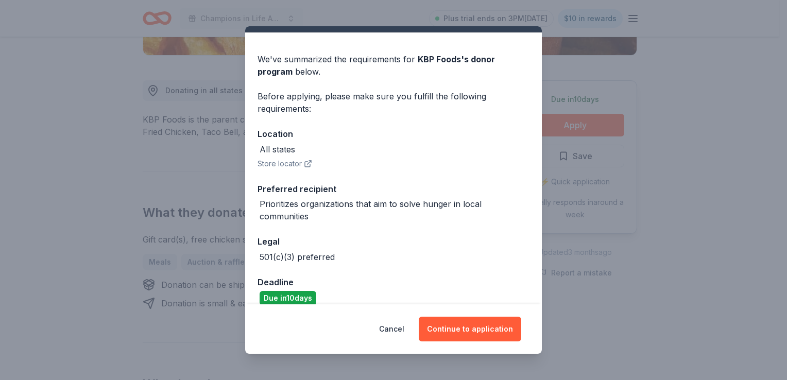
scroll to position [36, 0]
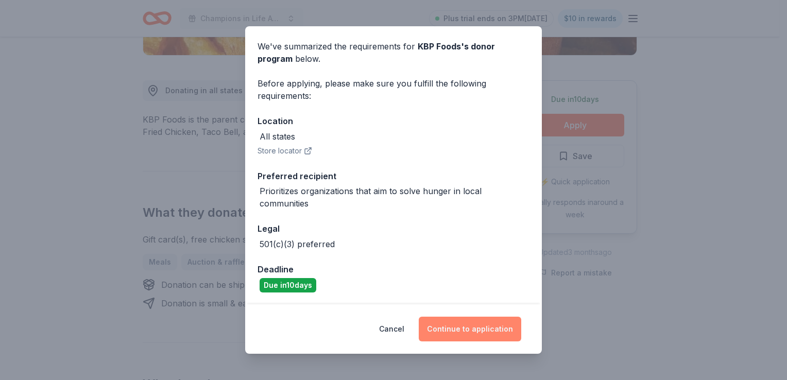
click at [460, 322] on button "Continue to application" at bounding box center [470, 329] width 103 height 25
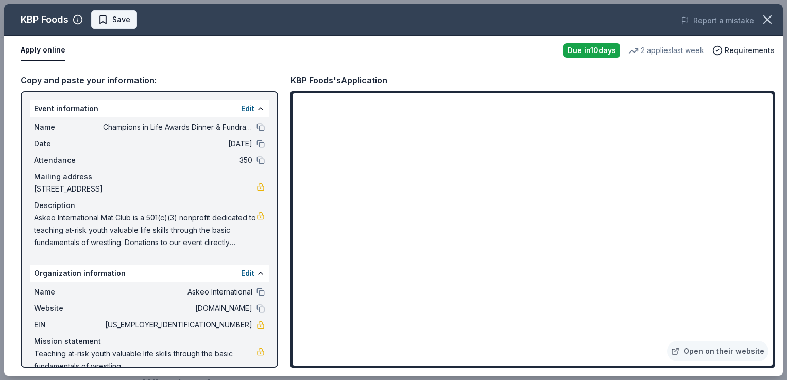
click at [106, 26] on button "Save" at bounding box center [114, 19] width 46 height 19
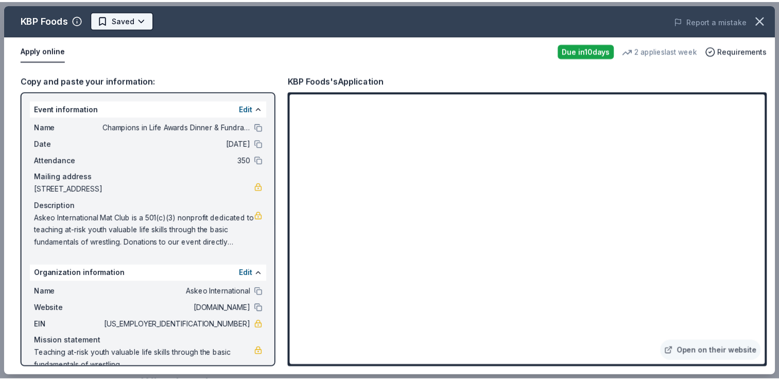
scroll to position [0, 0]
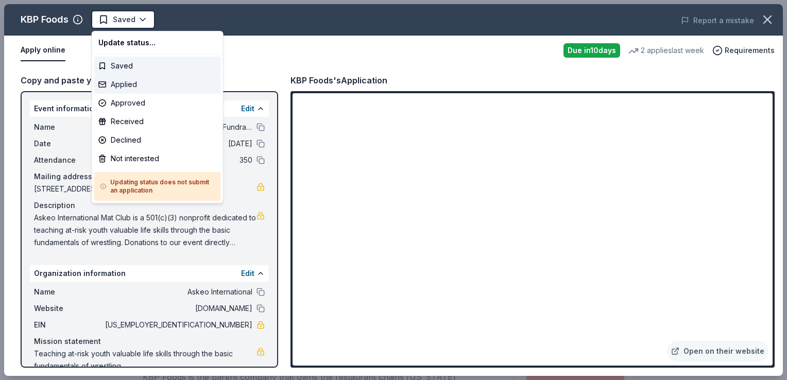
click at [138, 82] on div "Applied" at bounding box center [157, 84] width 127 height 19
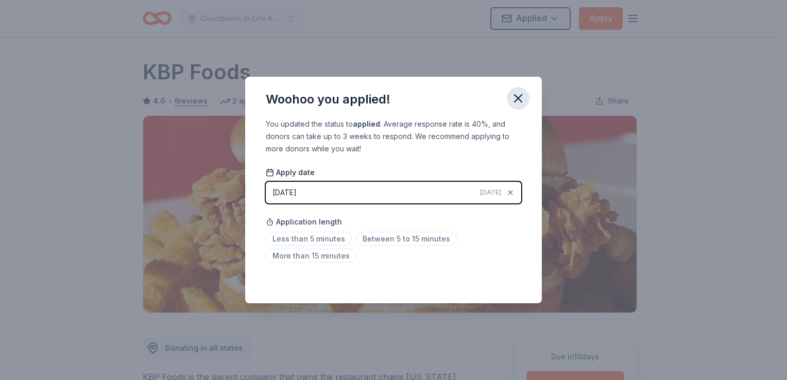
click at [523, 104] on icon "button" at bounding box center [518, 98] width 14 height 14
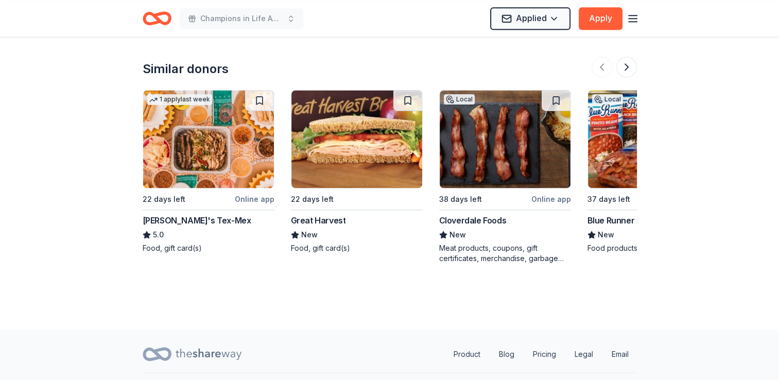
scroll to position [1391, 0]
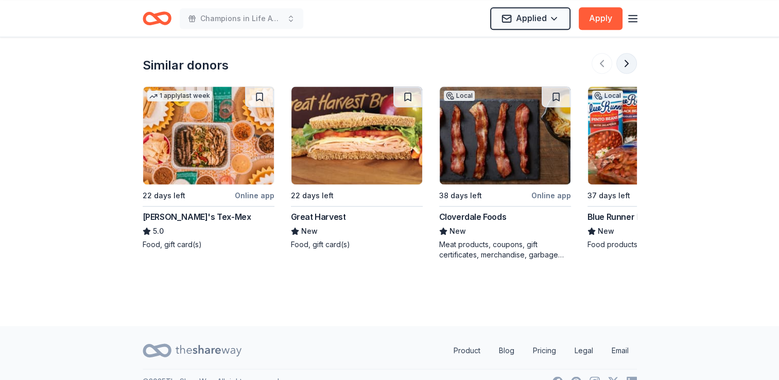
click at [630, 63] on button at bounding box center [627, 63] width 21 height 21
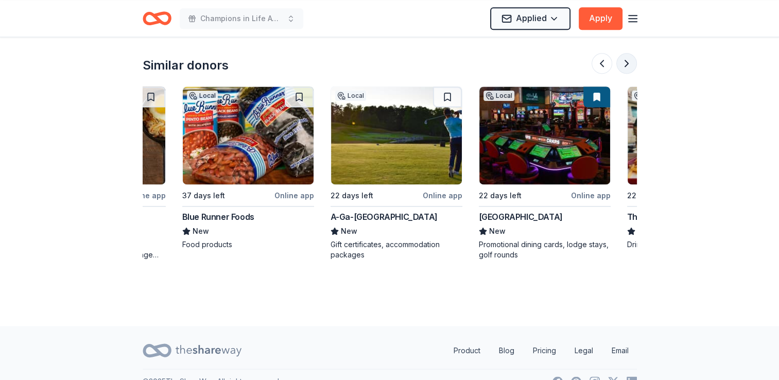
scroll to position [0, 445]
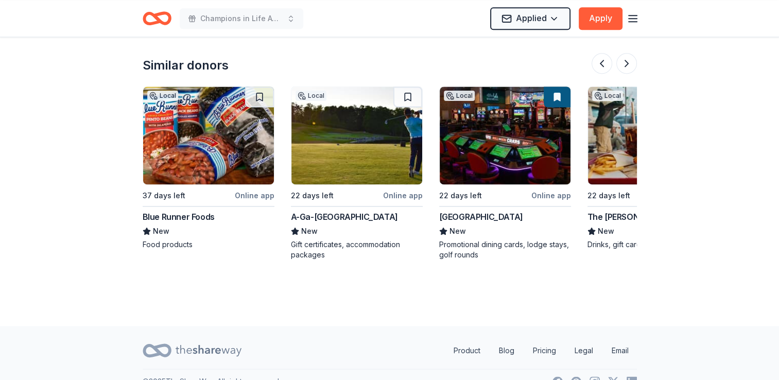
click at [405, 199] on div "Online app" at bounding box center [403, 195] width 40 height 13
click at [628, 64] on button at bounding box center [627, 63] width 21 height 21
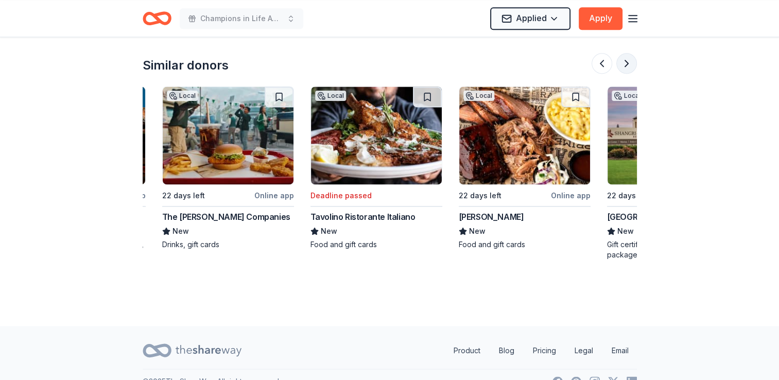
scroll to position [0, 890]
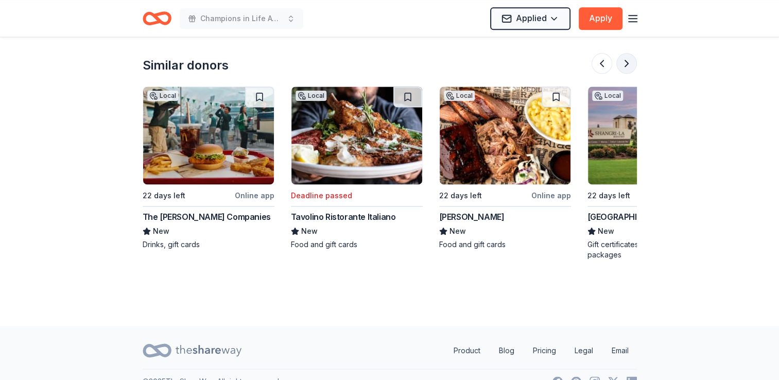
click at [628, 64] on button at bounding box center [627, 63] width 21 height 21
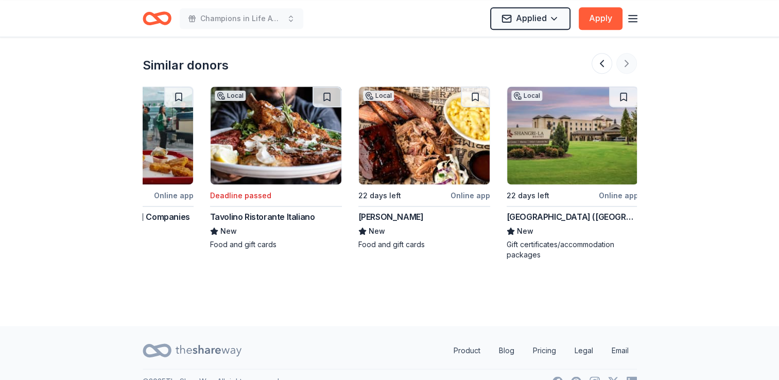
scroll to position [0, 973]
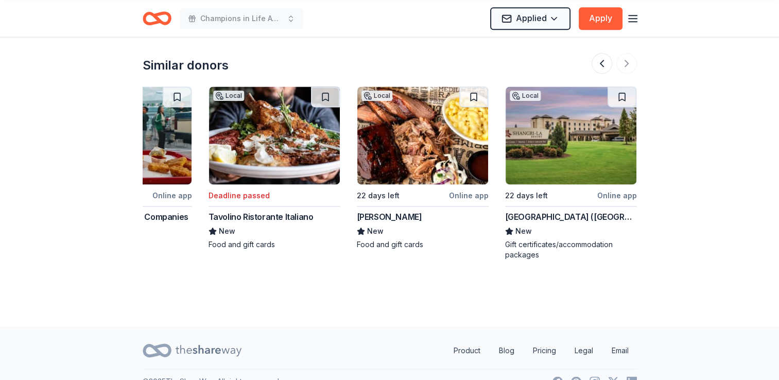
click at [175, 186] on div "Local 22 days left Online app The Meoli Companies New Drinks, gift cards" at bounding box center [126, 168] width 132 height 164
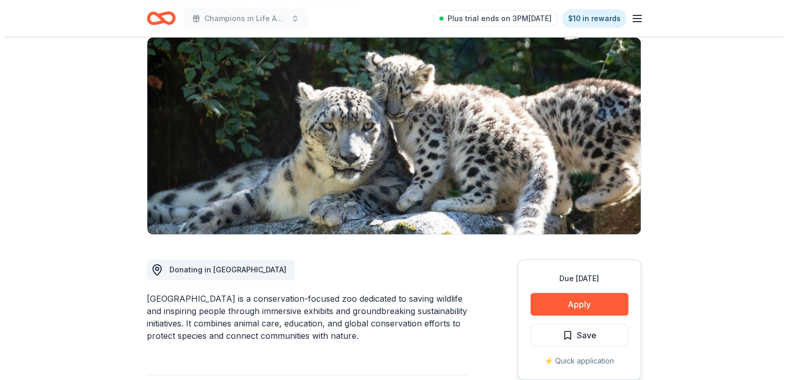
scroll to position [155, 0]
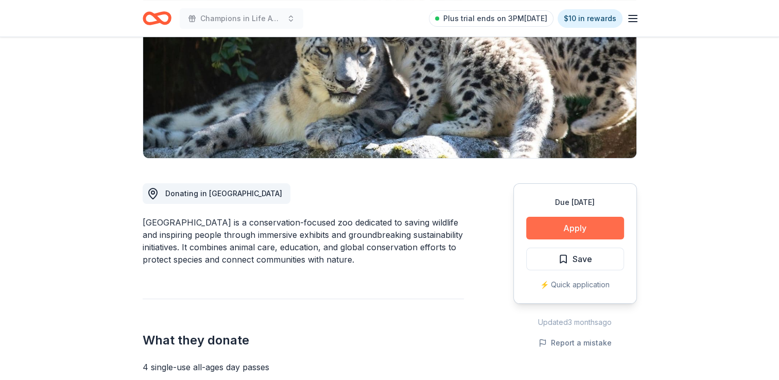
click at [578, 229] on button "Apply" at bounding box center [576, 228] width 98 height 23
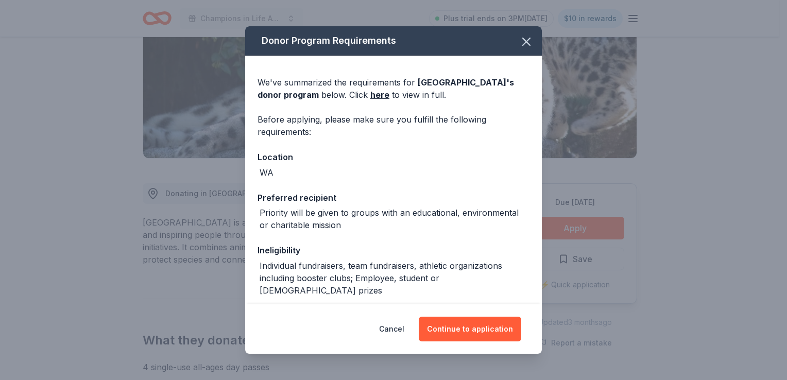
scroll to position [115, 0]
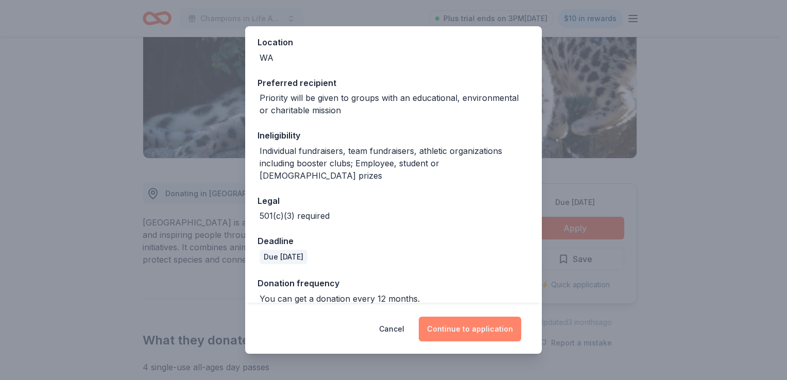
click at [473, 333] on button "Continue to application" at bounding box center [470, 329] width 103 height 25
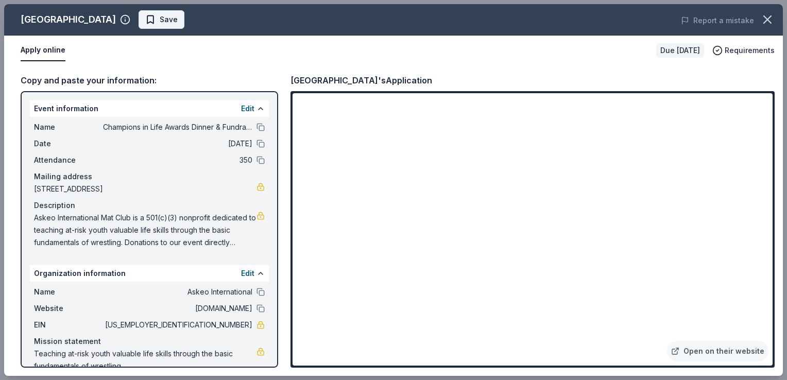
click at [171, 19] on button "Save" at bounding box center [162, 19] width 46 height 19
click at [175, 19] on html "Champions in Life Awards Dinner & Fundraiser Plus trial ends on 3PM[DATE] $10 i…" at bounding box center [393, 35] width 787 height 380
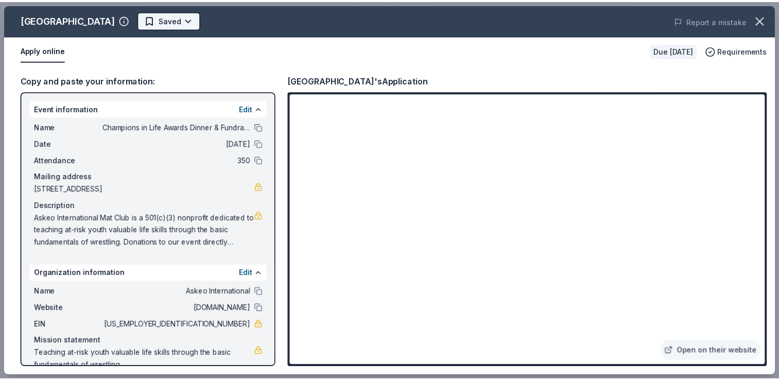
scroll to position [0, 0]
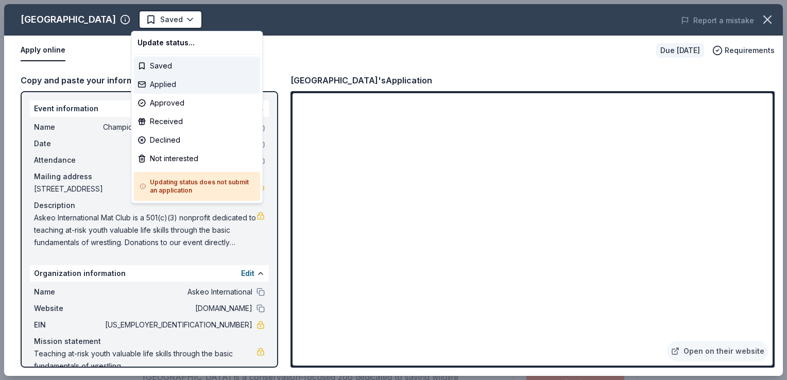
click at [154, 84] on div "Applied" at bounding box center [196, 84] width 127 height 19
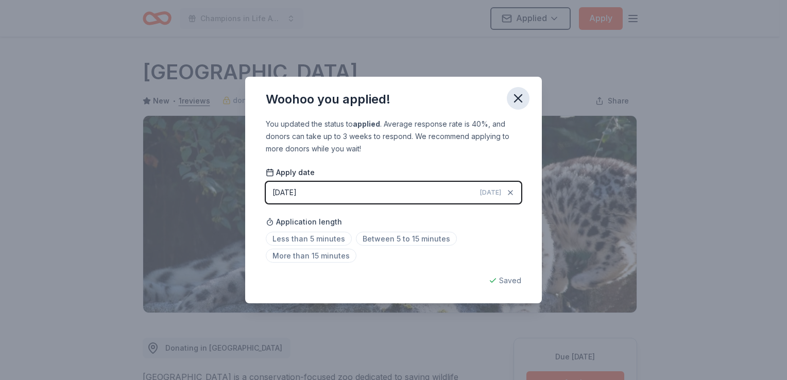
click at [521, 100] on icon "button" at bounding box center [518, 98] width 14 height 14
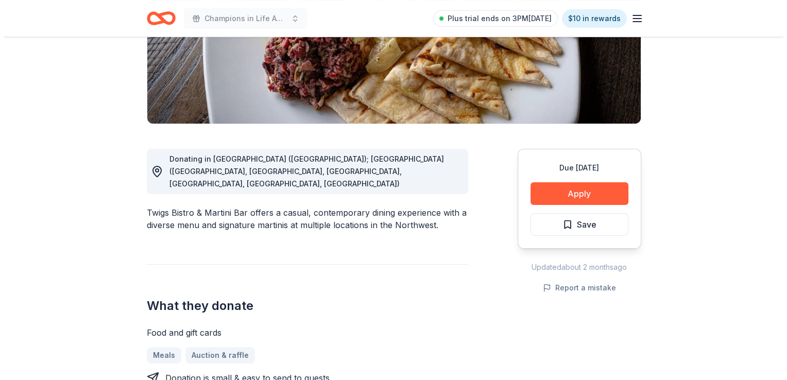
scroll to position [309, 0]
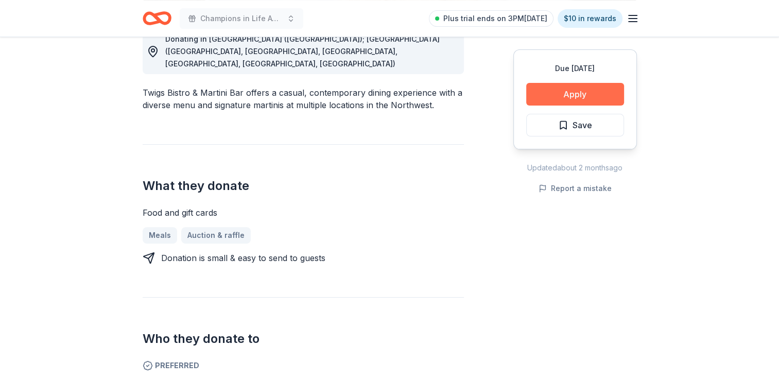
click at [571, 92] on button "Apply" at bounding box center [576, 94] width 98 height 23
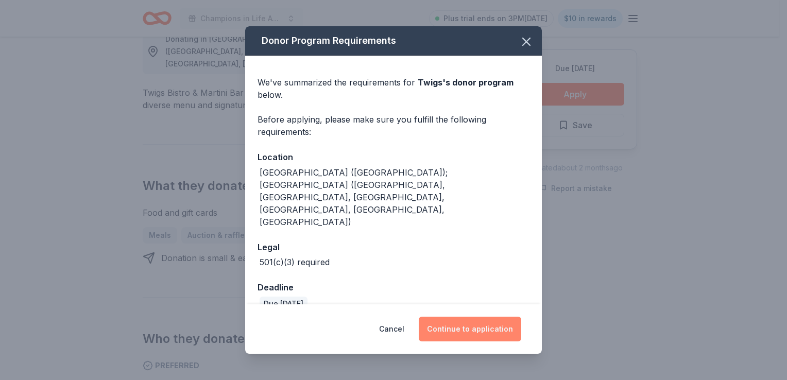
click at [474, 319] on button "Continue to application" at bounding box center [470, 329] width 103 height 25
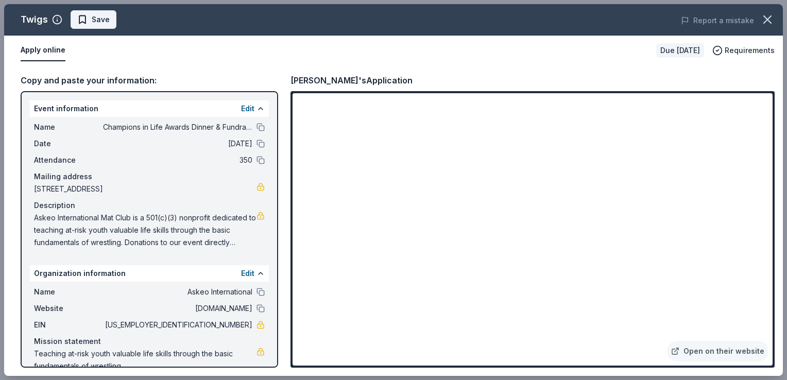
click at [80, 17] on span "Save" at bounding box center [93, 19] width 32 height 12
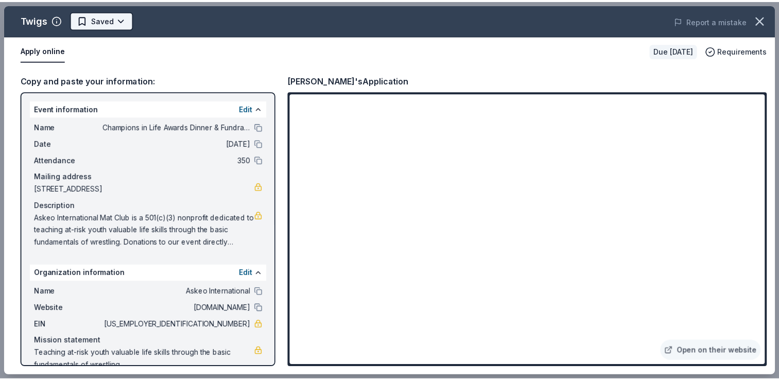
scroll to position [0, 0]
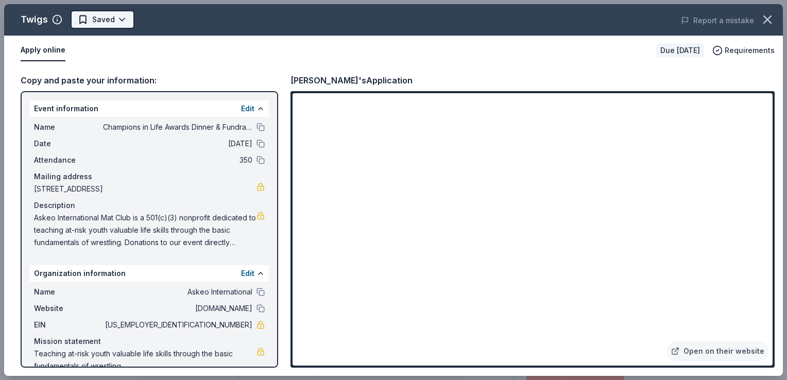
click at [116, 22] on html "Champions in Life Awards Dinner & Fundraiser Plus trial ends on 3PM[DATE] $10 i…" at bounding box center [393, 190] width 787 height 380
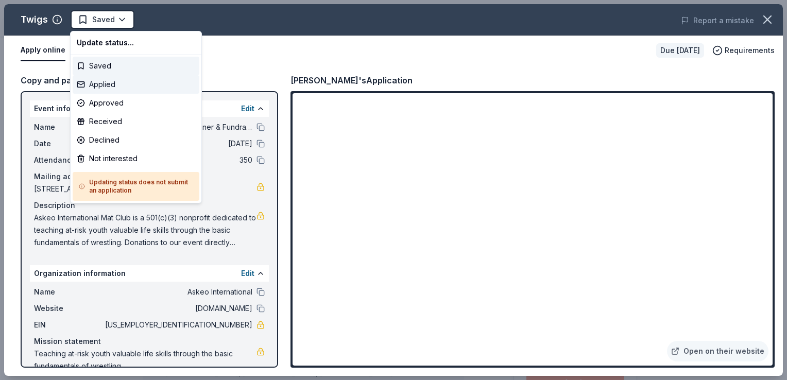
click at [124, 86] on div "Applied" at bounding box center [136, 84] width 127 height 19
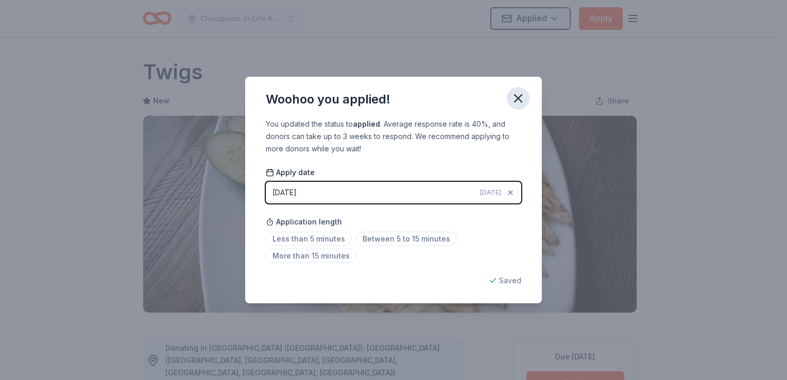
click at [518, 101] on icon "button" at bounding box center [518, 98] width 14 height 14
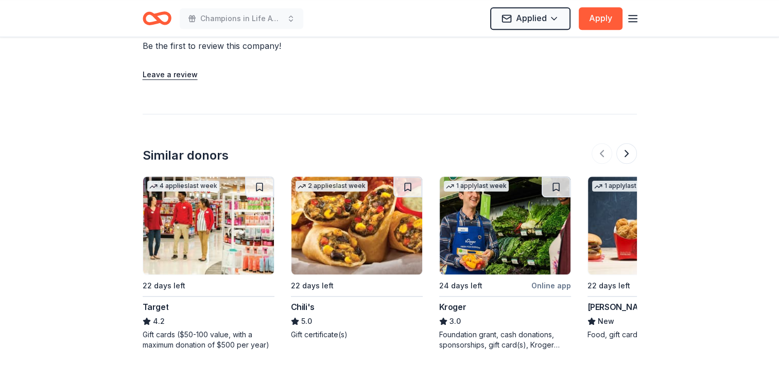
scroll to position [927, 0]
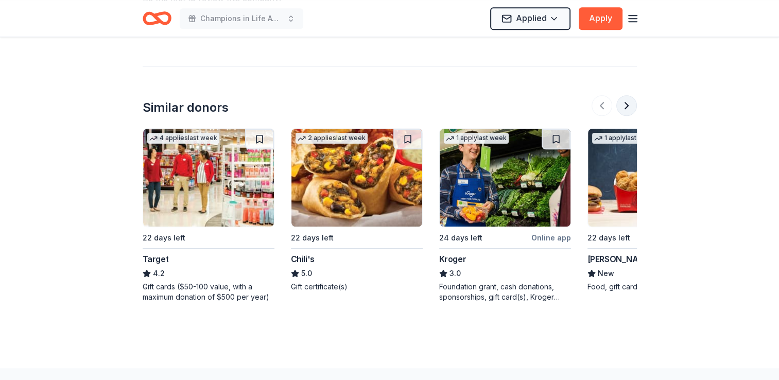
click at [630, 95] on button at bounding box center [627, 105] width 21 height 21
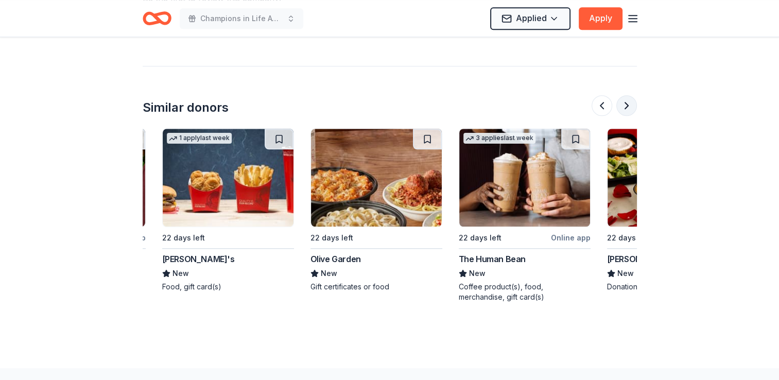
scroll to position [0, 445]
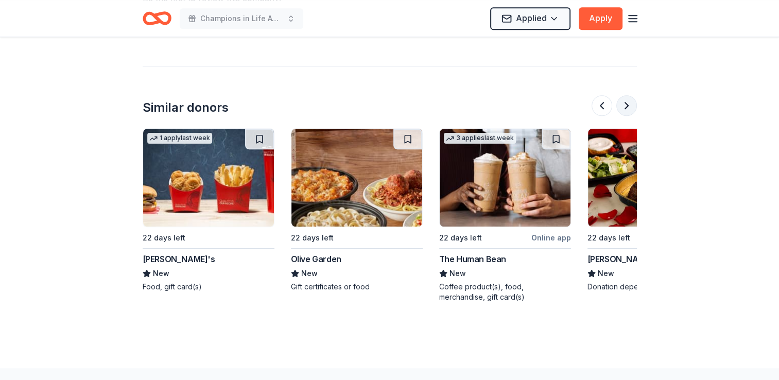
click at [630, 95] on button at bounding box center [627, 105] width 21 height 21
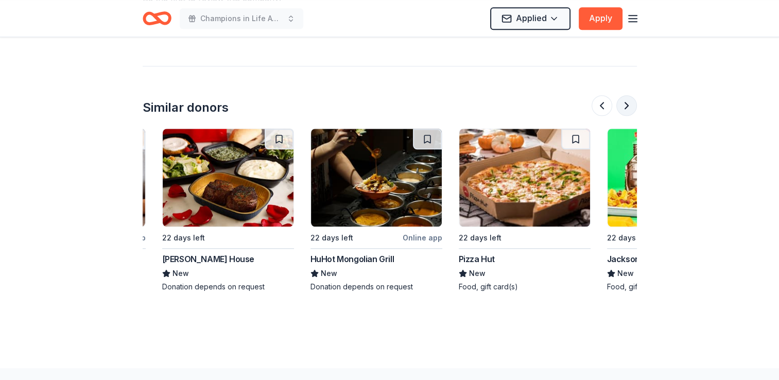
scroll to position [0, 890]
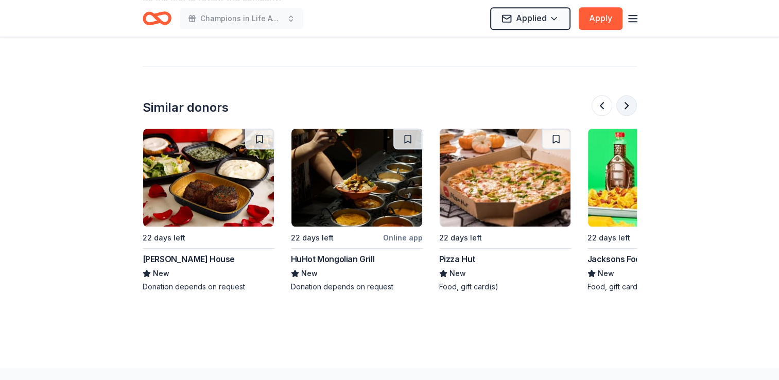
click at [630, 95] on button at bounding box center [627, 105] width 21 height 21
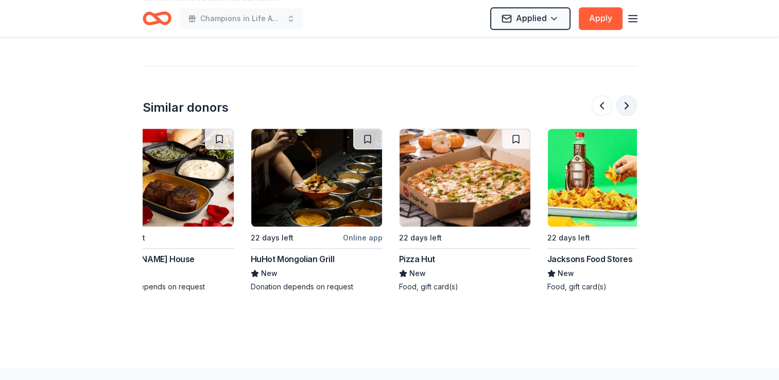
scroll to position [0, 973]
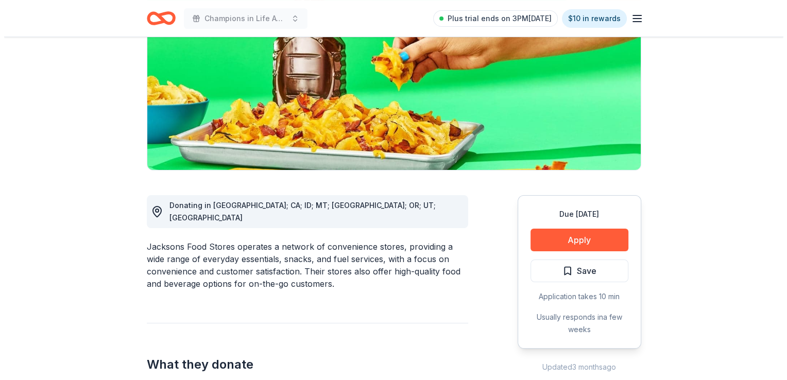
scroll to position [155, 0]
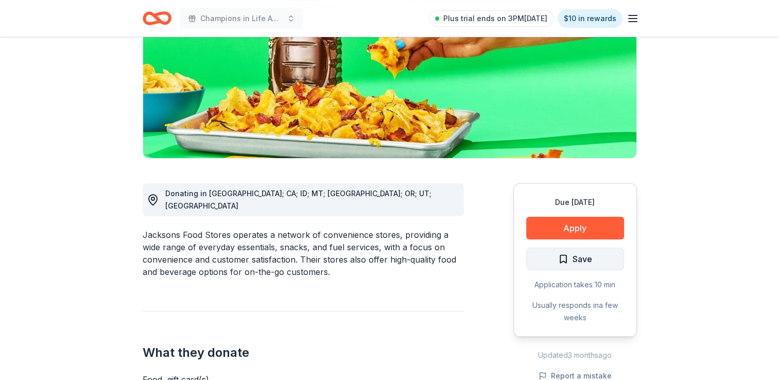
click at [568, 262] on span "Save" at bounding box center [575, 258] width 34 height 13
click at [601, 226] on html "Champions in Life Awards Dinner & Fundraiser Plus trial ends on 3PM, 9/25 $10 i…" at bounding box center [389, 35] width 779 height 380
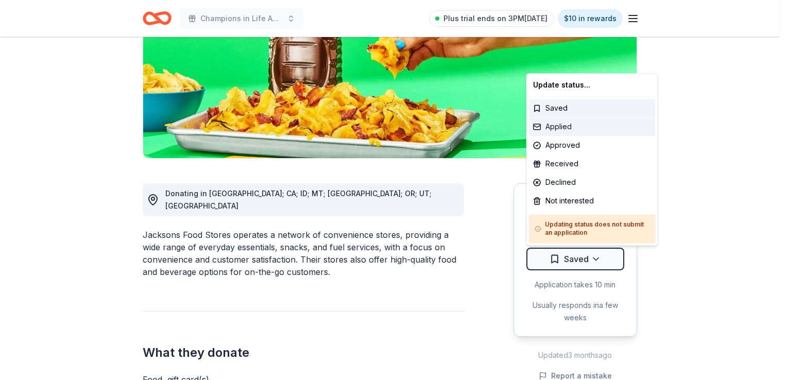
click at [565, 128] on div "Applied" at bounding box center [592, 126] width 127 height 19
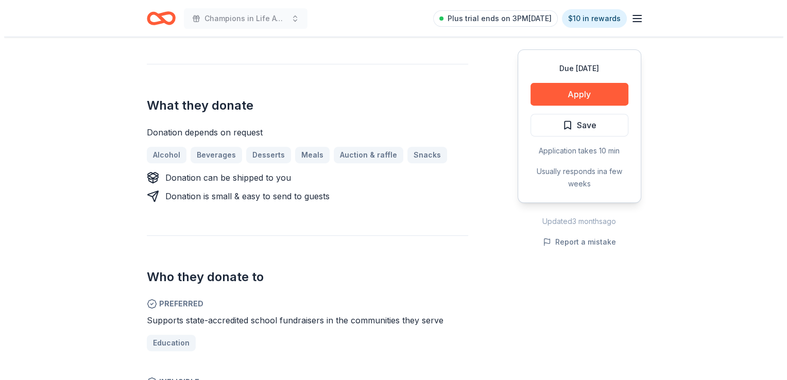
scroll to position [361, 0]
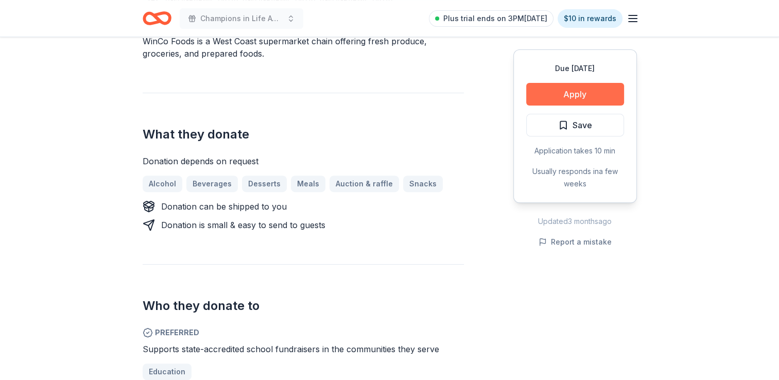
click at [577, 101] on button "Apply" at bounding box center [576, 94] width 98 height 23
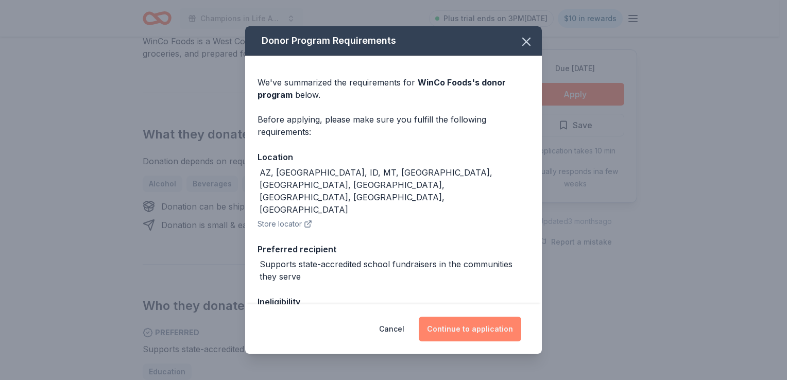
click at [451, 329] on button "Continue to application" at bounding box center [470, 329] width 103 height 25
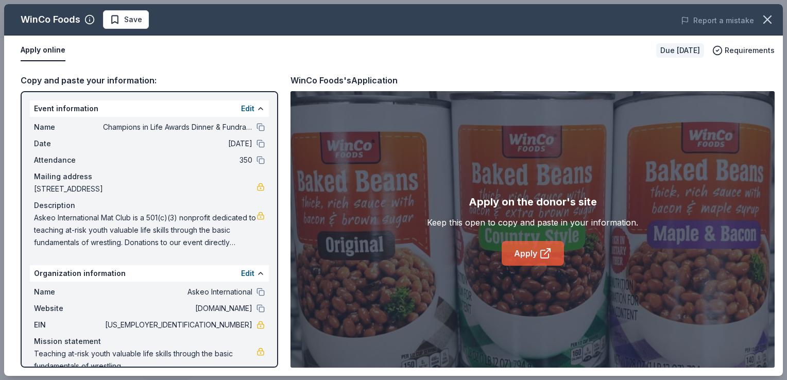
click at [516, 254] on link "Apply" at bounding box center [533, 253] width 62 height 25
click at [125, 15] on span "Save" at bounding box center [133, 19] width 18 height 12
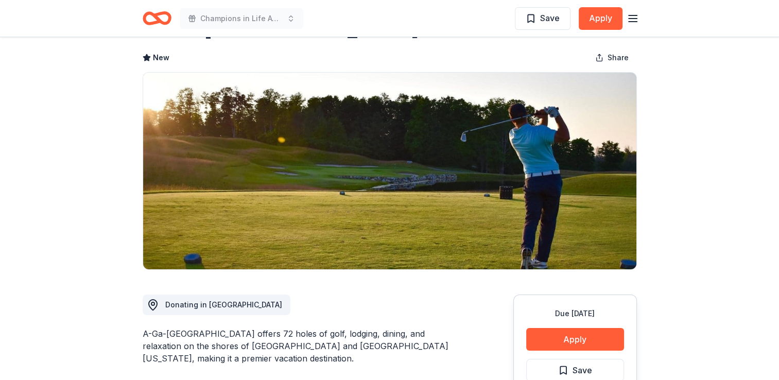
scroll to position [206, 0]
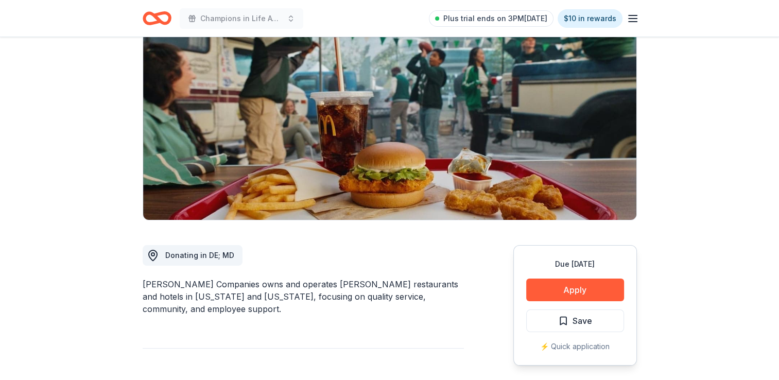
scroll to position [103, 0]
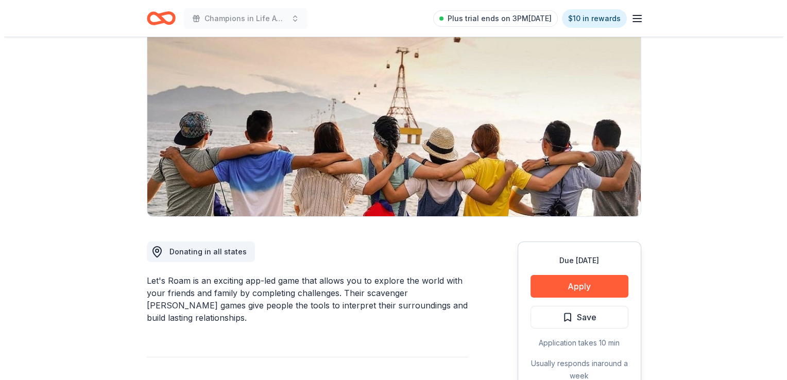
scroll to position [103, 0]
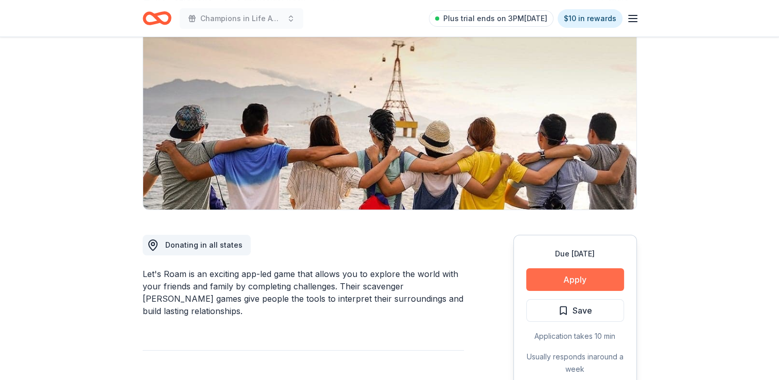
click at [580, 277] on button "Apply" at bounding box center [576, 279] width 98 height 23
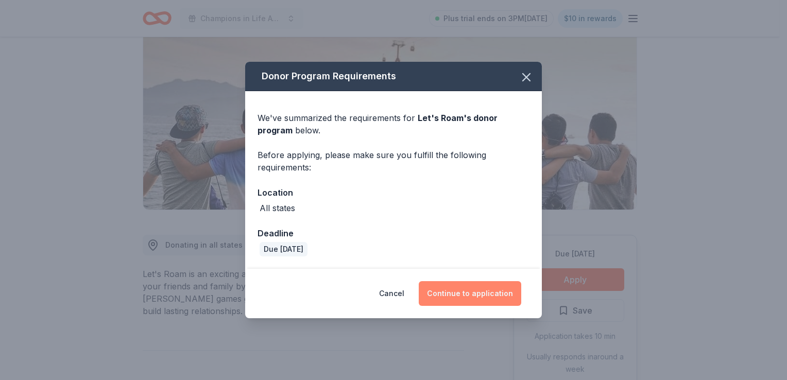
click at [485, 296] on button "Continue to application" at bounding box center [470, 293] width 103 height 25
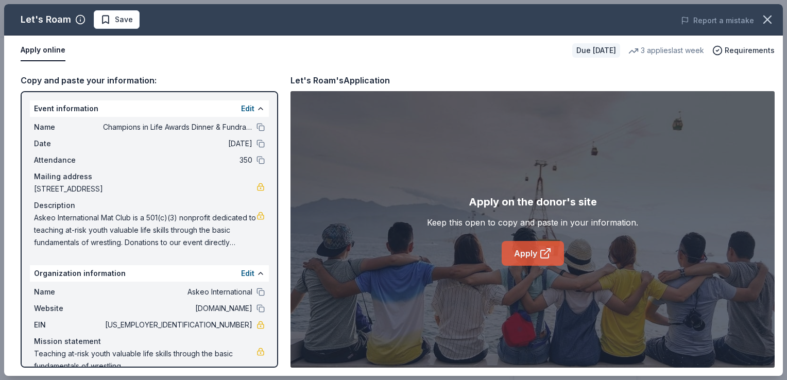
click at [530, 261] on link "Apply" at bounding box center [533, 253] width 62 height 25
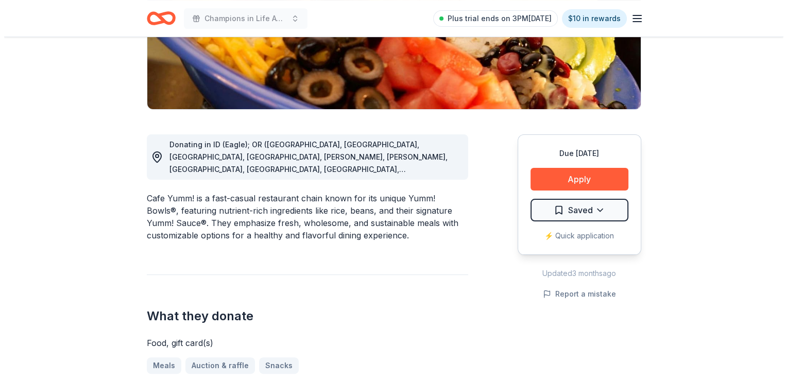
scroll to position [206, 0]
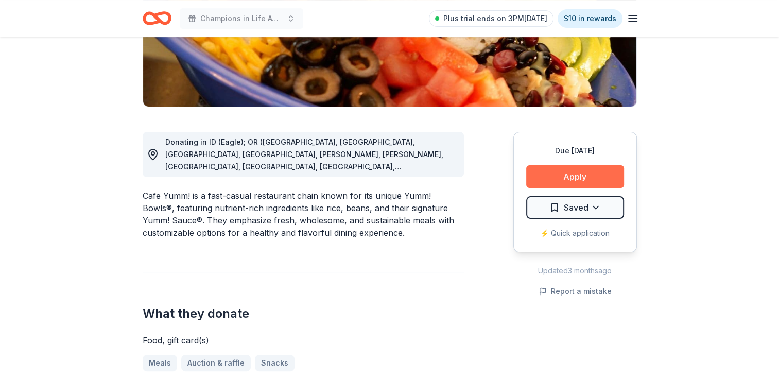
click at [564, 181] on button "Apply" at bounding box center [576, 176] width 98 height 23
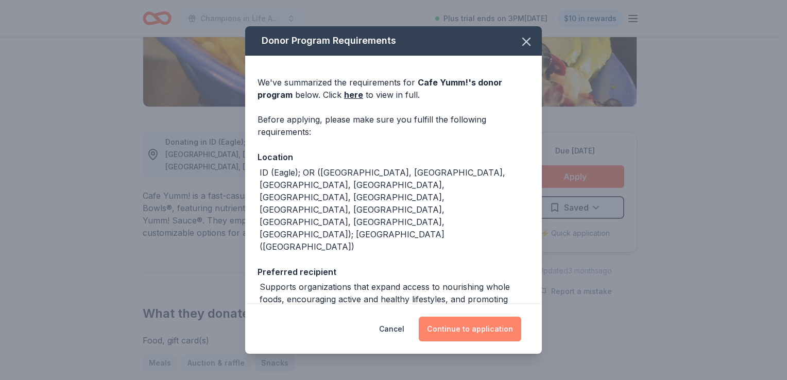
click at [463, 333] on button "Continue to application" at bounding box center [470, 329] width 103 height 25
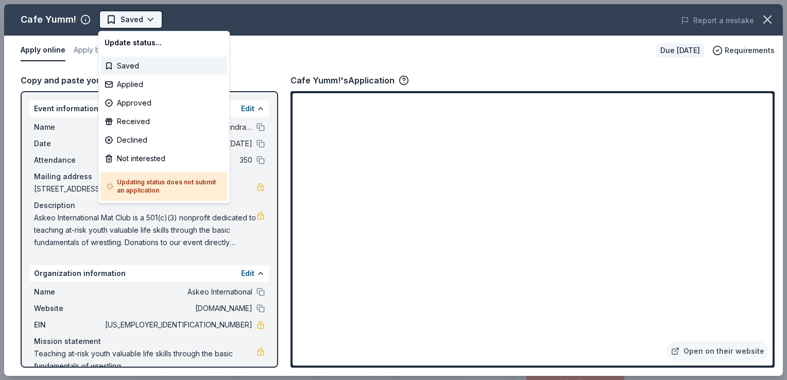
click at [151, 20] on html "Champions in Life Awards Dinner & Fundraiser Plus trial ends on 3PM[DATE] $10 i…" at bounding box center [393, 190] width 787 height 380
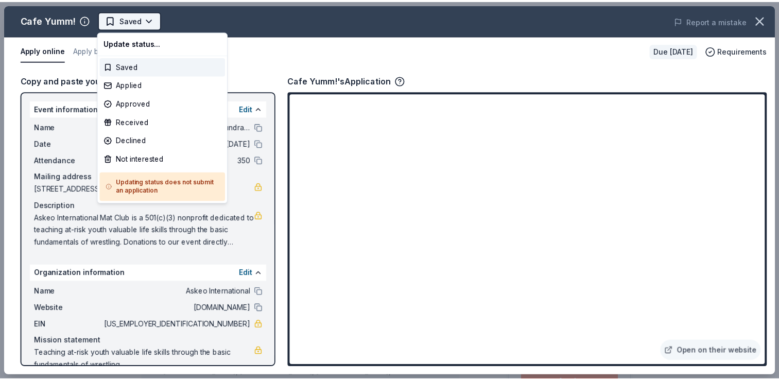
scroll to position [0, 0]
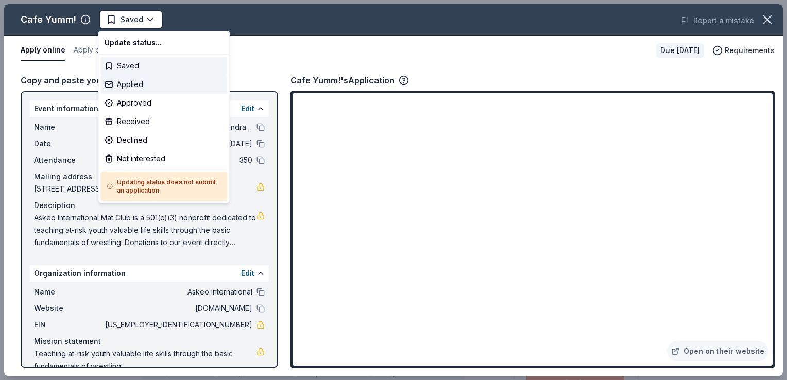
click at [132, 89] on div "Applied" at bounding box center [163, 84] width 127 height 19
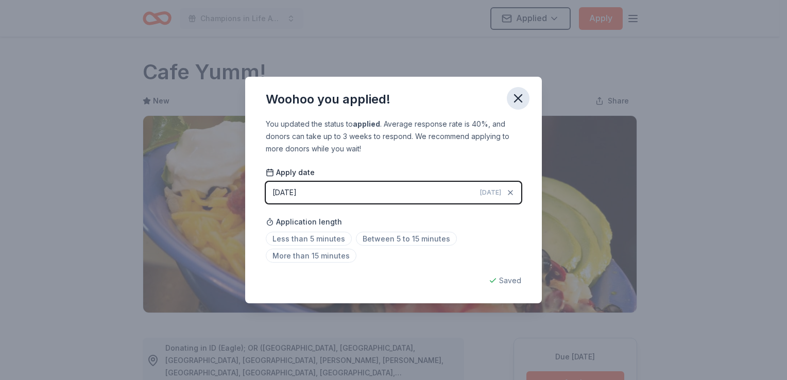
click at [510, 92] on button "button" at bounding box center [518, 98] width 23 height 23
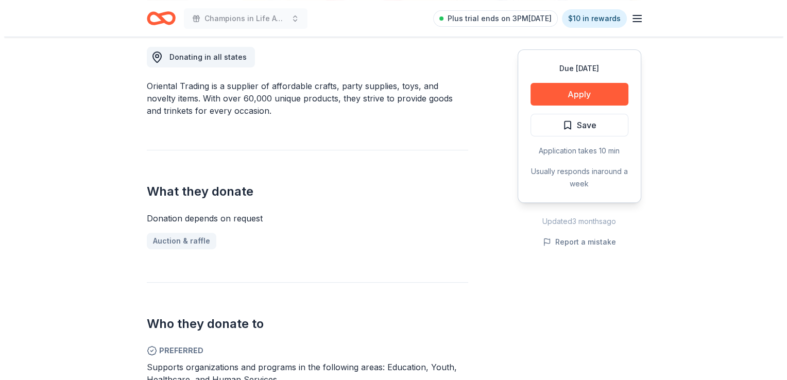
scroll to position [309, 0]
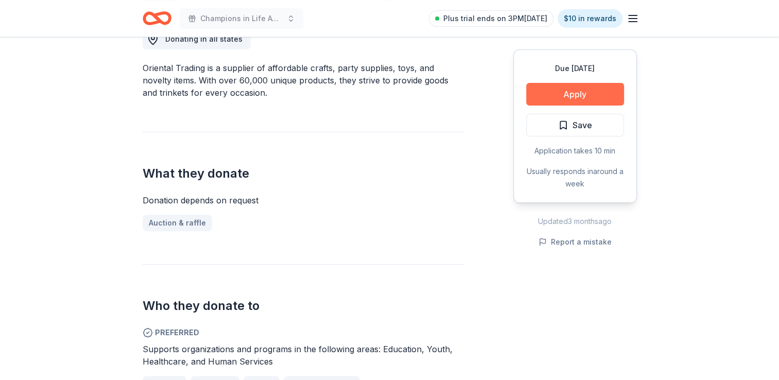
click at [550, 90] on button "Apply" at bounding box center [576, 94] width 98 height 23
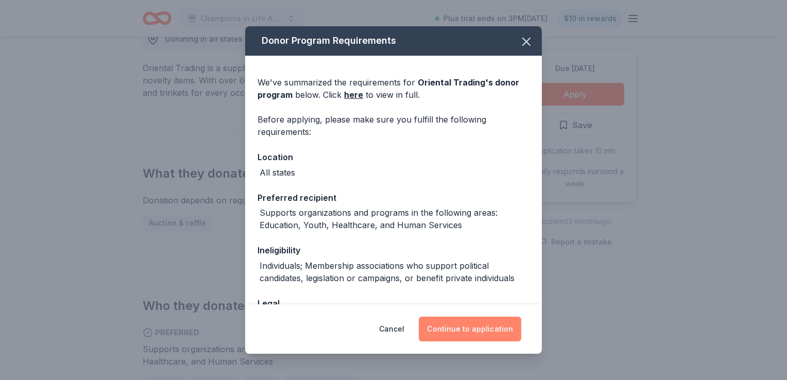
click at [488, 336] on button "Continue to application" at bounding box center [470, 329] width 103 height 25
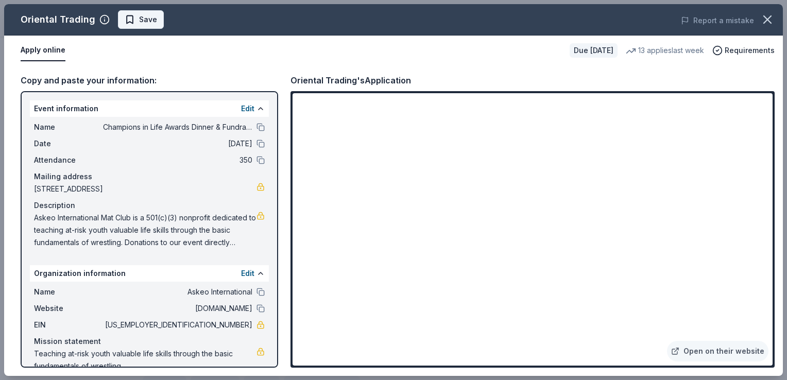
click at [139, 15] on span "Save" at bounding box center [148, 19] width 18 height 12
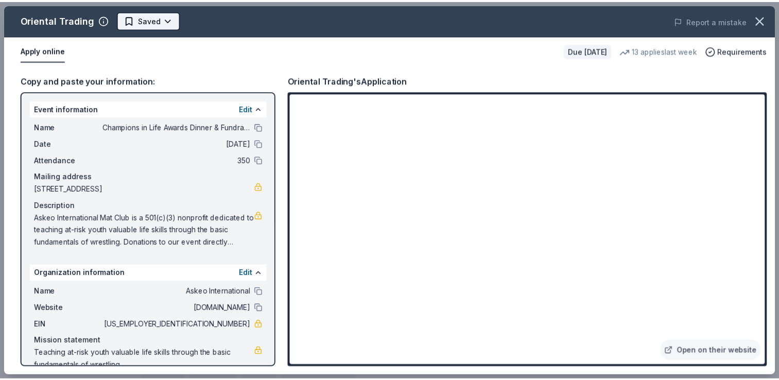
scroll to position [0, 0]
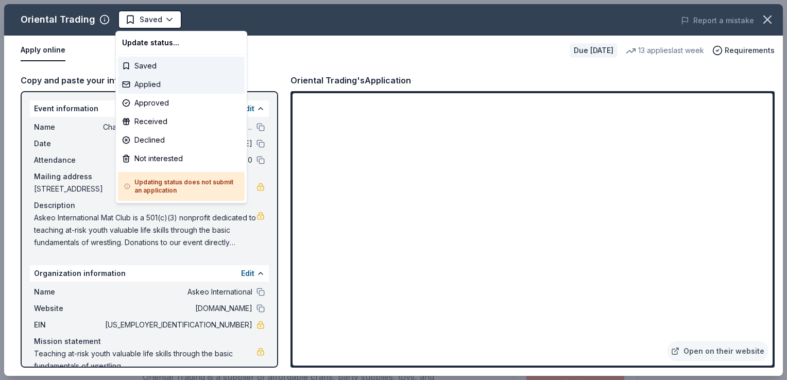
click at [155, 82] on div "Applied" at bounding box center [181, 84] width 127 height 19
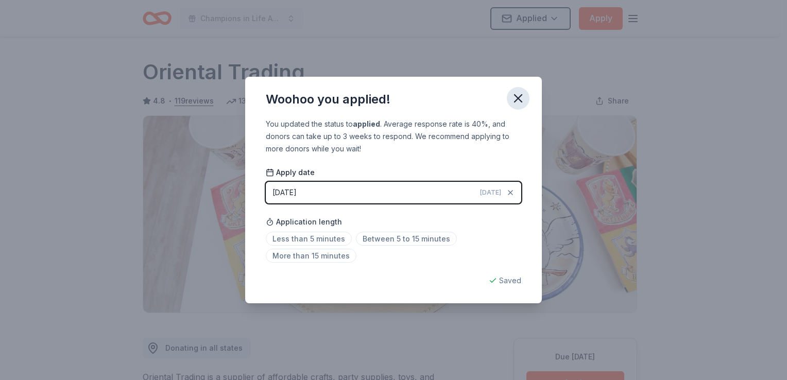
click at [523, 107] on button "button" at bounding box center [518, 98] width 23 height 23
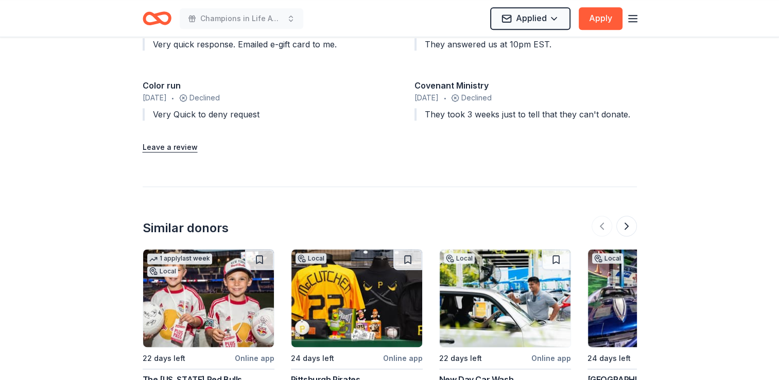
scroll to position [1340, 0]
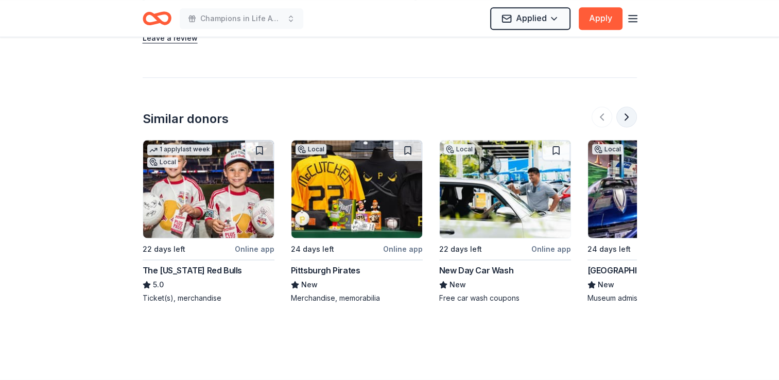
click at [626, 117] on button at bounding box center [627, 117] width 21 height 21
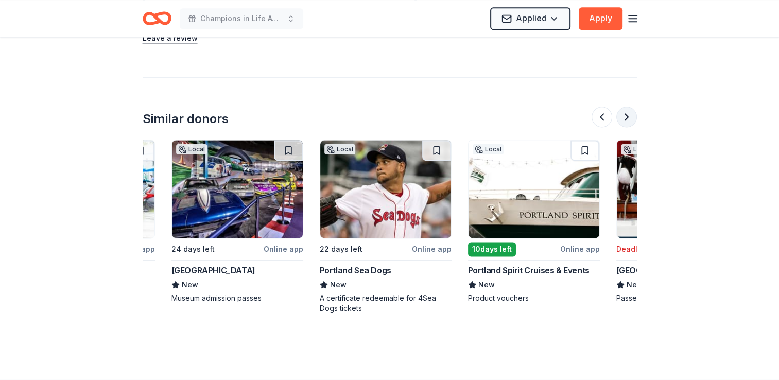
scroll to position [0, 445]
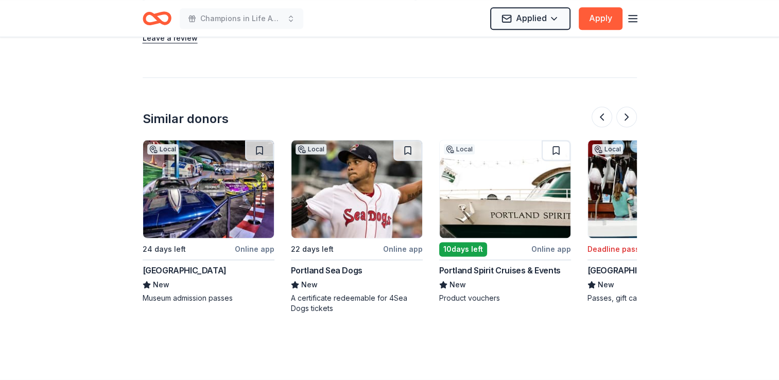
click at [557, 249] on div "Online app" at bounding box center [552, 249] width 40 height 13
click at [626, 121] on button at bounding box center [627, 117] width 21 height 21
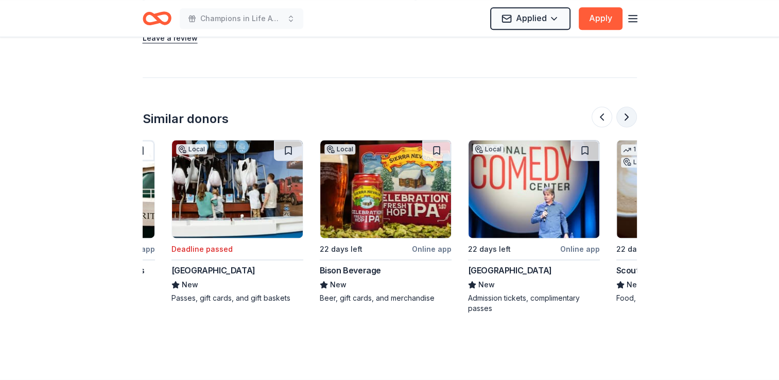
scroll to position [0, 890]
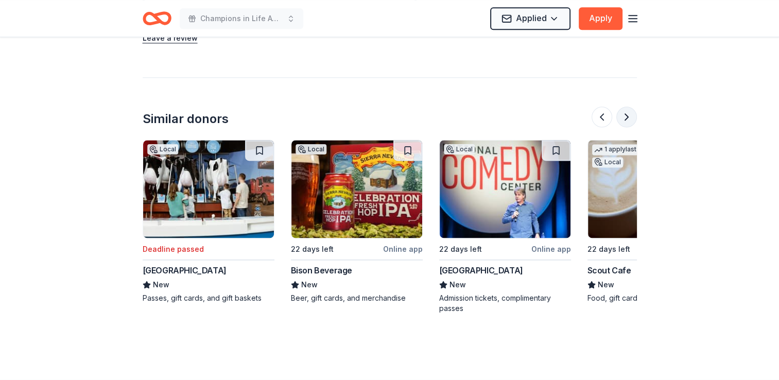
click at [626, 120] on button at bounding box center [627, 117] width 21 height 21
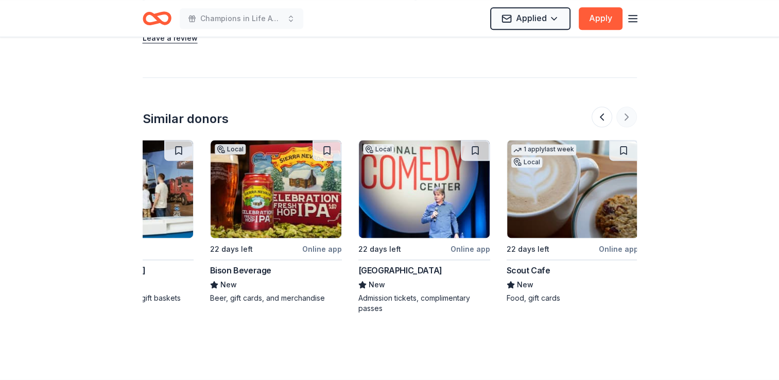
scroll to position [0, 973]
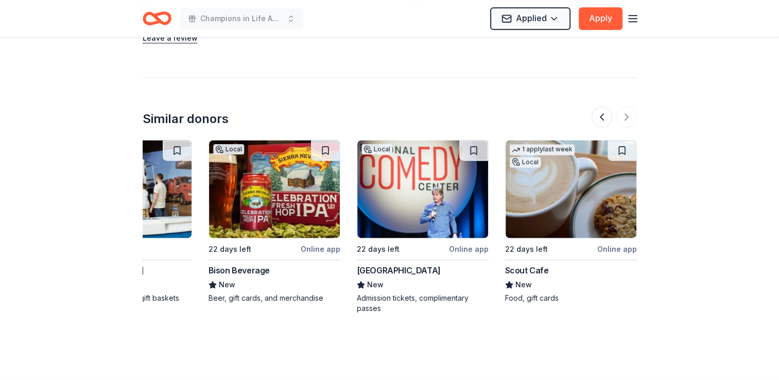
click at [396, 151] on img at bounding box center [423, 189] width 131 height 98
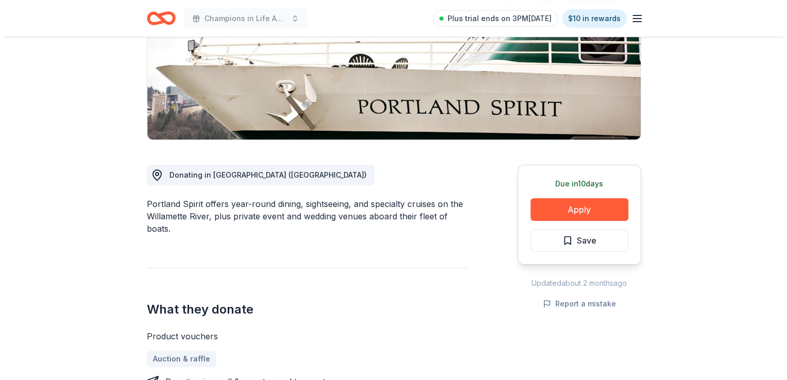
scroll to position [258, 0]
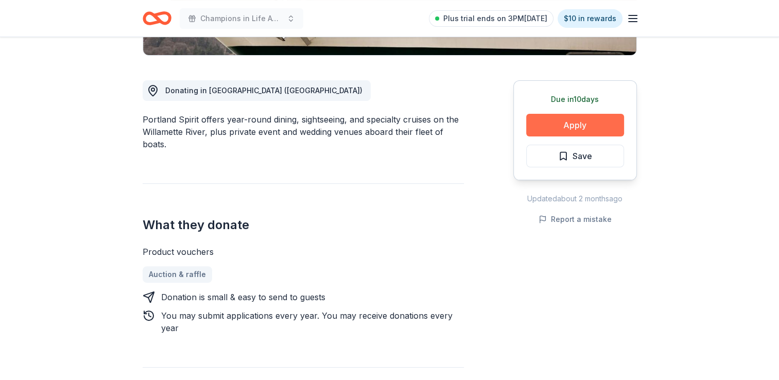
click at [581, 127] on button "Apply" at bounding box center [576, 125] width 98 height 23
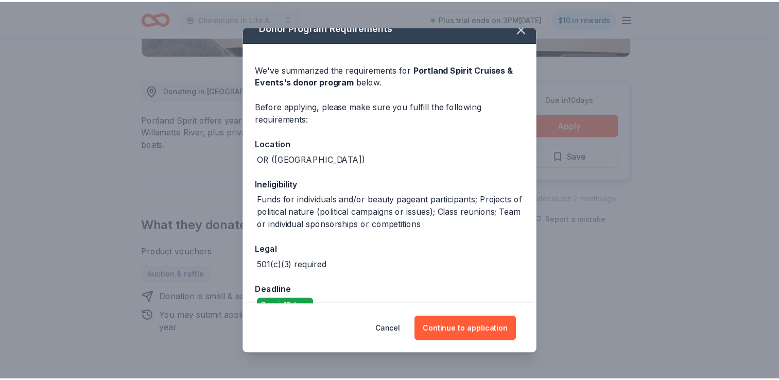
scroll to position [12, 0]
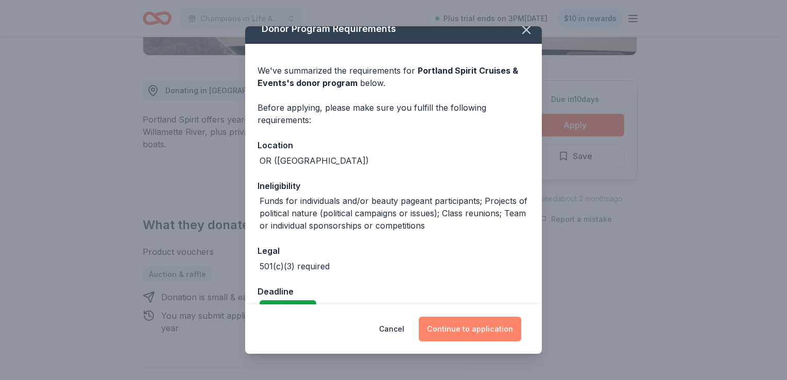
click at [470, 333] on button "Continue to application" at bounding box center [470, 329] width 103 height 25
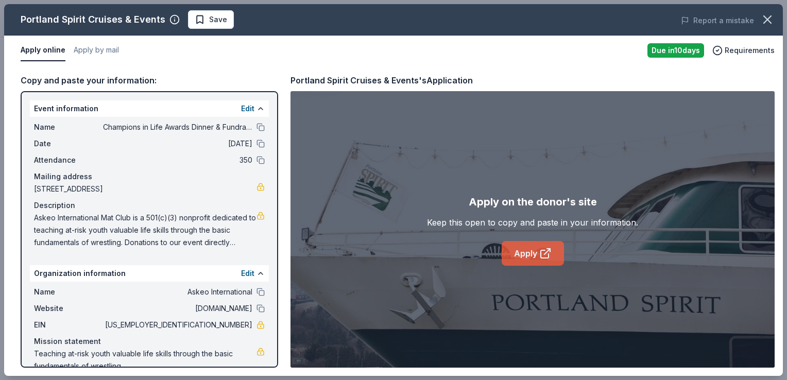
click at [528, 250] on link "Apply" at bounding box center [533, 253] width 62 height 25
click at [214, 21] on span "Save" at bounding box center [218, 19] width 18 height 12
click at [764, 21] on icon "button" at bounding box center [767, 19] width 14 height 14
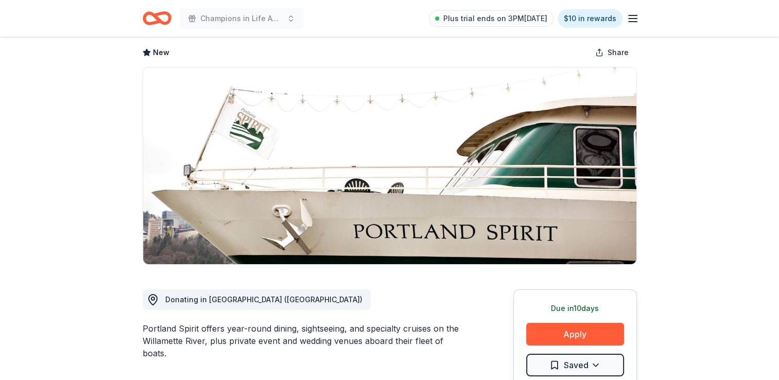
scroll to position [0, 0]
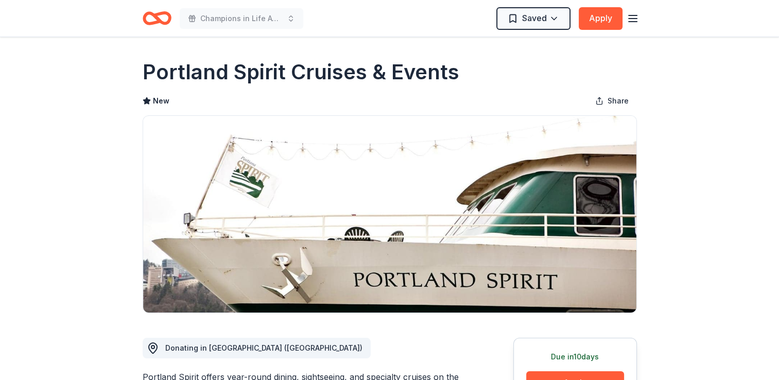
click at [639, 20] on icon "button" at bounding box center [633, 18] width 12 height 12
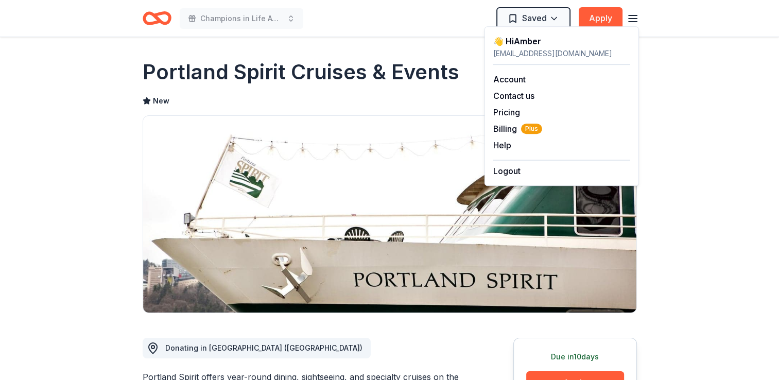
click at [639, 20] on icon "button" at bounding box center [633, 18] width 12 height 12
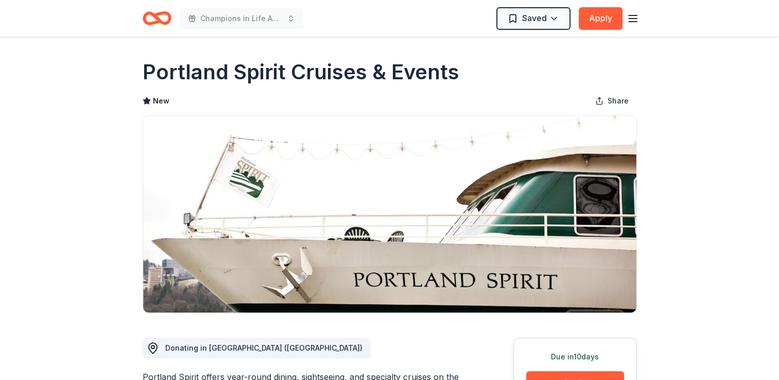
click at [172, 24] on div "Champions in Life Awards Dinner & Fundraiser" at bounding box center [223, 18] width 161 height 24
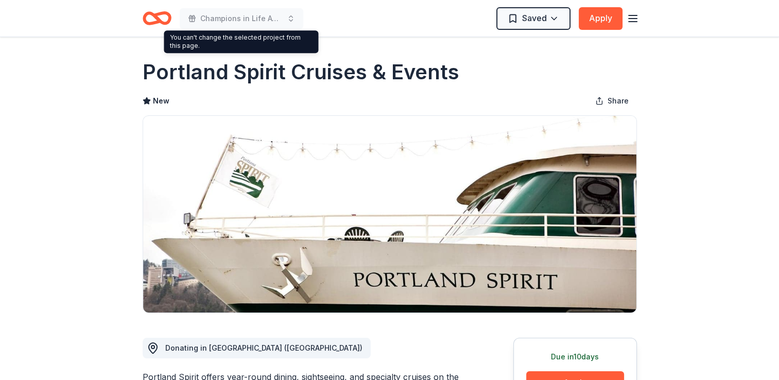
click at [163, 22] on icon "Home" at bounding box center [162, 18] width 16 height 10
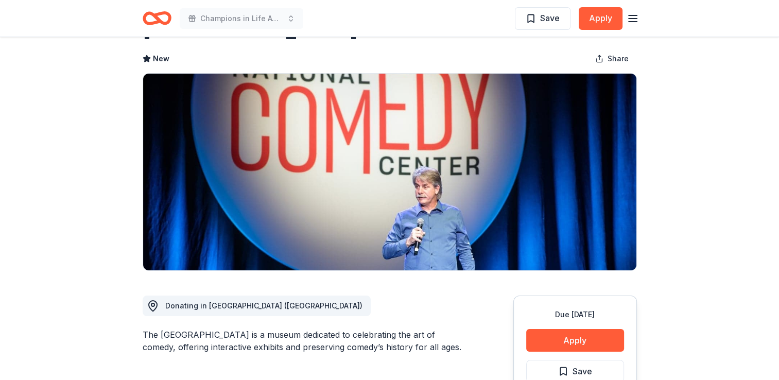
scroll to position [103, 0]
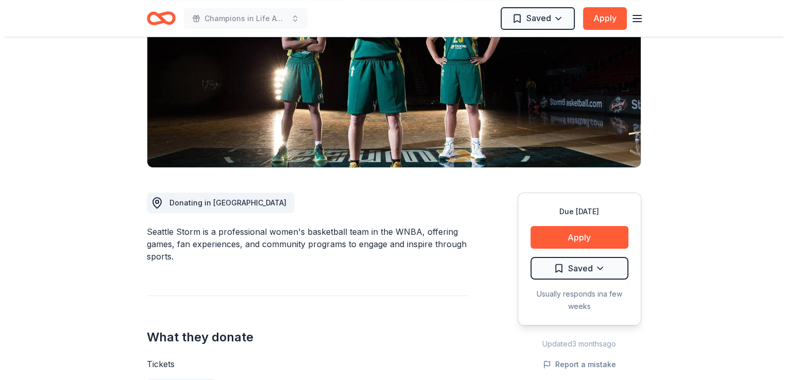
scroll to position [258, 0]
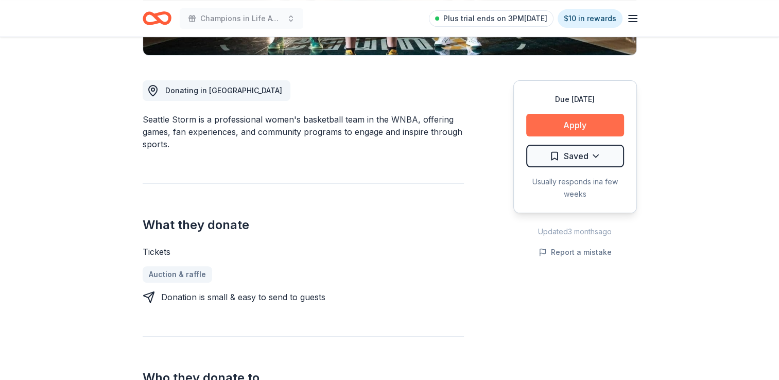
click at [600, 121] on button "Apply" at bounding box center [576, 125] width 98 height 23
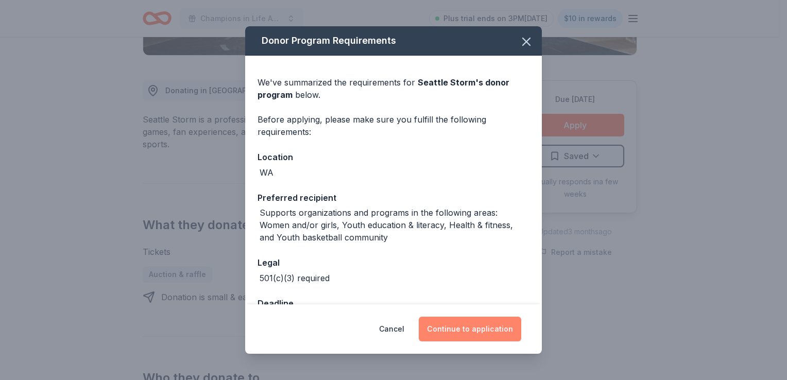
click at [460, 331] on button "Continue to application" at bounding box center [470, 329] width 103 height 25
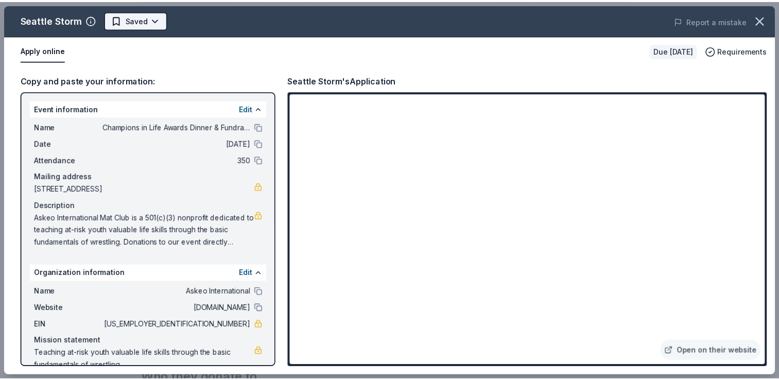
scroll to position [0, 0]
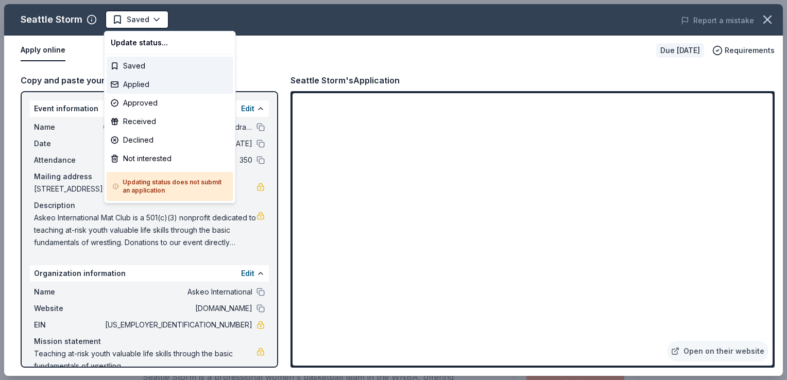
click at [122, 81] on div "Applied" at bounding box center [170, 84] width 127 height 19
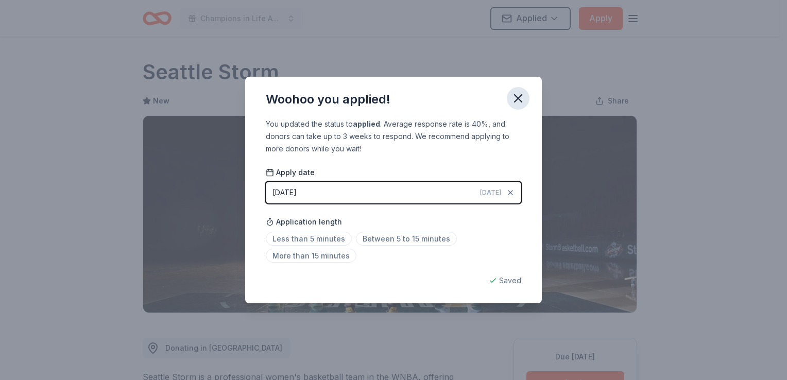
click at [520, 100] on icon "button" at bounding box center [518, 98] width 14 height 14
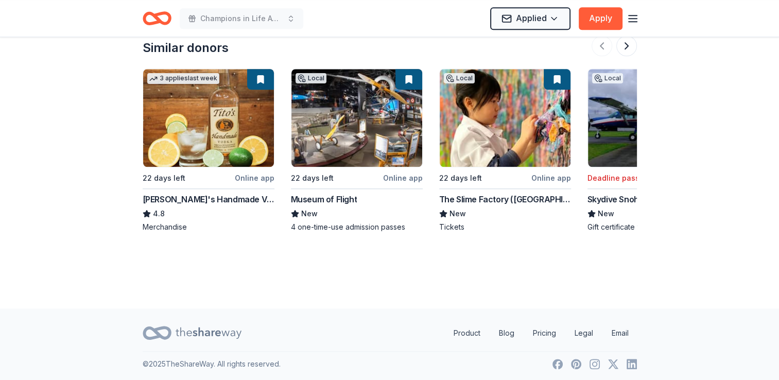
scroll to position [1022, 0]
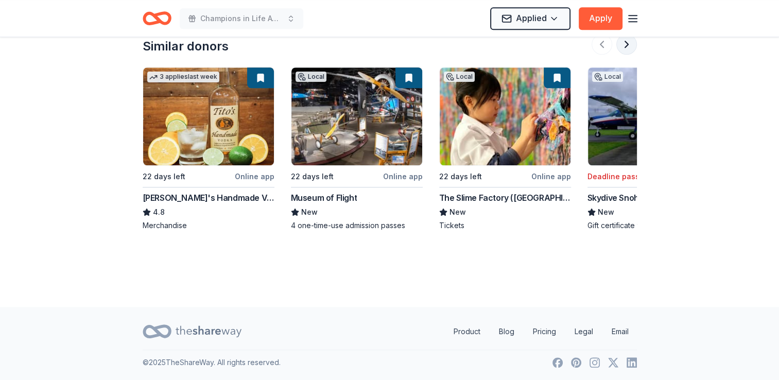
click at [630, 48] on button at bounding box center [627, 44] width 21 height 21
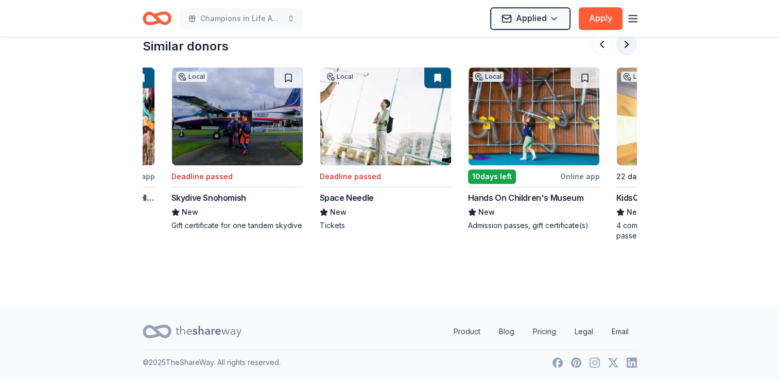
scroll to position [0, 445]
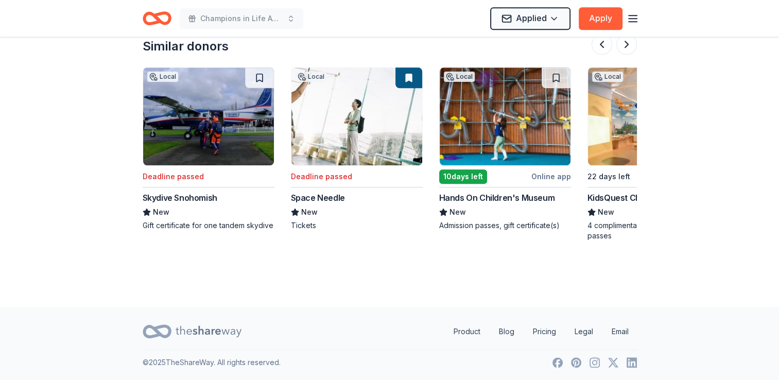
click at [412, 77] on button at bounding box center [409, 77] width 27 height 21
click at [632, 48] on button at bounding box center [627, 44] width 21 height 21
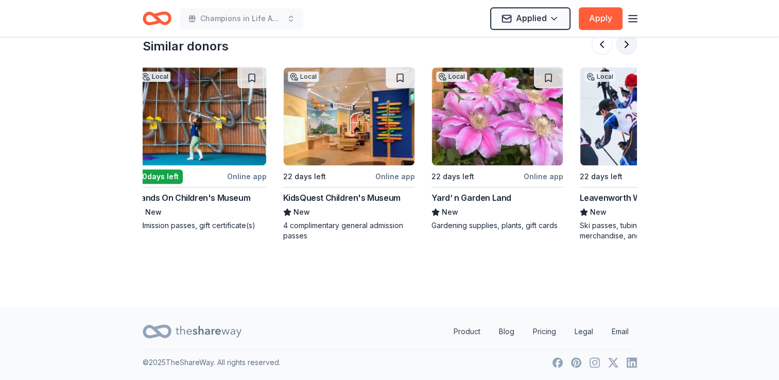
scroll to position [0, 824]
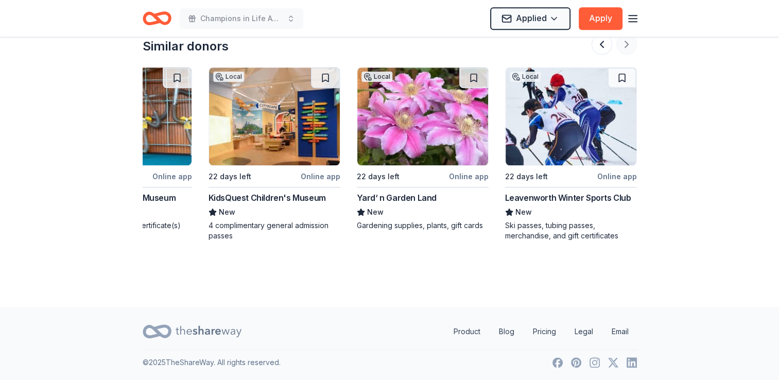
click at [632, 48] on div at bounding box center [614, 44] width 45 height 21
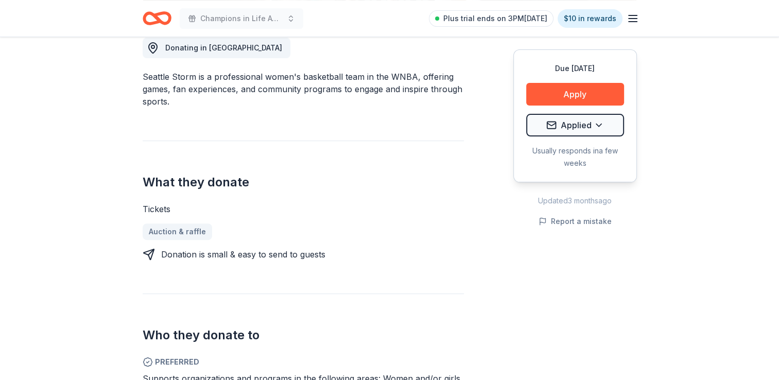
scroll to position [0, 0]
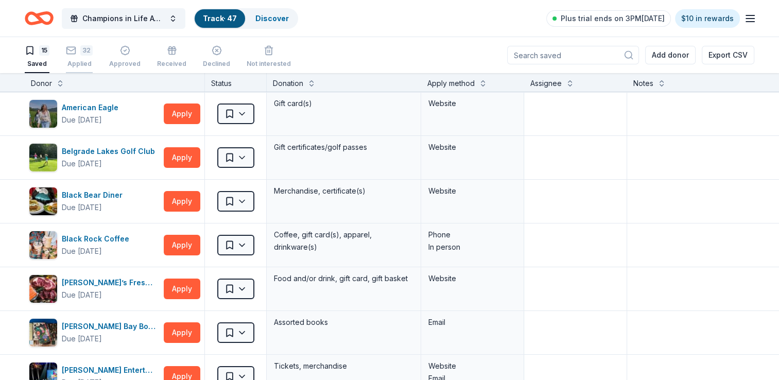
click at [80, 57] on div "32 Applied" at bounding box center [79, 56] width 27 height 23
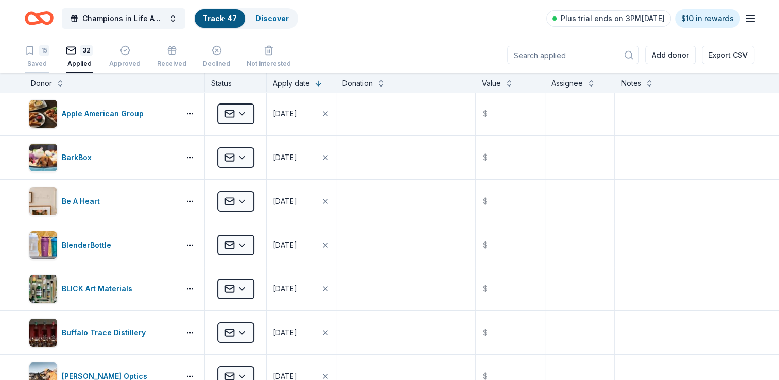
click at [33, 50] on icon "button" at bounding box center [30, 50] width 10 height 10
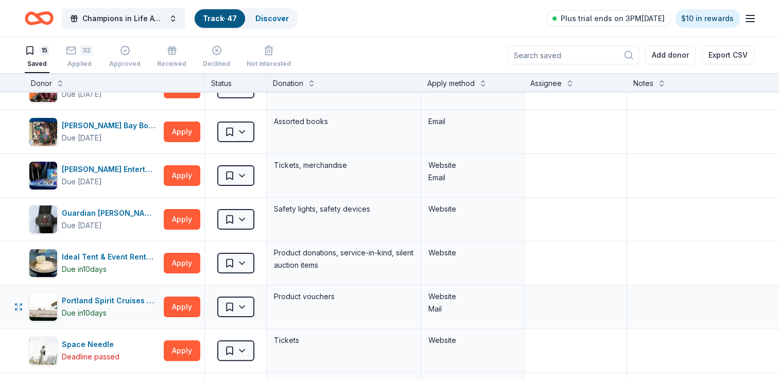
scroll to position [206, 0]
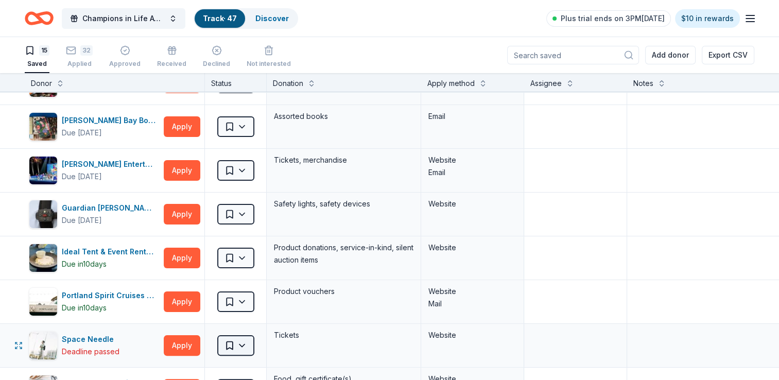
click at [249, 343] on html "Champions in Life Awards Dinner & Fundraiser Track · 47 Discover Plus trial end…" at bounding box center [389, 190] width 779 height 380
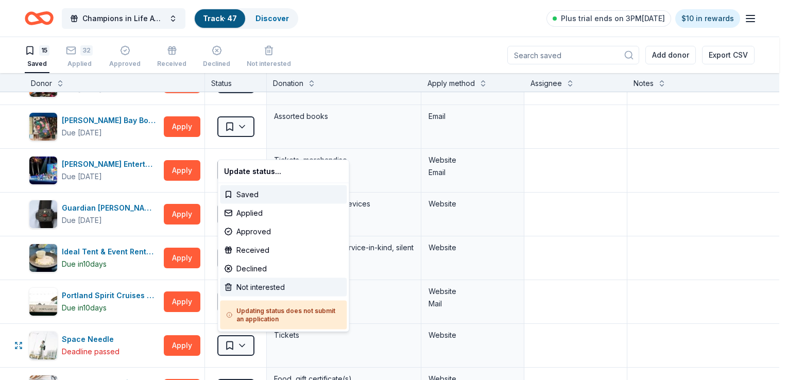
click at [259, 287] on div "Not interested" at bounding box center [283, 287] width 127 height 19
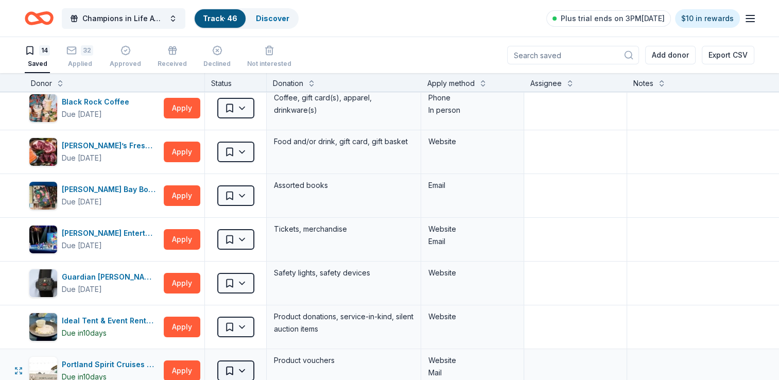
scroll to position [0, 0]
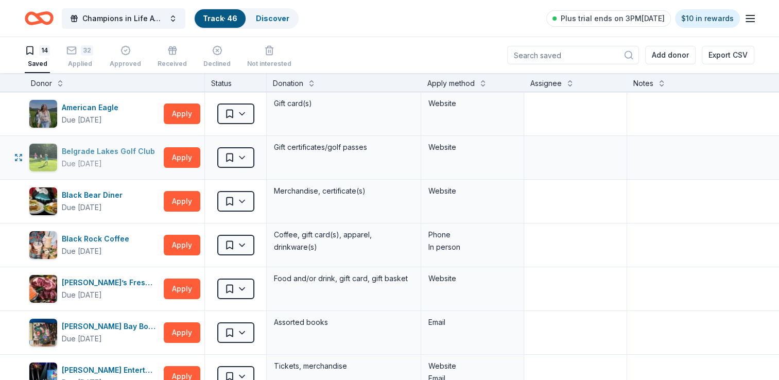
click at [114, 151] on div "Belgrade Lakes Golf Club" at bounding box center [110, 151] width 97 height 12
click at [244, 156] on html "Champions in Life Awards Dinner & Fundraiser Track · 46 Discover Plus trial end…" at bounding box center [389, 190] width 779 height 380
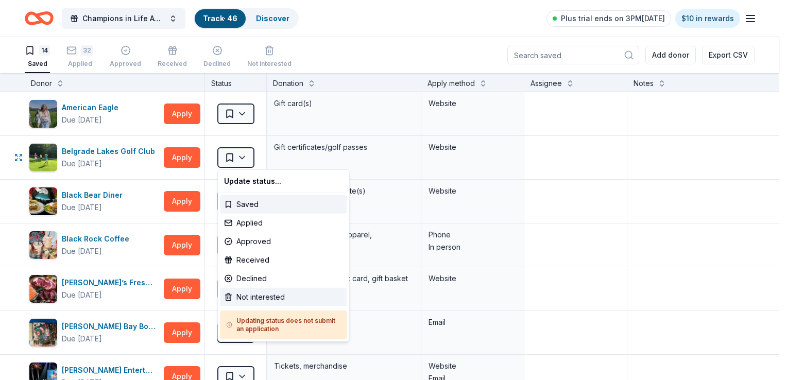
click at [260, 302] on div "Not interested" at bounding box center [283, 297] width 127 height 19
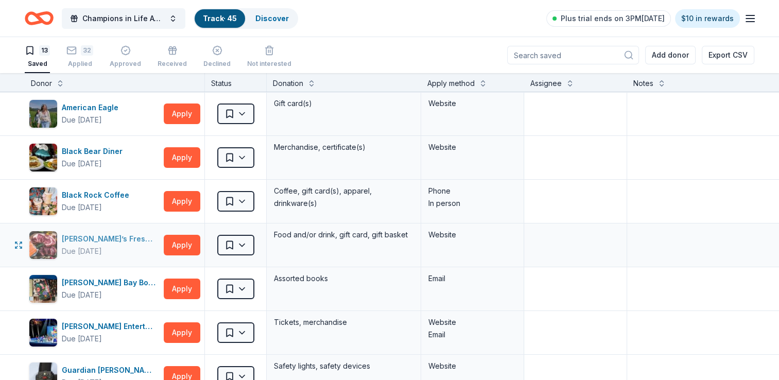
scroll to position [52, 0]
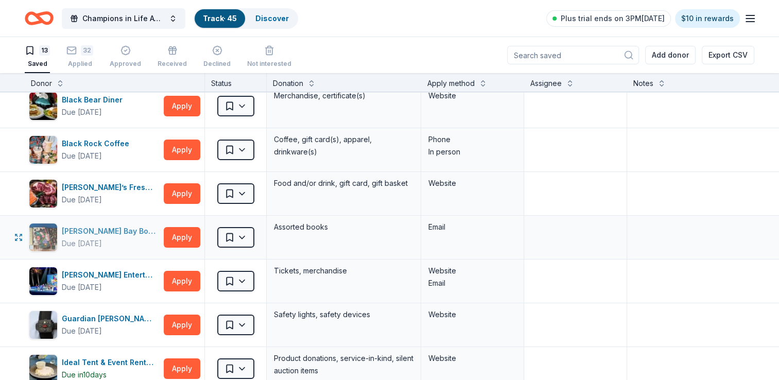
click at [127, 232] on div "Elliott Bay Book Company" at bounding box center [111, 231] width 98 height 12
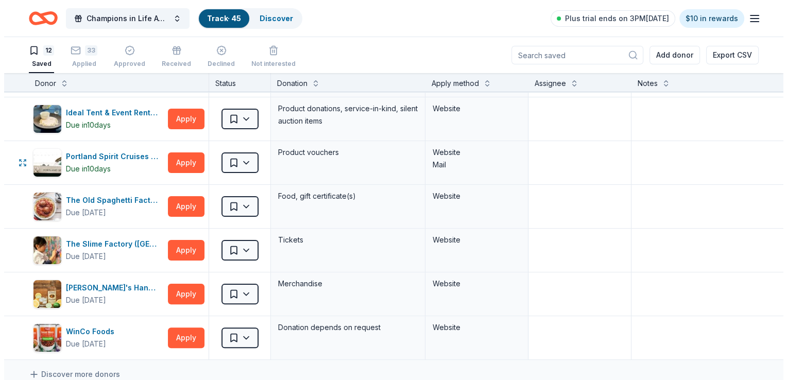
scroll to position [0, 0]
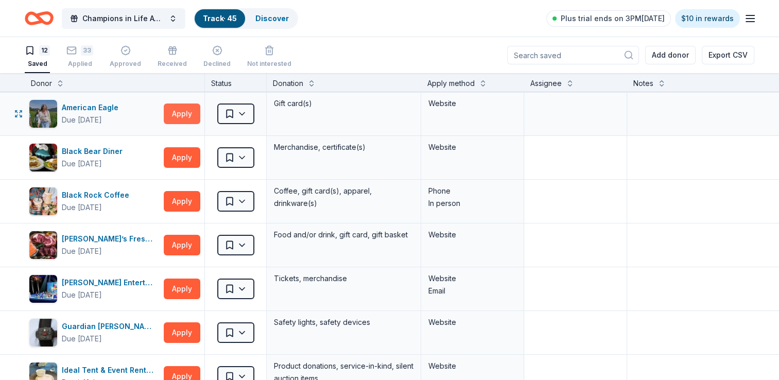
click at [167, 110] on button "Apply" at bounding box center [182, 114] width 37 height 21
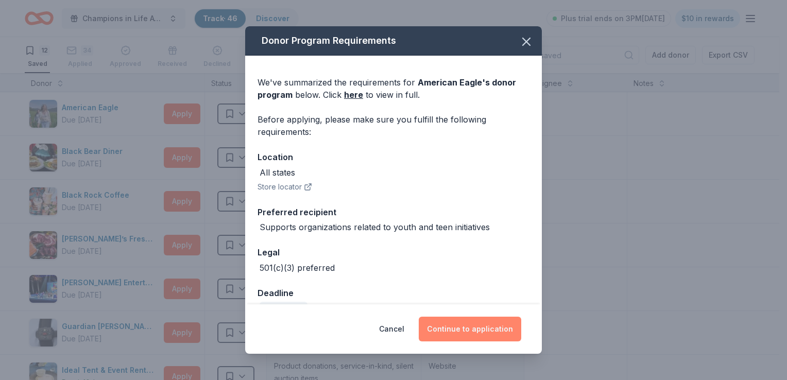
click at [460, 333] on button "Continue to application" at bounding box center [470, 329] width 103 height 25
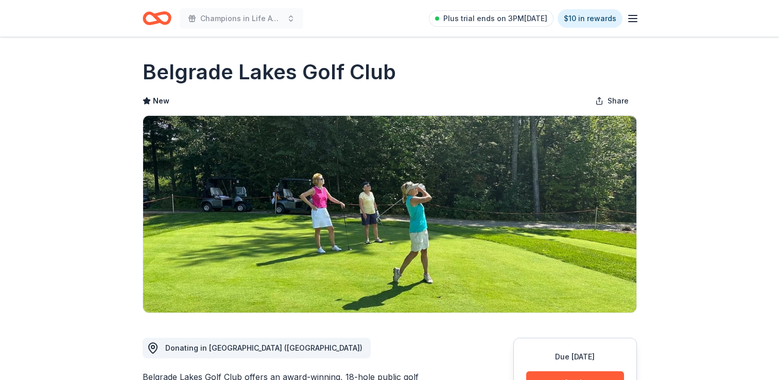
scroll to position [206, 0]
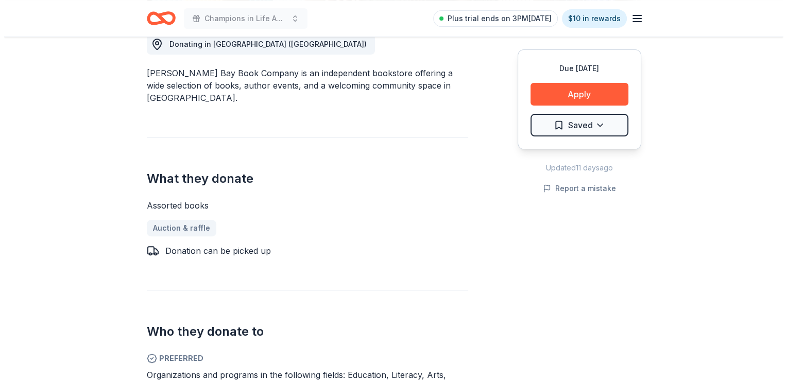
scroll to position [412, 0]
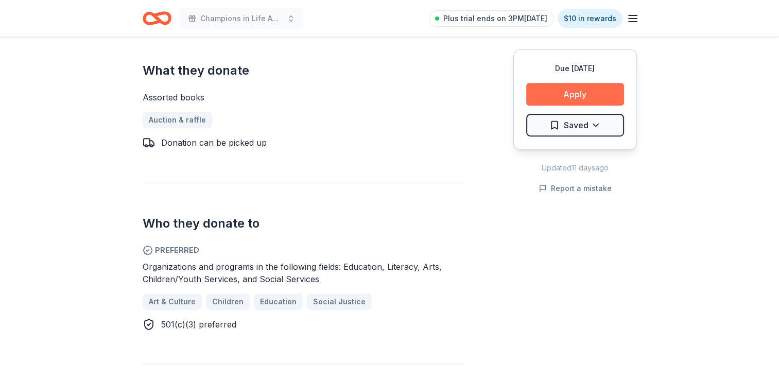
click at [545, 94] on button "Apply" at bounding box center [576, 94] width 98 height 23
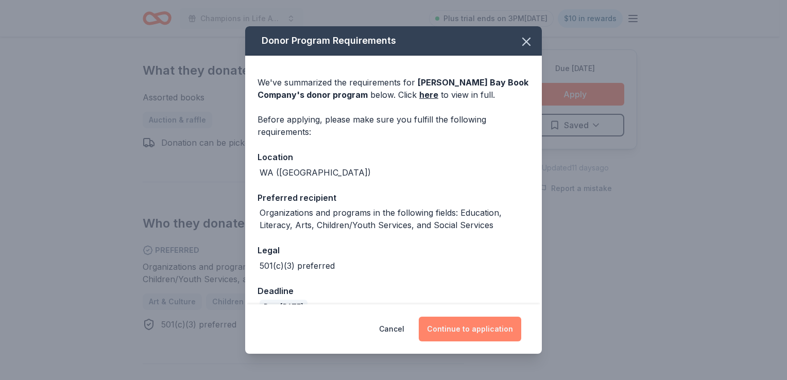
click at [466, 330] on button "Continue to application" at bounding box center [470, 329] width 103 height 25
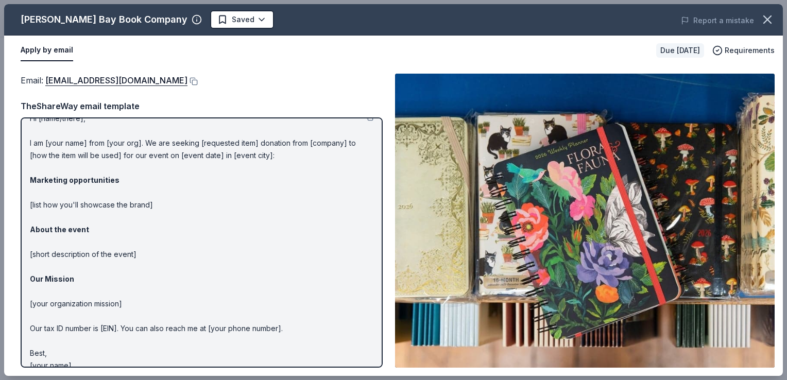
scroll to position [27, 0]
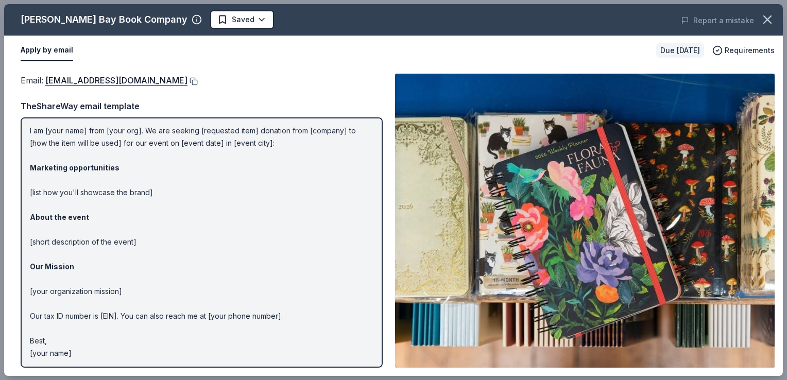
click at [198, 82] on button at bounding box center [193, 81] width 10 height 8
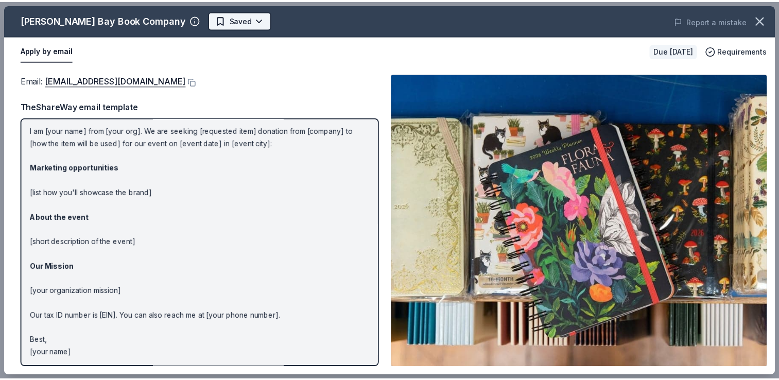
scroll to position [0, 0]
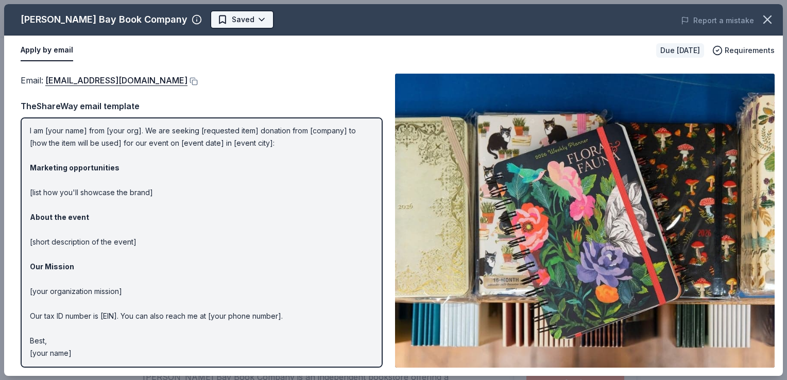
click at [210, 22] on body "Champions in Life Awards Dinner & Fundraiser Plus trial ends on 3PM, 9/25 $10 i…" at bounding box center [389, 190] width 779 height 380
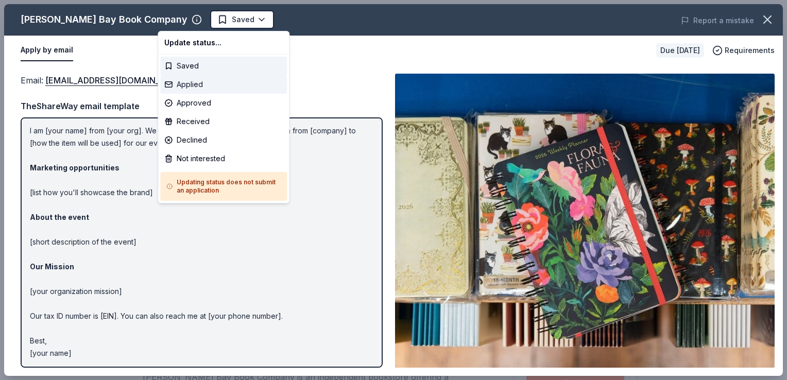
click at [192, 84] on div "Applied" at bounding box center [223, 84] width 127 height 19
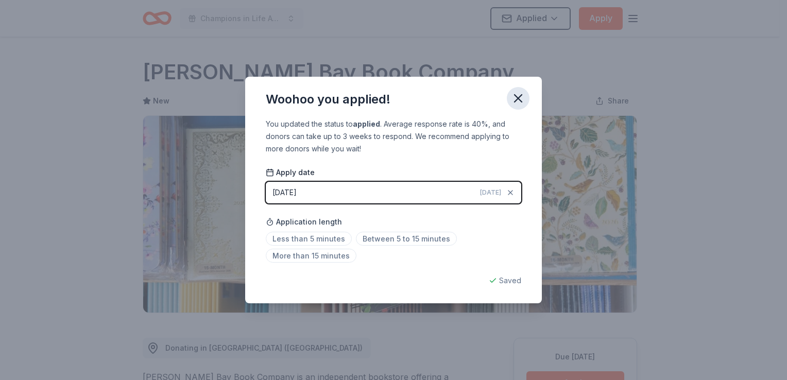
click at [515, 98] on icon "button" at bounding box center [518, 98] width 14 height 14
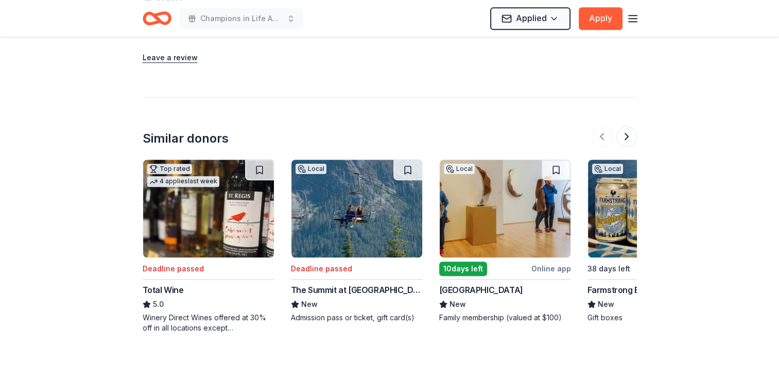
scroll to position [979, 0]
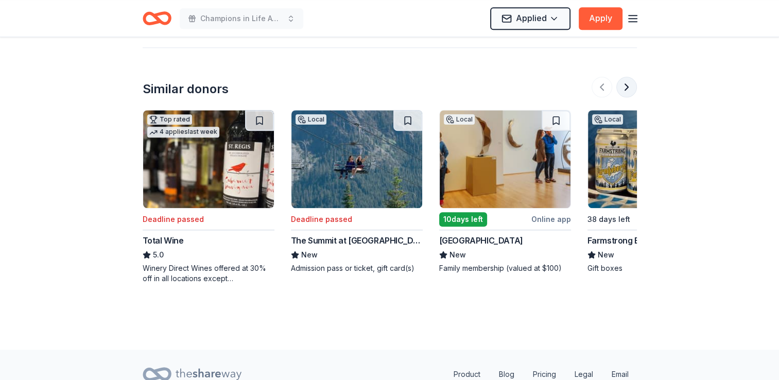
click at [625, 77] on button at bounding box center [627, 87] width 21 height 21
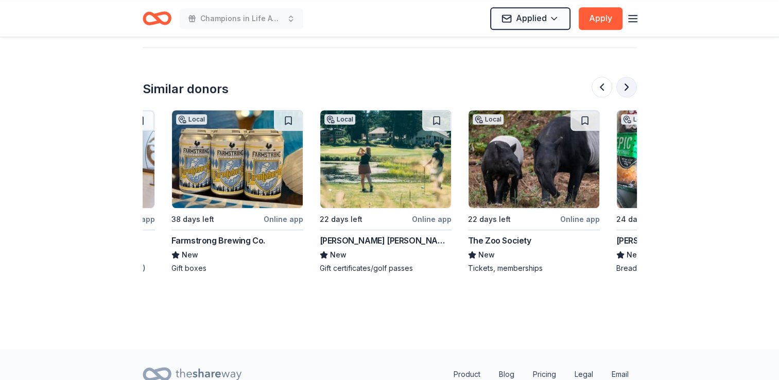
scroll to position [0, 445]
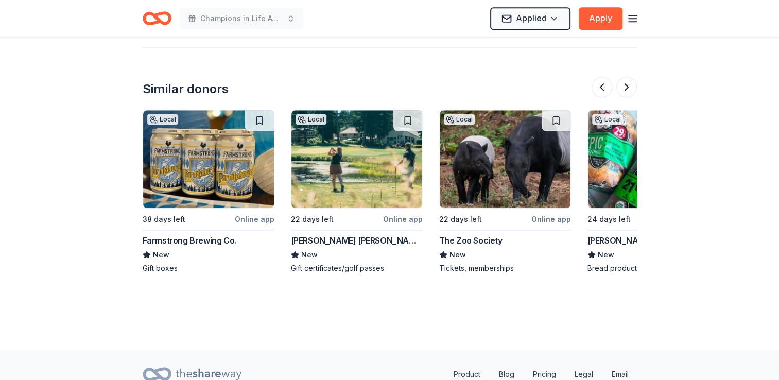
click at [340, 221] on div "Local 22 days left Online app McCormick Woods Golf Club New Gift certificates/g…" at bounding box center [357, 192] width 132 height 164
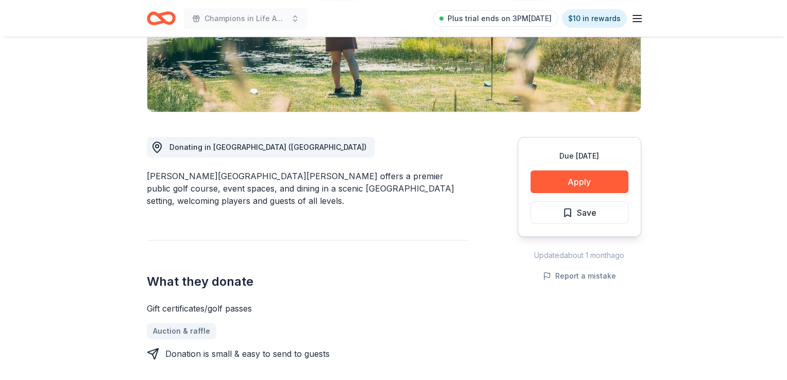
scroll to position [206, 0]
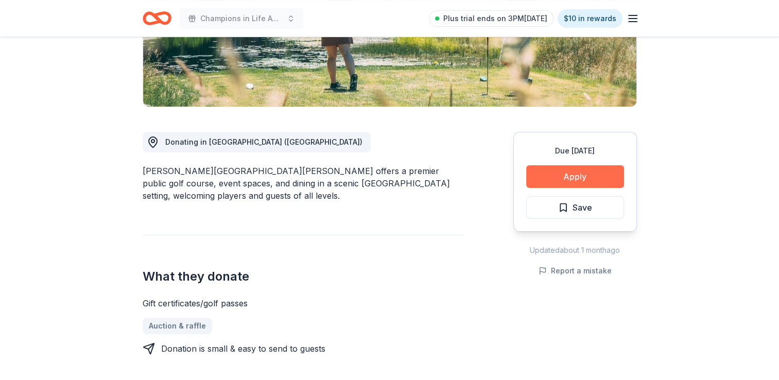
click at [568, 178] on button "Apply" at bounding box center [576, 176] width 98 height 23
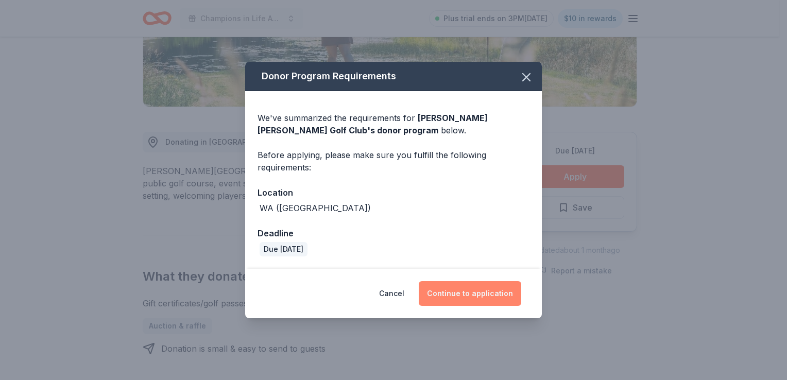
click at [466, 291] on button "Continue to application" at bounding box center [470, 293] width 103 height 25
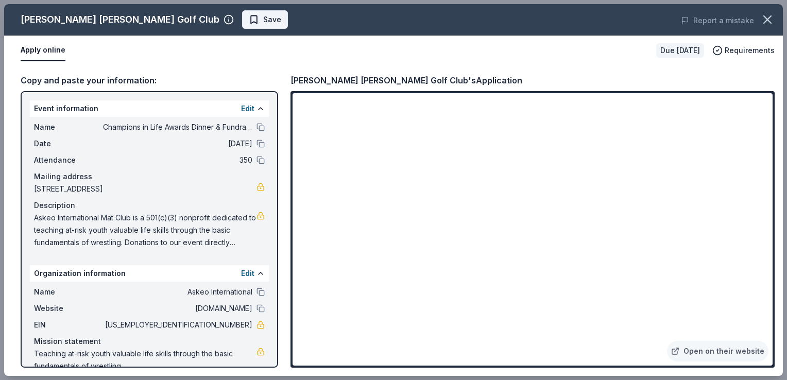
click at [263, 20] on span "Save" at bounding box center [272, 19] width 18 height 12
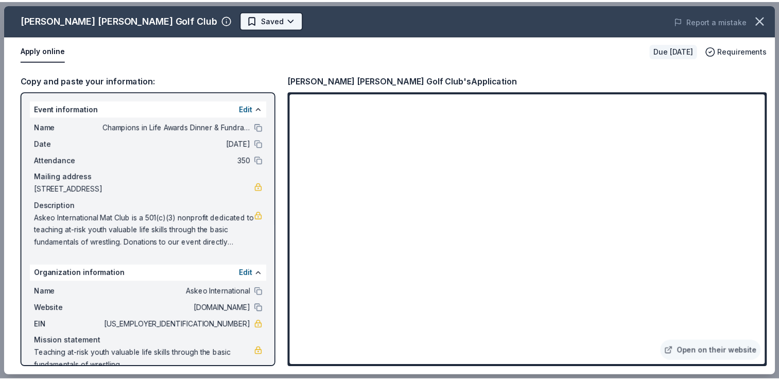
scroll to position [0, 0]
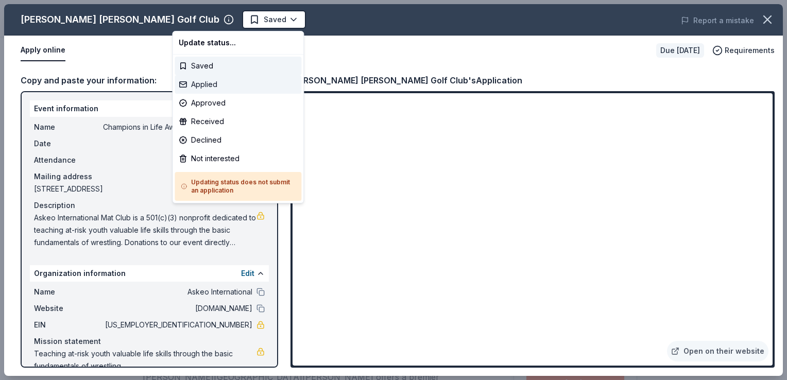
click at [214, 81] on div "Applied" at bounding box center [238, 84] width 127 height 19
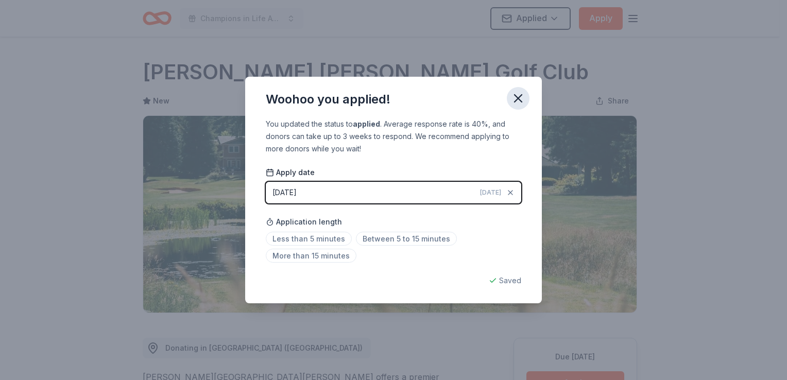
click at [522, 100] on icon "button" at bounding box center [518, 98] width 14 height 14
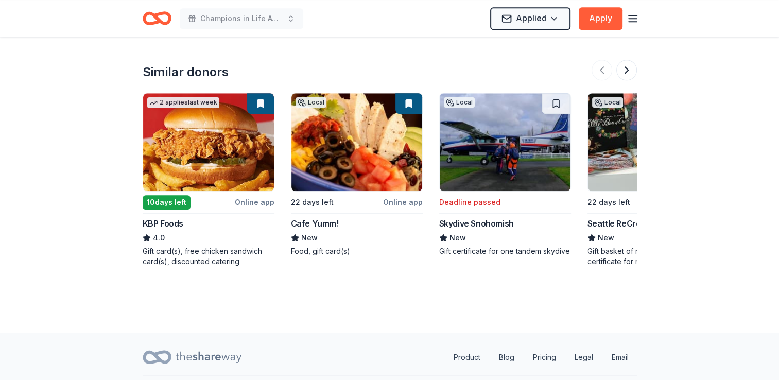
scroll to position [947, 0]
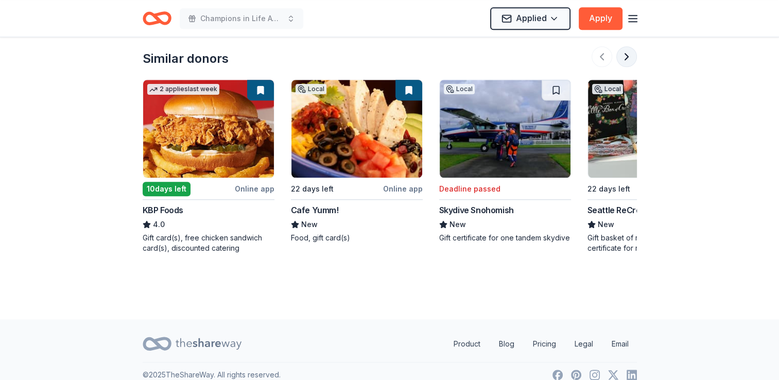
click at [623, 46] on button at bounding box center [627, 56] width 21 height 21
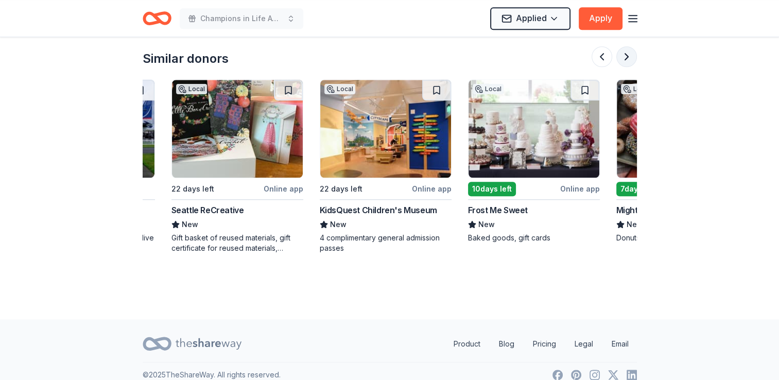
scroll to position [0, 445]
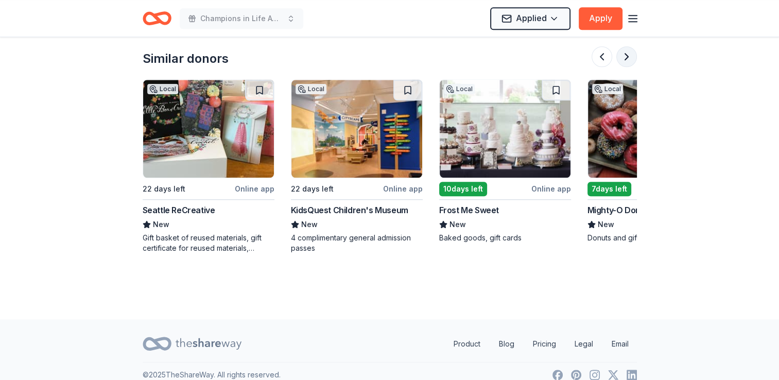
click at [629, 46] on button at bounding box center [627, 56] width 21 height 21
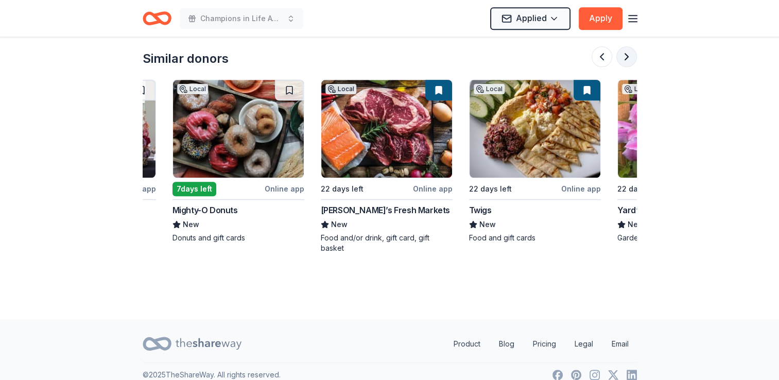
scroll to position [0, 890]
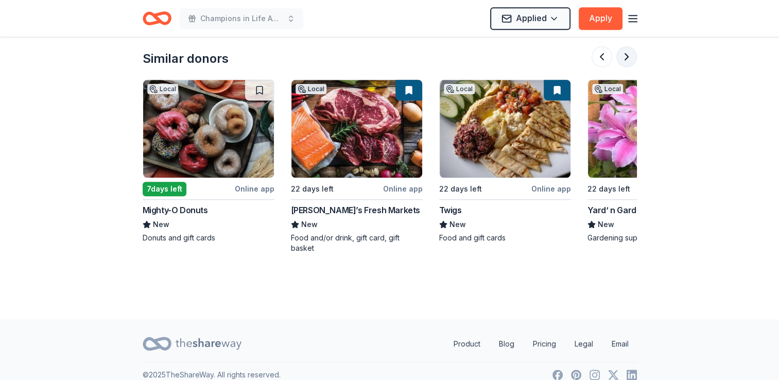
click at [629, 46] on button at bounding box center [627, 56] width 21 height 21
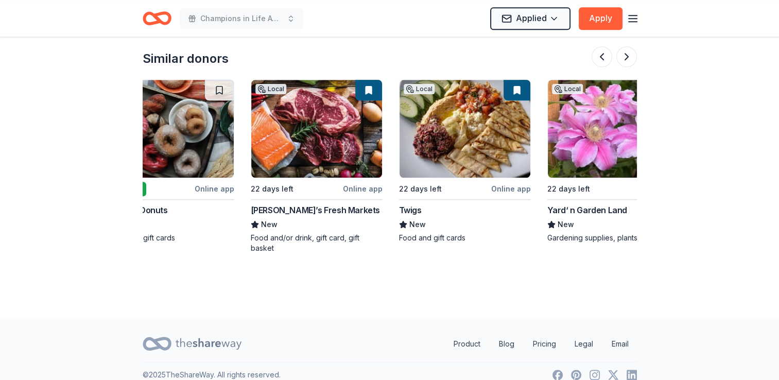
scroll to position [0, 973]
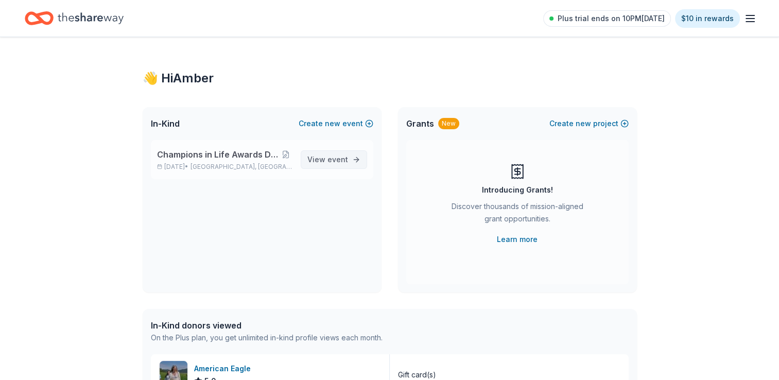
click at [323, 164] on span "View event" at bounding box center [328, 160] width 41 height 12
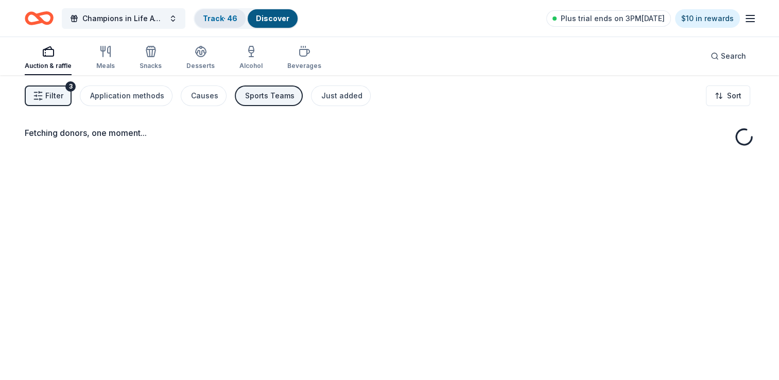
click at [221, 20] on link "Track · 46" at bounding box center [220, 18] width 35 height 9
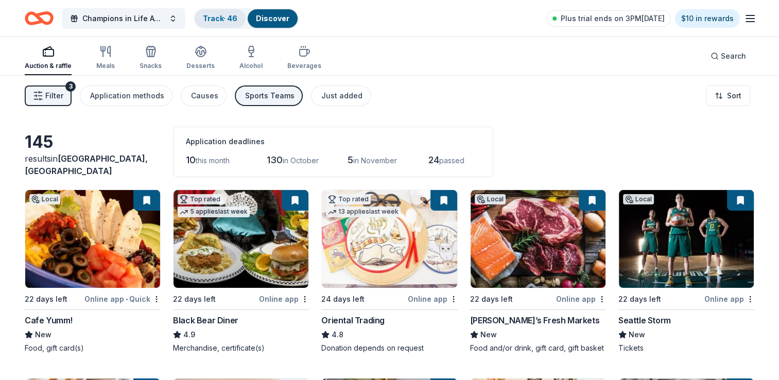
click at [217, 20] on link "Track · 46" at bounding box center [220, 18] width 35 height 9
click at [215, 24] on div "Track · 46" at bounding box center [220, 18] width 51 height 19
click at [218, 15] on link "Track · 46" at bounding box center [220, 18] width 35 height 9
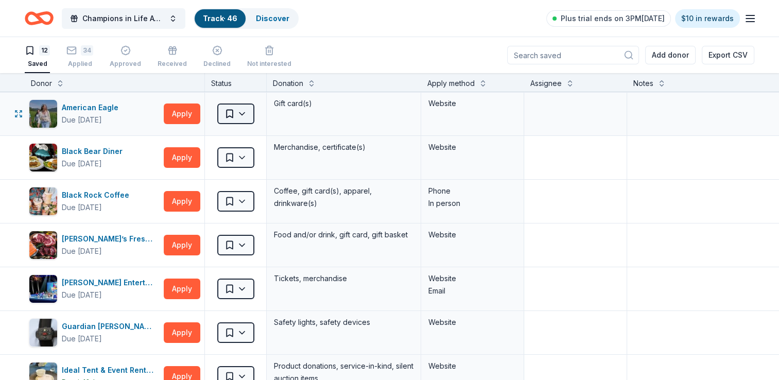
click at [245, 110] on html "Champions in Life Awards Dinner & Fundraiser Track · 46 Discover Plus trial end…" at bounding box center [389, 190] width 779 height 380
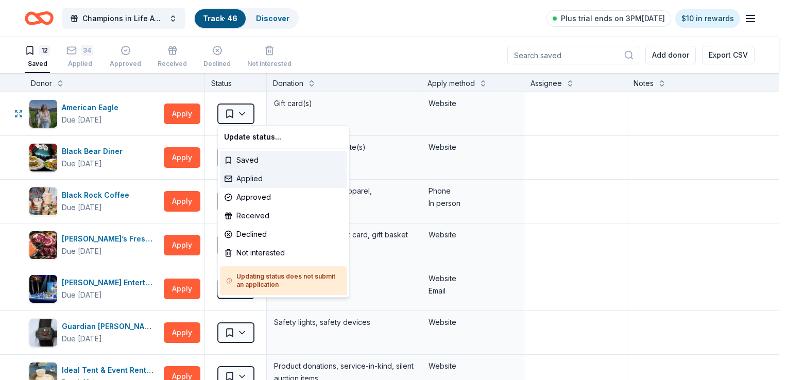
click at [243, 178] on div "Applied" at bounding box center [283, 178] width 127 height 19
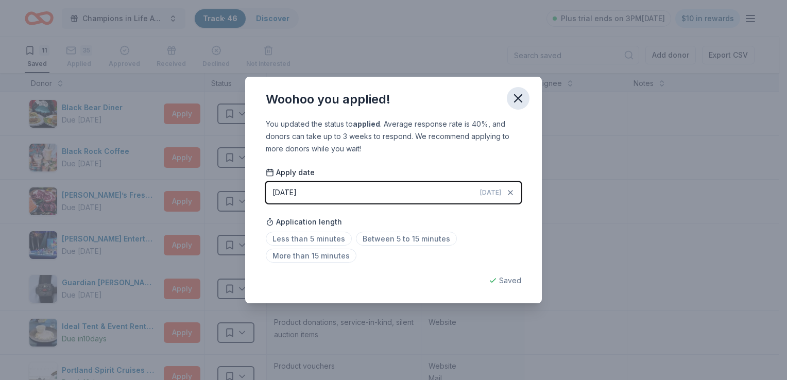
click at [523, 96] on icon "button" at bounding box center [518, 98] width 14 height 14
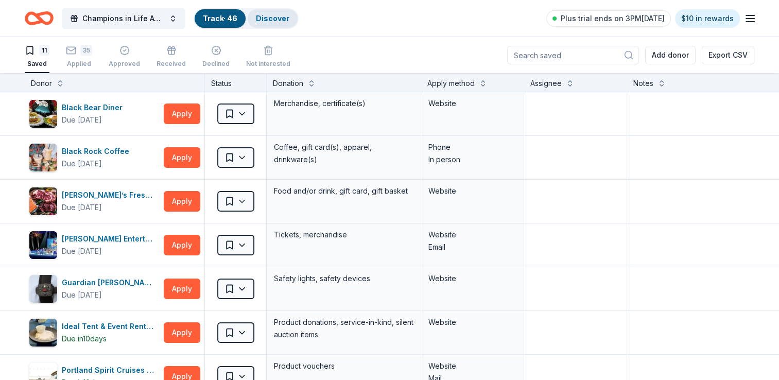
click at [273, 20] on link "Discover" at bounding box center [272, 18] width 33 height 9
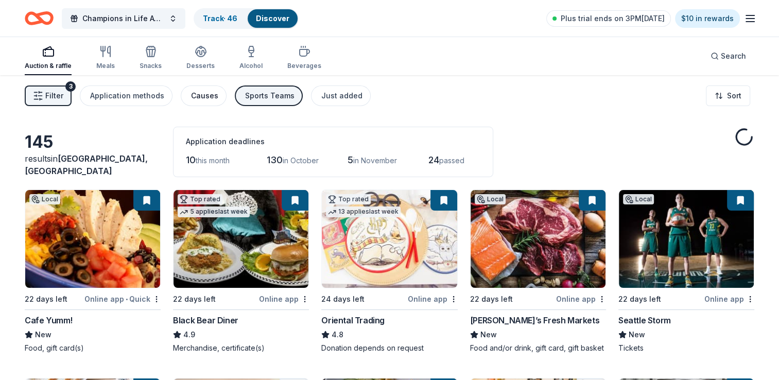
click at [194, 97] on div "Causes" at bounding box center [204, 96] width 27 height 12
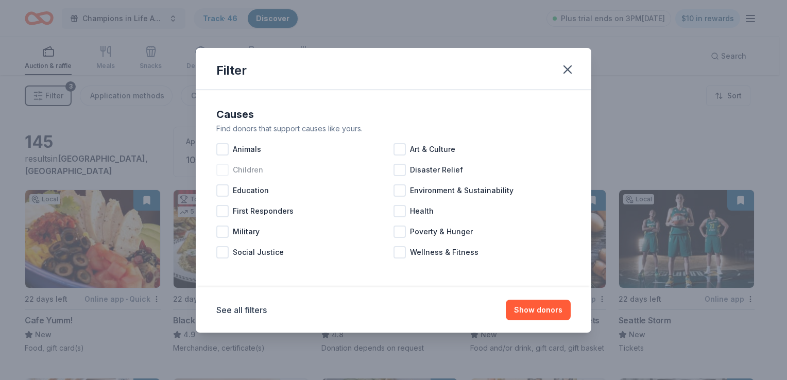
click at [225, 167] on div at bounding box center [222, 170] width 12 height 12
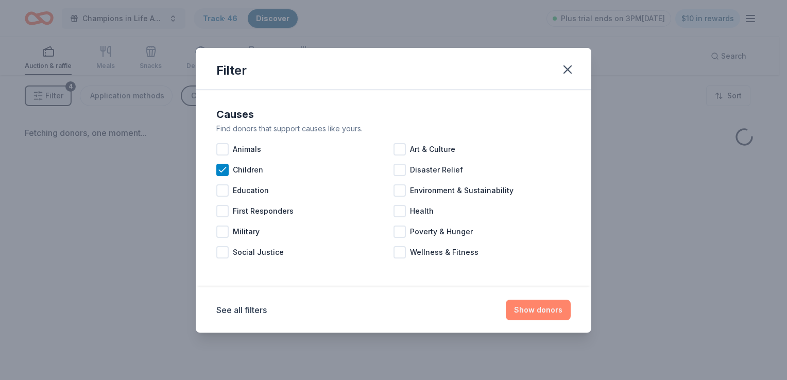
click at [538, 313] on button "Show donors" at bounding box center [538, 310] width 65 height 21
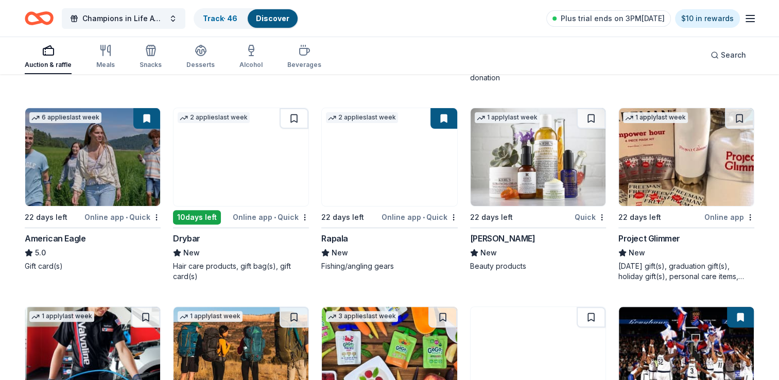
scroll to position [309, 0]
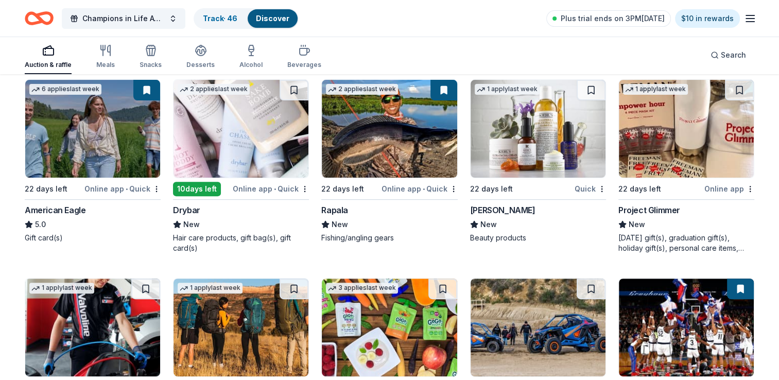
click at [245, 189] on div "Online app • Quick" at bounding box center [271, 188] width 76 height 13
click at [738, 190] on div "Online app" at bounding box center [730, 188] width 50 height 13
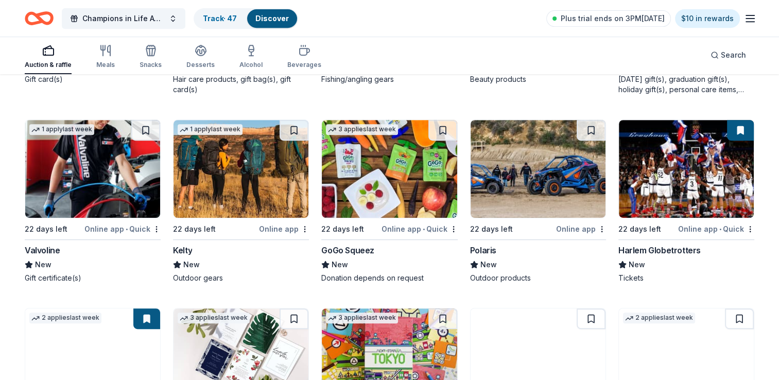
scroll to position [464, 0]
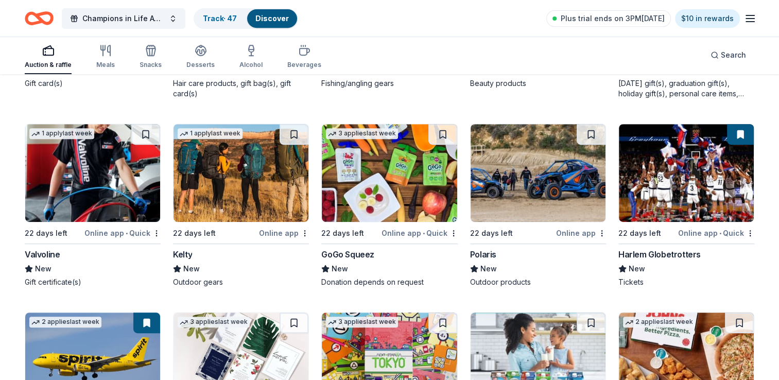
click at [568, 234] on div "Online app" at bounding box center [581, 233] width 50 height 13
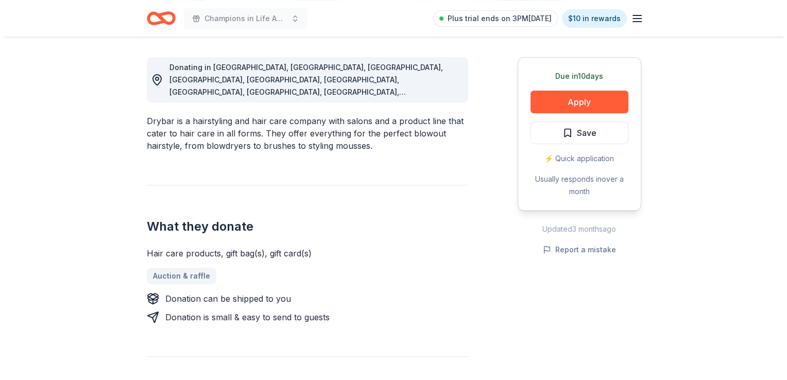
scroll to position [206, 0]
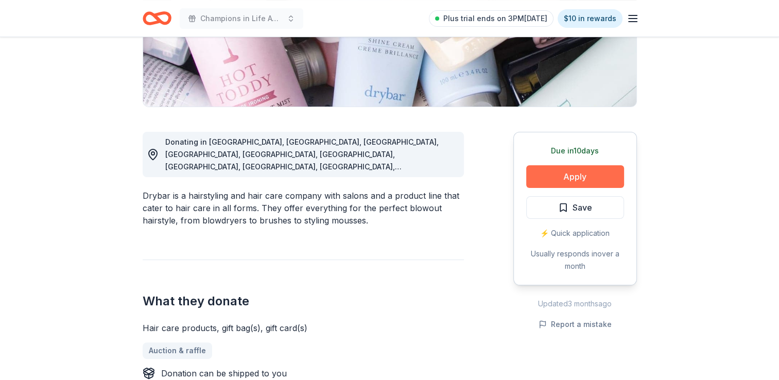
click at [540, 177] on button "Apply" at bounding box center [576, 176] width 98 height 23
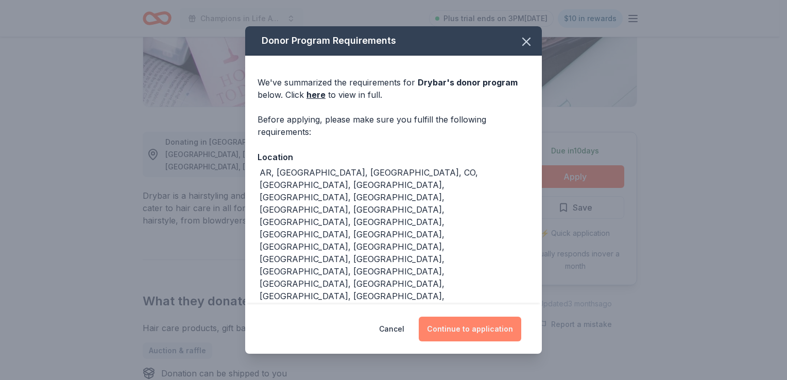
click at [499, 332] on button "Continue to application" at bounding box center [470, 329] width 103 height 25
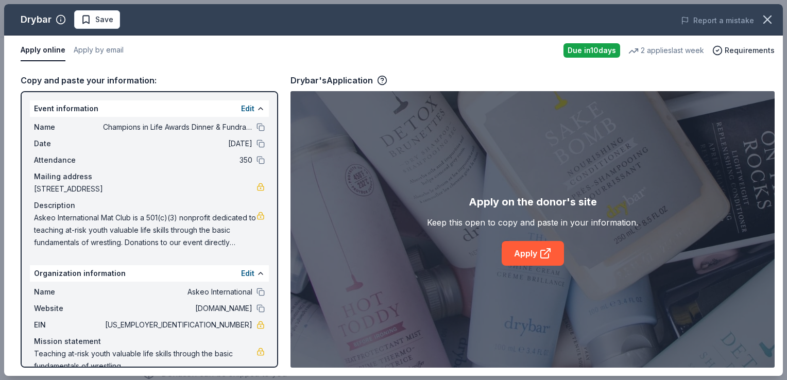
scroll to position [17, 0]
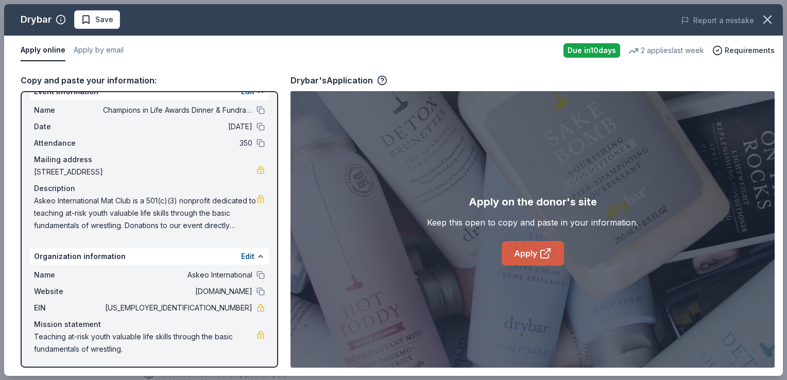
click at [532, 254] on link "Apply" at bounding box center [533, 253] width 62 height 25
click at [111, 26] on button "Save" at bounding box center [97, 19] width 46 height 19
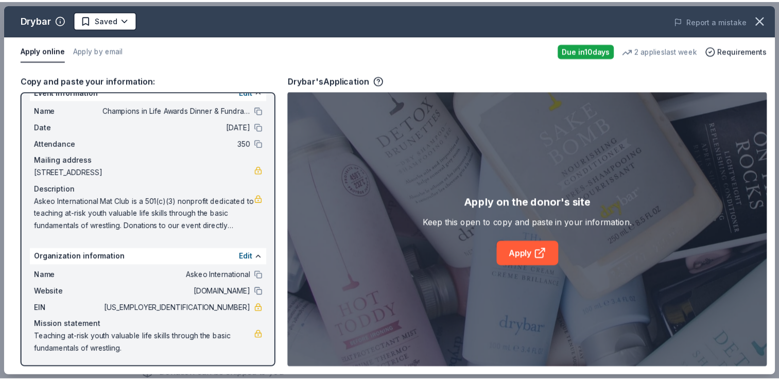
scroll to position [0, 0]
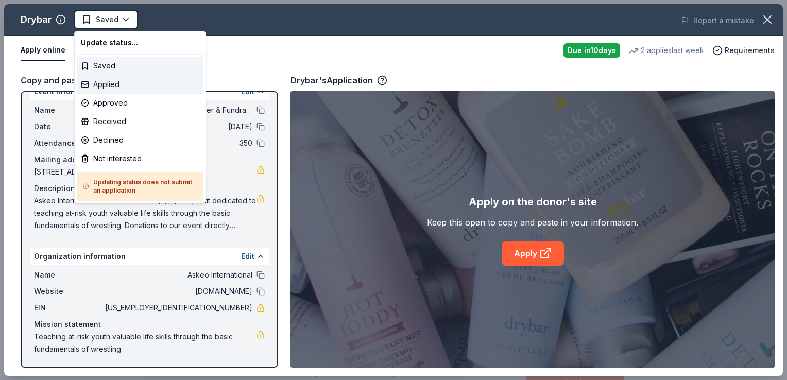
click at [117, 79] on div "Applied" at bounding box center [140, 84] width 127 height 19
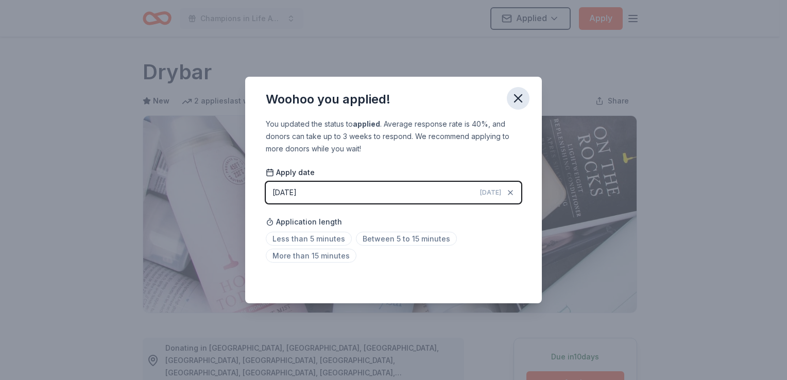
click at [518, 95] on icon "button" at bounding box center [518, 98] width 14 height 14
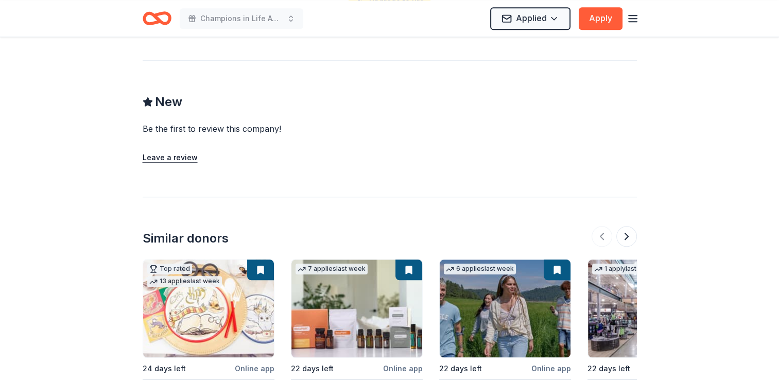
scroll to position [1082, 0]
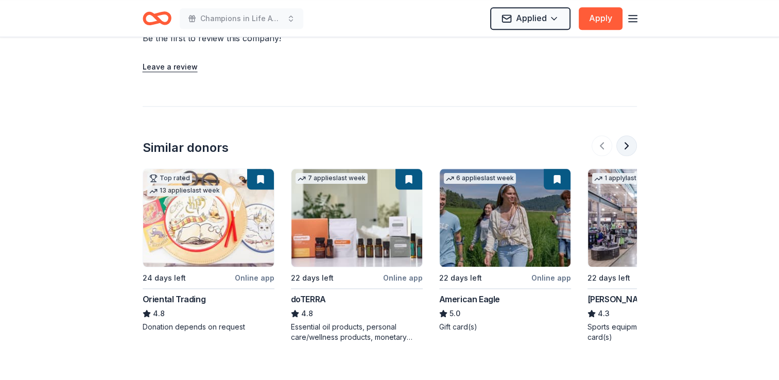
click at [622, 135] on button at bounding box center [627, 145] width 21 height 21
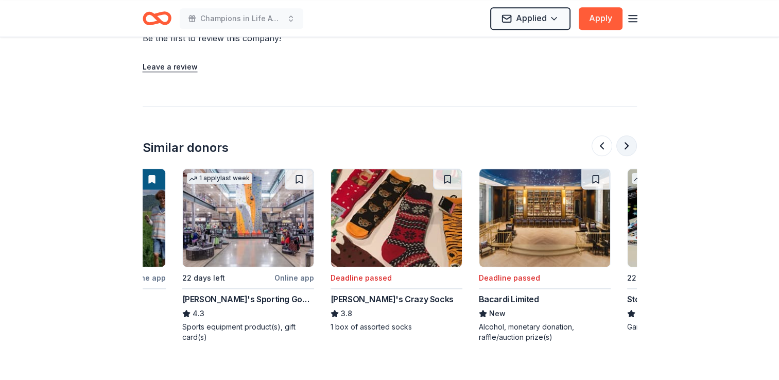
scroll to position [0, 445]
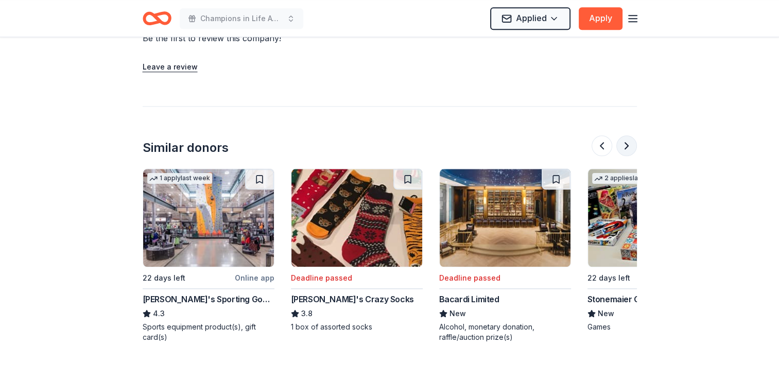
click at [625, 135] on button at bounding box center [627, 145] width 21 height 21
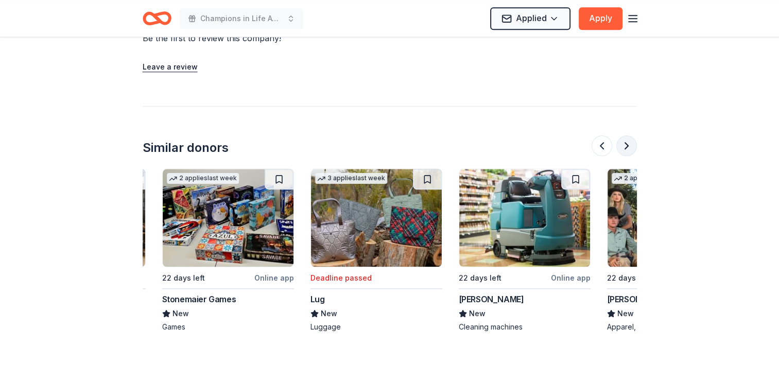
scroll to position [0, 890]
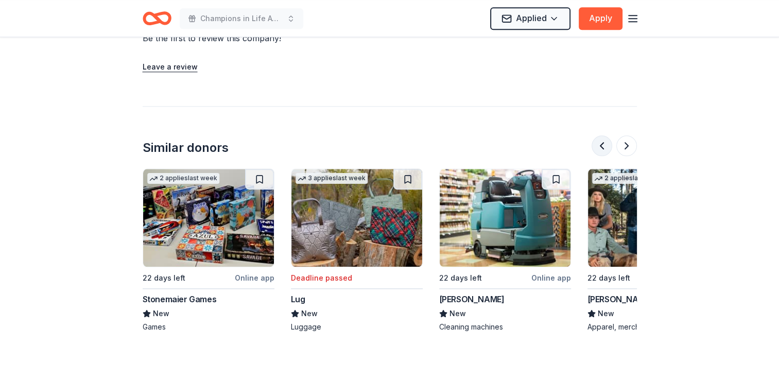
click at [602, 135] on button at bounding box center [602, 145] width 21 height 21
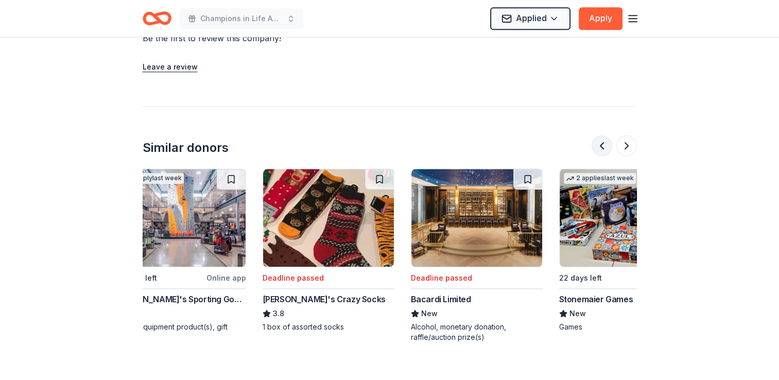
scroll to position [0, 445]
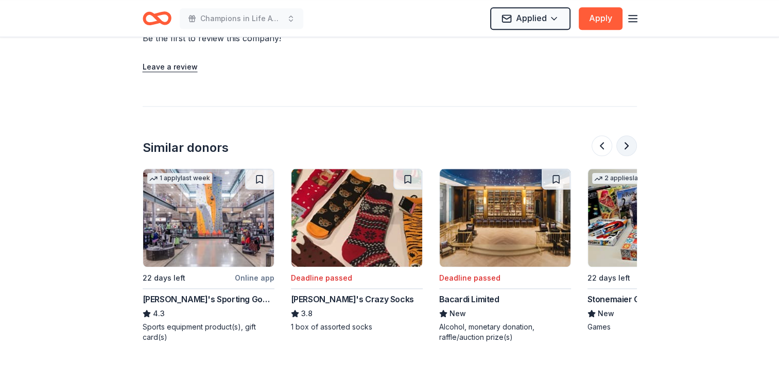
click at [627, 137] on button at bounding box center [627, 145] width 21 height 21
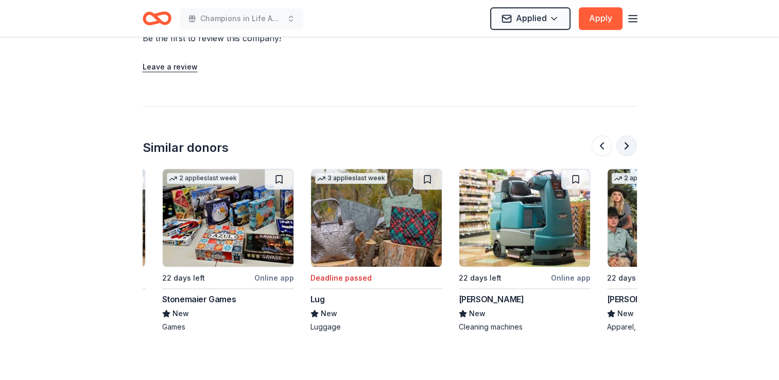
scroll to position [0, 890]
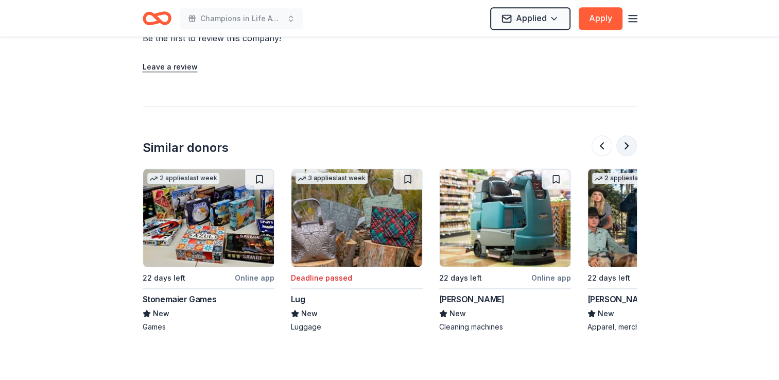
click at [627, 137] on button at bounding box center [627, 145] width 21 height 21
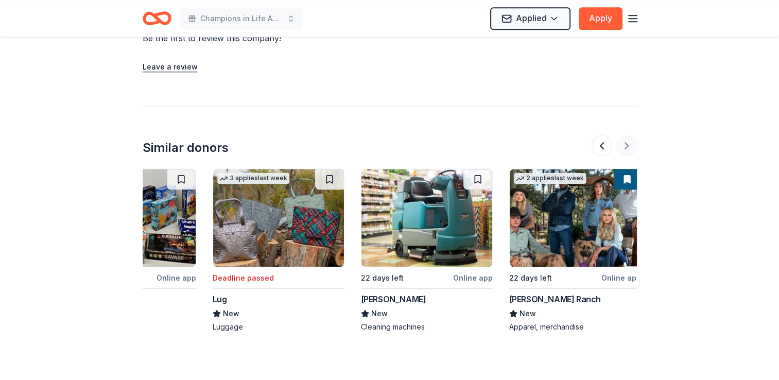
scroll to position [0, 973]
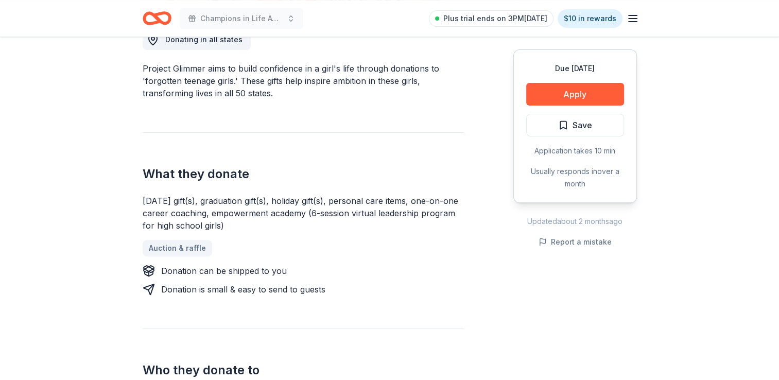
scroll to position [309, 0]
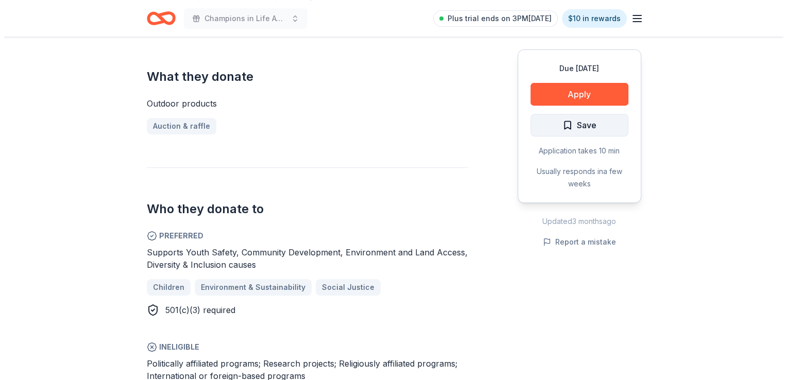
scroll to position [309, 0]
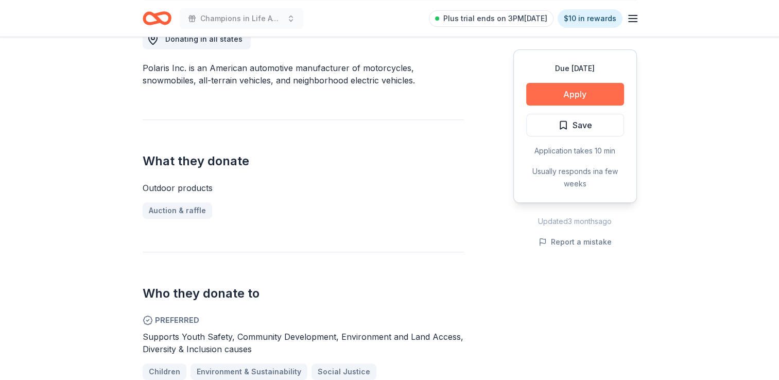
click at [568, 97] on button "Apply" at bounding box center [576, 94] width 98 height 23
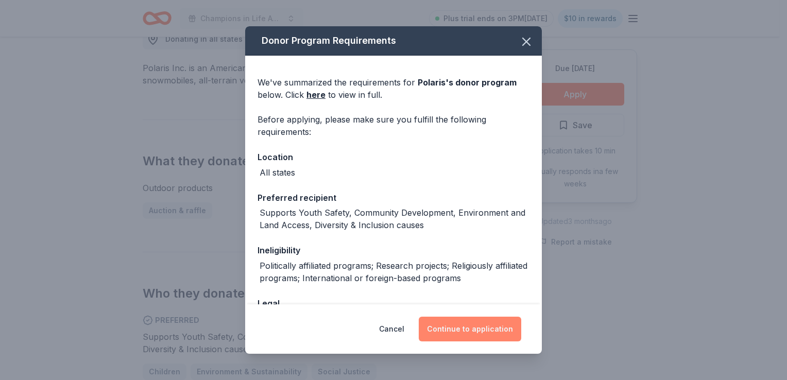
click at [453, 329] on button "Continue to application" at bounding box center [470, 329] width 103 height 25
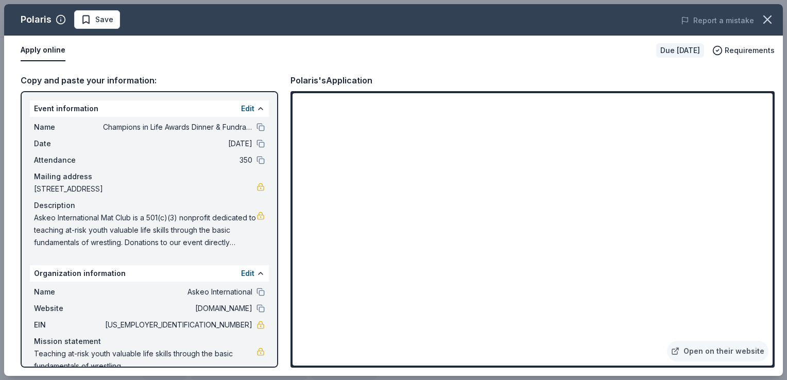
click at [289, 204] on div "Copy and paste your information: Event information Edit Name Champions in Life …" at bounding box center [393, 220] width 779 height 311
click at [112, 15] on button "Save" at bounding box center [97, 19] width 46 height 19
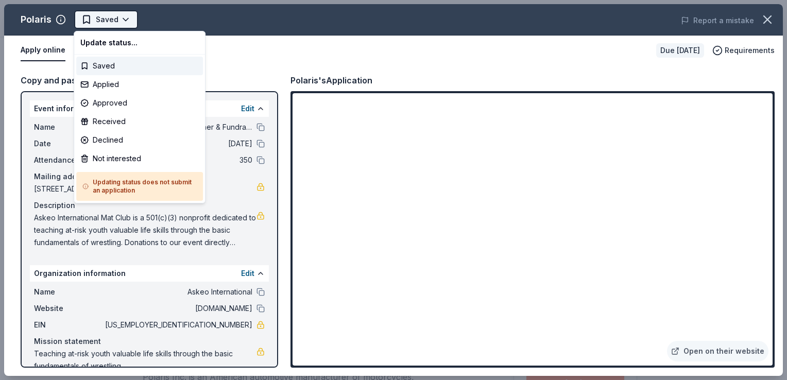
click at [125, 20] on html "Champions in Life Awards Dinner & Fundraiser Saved Apply Due in 22 days Share P…" at bounding box center [393, 190] width 787 height 380
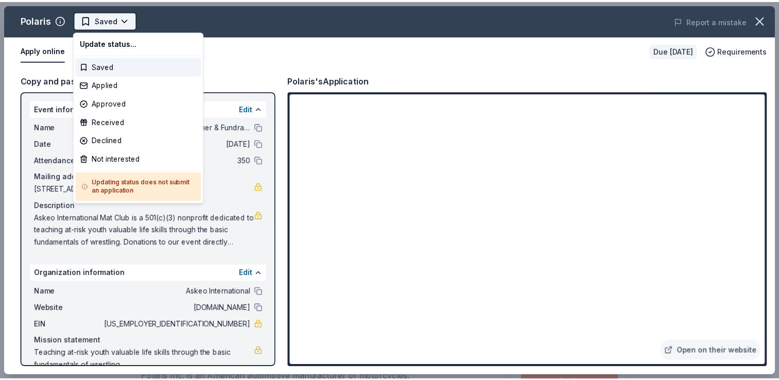
scroll to position [0, 0]
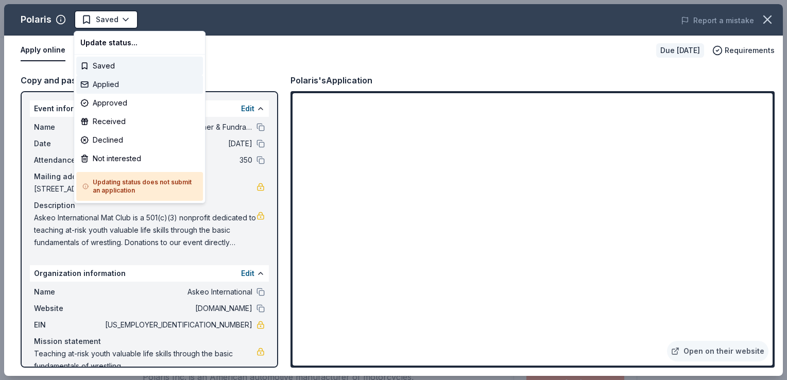
click at [128, 85] on div "Applied" at bounding box center [139, 84] width 127 height 19
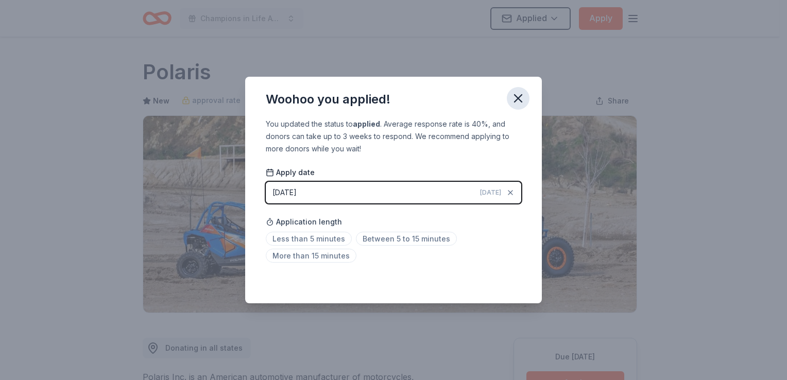
click at [514, 101] on icon "button" at bounding box center [518, 98] width 14 height 14
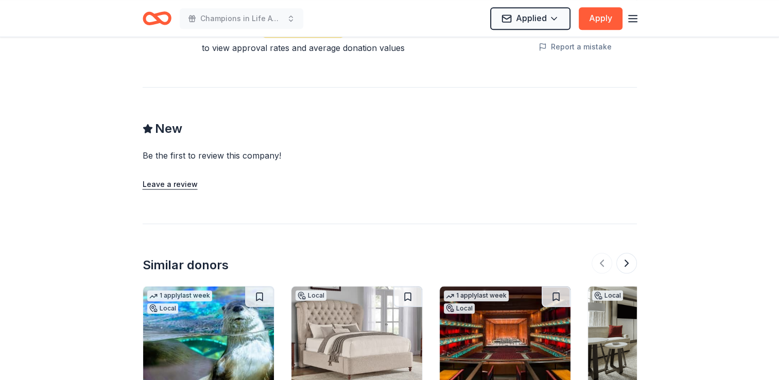
scroll to position [1133, 0]
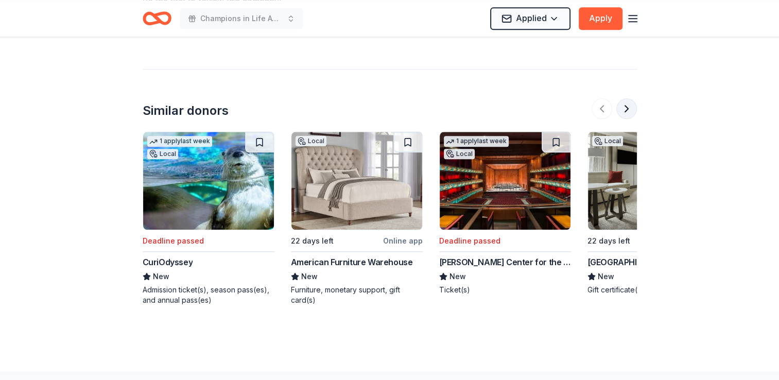
click at [634, 111] on button at bounding box center [627, 108] width 21 height 21
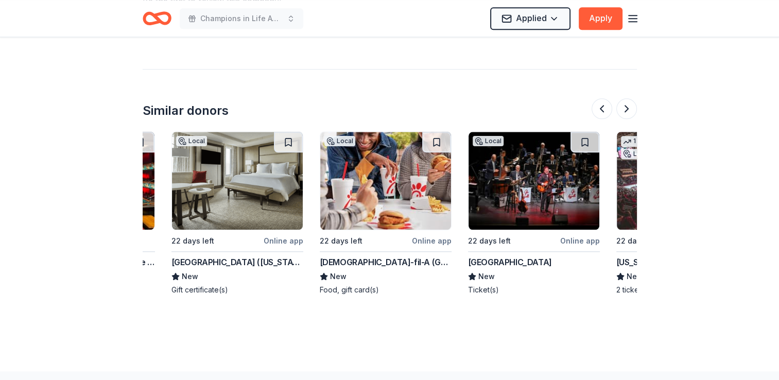
scroll to position [0, 445]
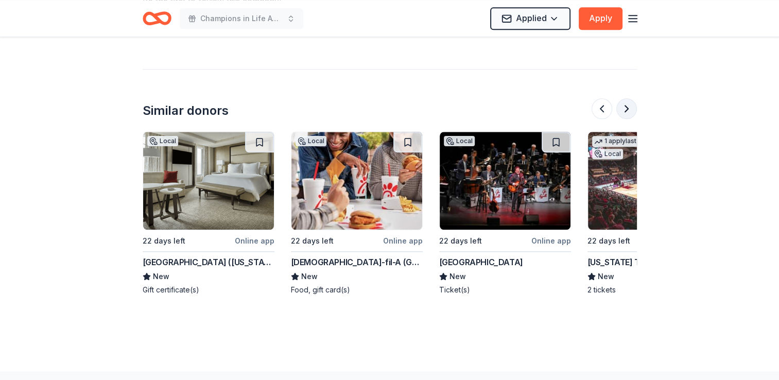
click at [631, 105] on button at bounding box center [627, 108] width 21 height 21
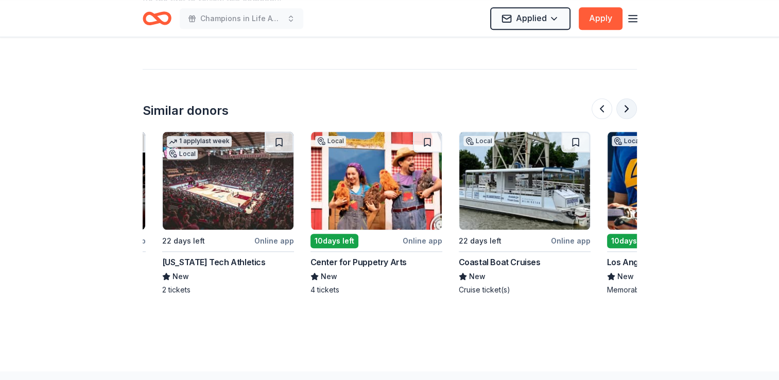
scroll to position [0, 890]
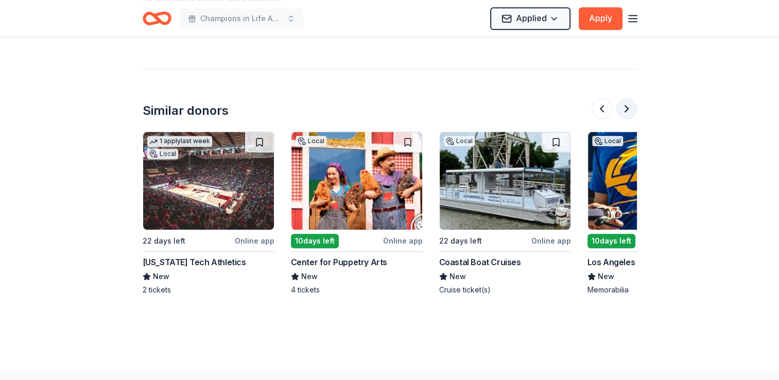
click at [631, 105] on button at bounding box center [627, 108] width 21 height 21
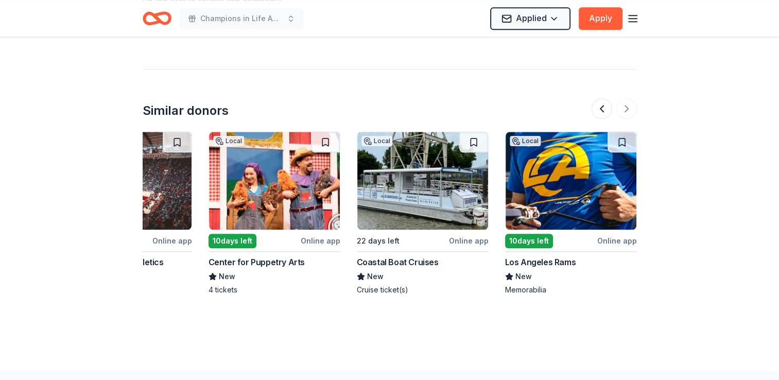
click at [620, 240] on div "Online app" at bounding box center [618, 240] width 40 height 13
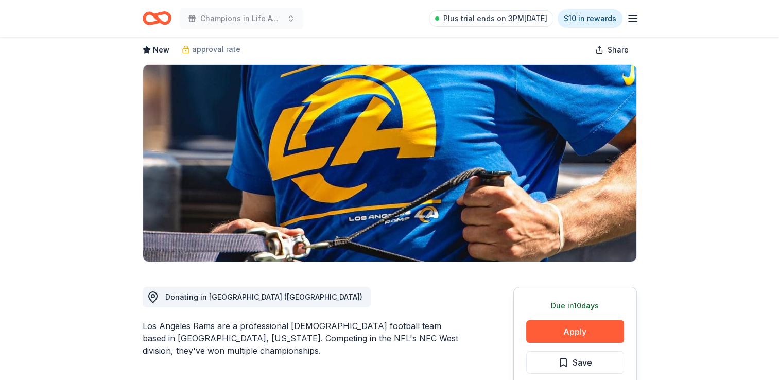
scroll to position [52, 0]
